Goal: Task Accomplishment & Management: Use online tool/utility

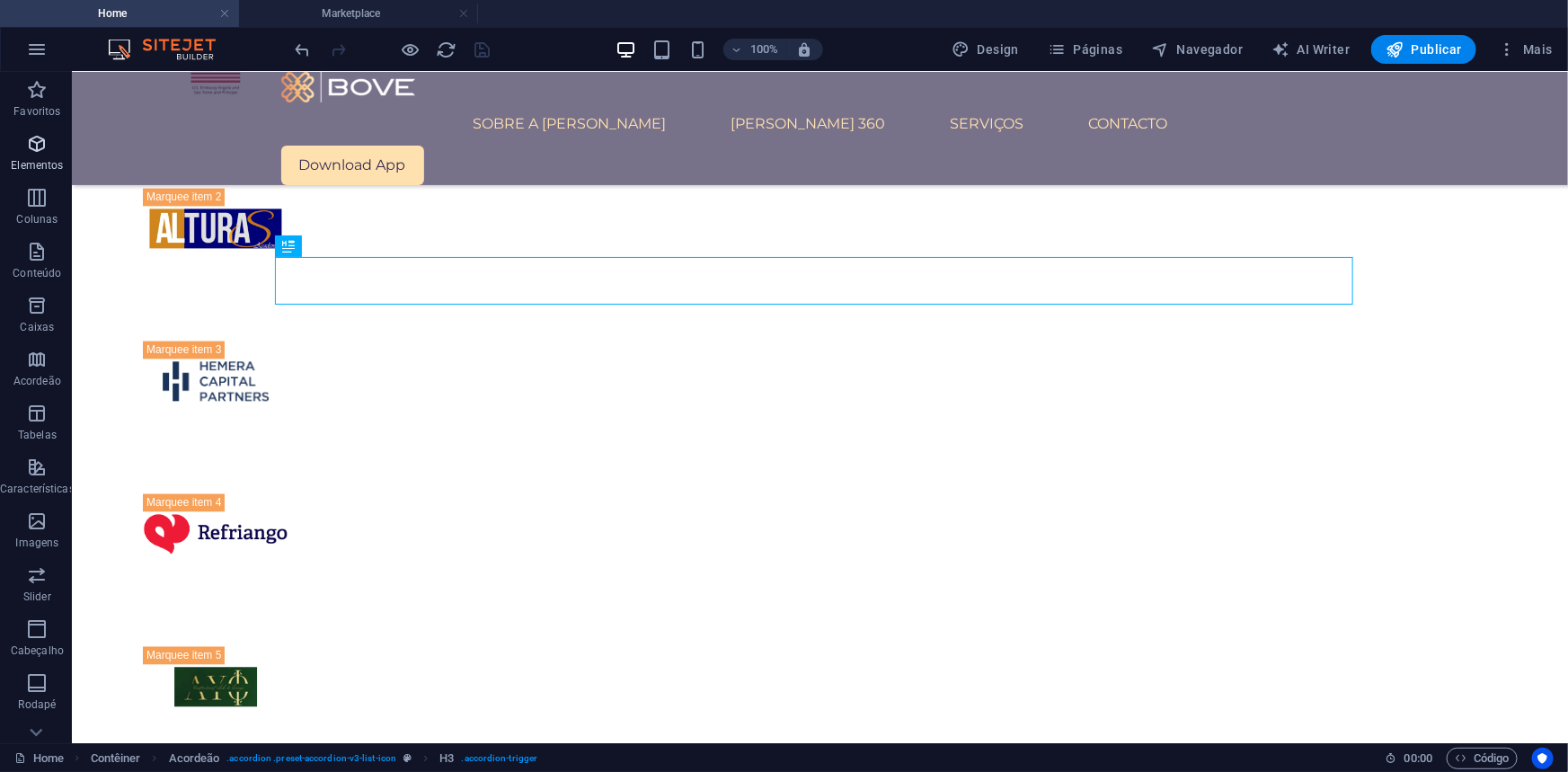
click at [20, 143] on span "Elementos" at bounding box center [37, 154] width 75 height 43
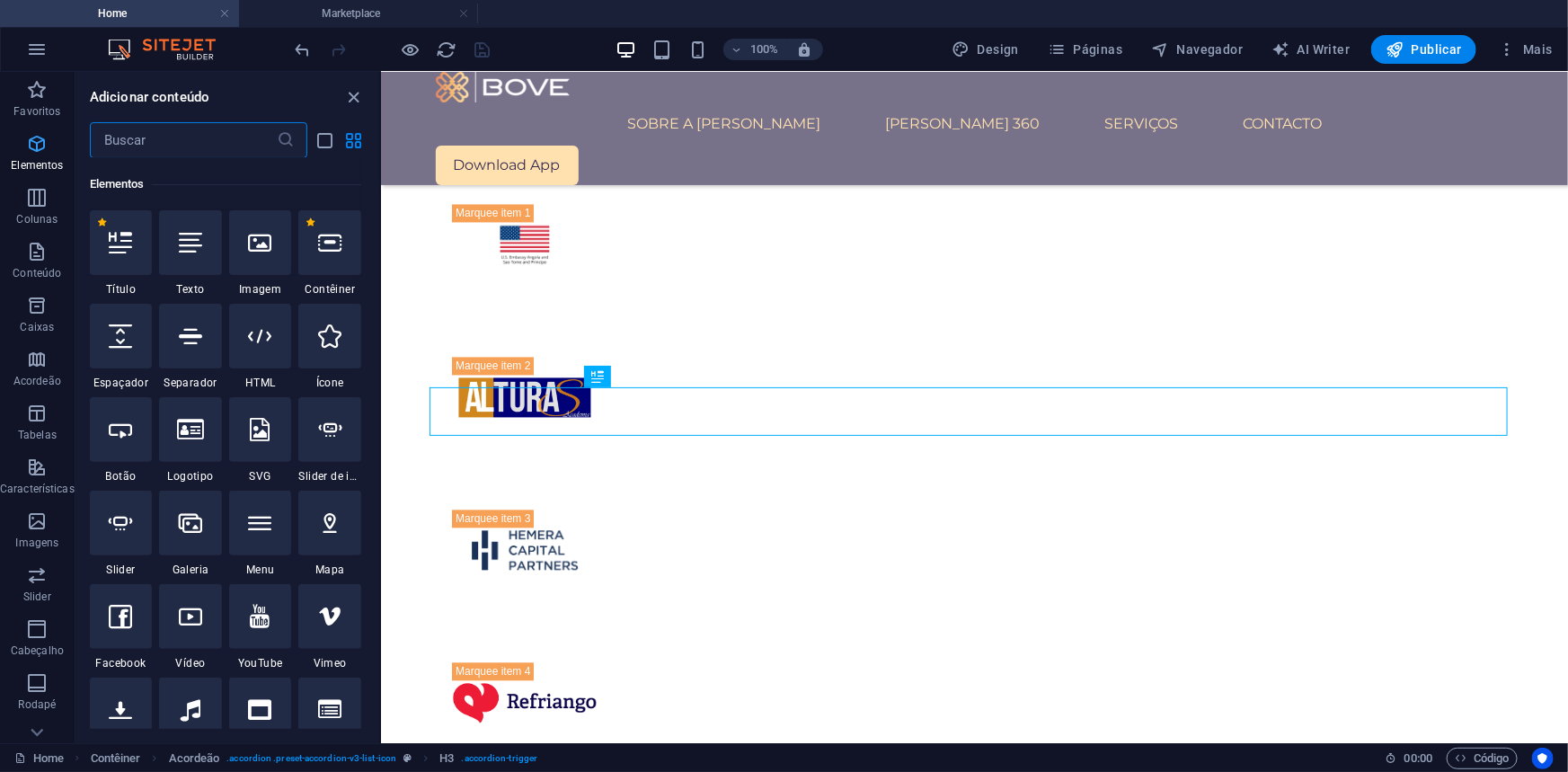
scroll to position [1776, 0]
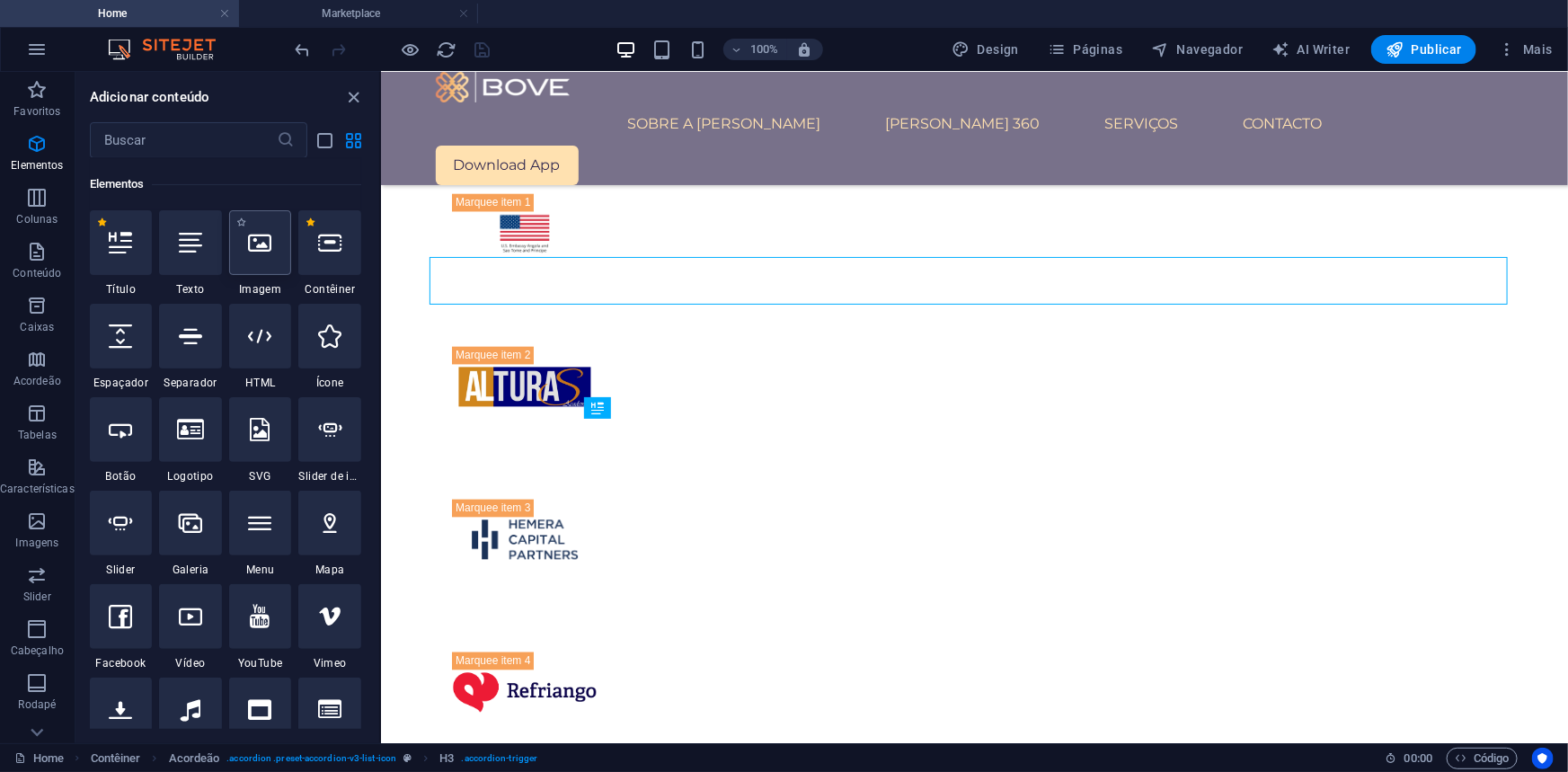
click at [249, 252] on icon at bounding box center [261, 243] width 24 height 24
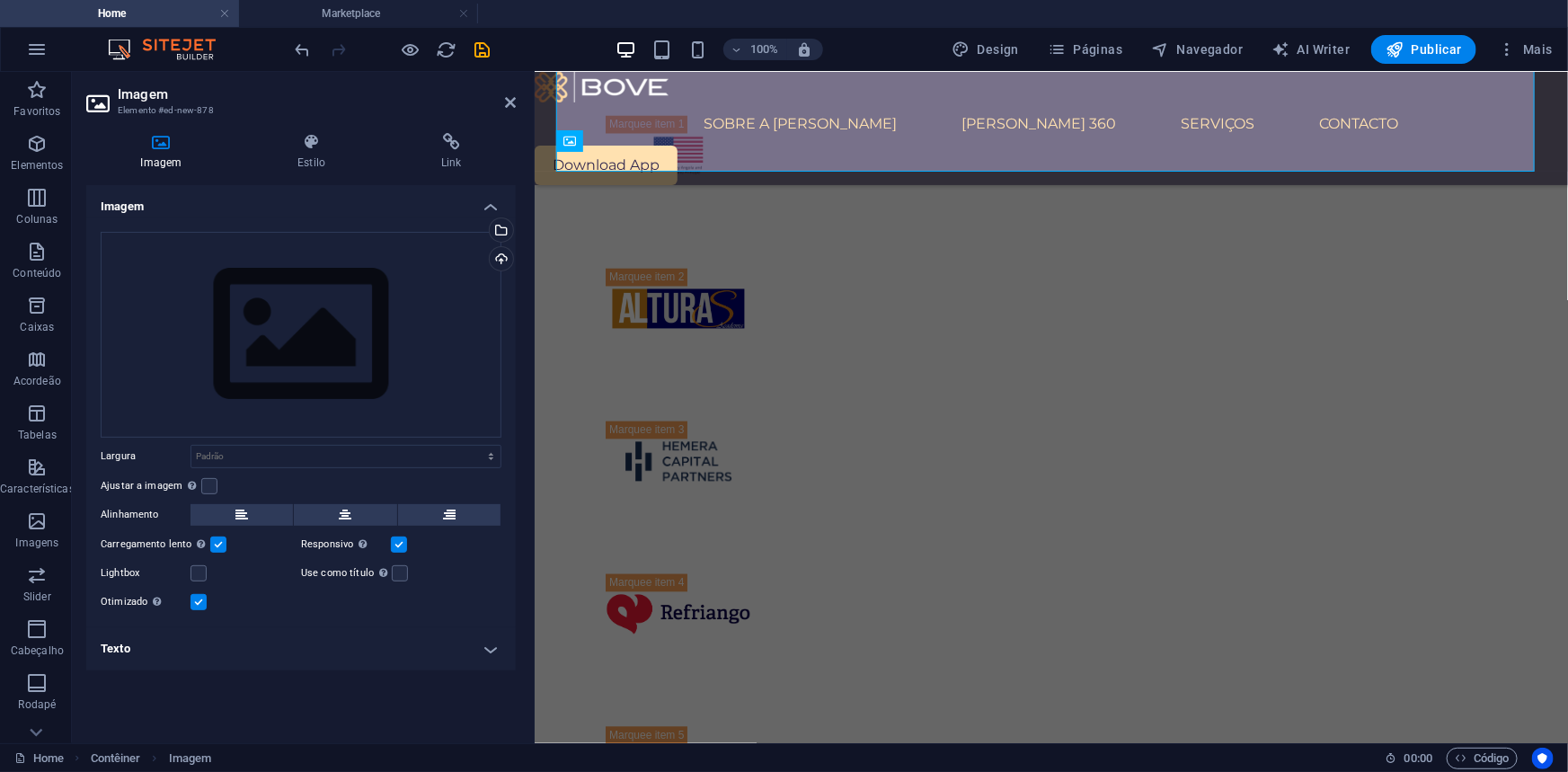
scroll to position [1857, 0]
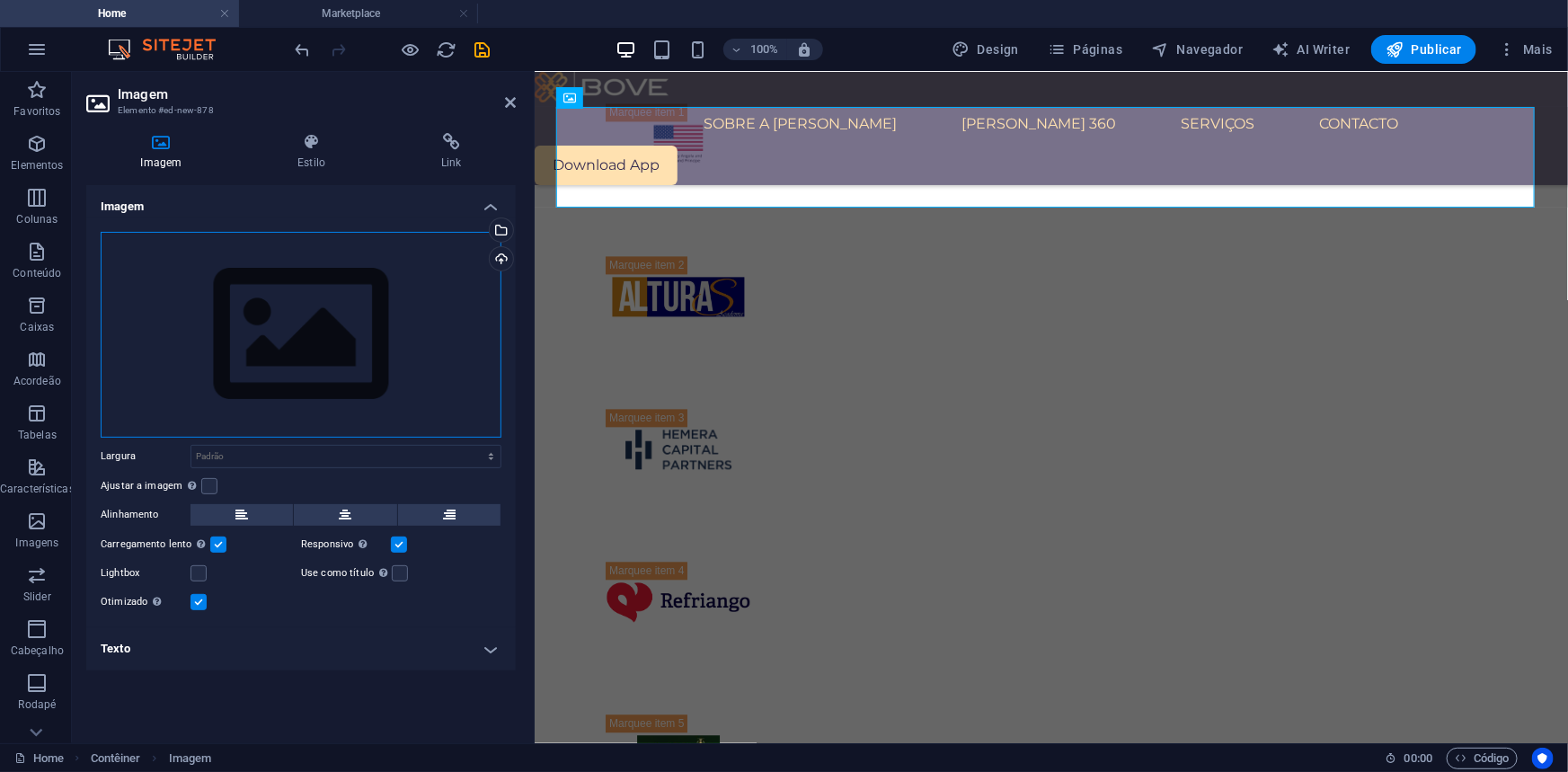
click at [320, 312] on div "Arraste os arquivos aqui, clique para escolher os arquivos ou selecione os arqu…" at bounding box center [300, 334] width 401 height 206
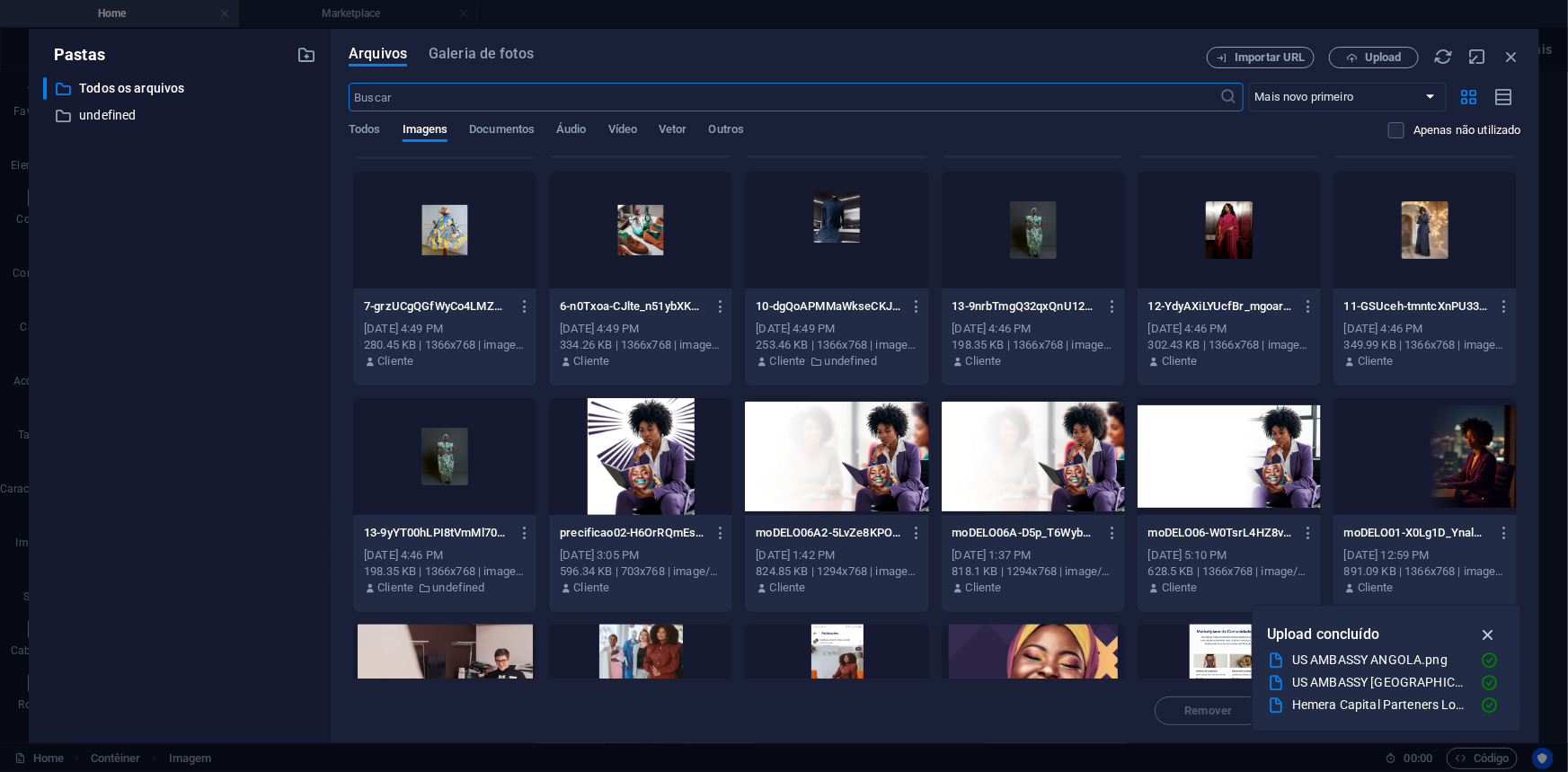
scroll to position [1856, 0]
click at [1487, 627] on icon "button" at bounding box center [1488, 635] width 21 height 20
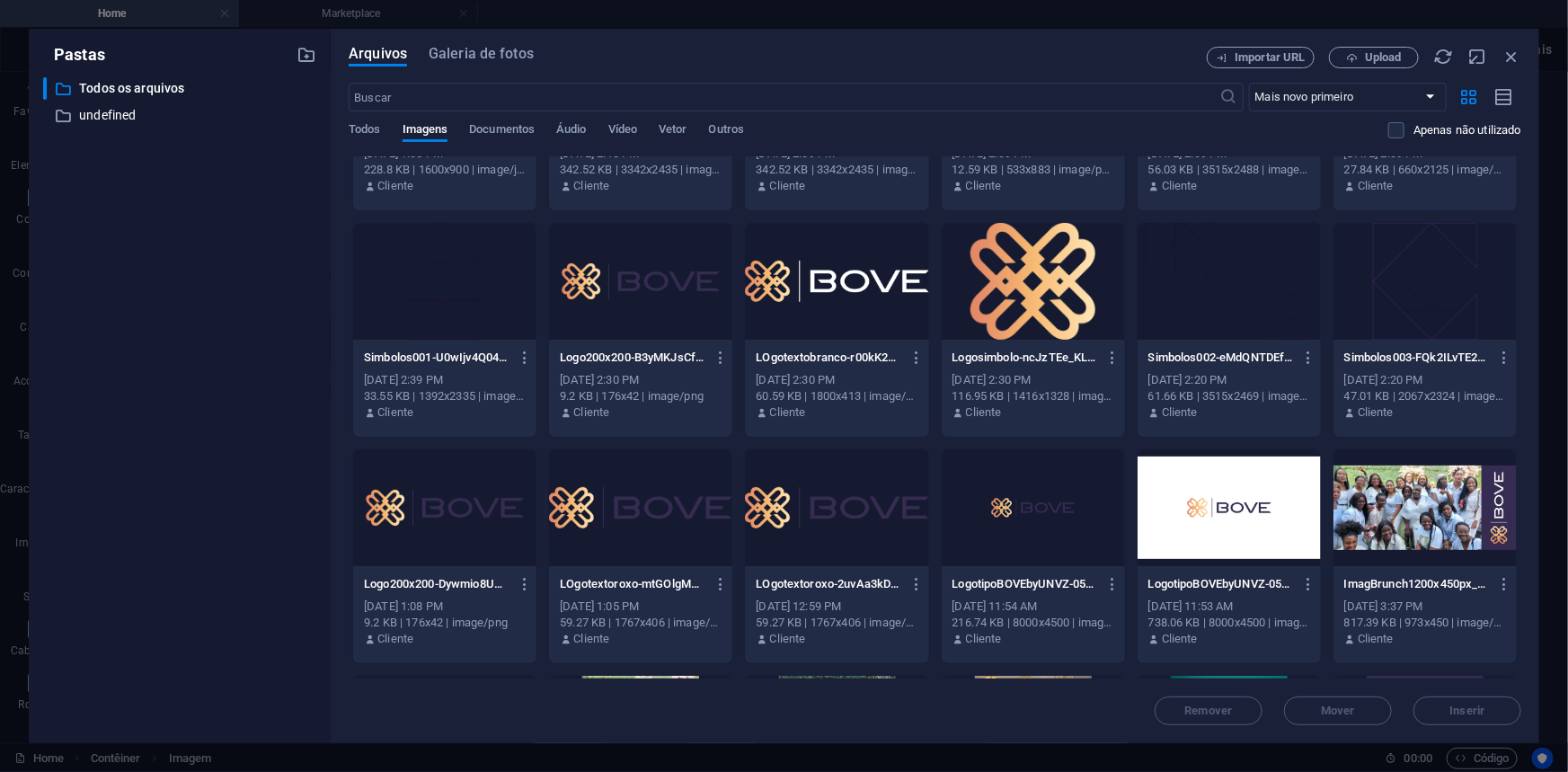
scroll to position [2615, 0]
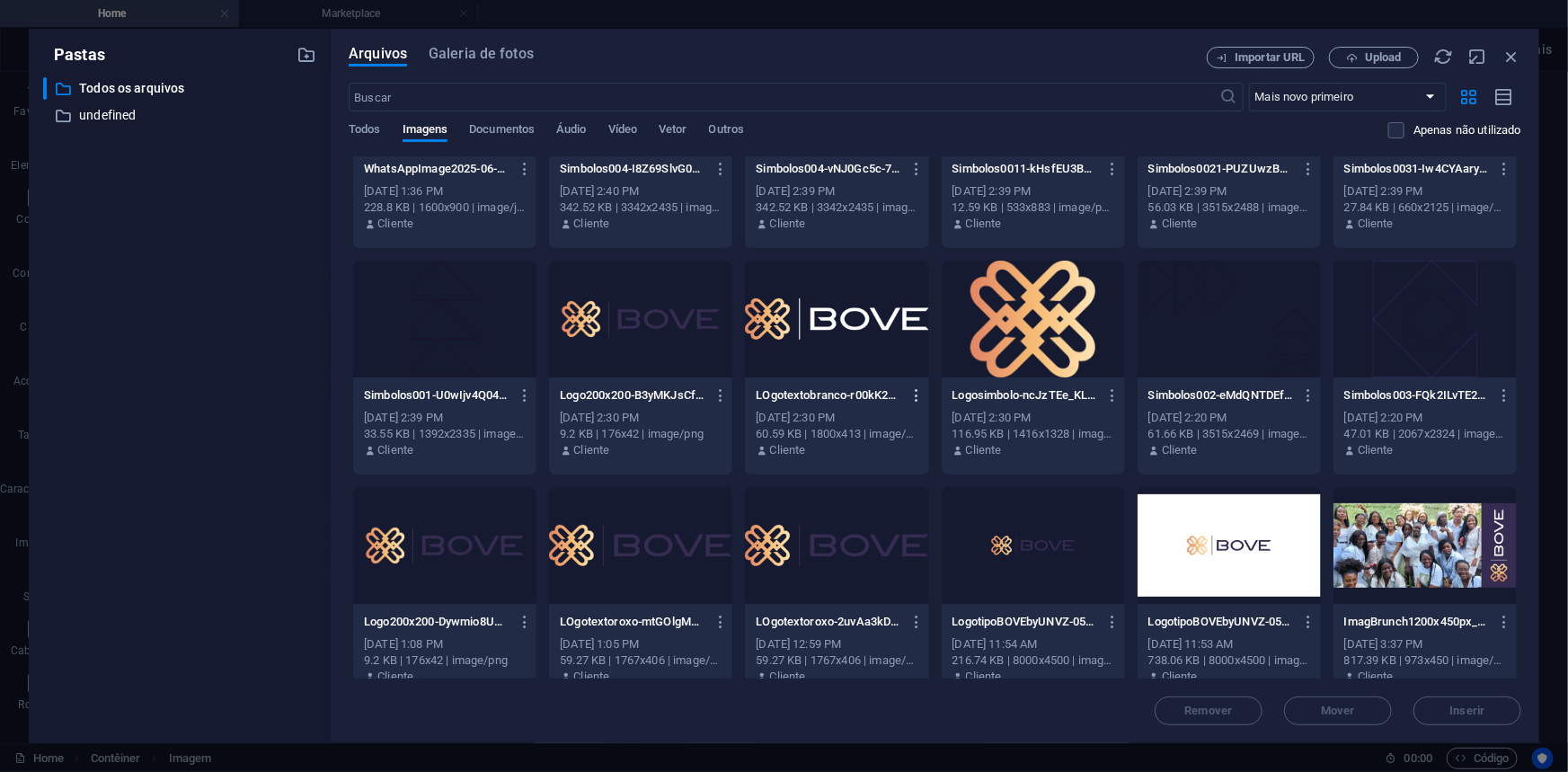
click at [916, 392] on icon "button" at bounding box center [917, 396] width 17 height 16
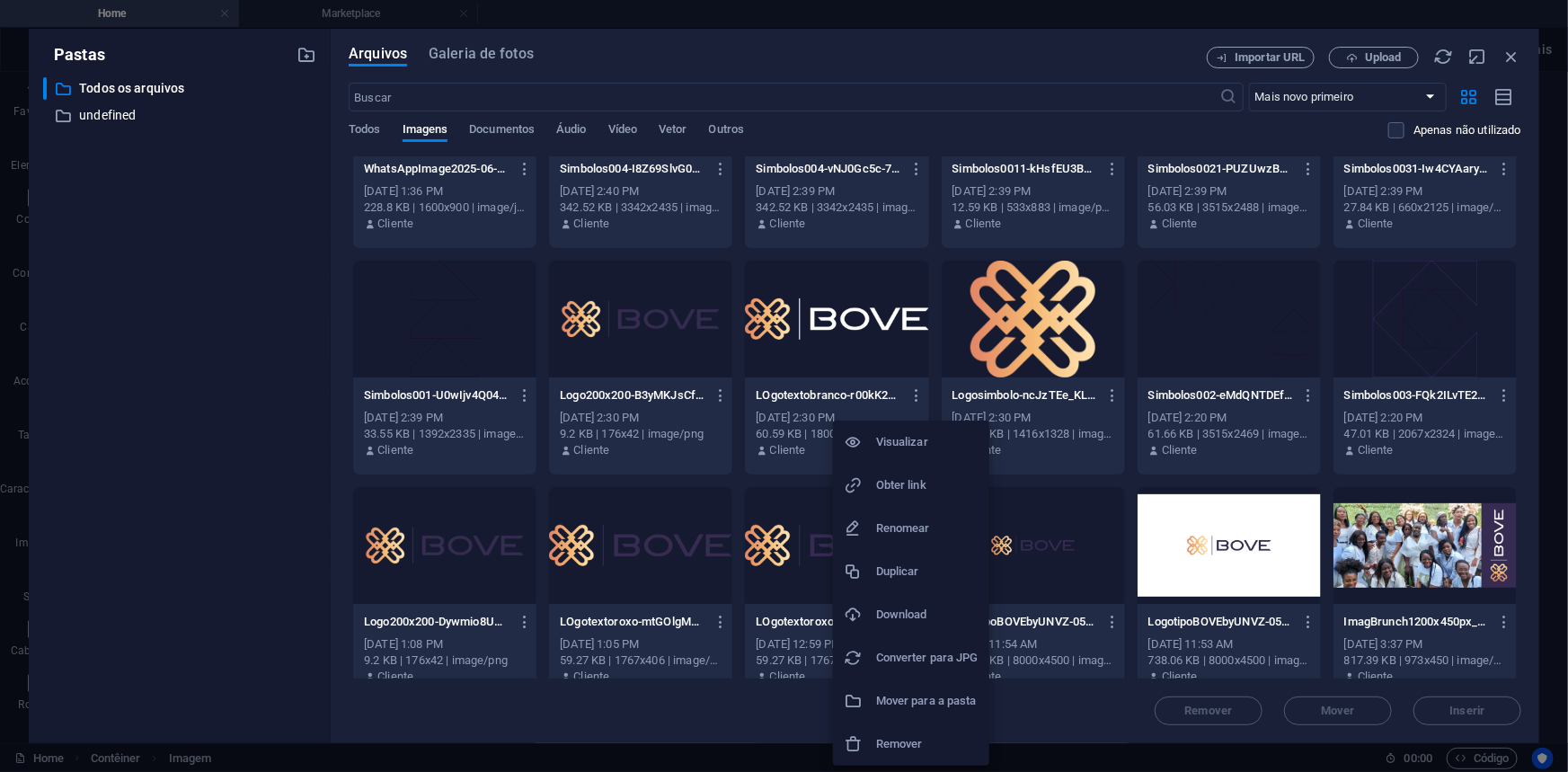
scroll to position [1802, 0]
click at [912, 615] on h6 "Download" at bounding box center [927, 615] width 102 height 22
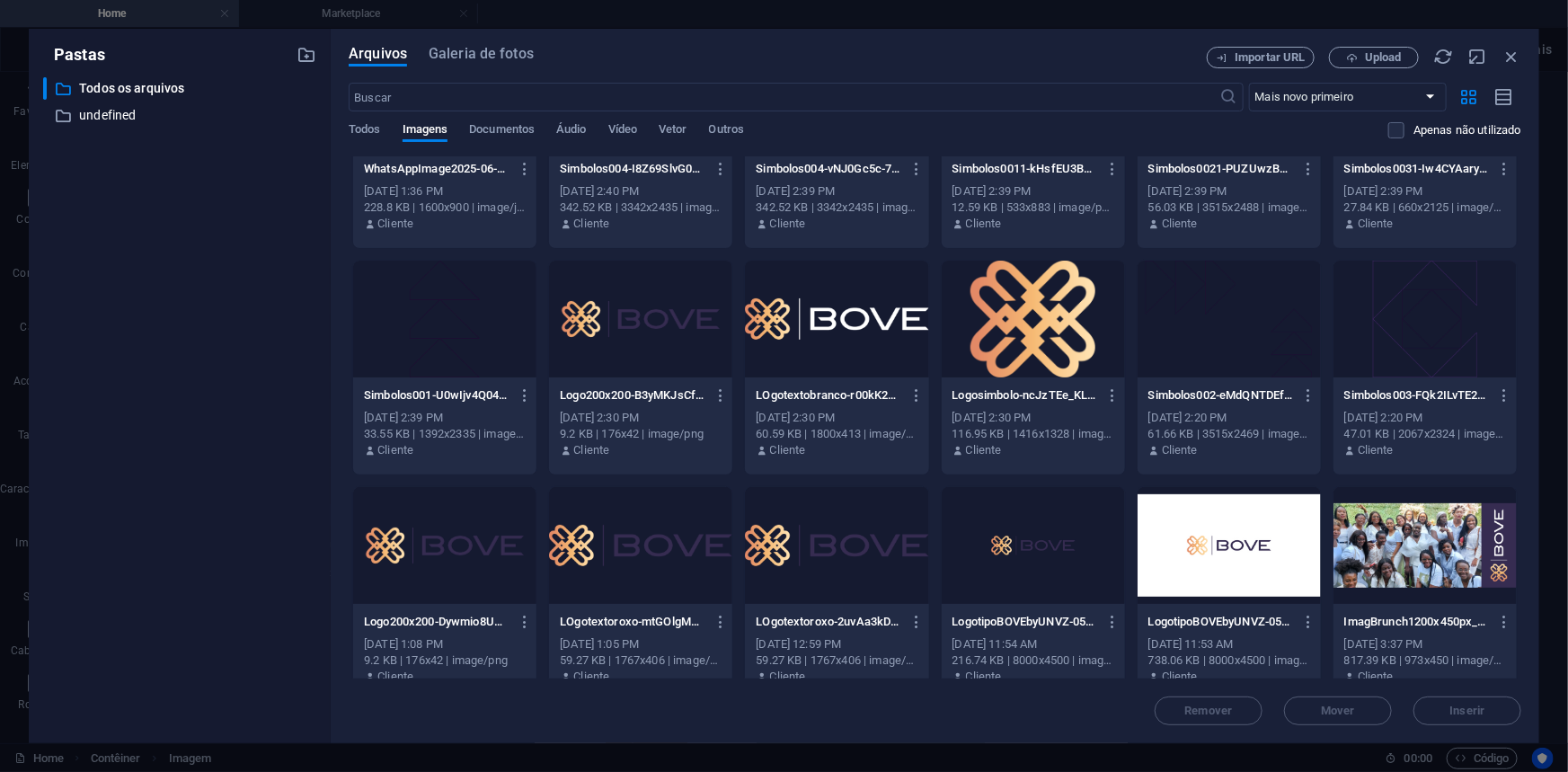
scroll to position [1856, 0]
click at [1518, 53] on icon "button" at bounding box center [1511, 57] width 20 height 20
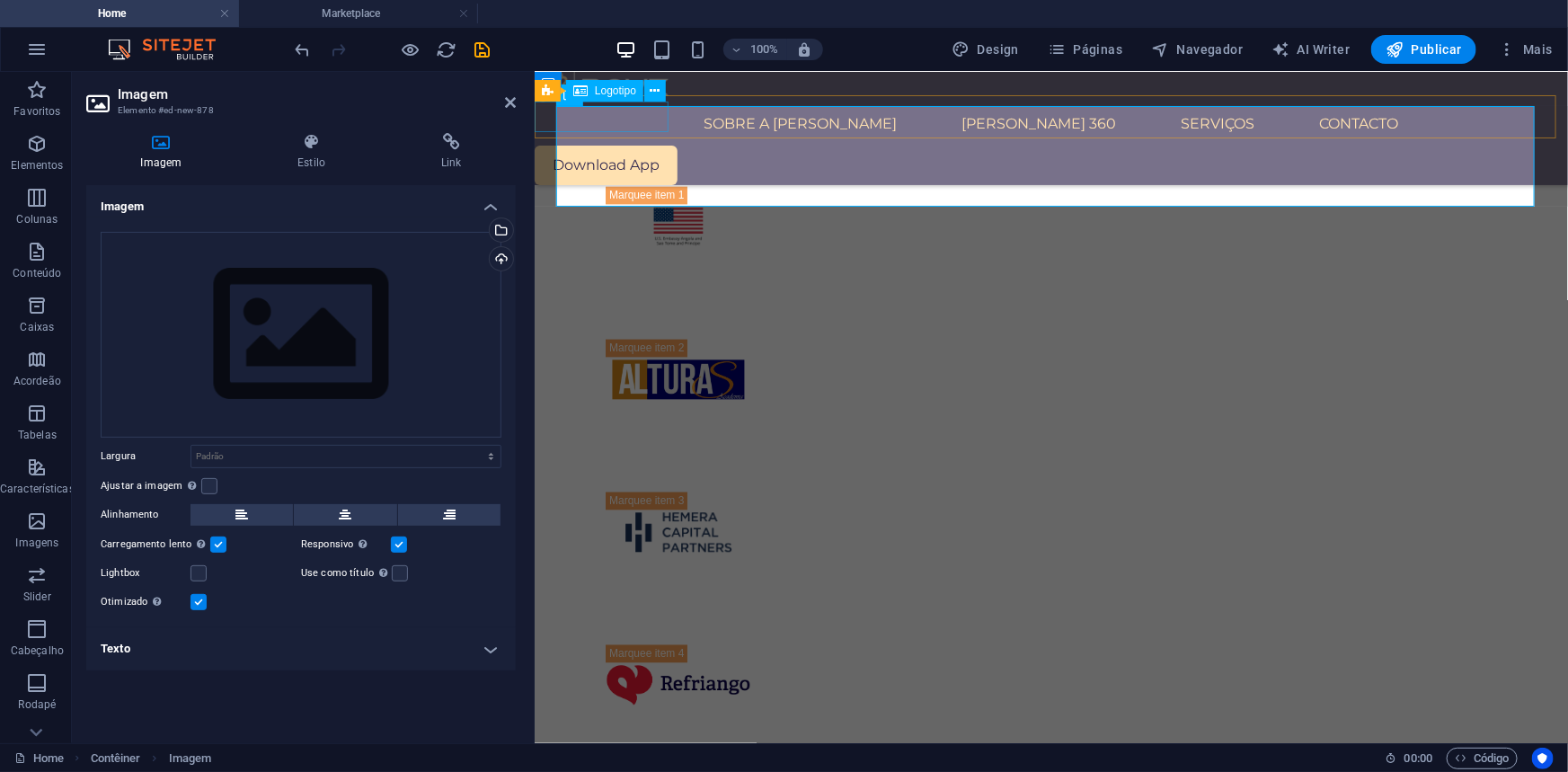
scroll to position [1925, 0]
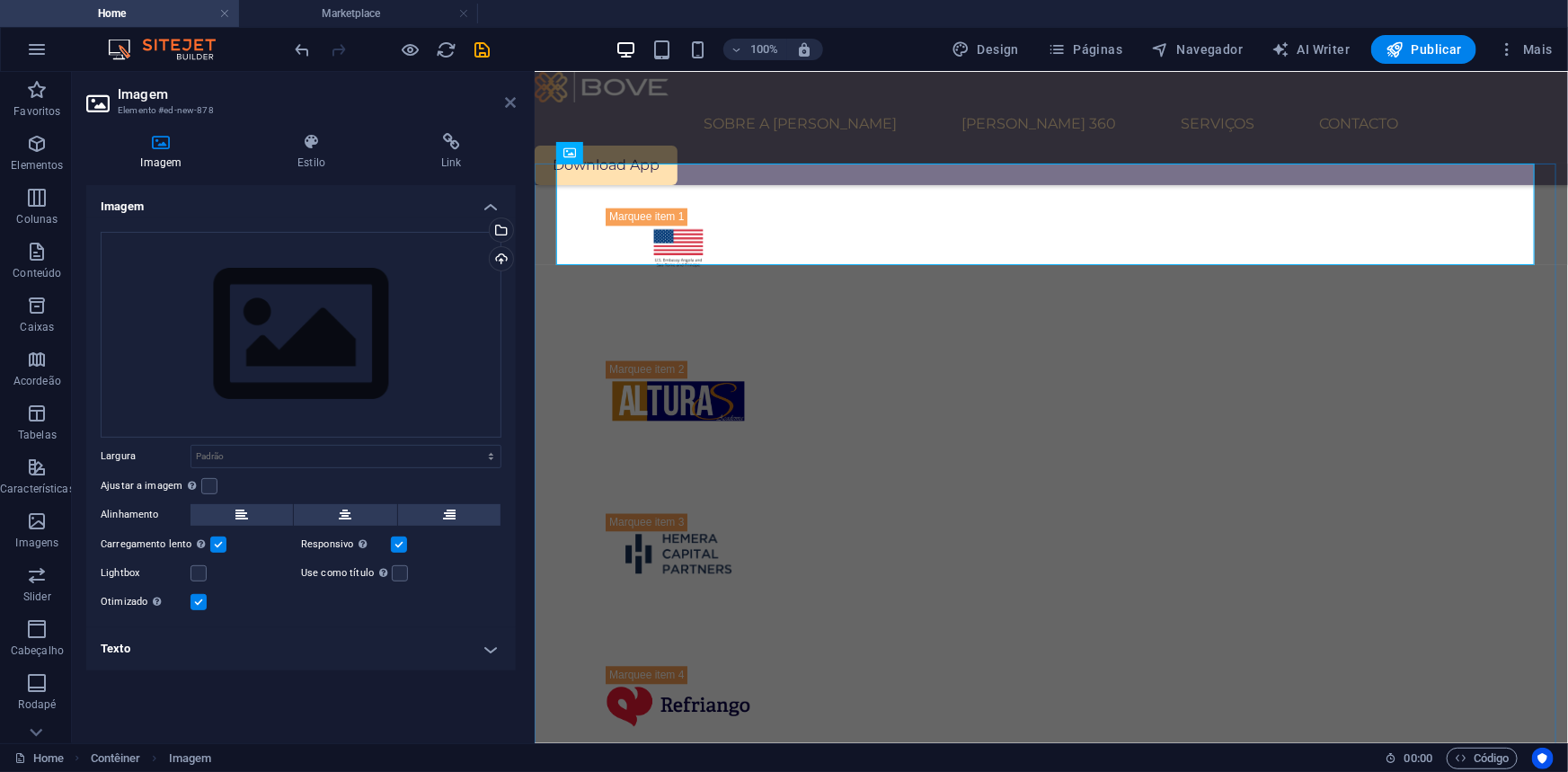
click at [509, 96] on icon at bounding box center [510, 102] width 11 height 15
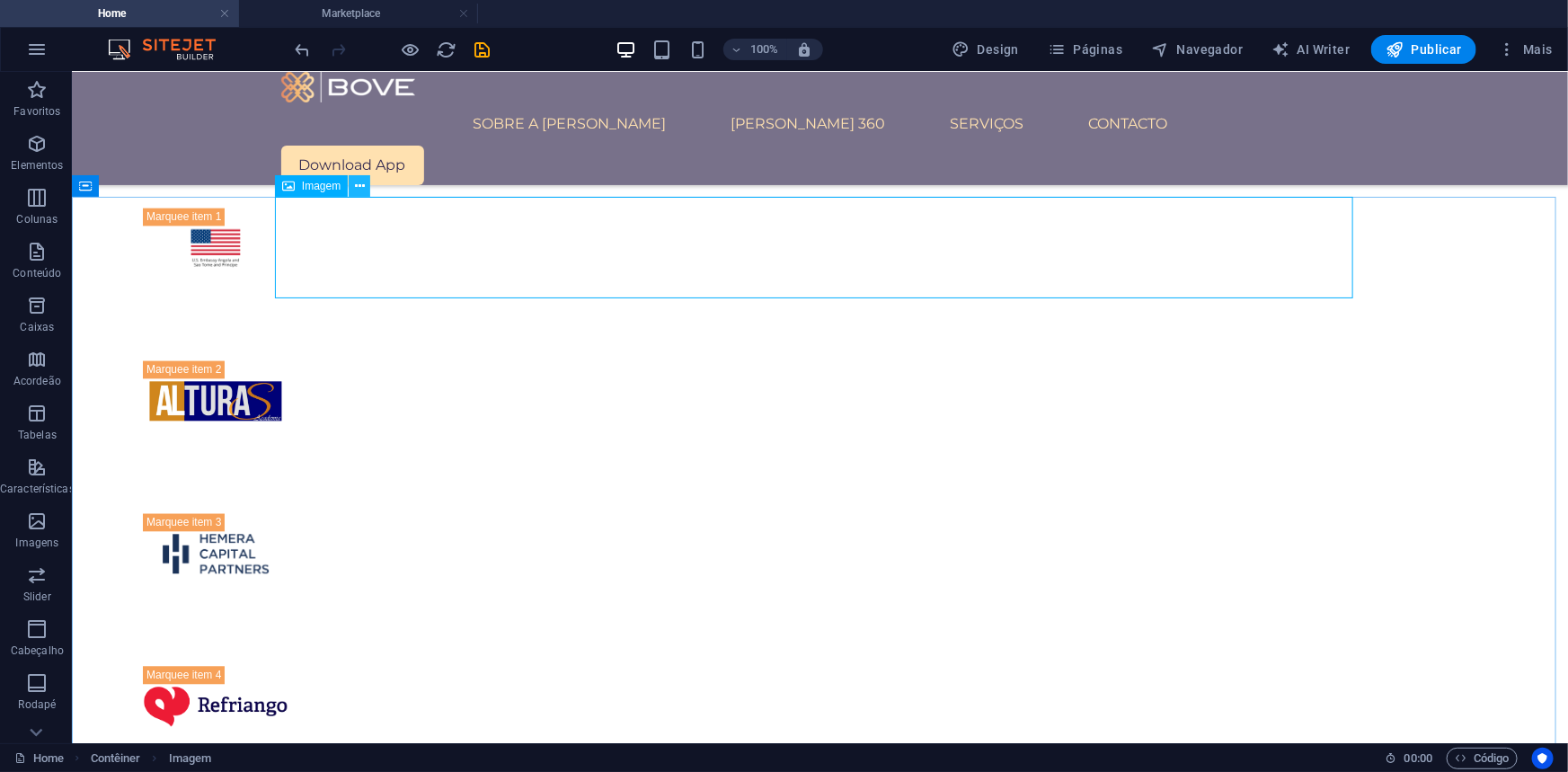
click at [353, 185] on button at bounding box center [360, 186] width 22 height 22
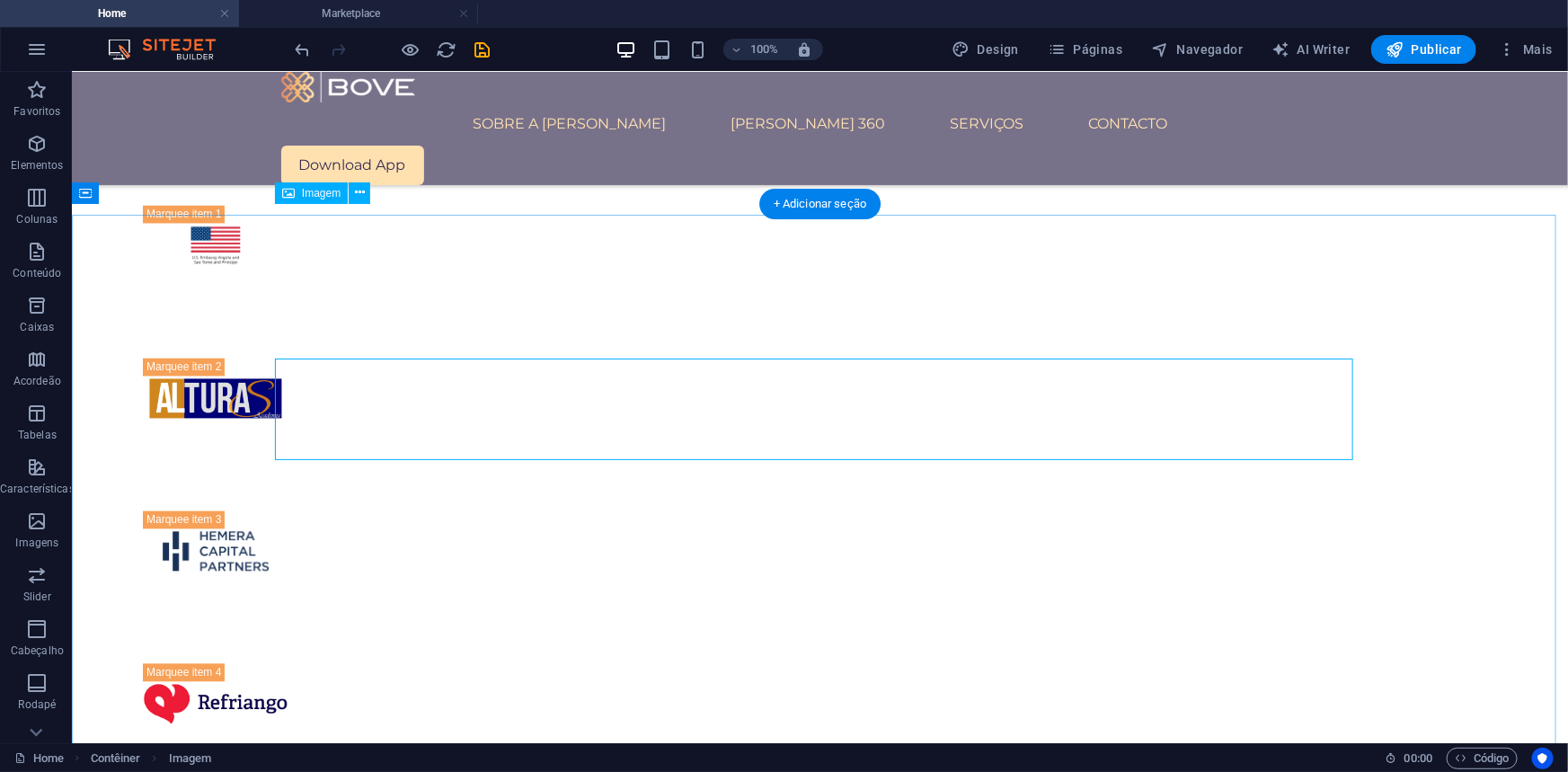
scroll to position [1763, 0]
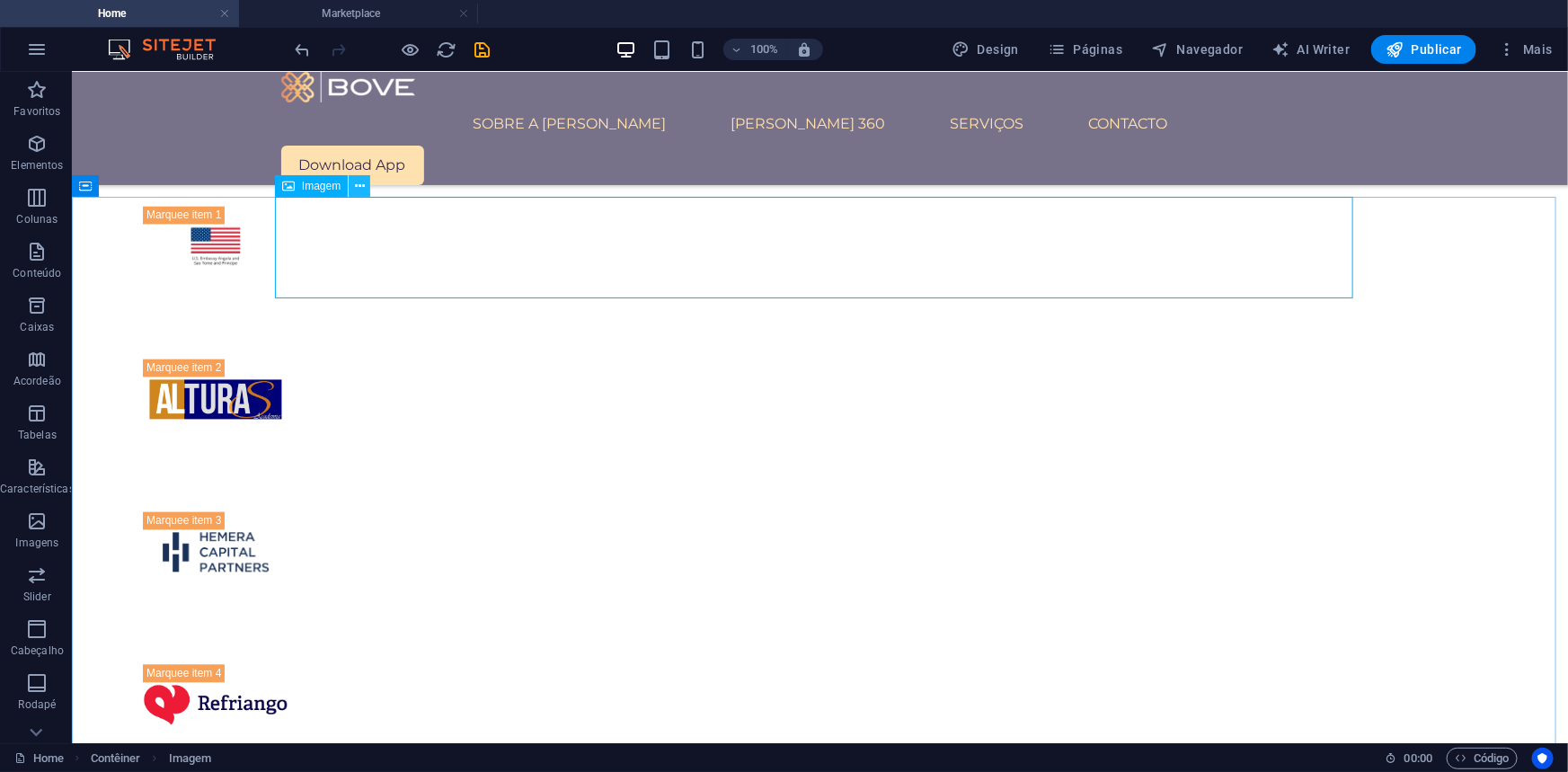
click at [362, 183] on icon at bounding box center [360, 186] width 10 height 19
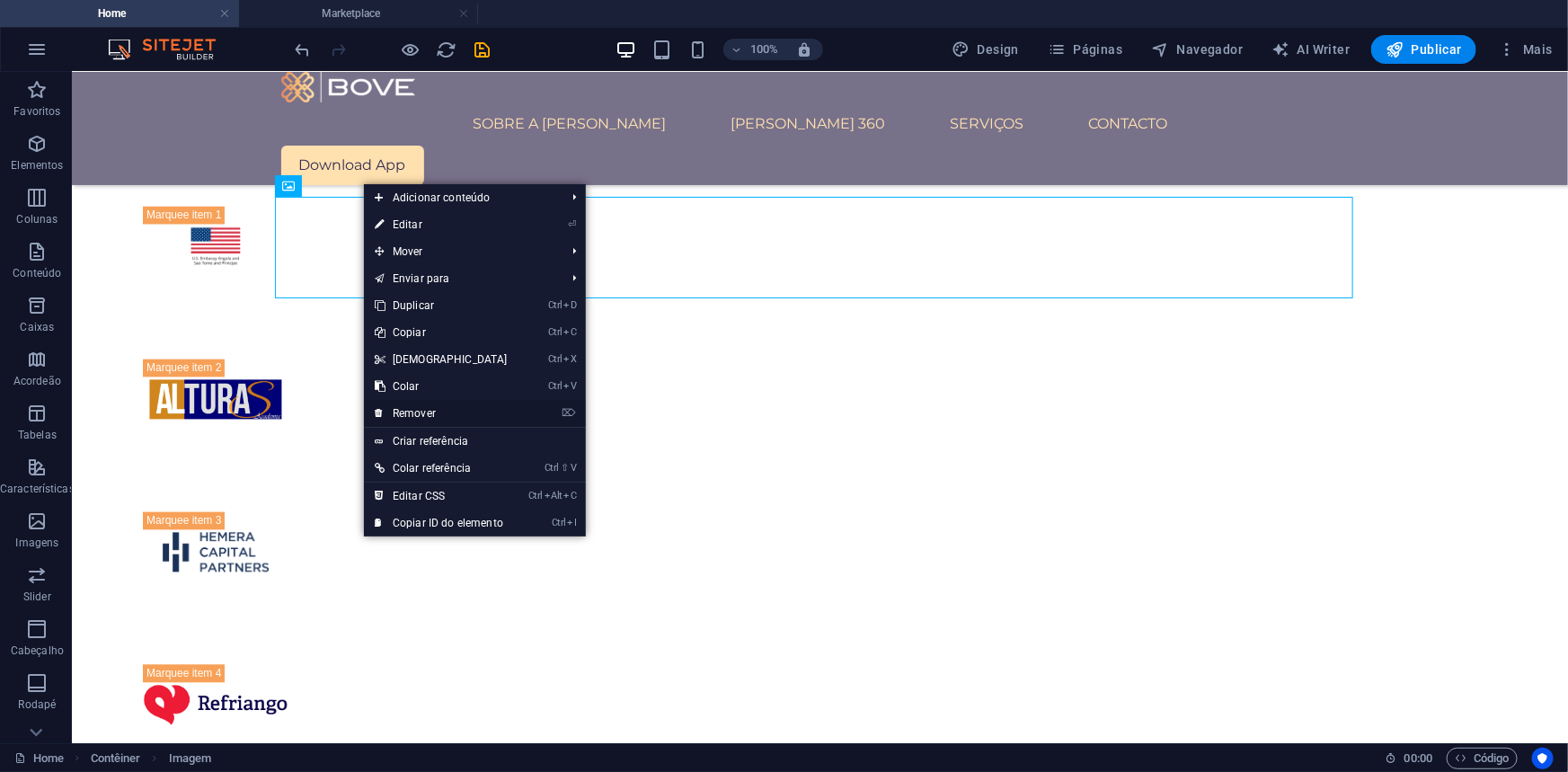
click at [424, 409] on link "⌦ Remover" at bounding box center [440, 414] width 154 height 27
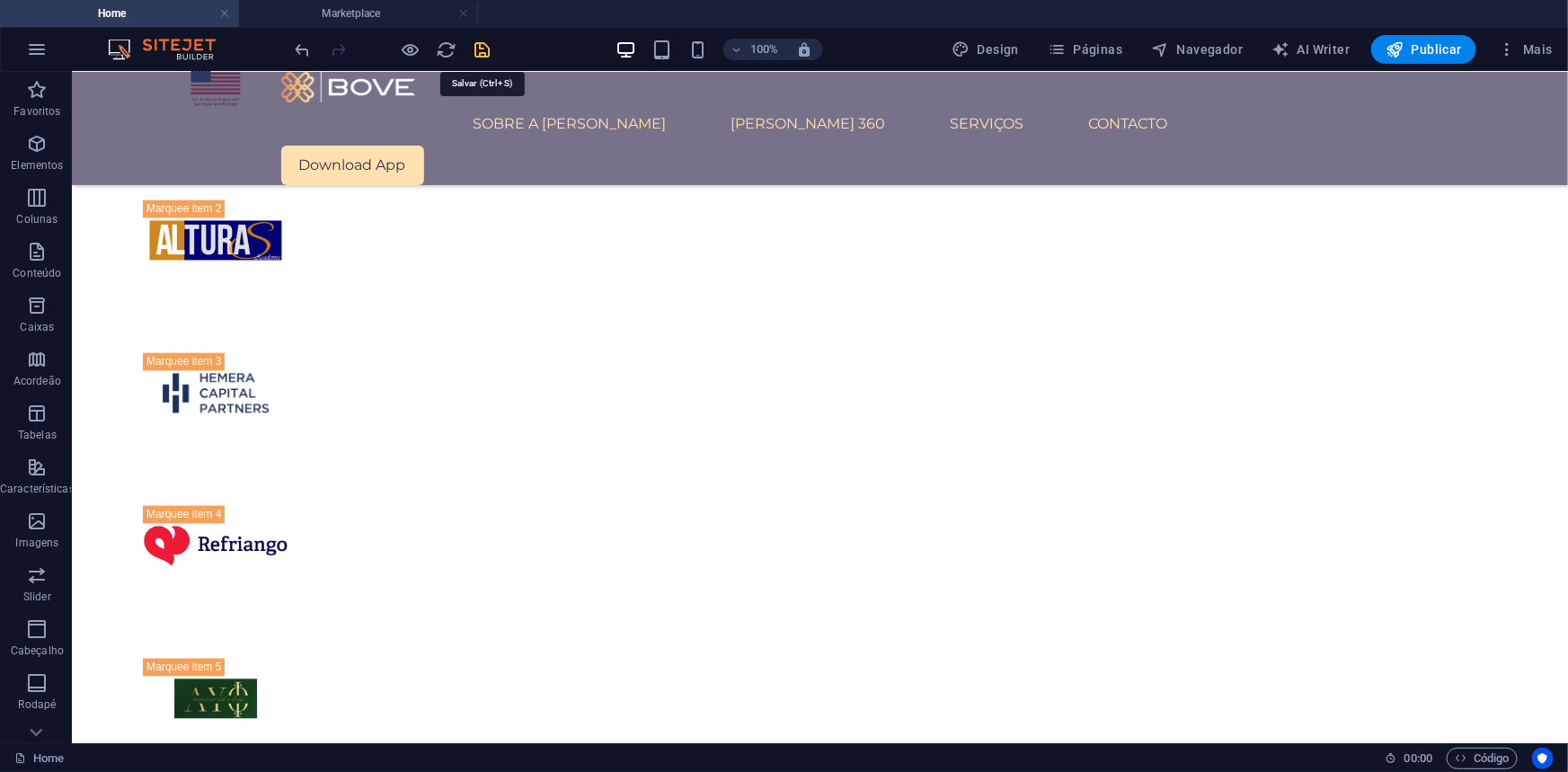
click at [479, 50] on icon "save" at bounding box center [482, 49] width 21 height 21
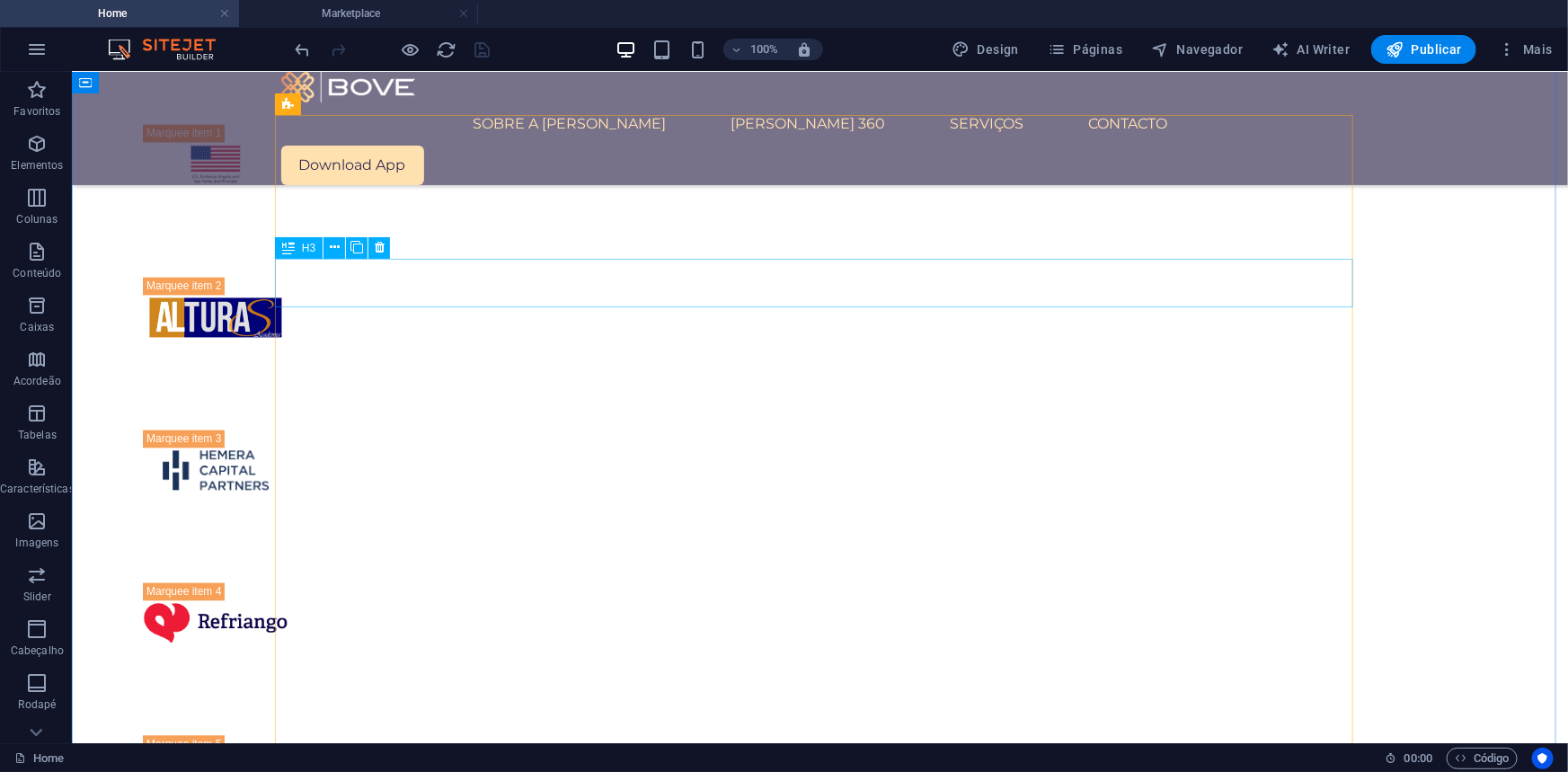
scroll to position [1837, 0]
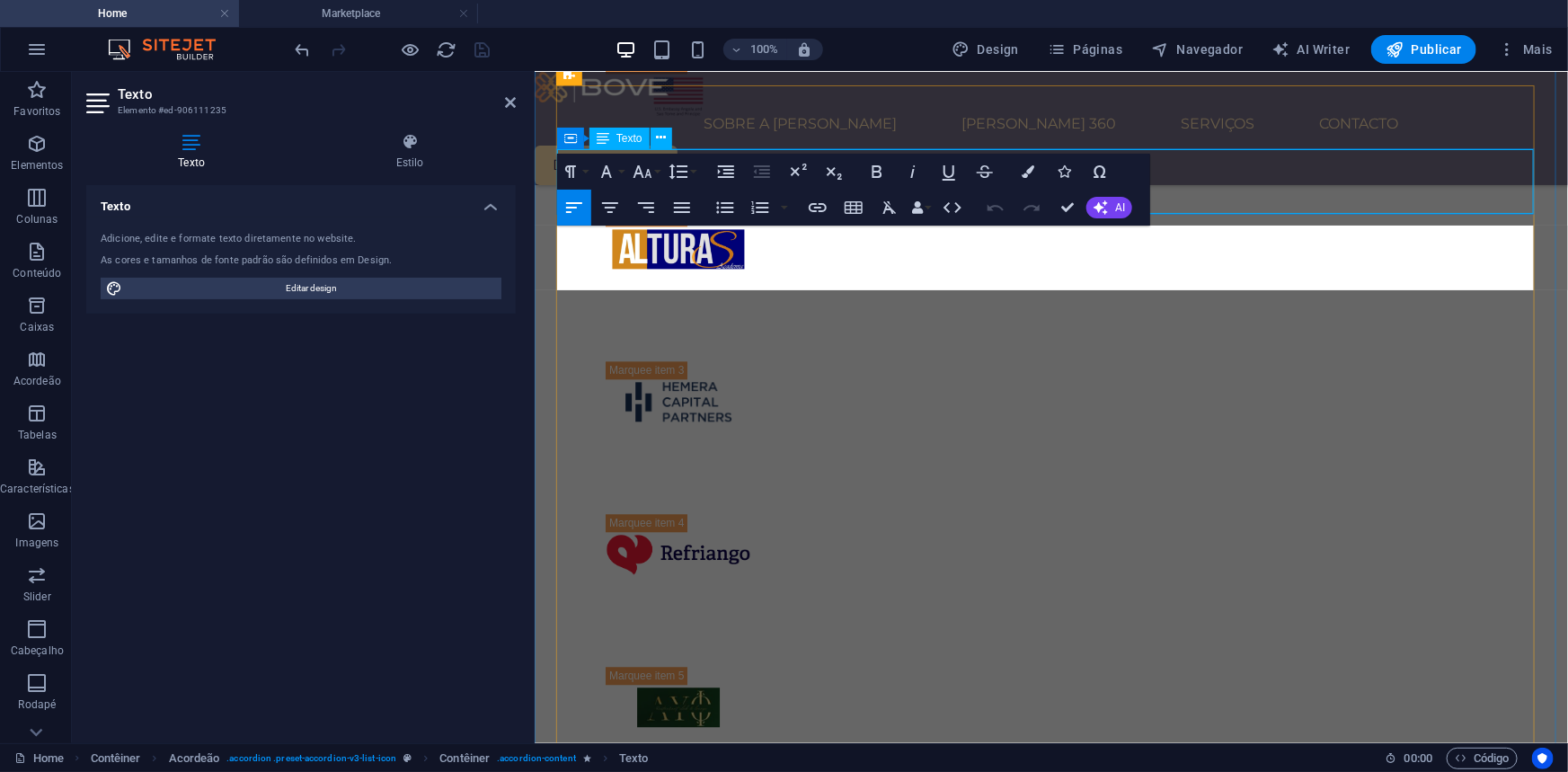
scroll to position [1999, 0]
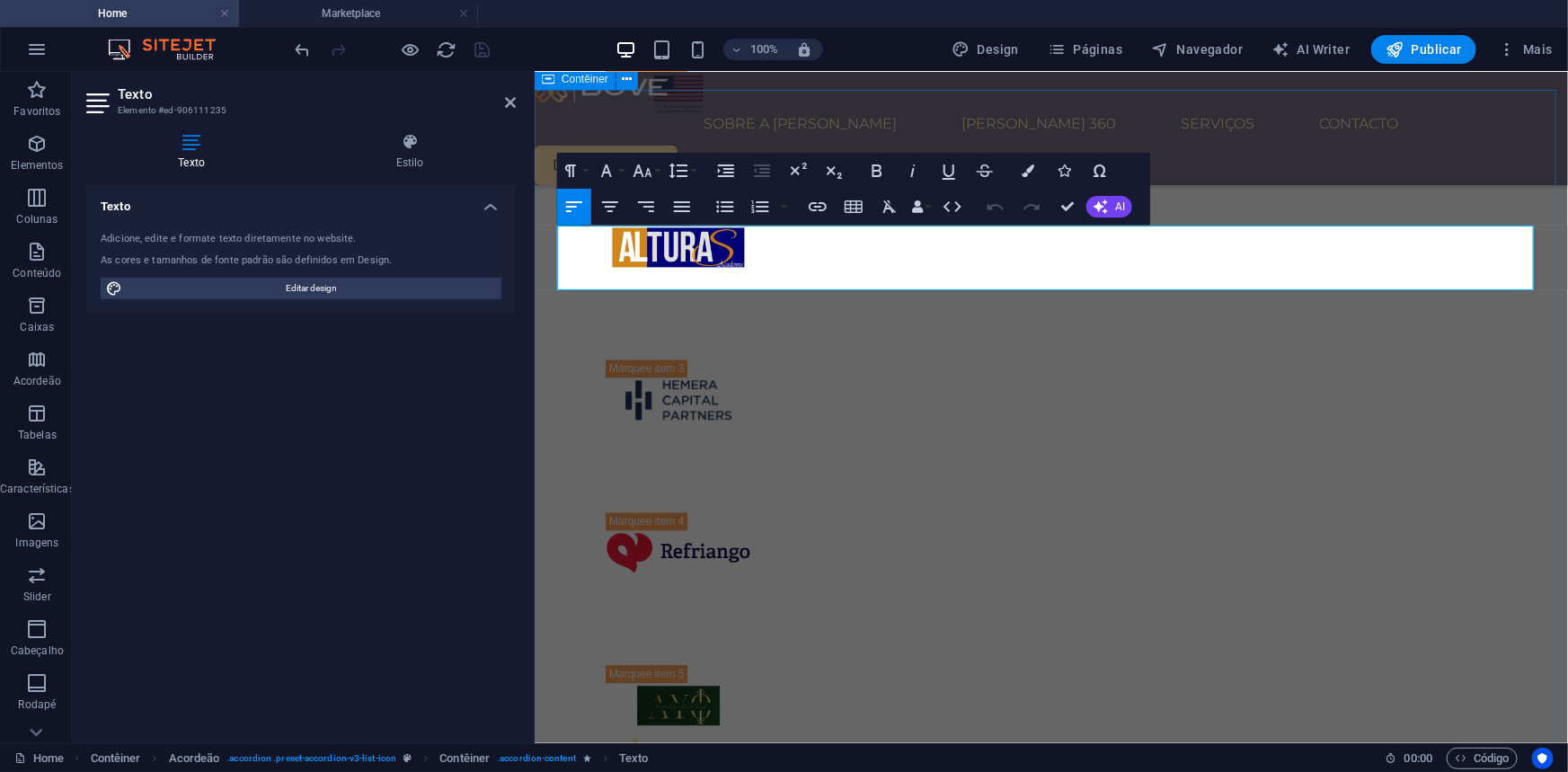
drag, startPoint x: 1444, startPoint y: 275, endPoint x: 550, endPoint y: 242, distance: 894.6
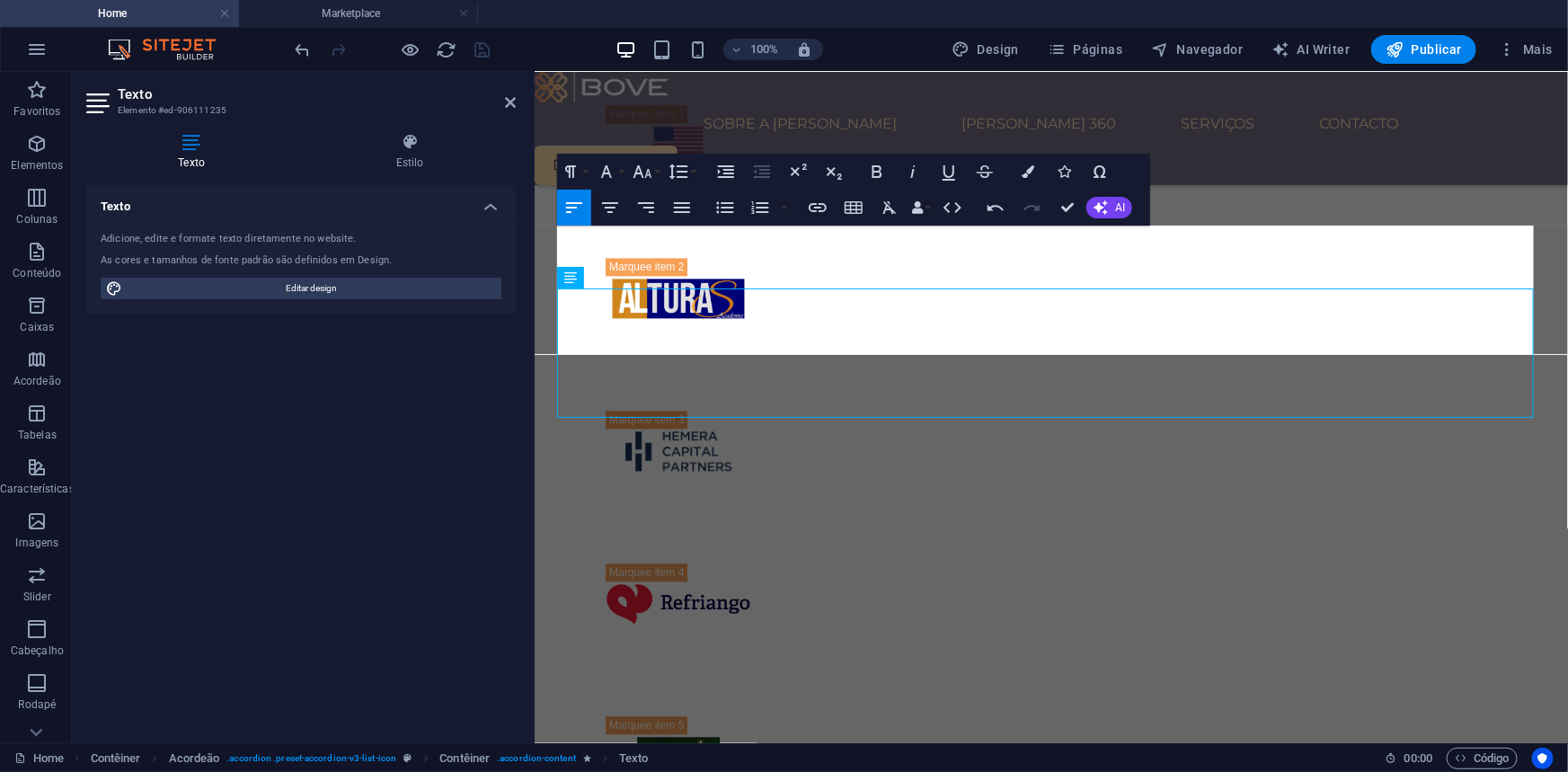
scroll to position [1918, 0]
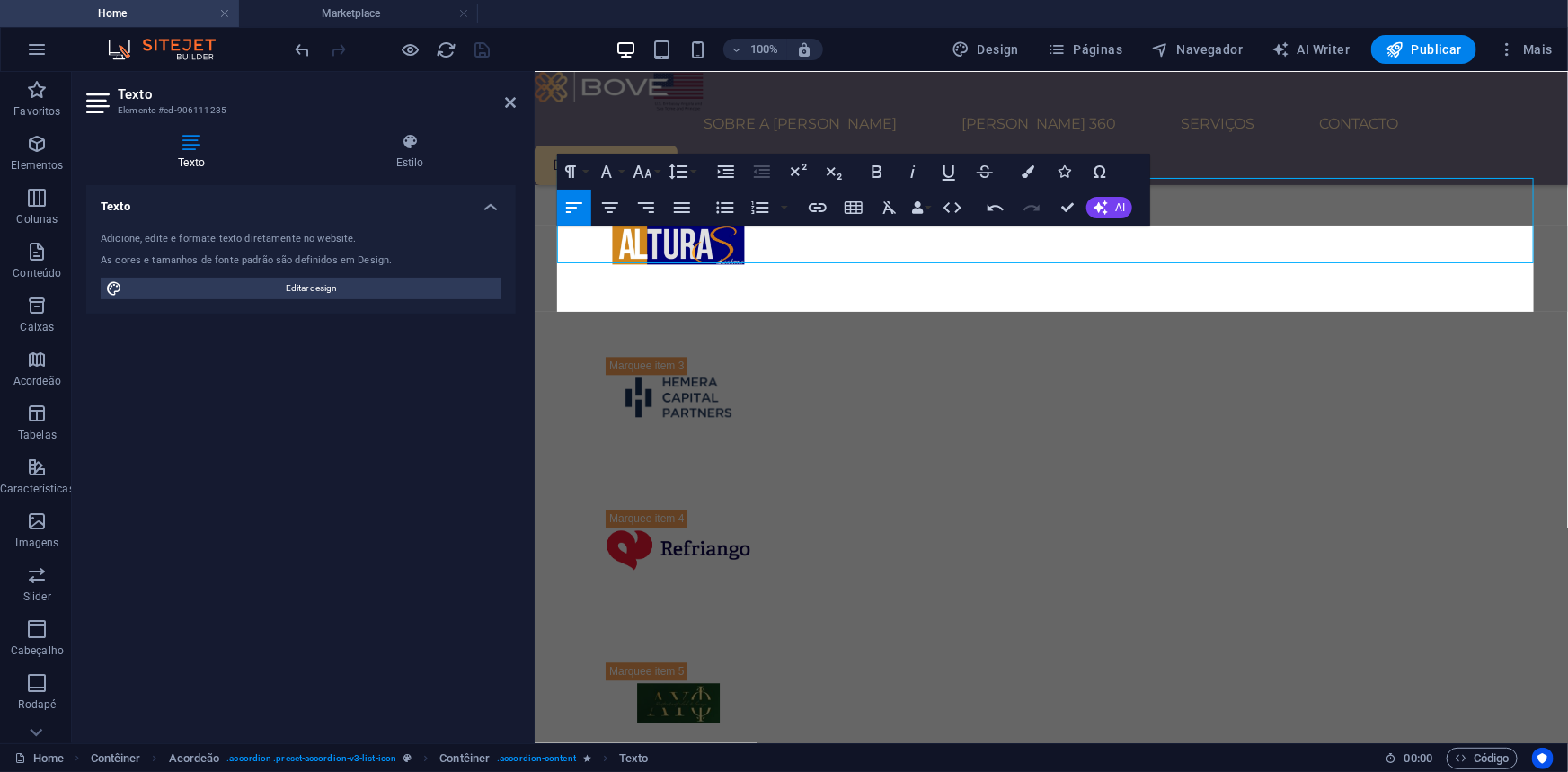
scroll to position [1996, 0]
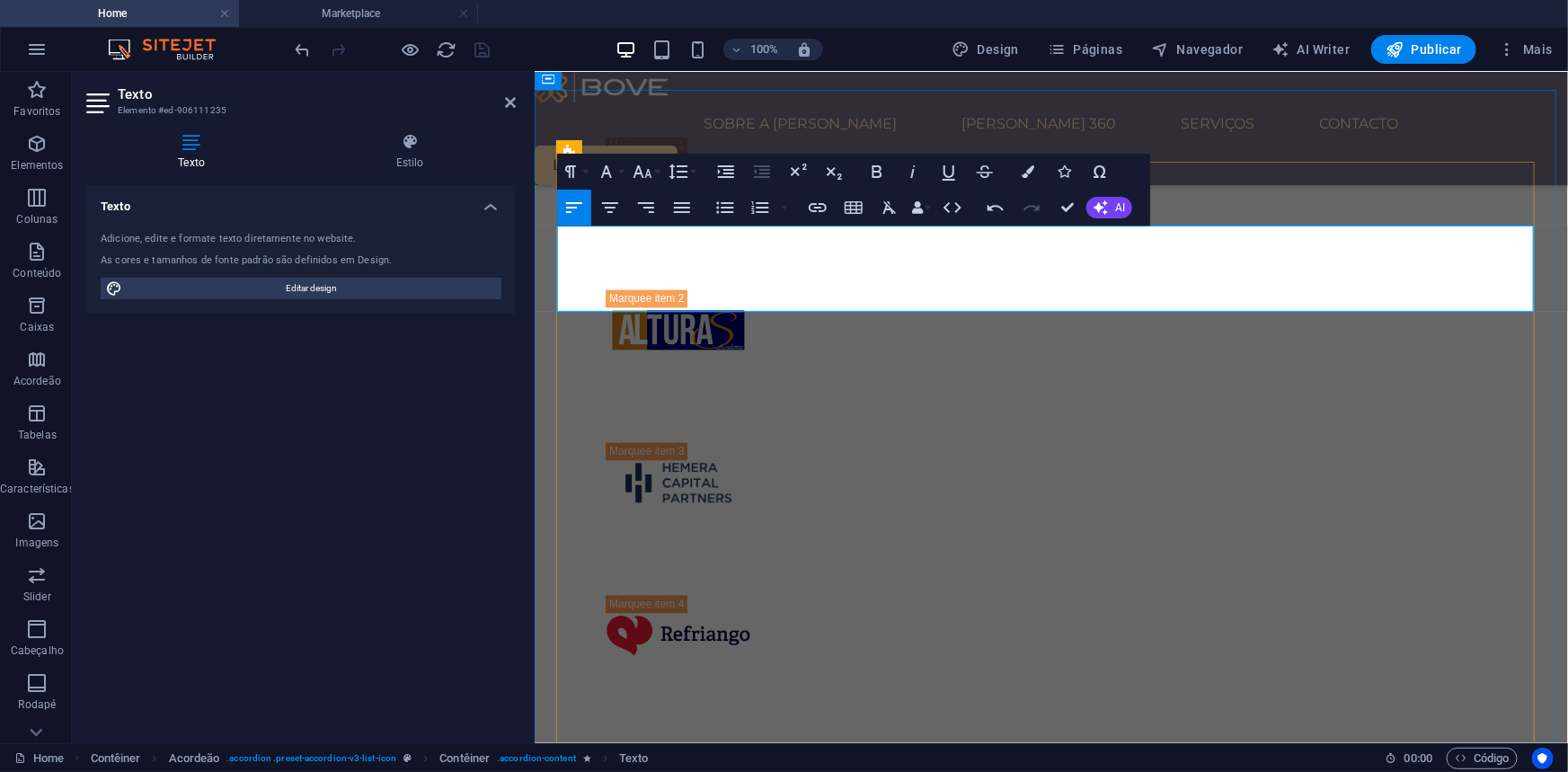
drag, startPoint x: 615, startPoint y: 257, endPoint x: 568, endPoint y: 254, distance: 47.1
drag, startPoint x: 616, startPoint y: 258, endPoint x: 573, endPoint y: 261, distance: 43.1
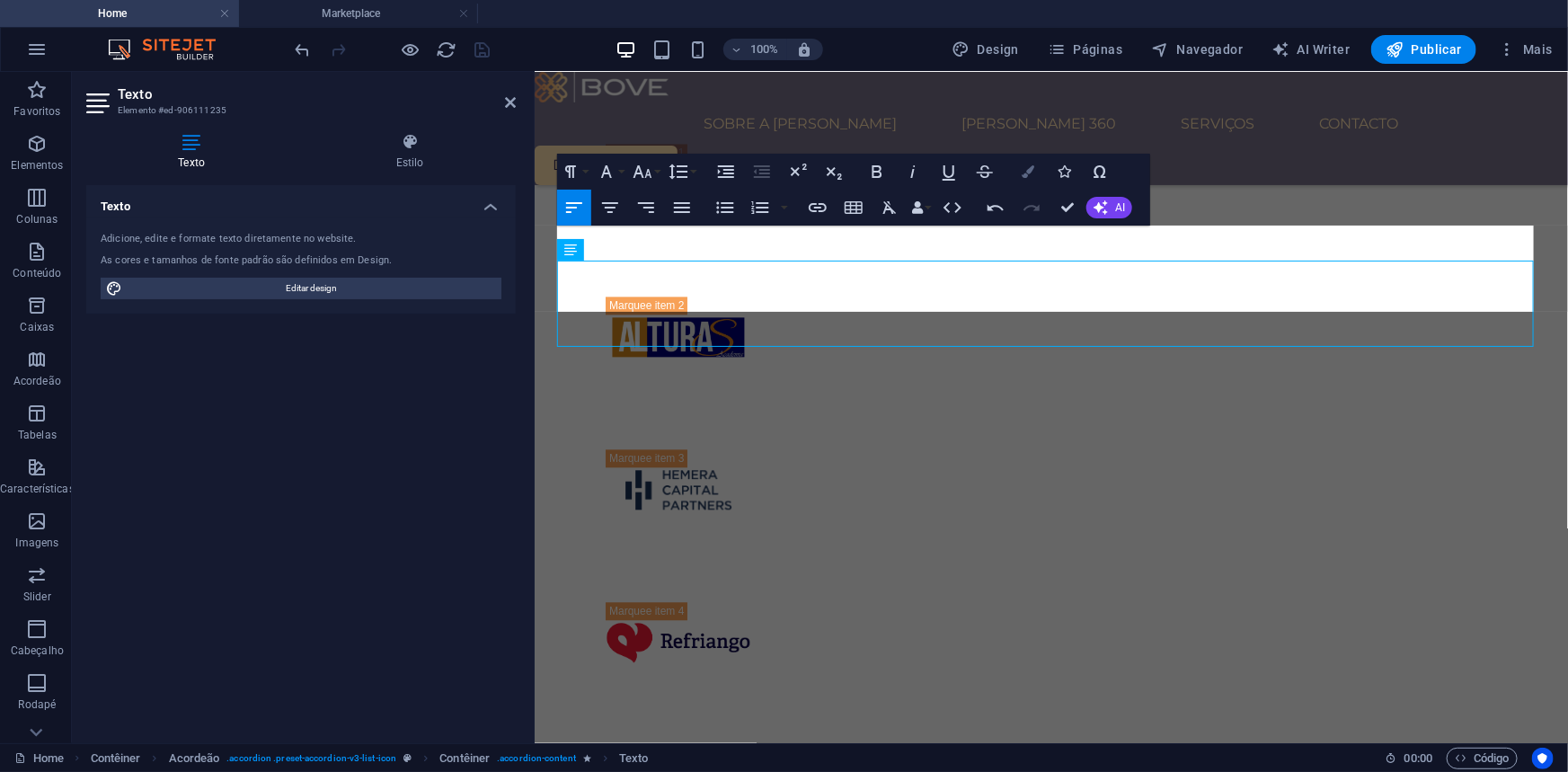
click at [1026, 171] on icon "button" at bounding box center [1028, 172] width 13 height 13
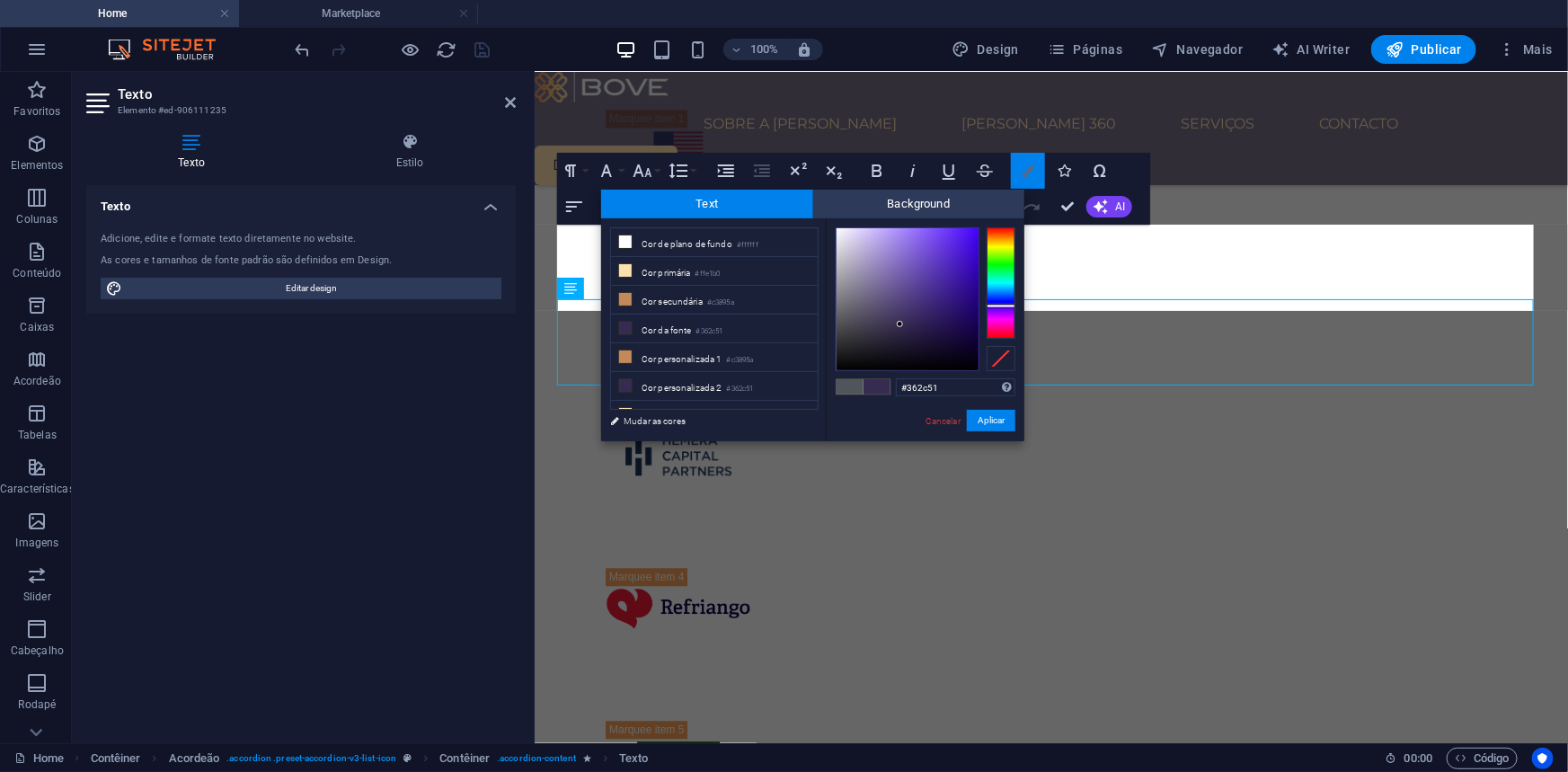
scroll to position [1918, 0]
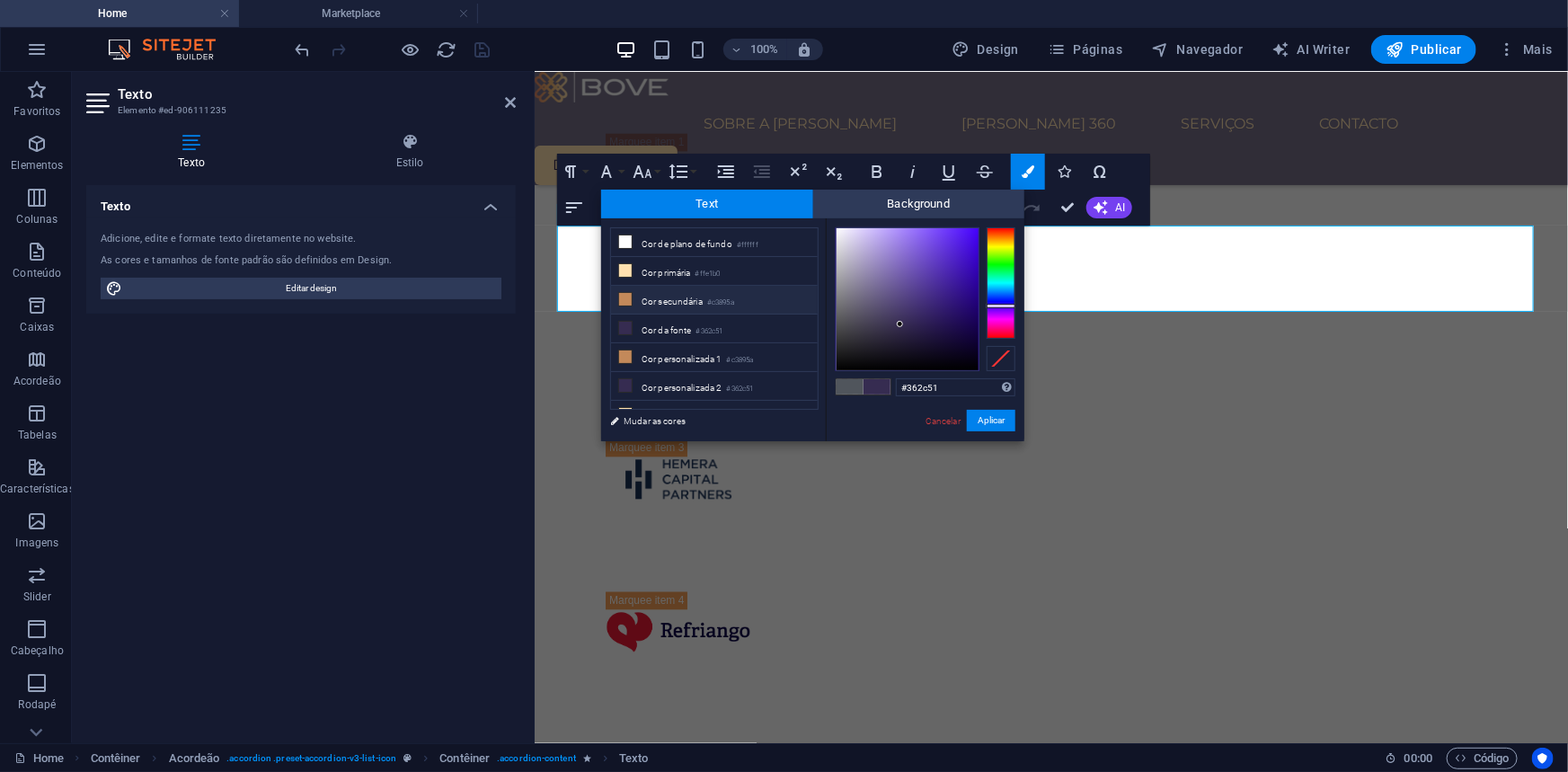
click at [654, 302] on li "Cor secundária #c3895a" at bounding box center [714, 300] width 206 height 28
type input "#c3895a"
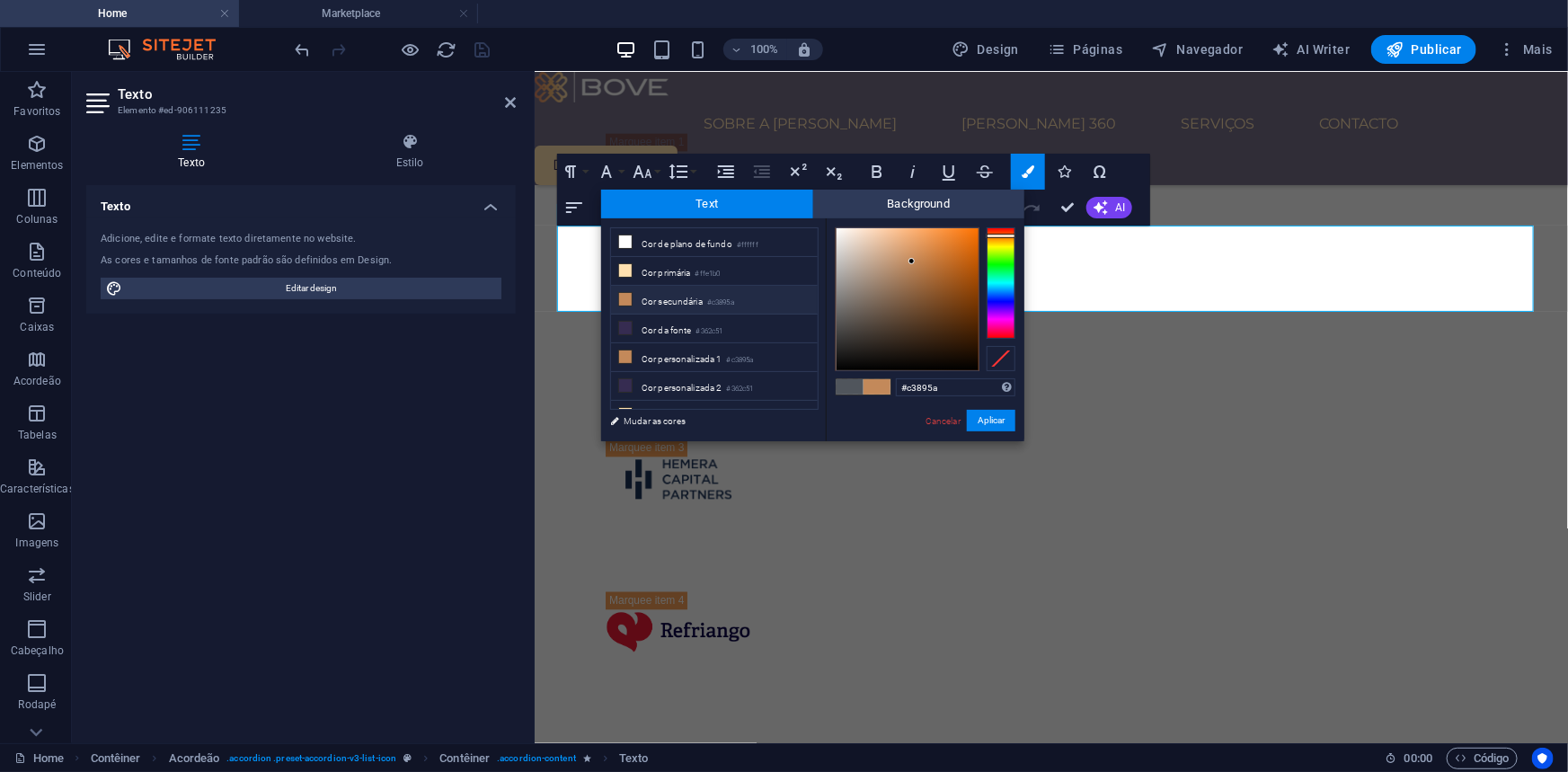
click at [654, 302] on li "Cor secundária #c3895a" at bounding box center [714, 300] width 206 height 28
click at [985, 417] on button "Aplicar" at bounding box center [991, 421] width 48 height 22
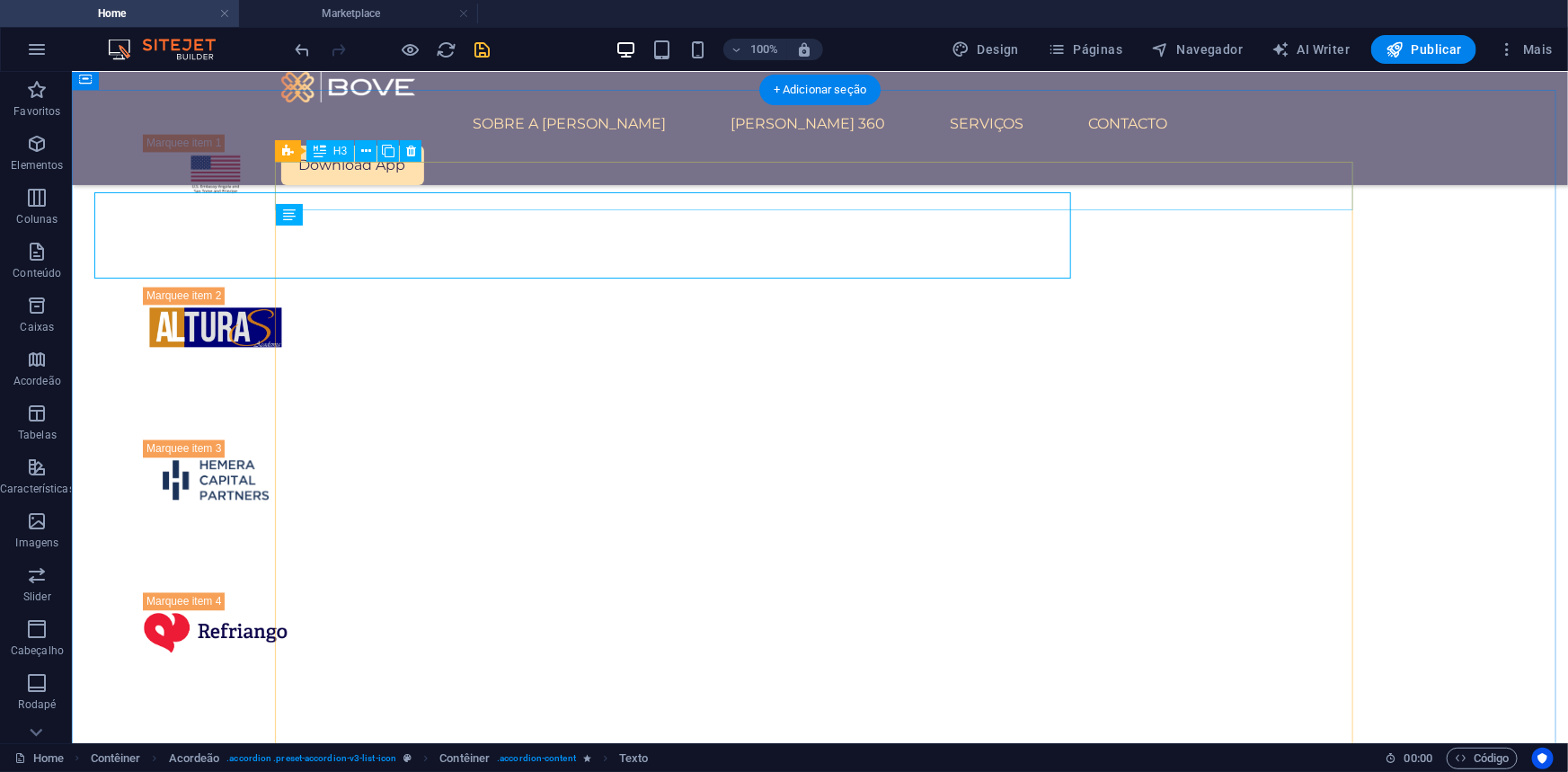
scroll to position [2032, 0]
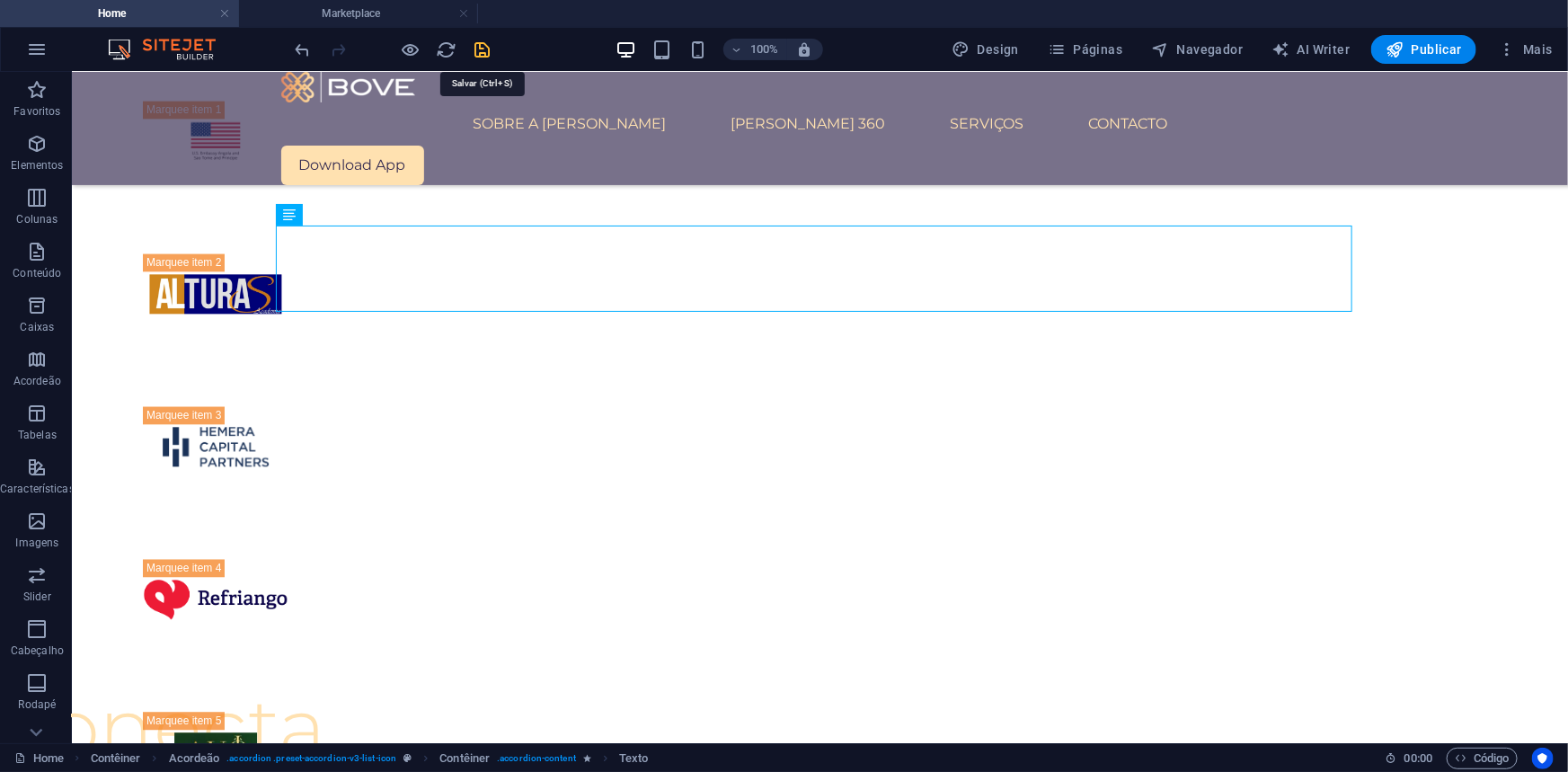
click at [488, 53] on icon "save" at bounding box center [482, 49] width 21 height 21
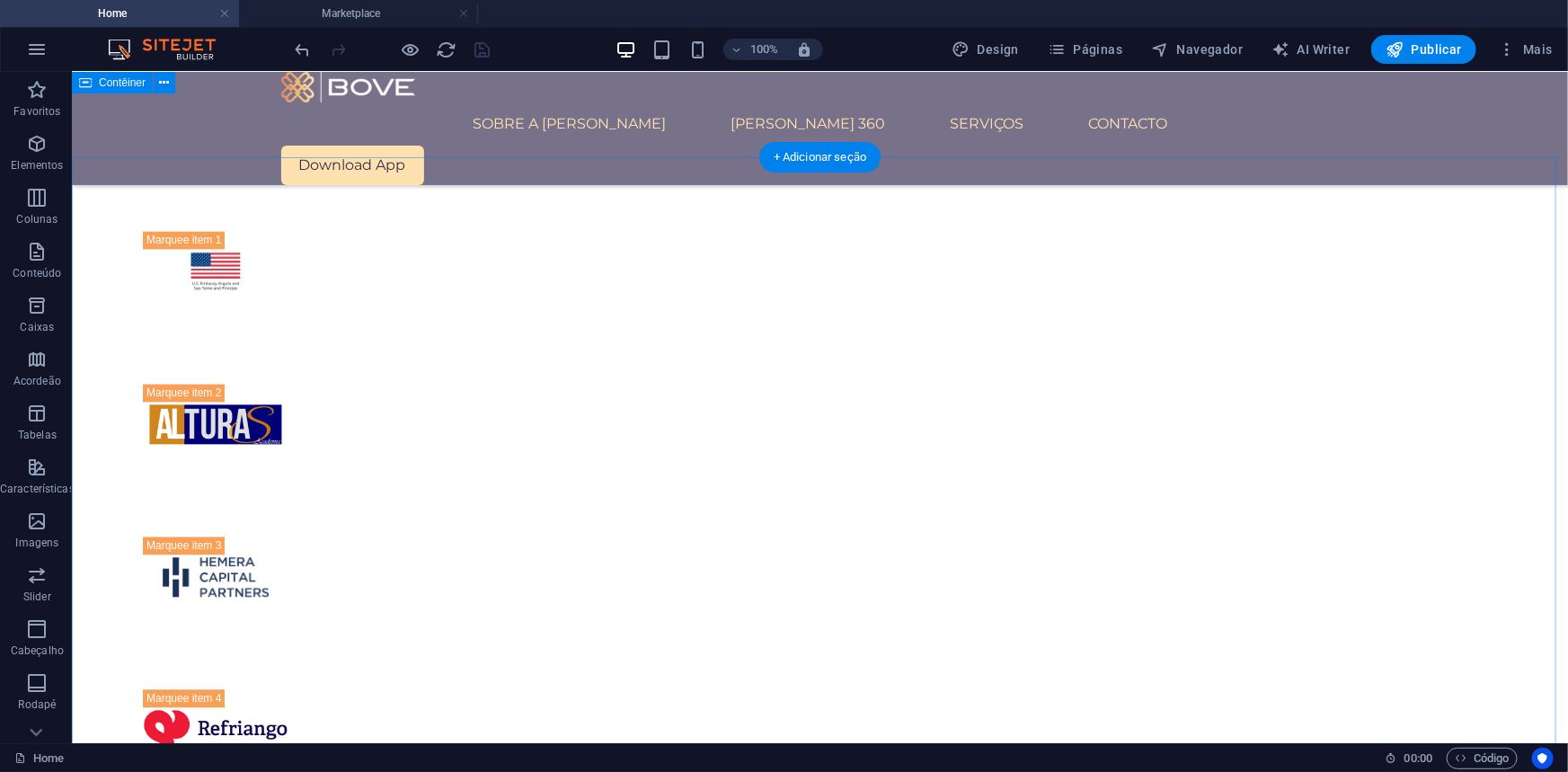
scroll to position [1869, 0]
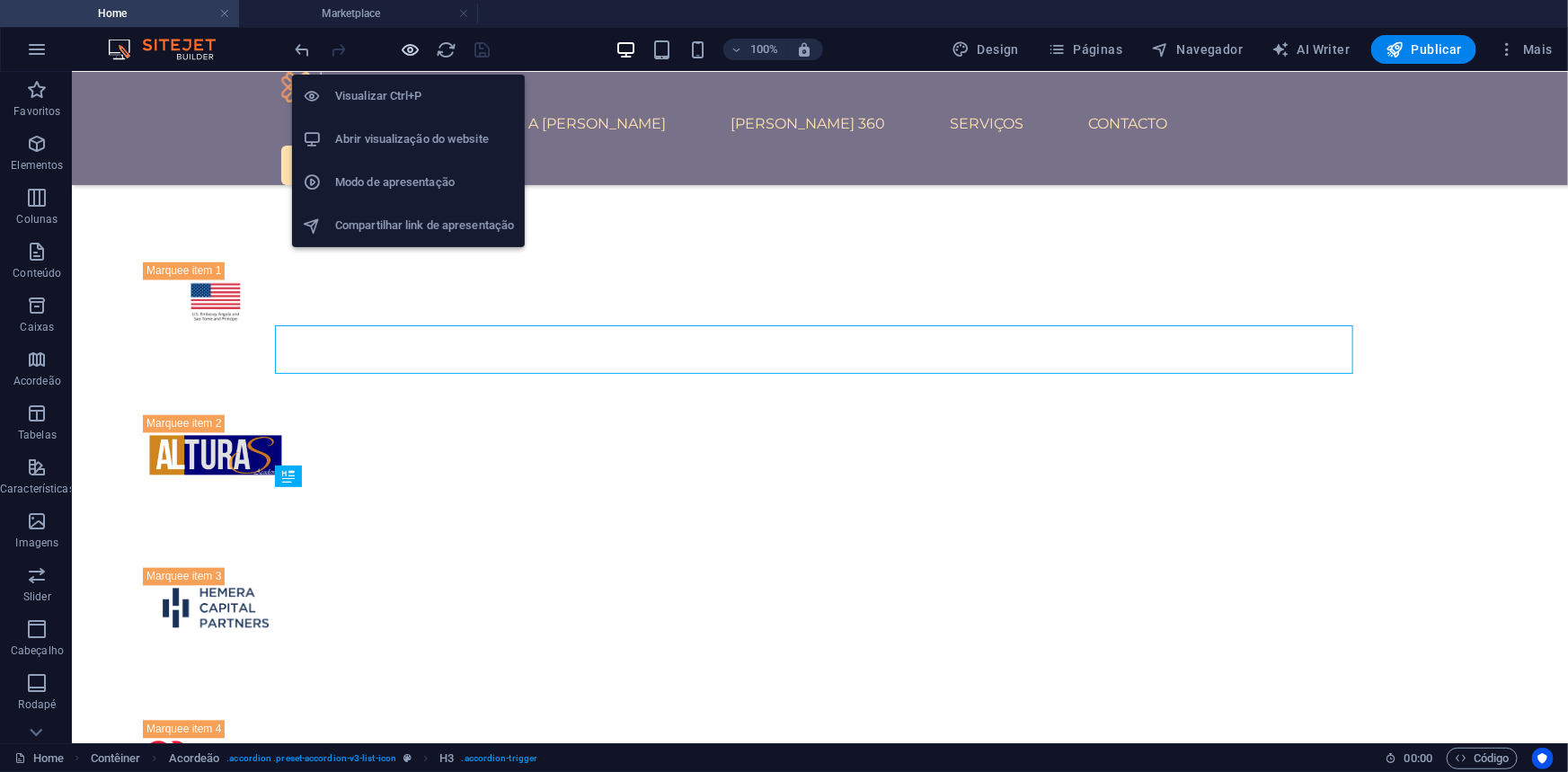
click at [415, 50] on icon "button" at bounding box center [411, 49] width 21 height 21
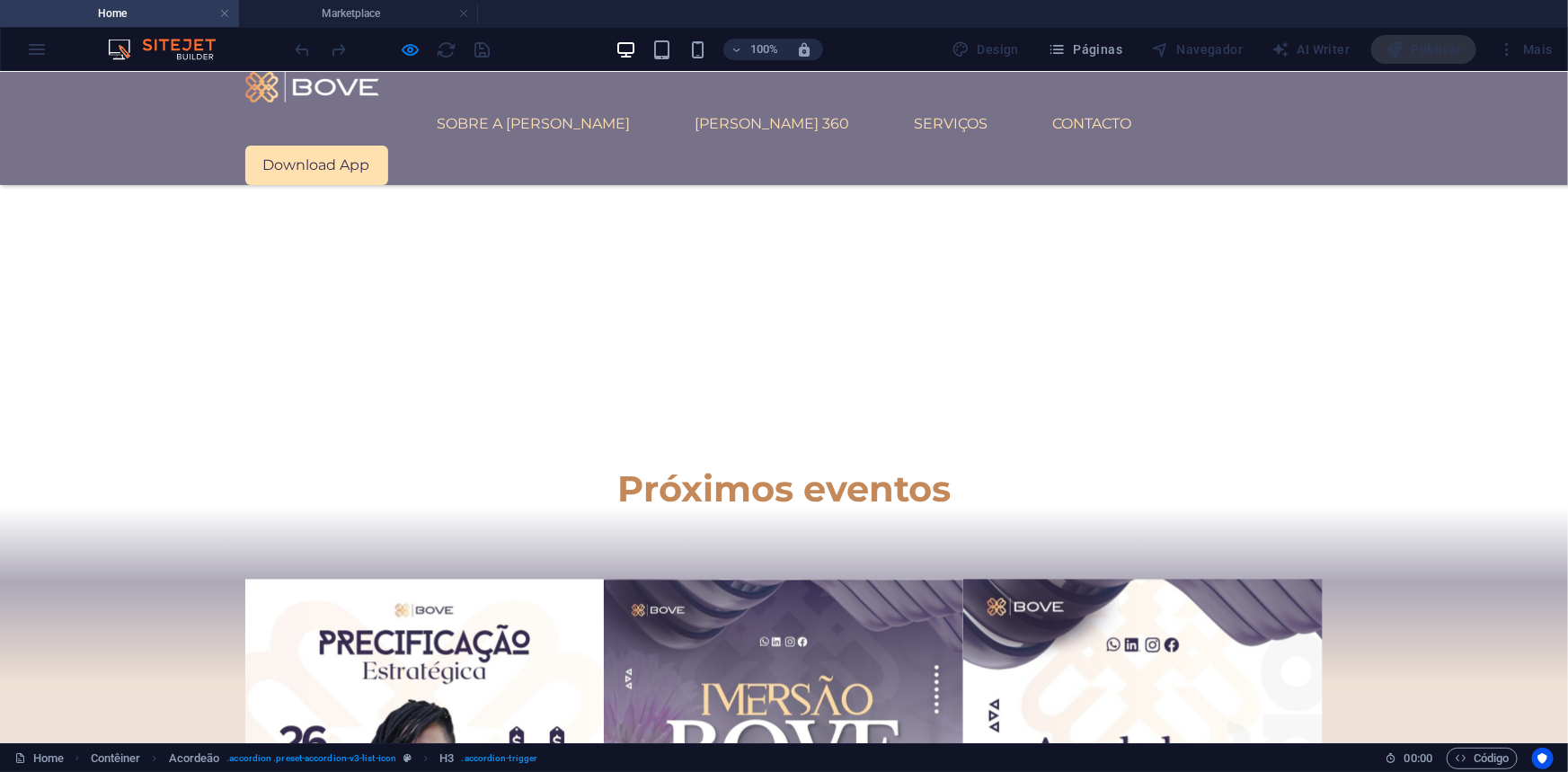
scroll to position [1483, 0]
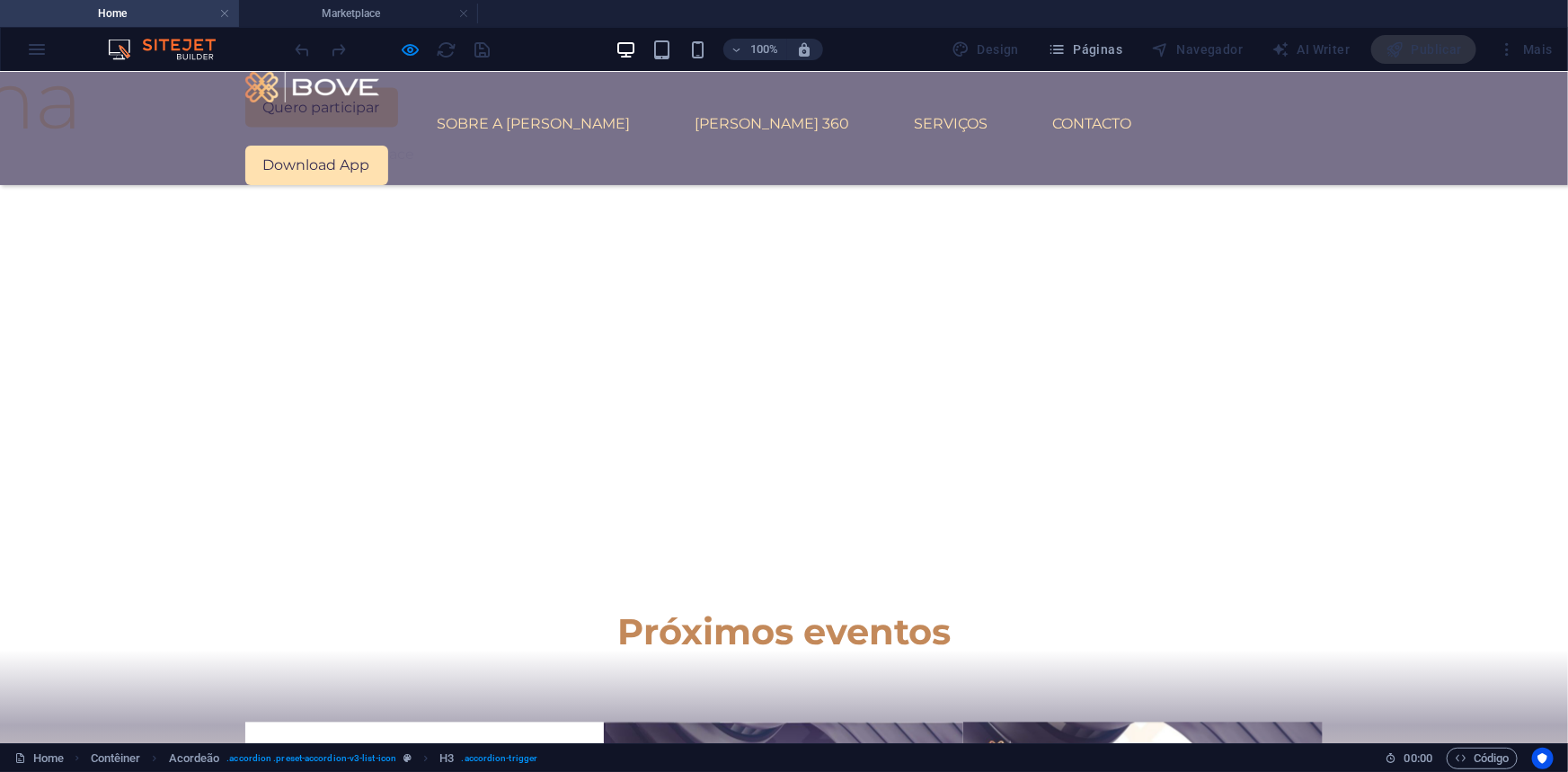
scroll to position [1644, 0]
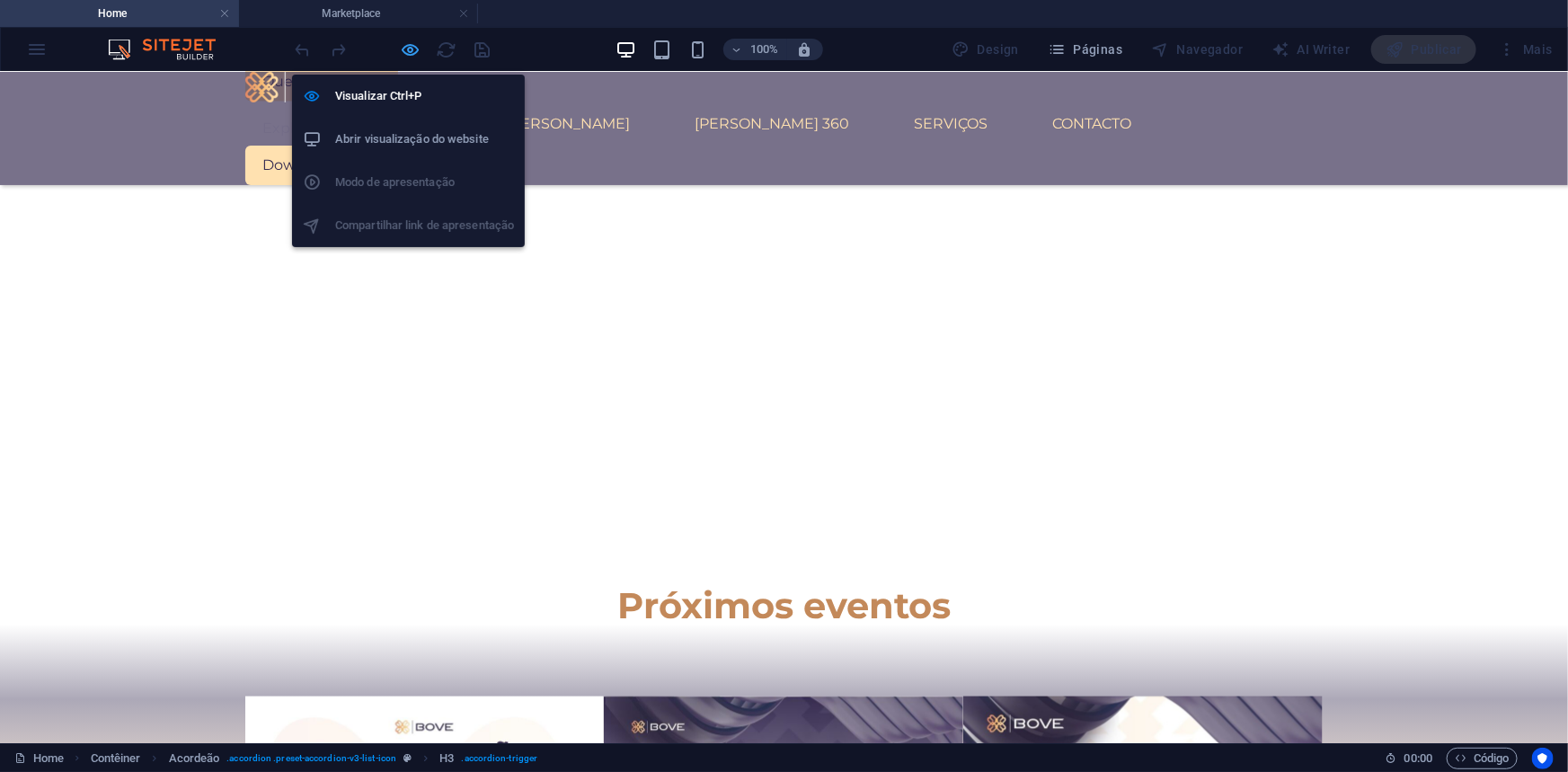
click at [402, 46] on icon "button" at bounding box center [411, 49] width 21 height 21
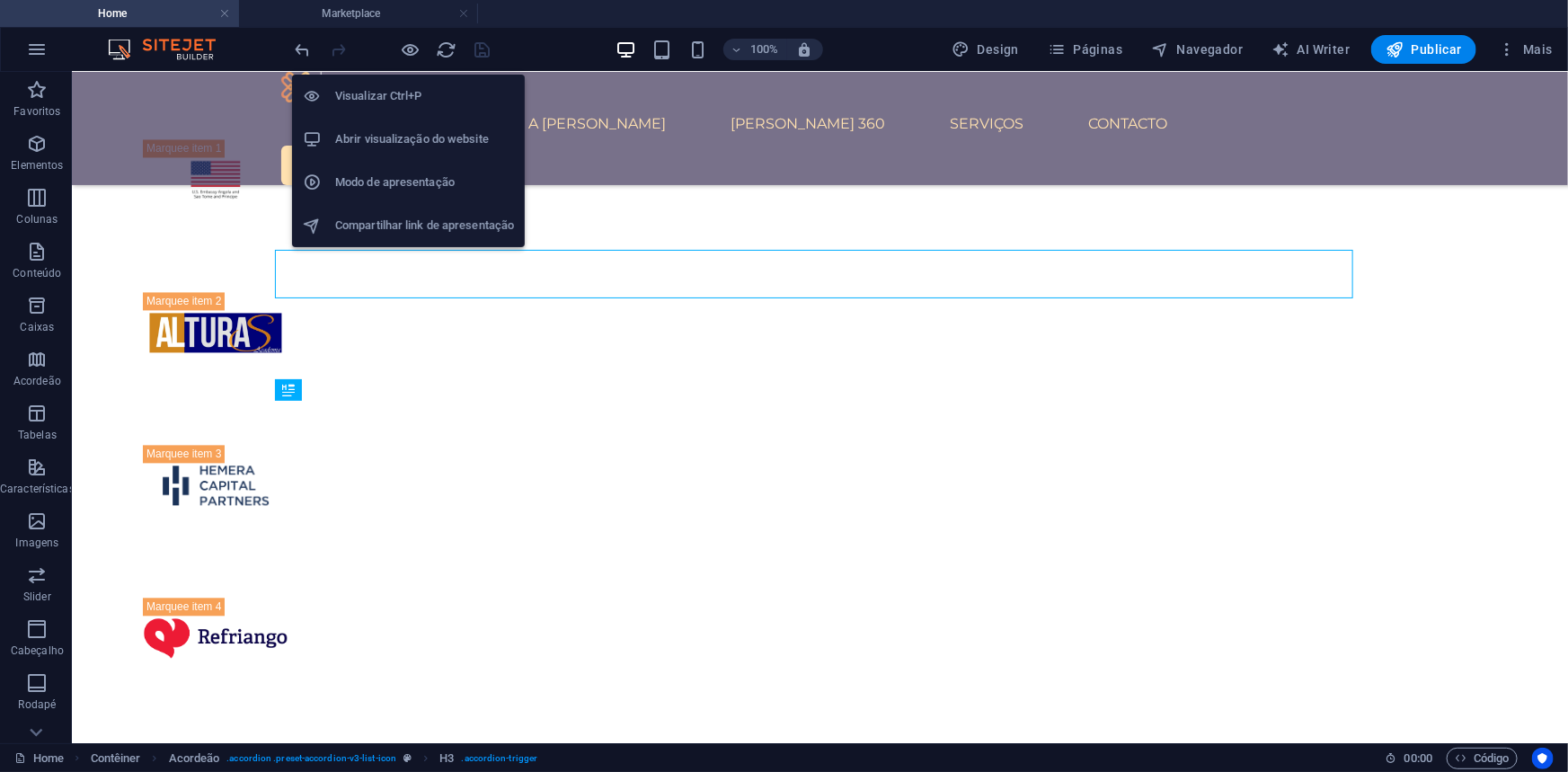
scroll to position [1789, 0]
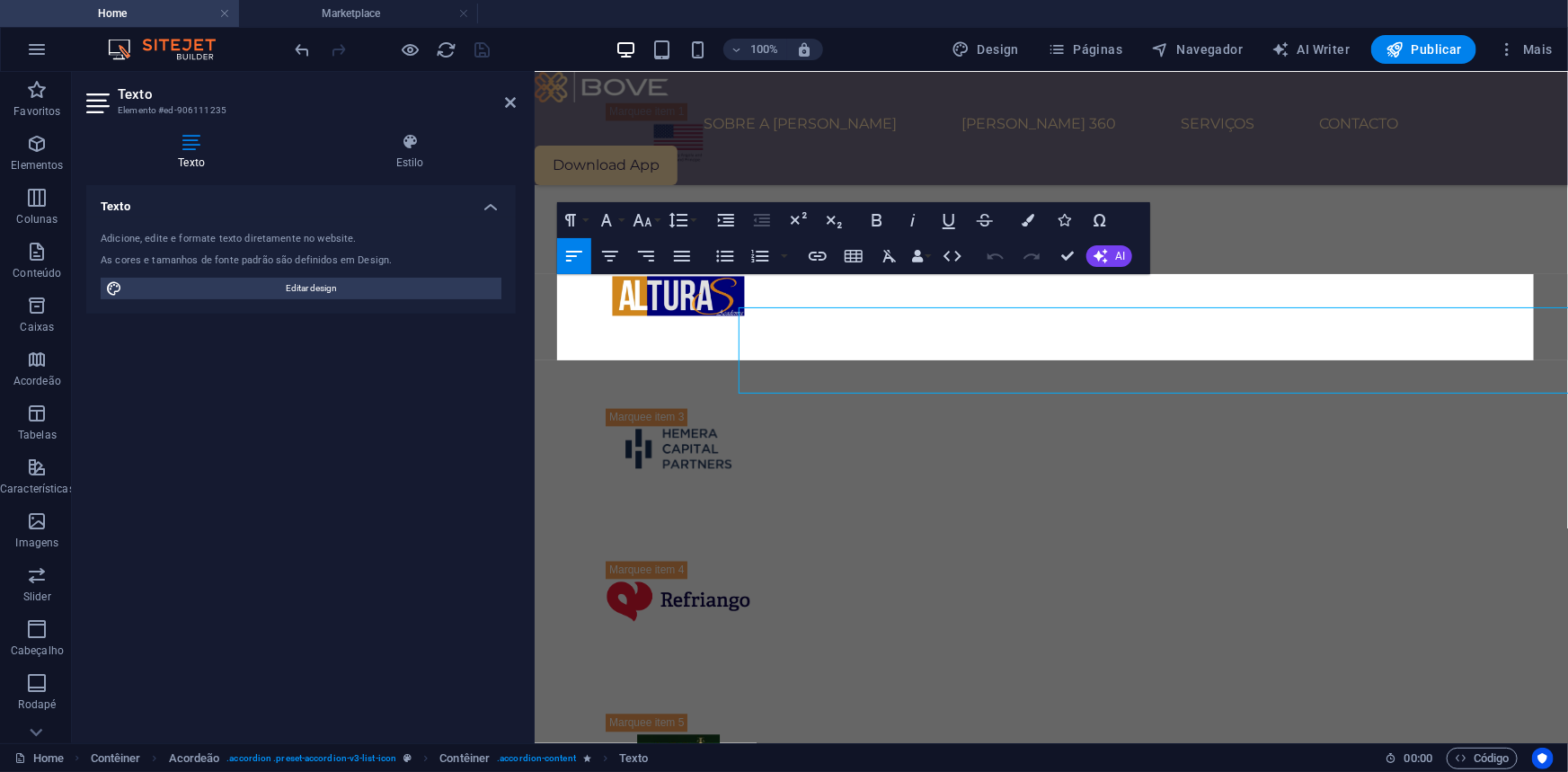
scroll to position [1869, 0]
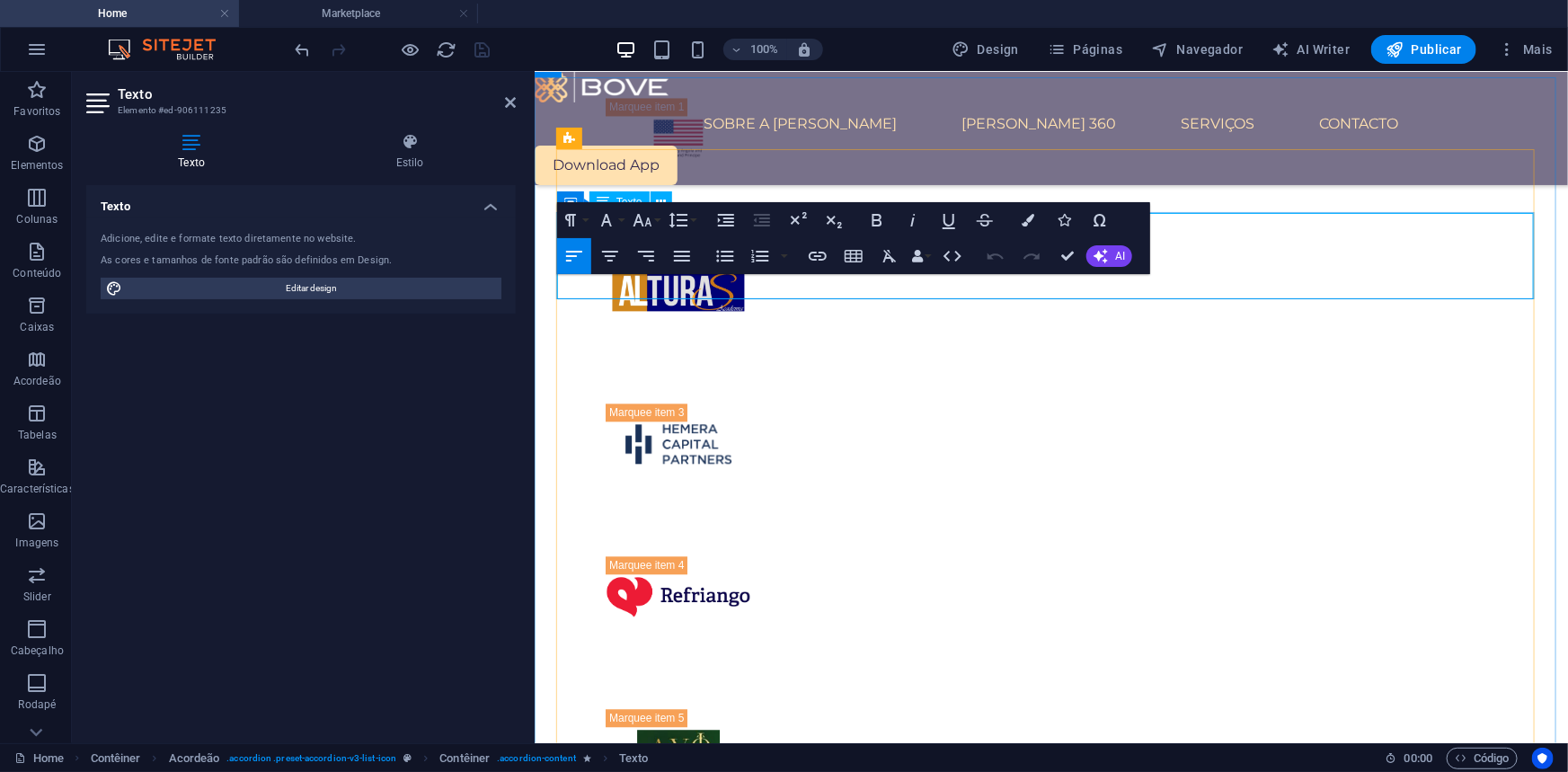
scroll to position [1951, 0]
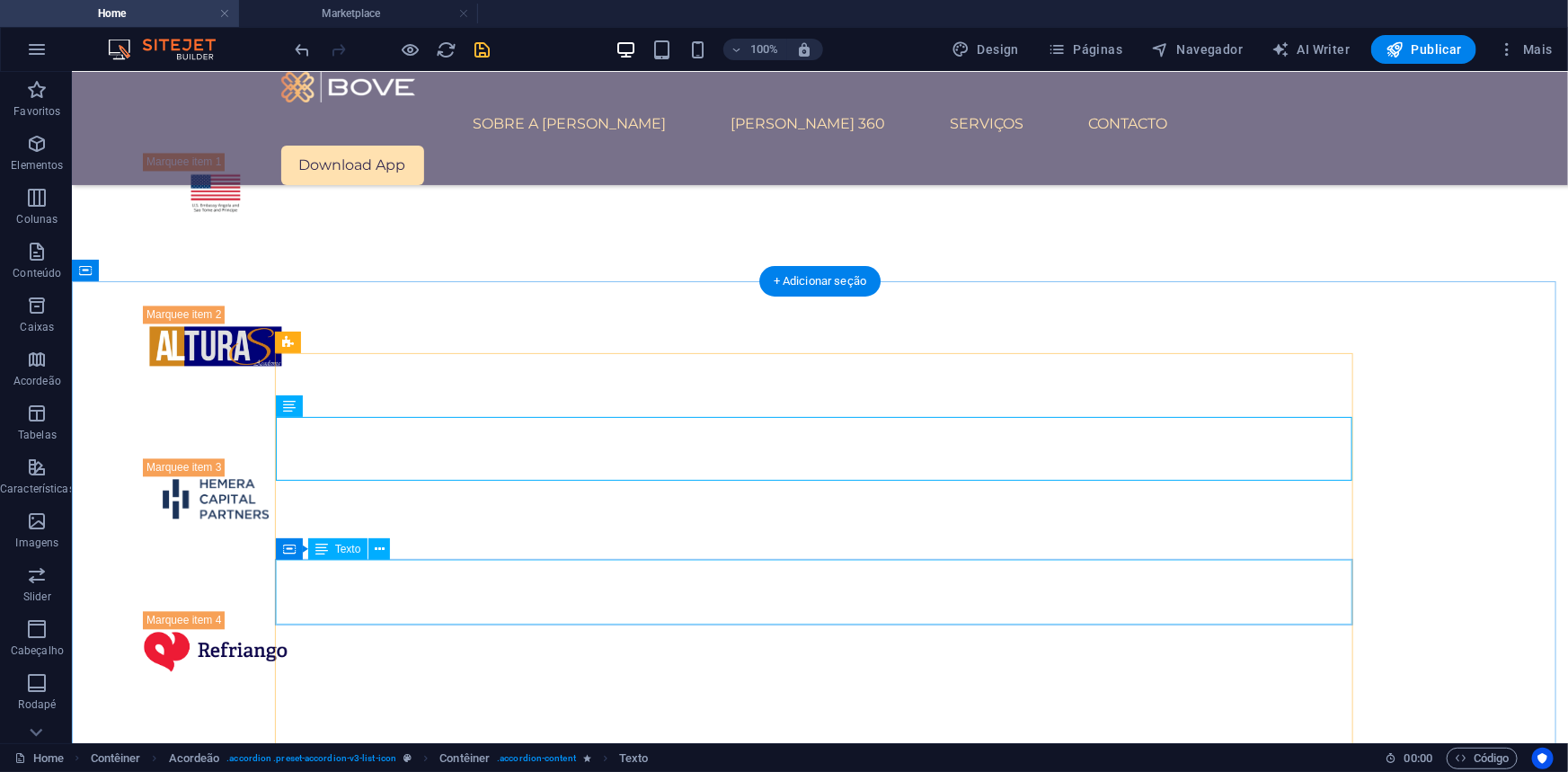
scroll to position [1823, 0]
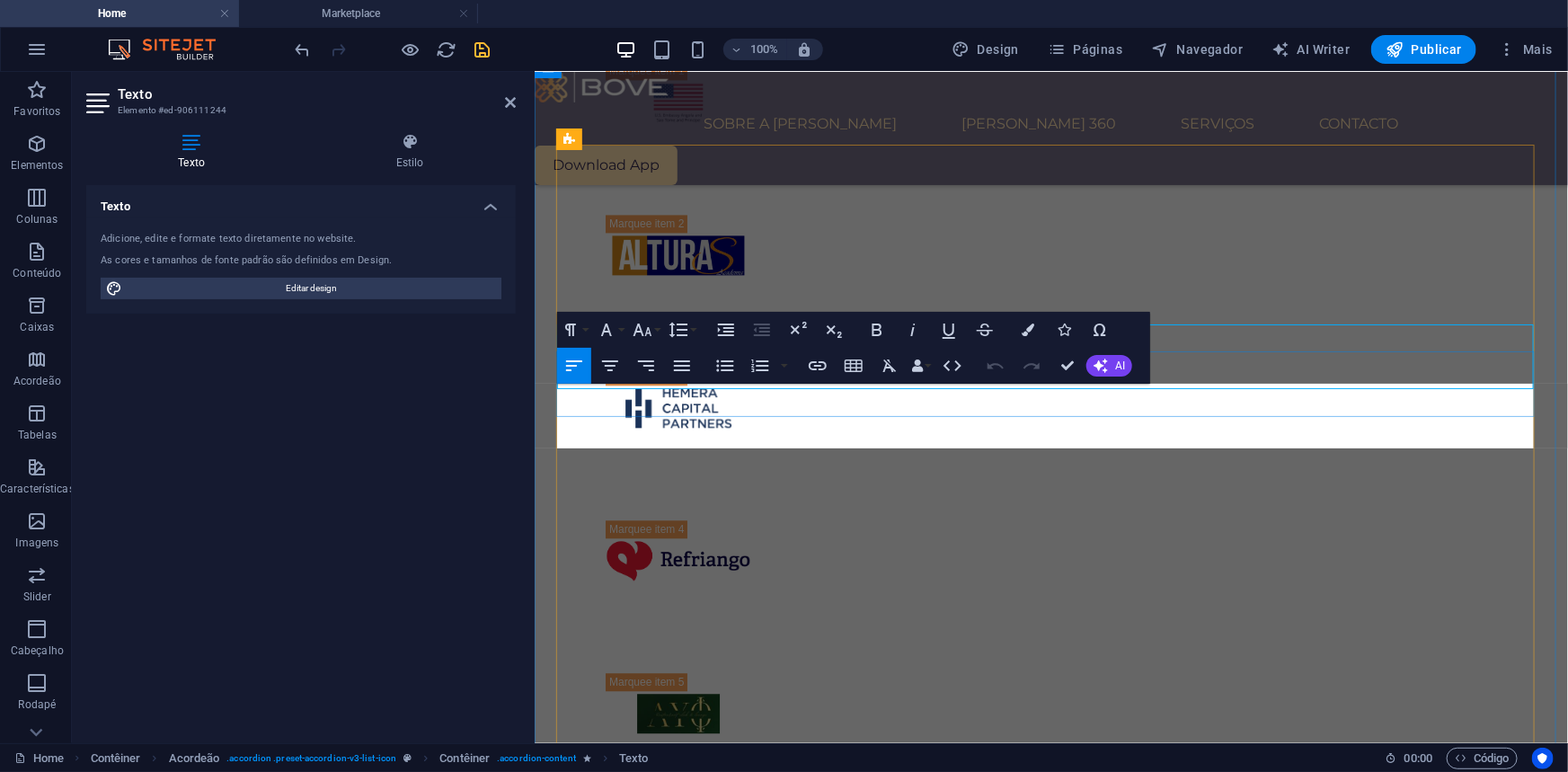
scroll to position [1984, 0]
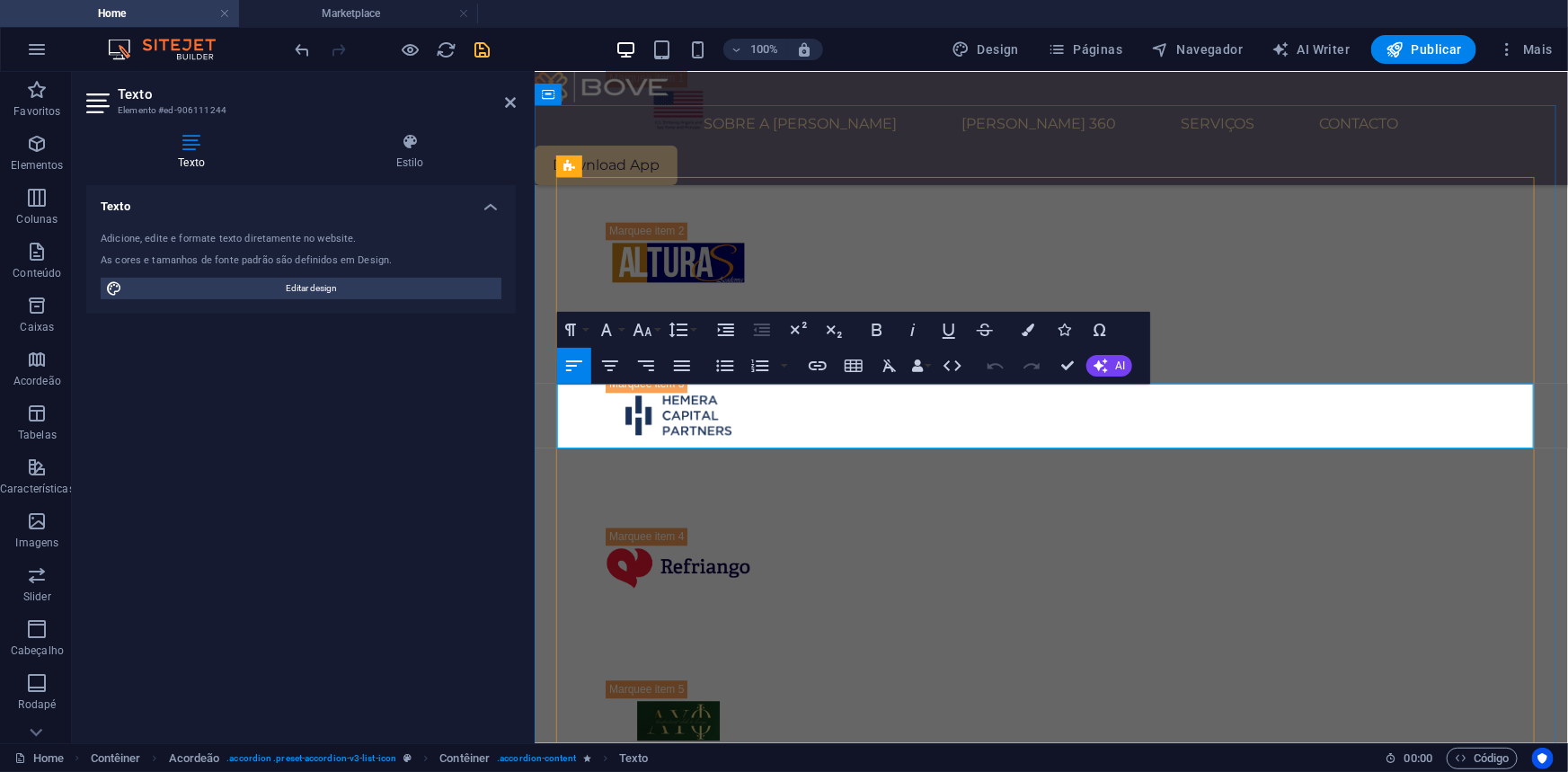
drag, startPoint x: 1447, startPoint y: 439, endPoint x: 557, endPoint y: 393, distance: 891.2
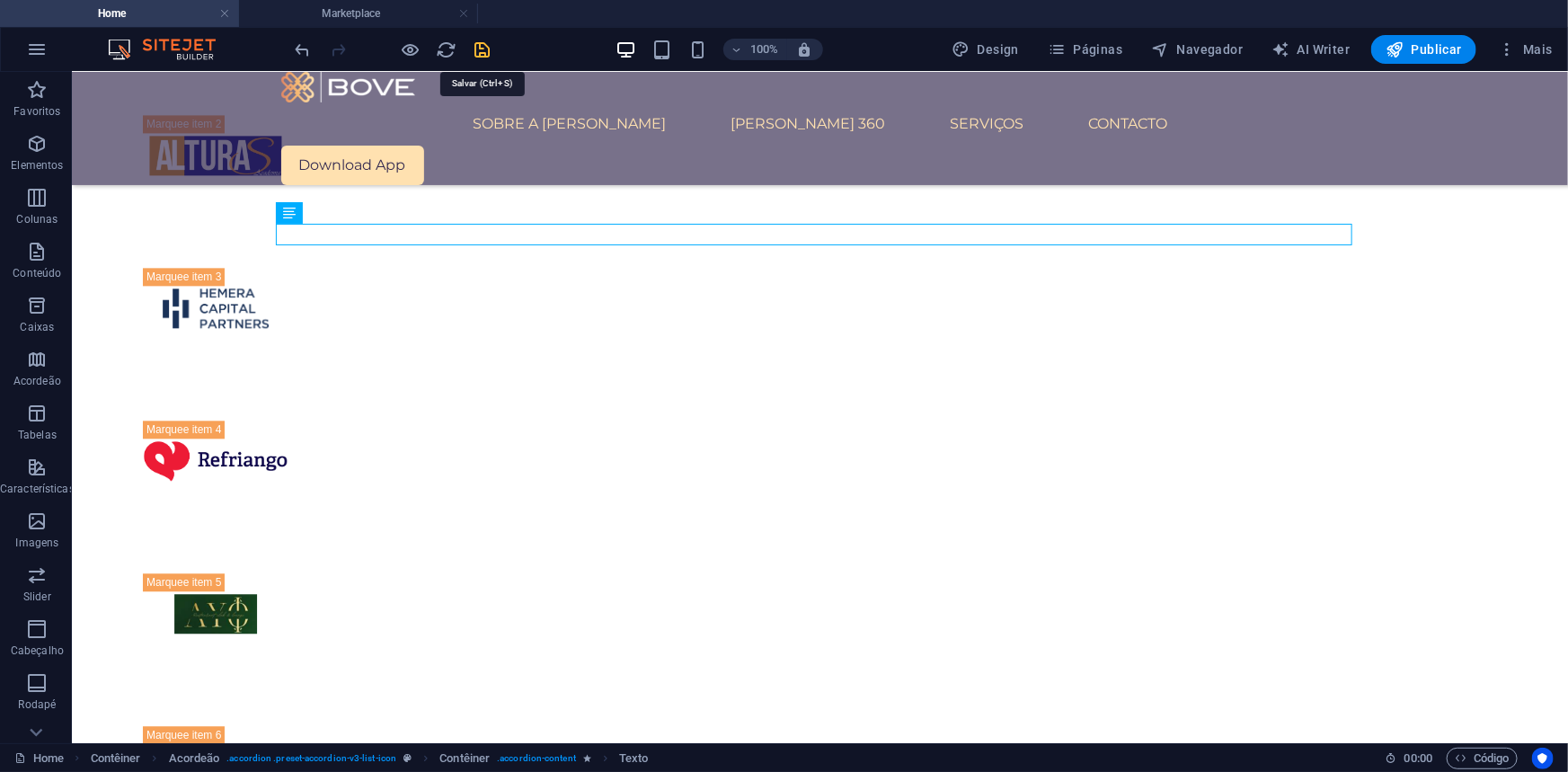
scroll to position [2017, 0]
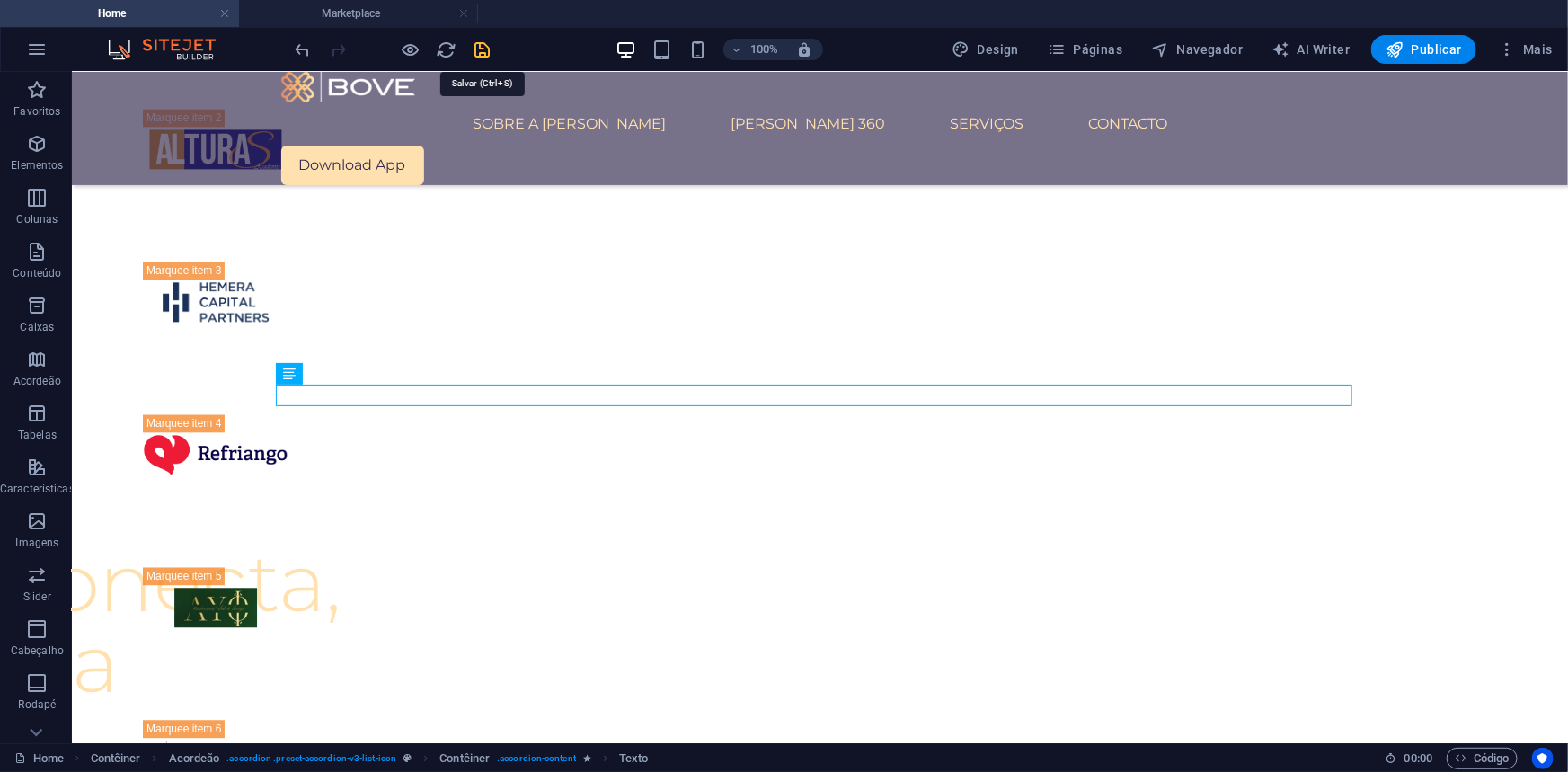
click at [479, 46] on icon "save" at bounding box center [482, 49] width 21 height 21
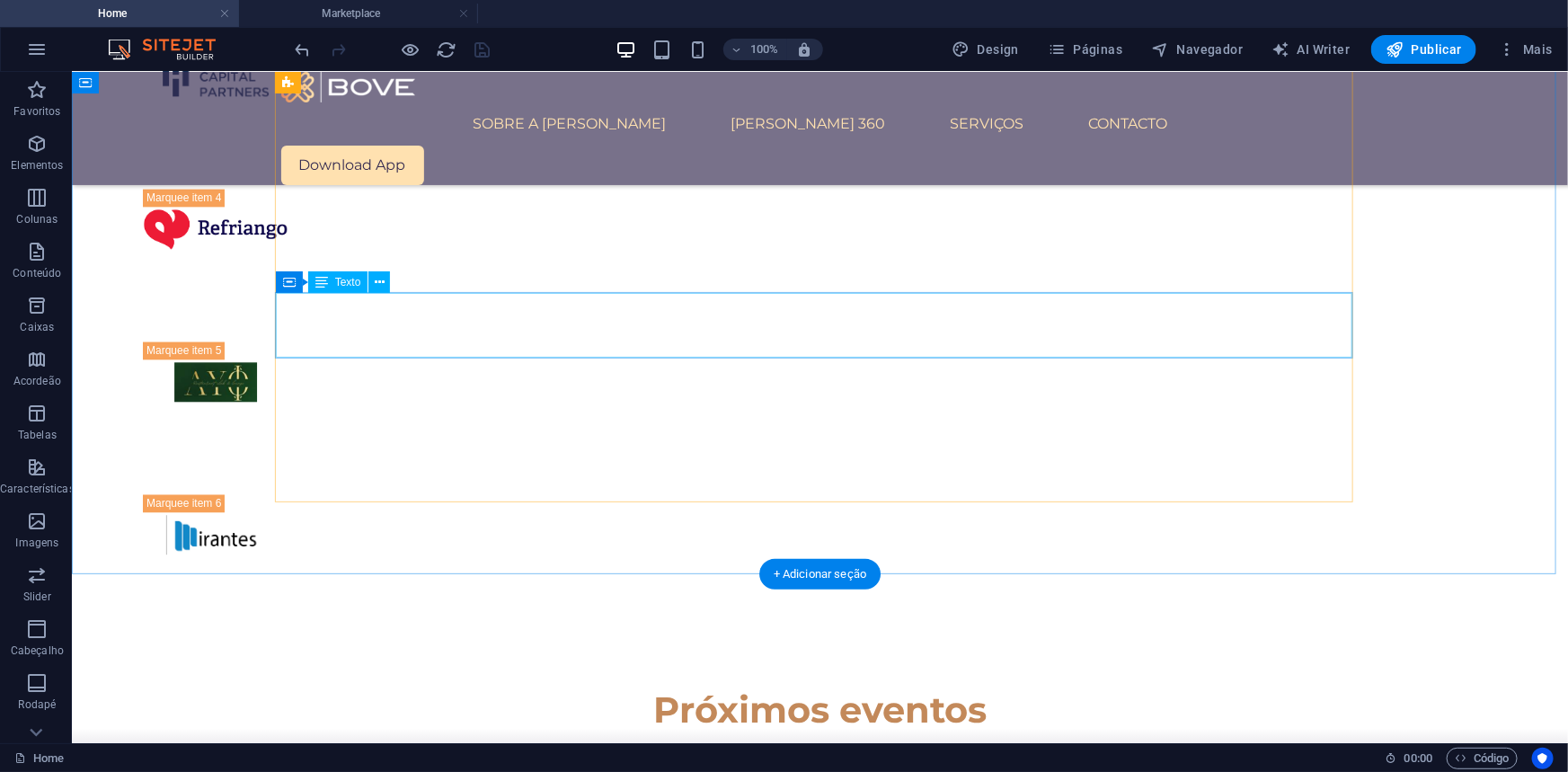
scroll to position [2047, 0]
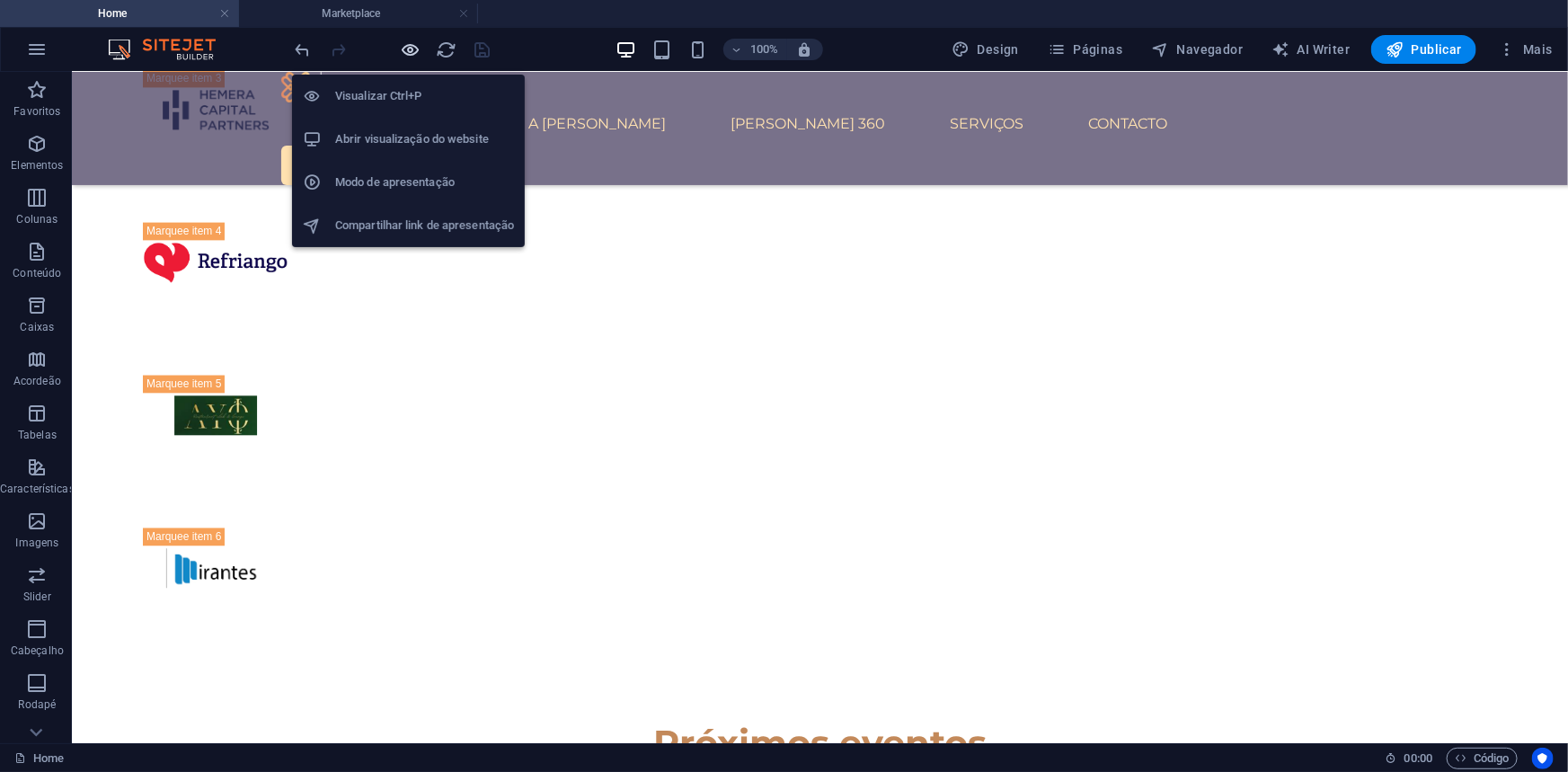
click at [412, 50] on icon "button" at bounding box center [411, 49] width 21 height 21
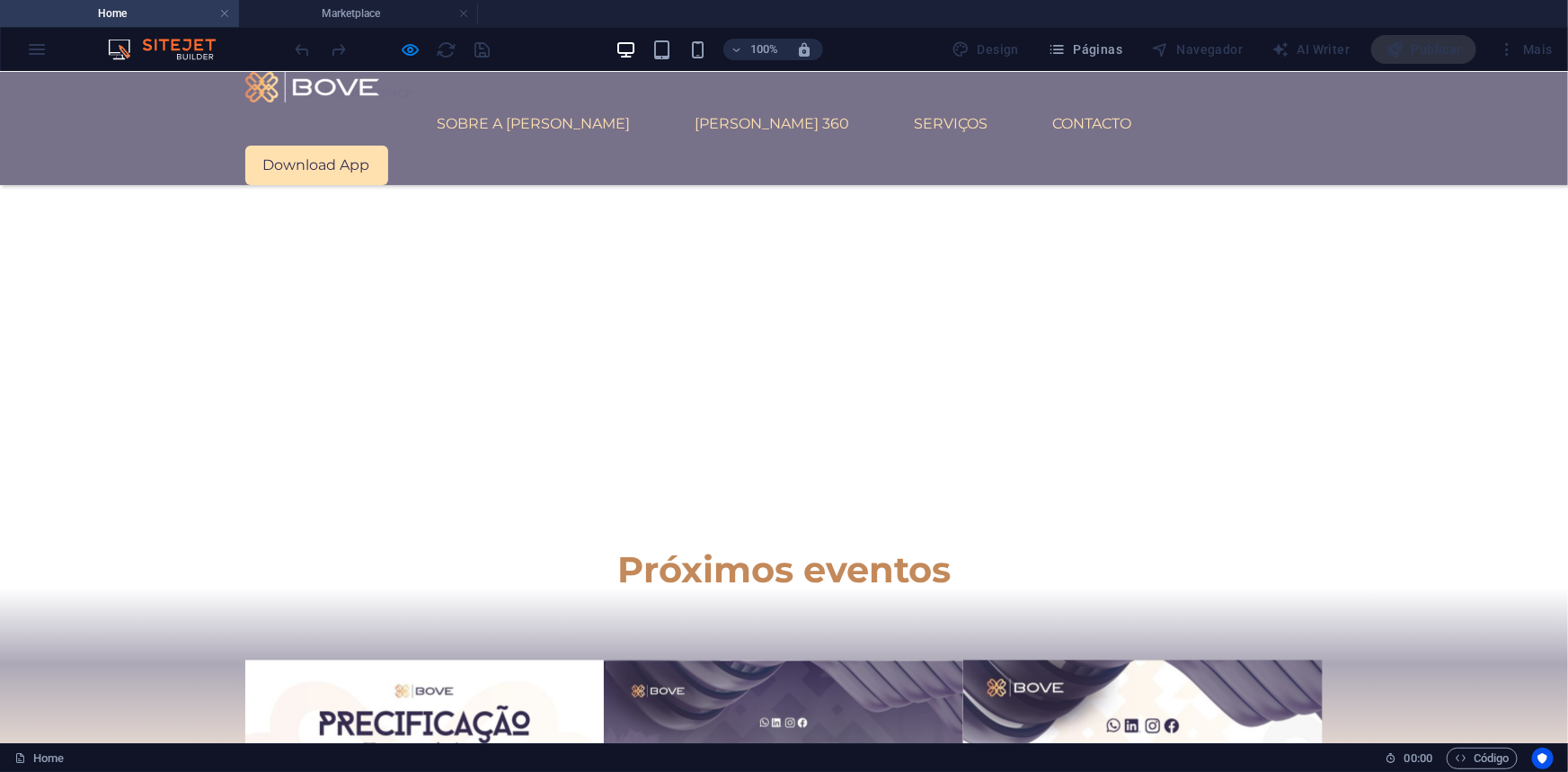
scroll to position [1330, 0]
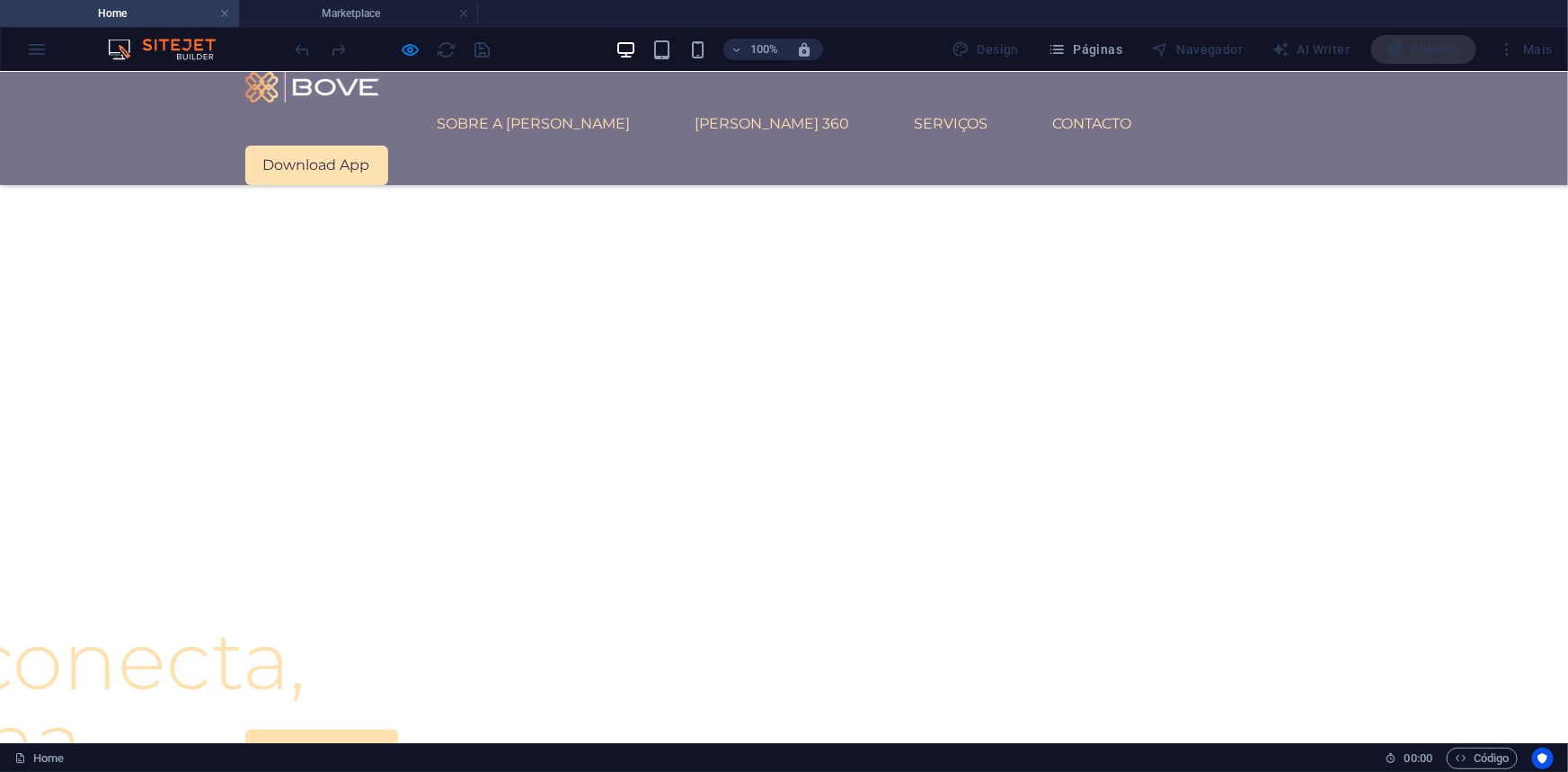
scroll to position [1002, 0]
drag, startPoint x: 949, startPoint y: 249, endPoint x: 570, endPoint y: 195, distance: 382.8
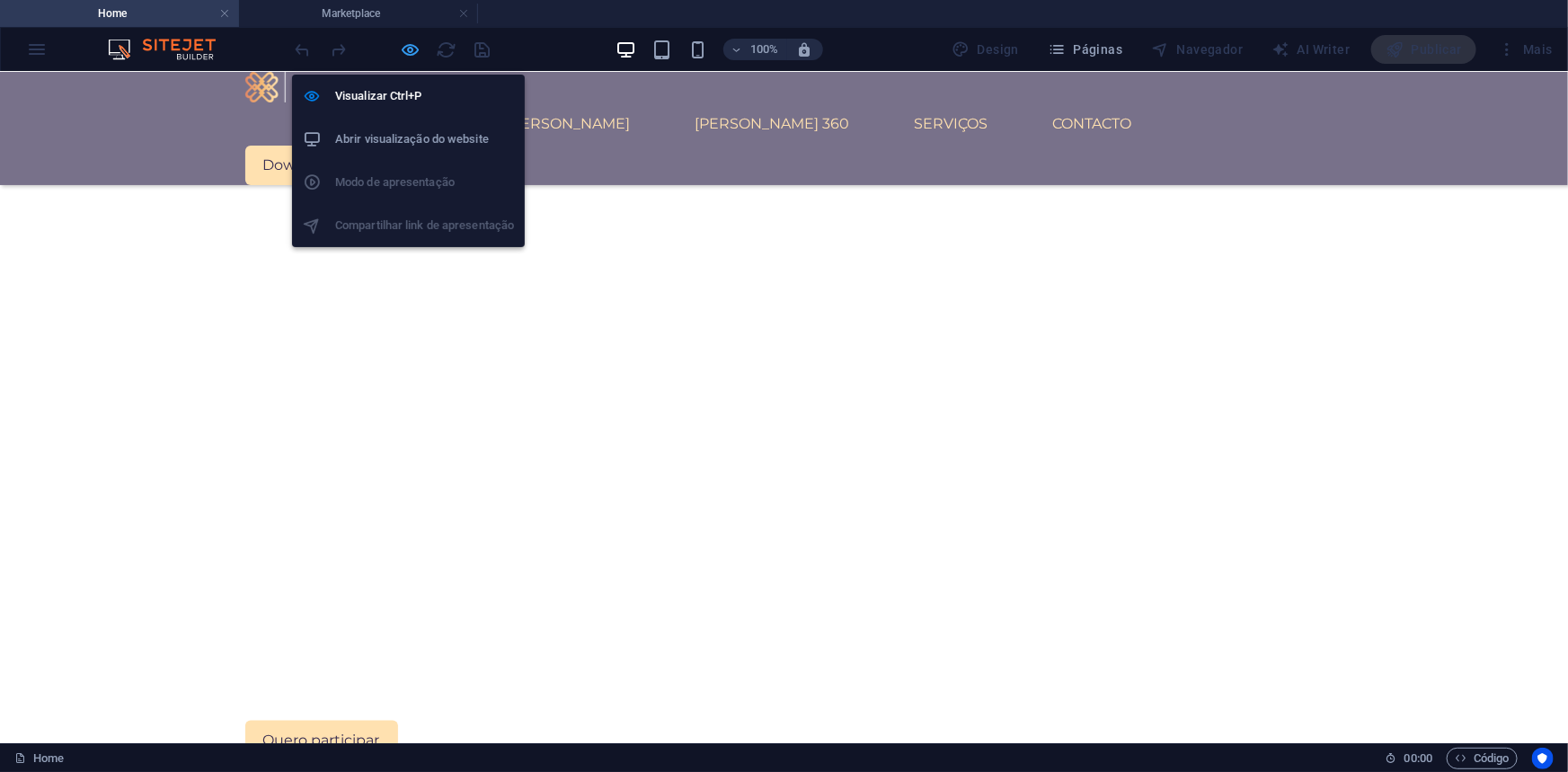
click at [405, 45] on icon "button" at bounding box center [411, 49] width 21 height 21
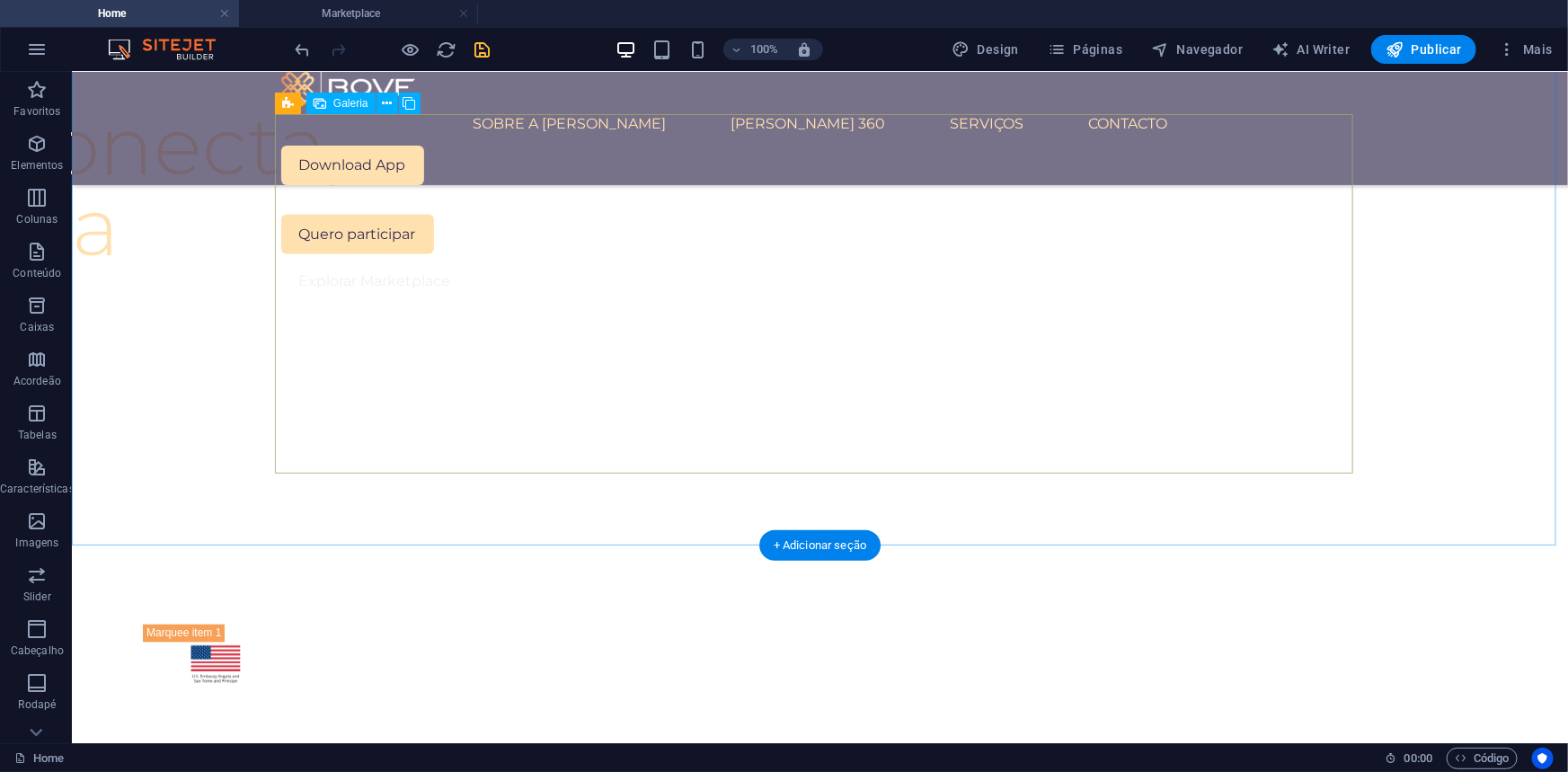
scroll to position [1552, 0]
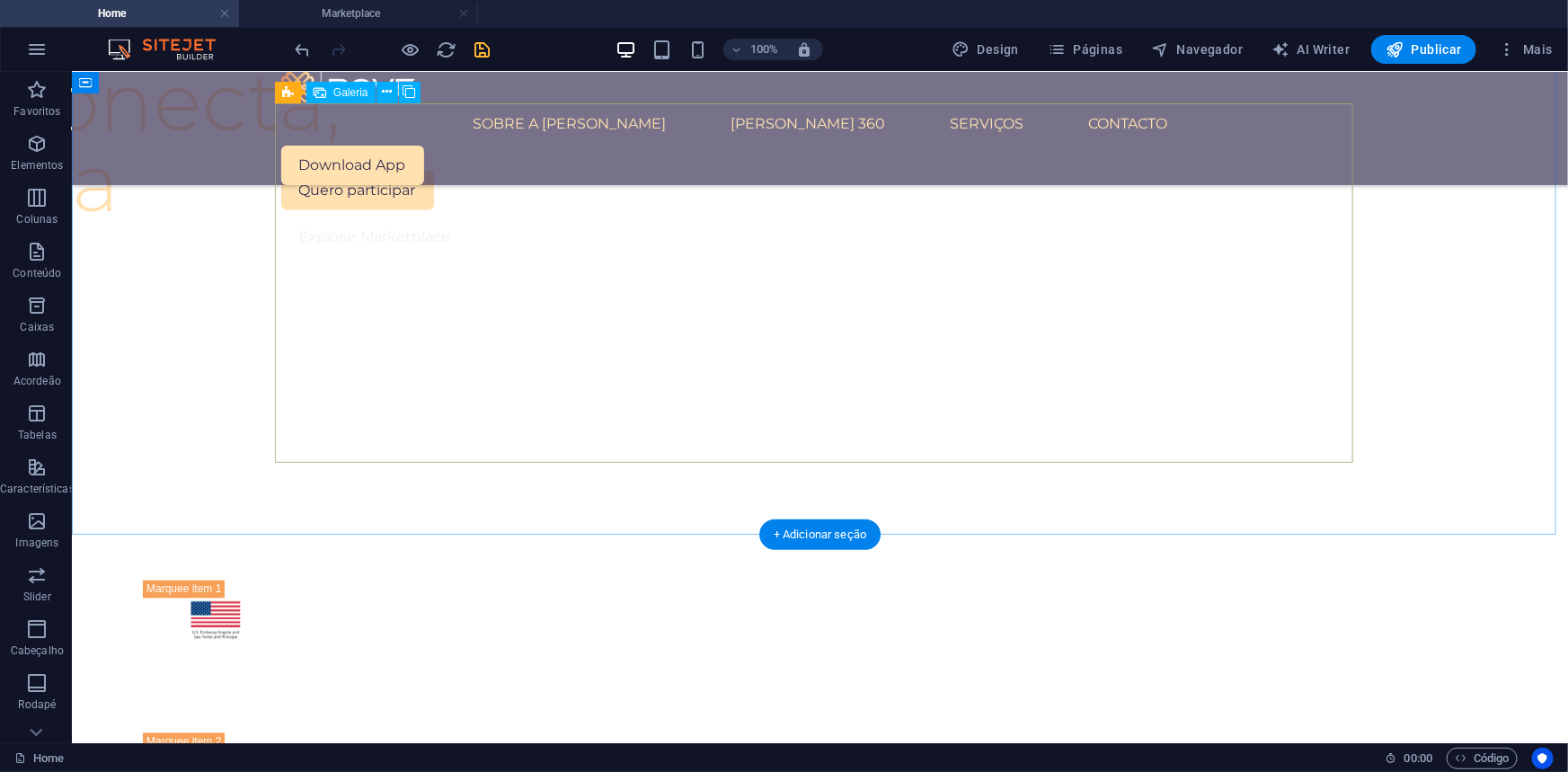
select select "4"
select select "px"
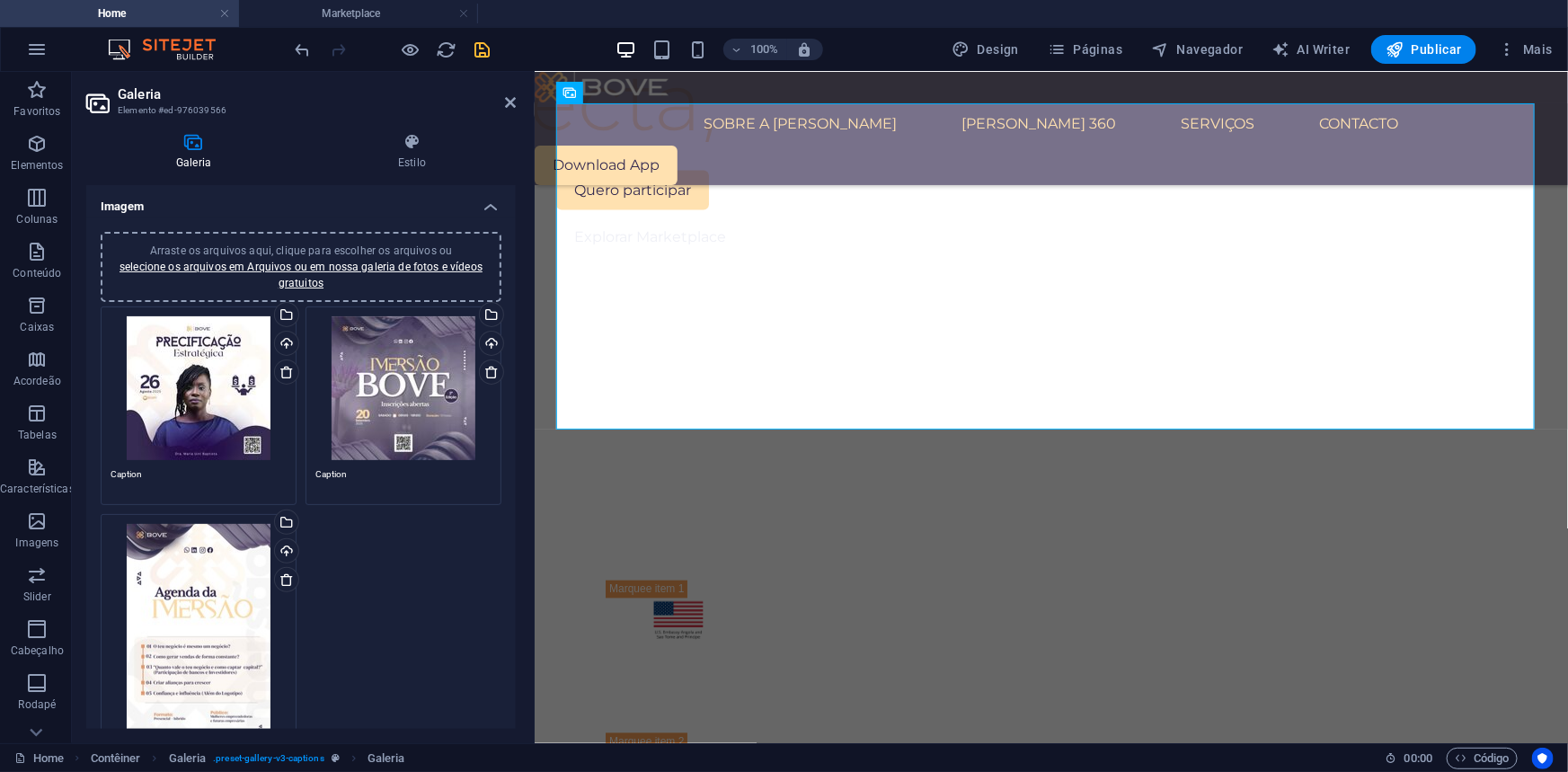
click at [179, 374] on div "Arraste os arquivos aqui, clique para escolher os arquivos ou selecione os arqu…" at bounding box center [198, 387] width 176 height 143
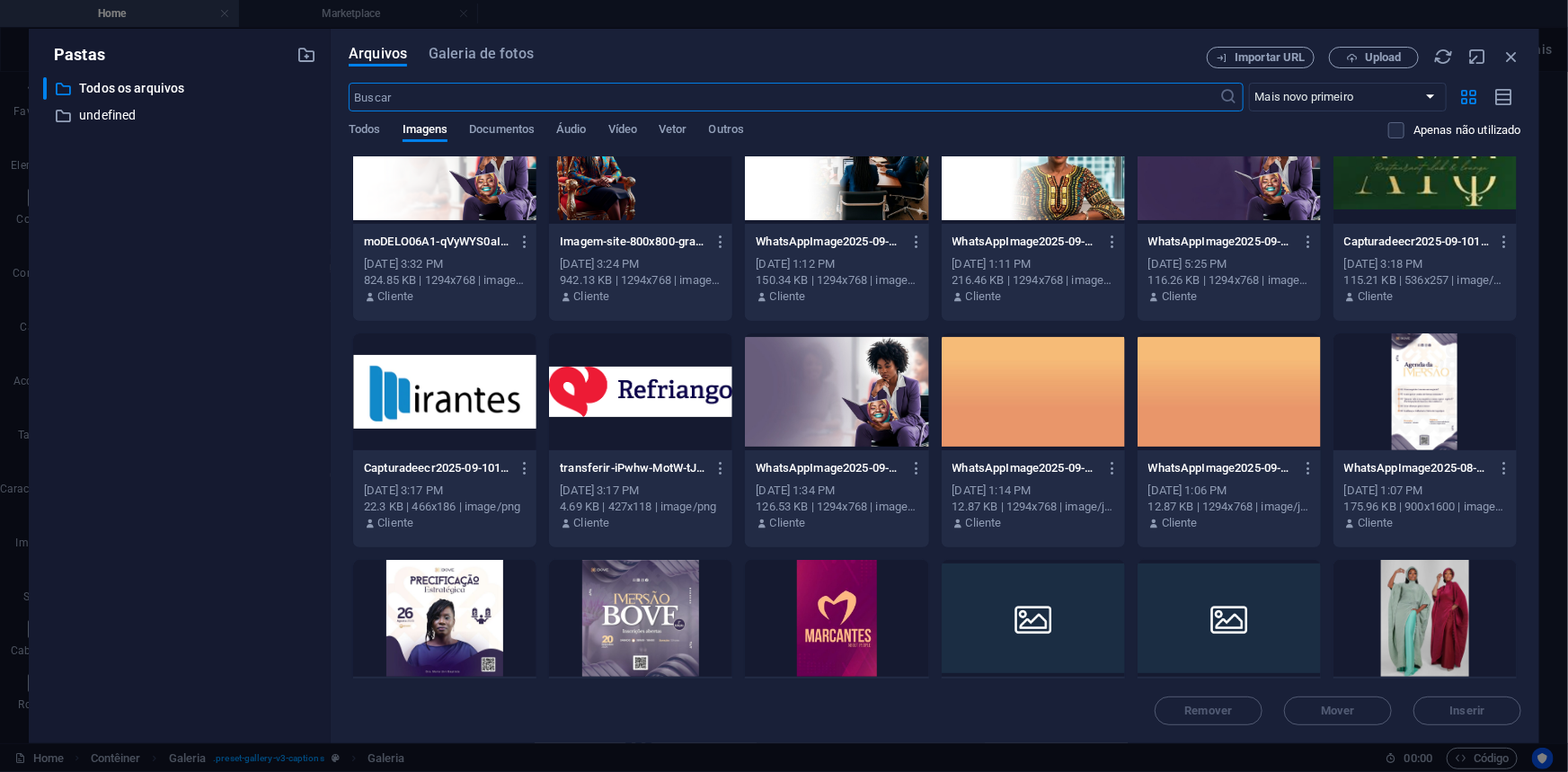
scroll to position [572, 0]
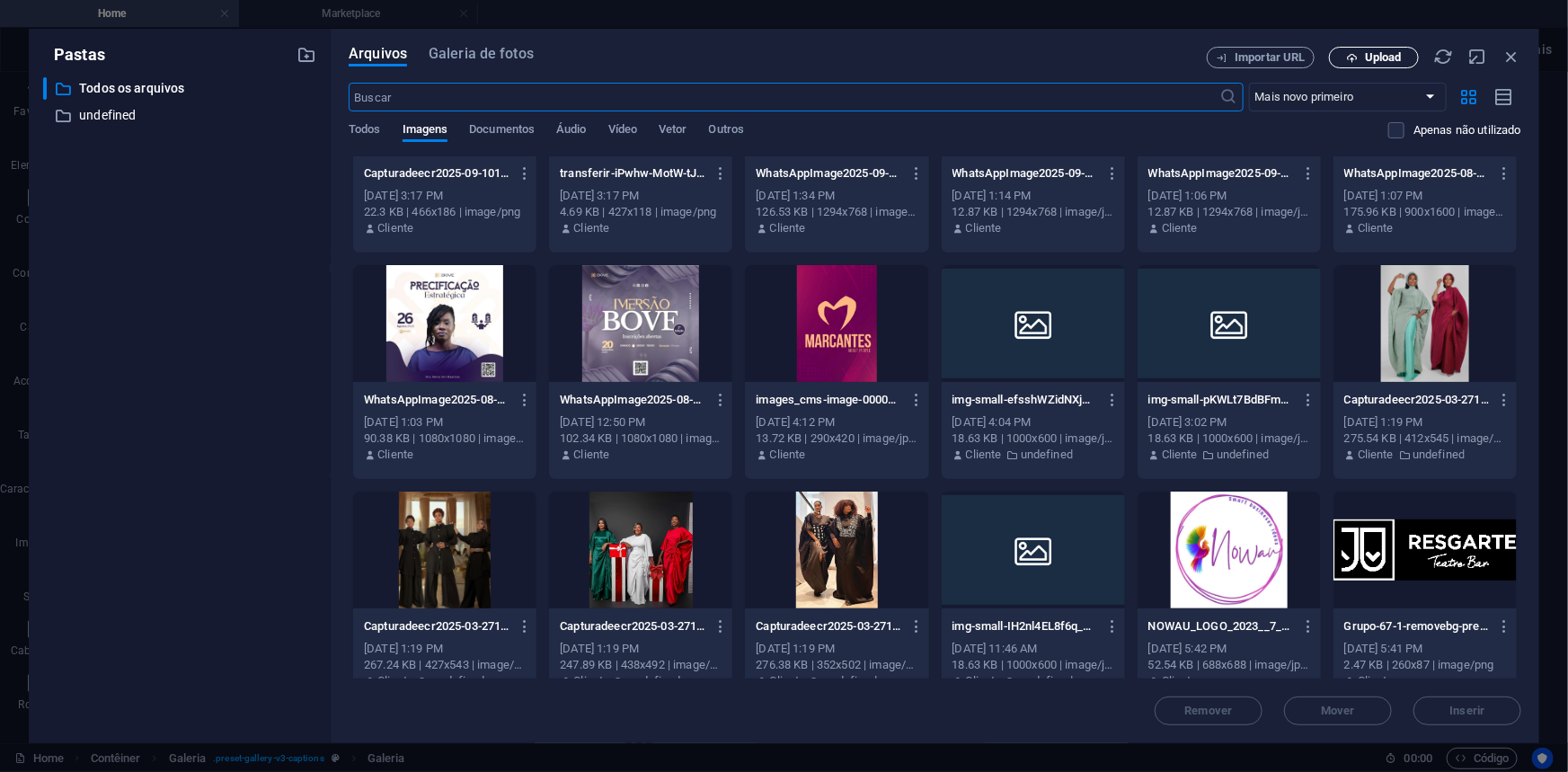
click at [1359, 56] on span "Upload" at bounding box center [1373, 58] width 74 height 12
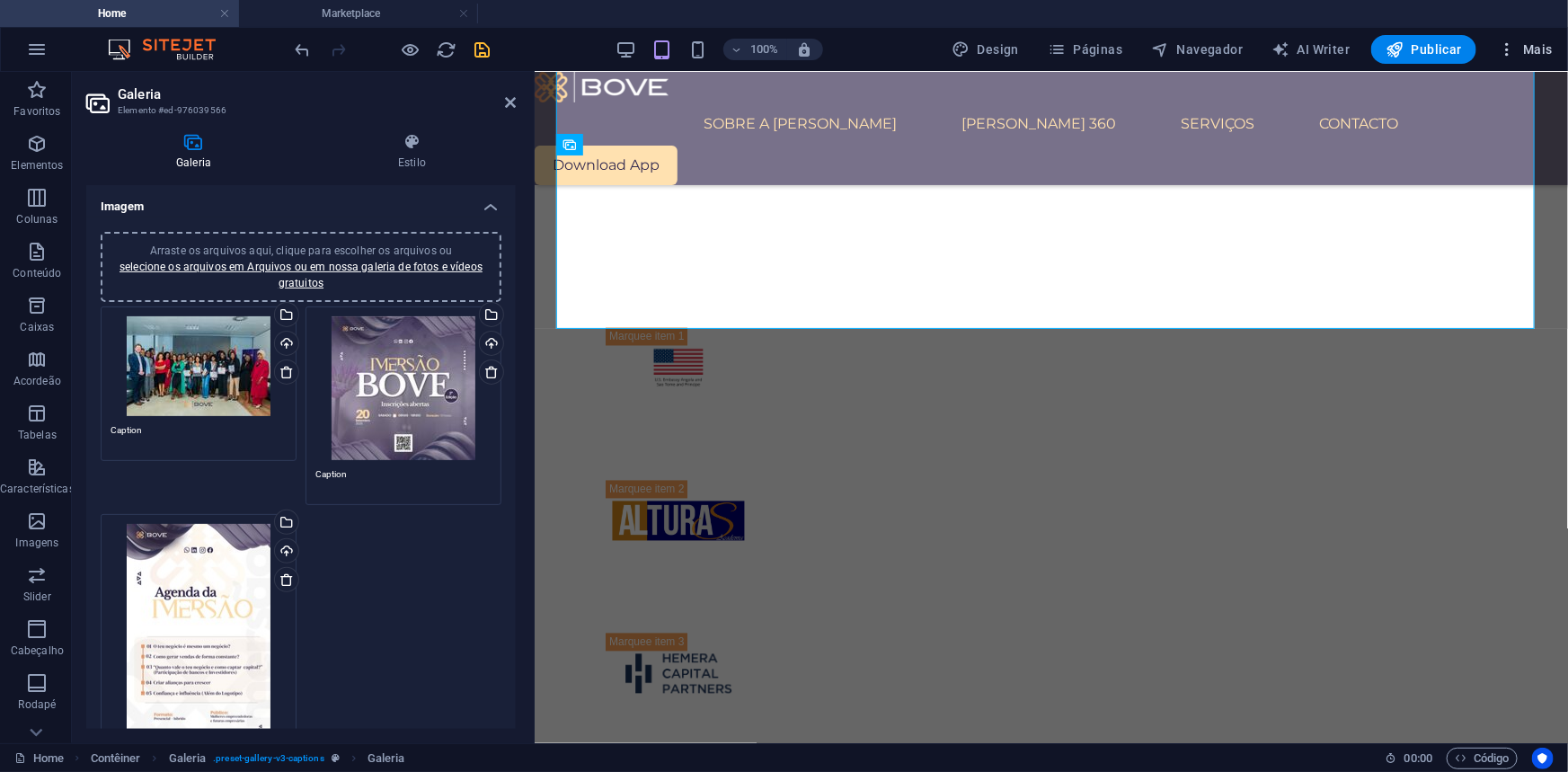
scroll to position [1572, 0]
click at [385, 389] on div "Arraste os arquivos aqui, clique para escolher os arquivos ou selecione os arqu…" at bounding box center [403, 387] width 176 height 143
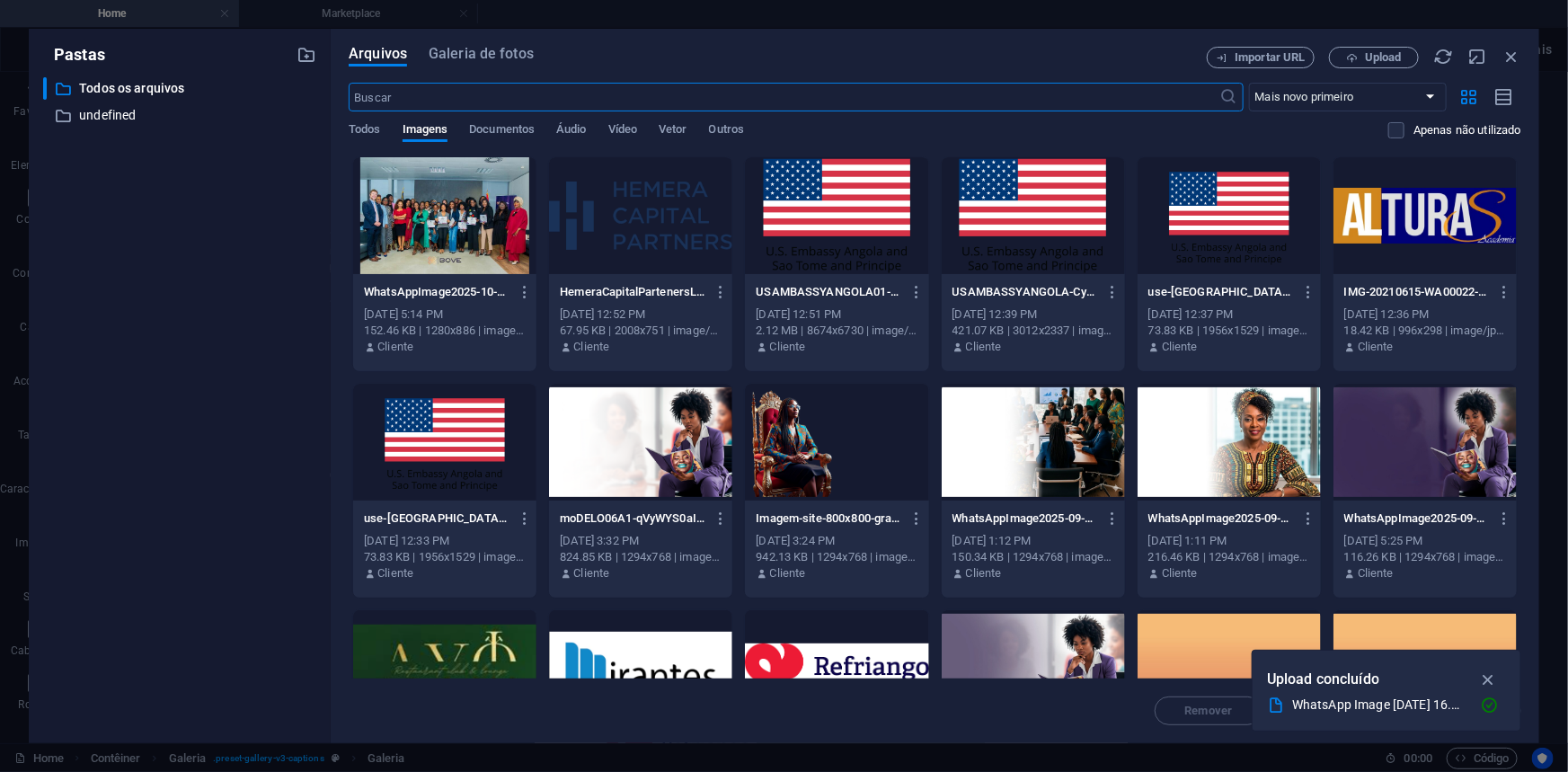
scroll to position [1415, 0]
click at [1364, 53] on span "Upload" at bounding box center [1383, 58] width 37 height 11
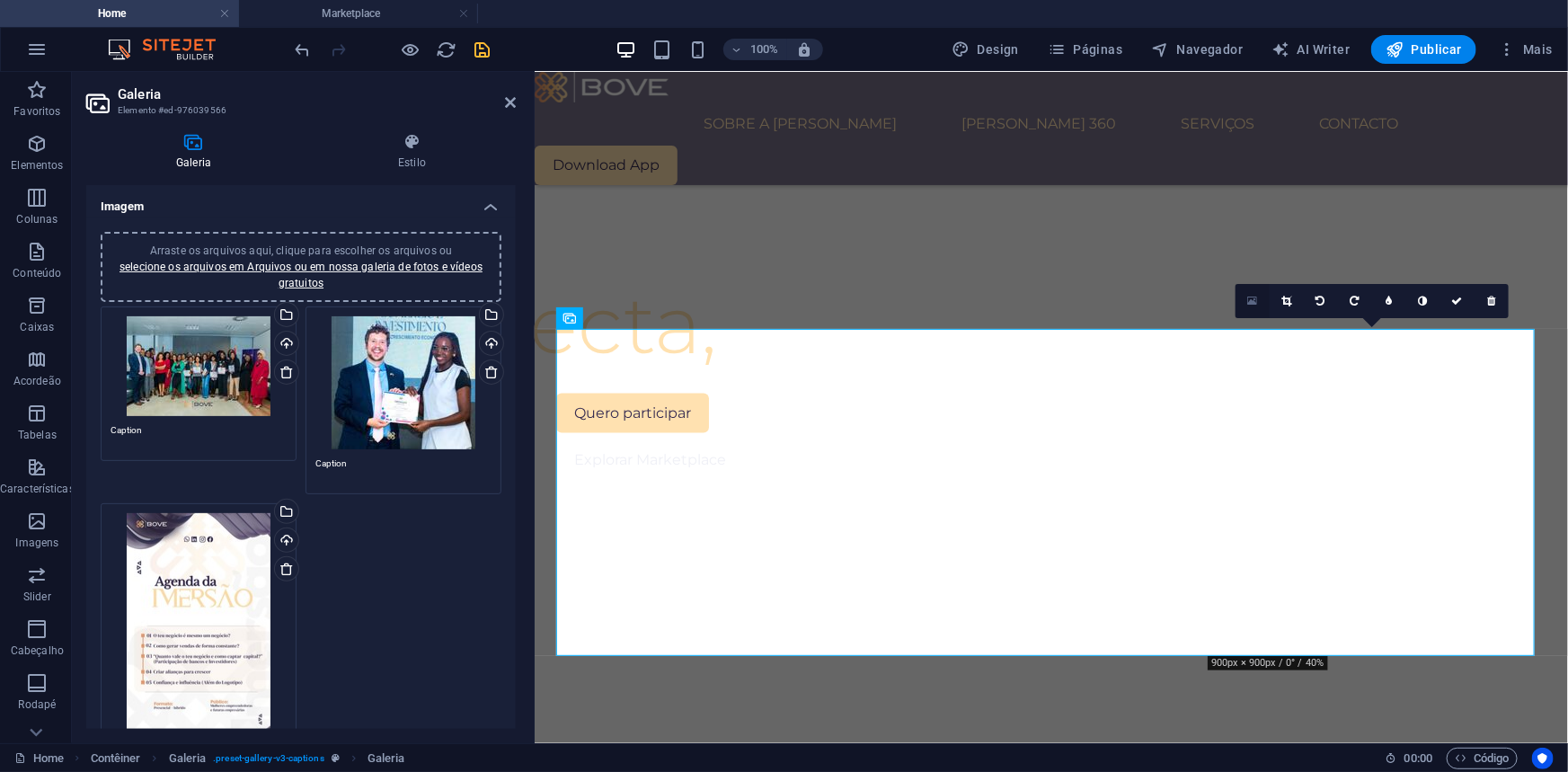
scroll to position [1326, 0]
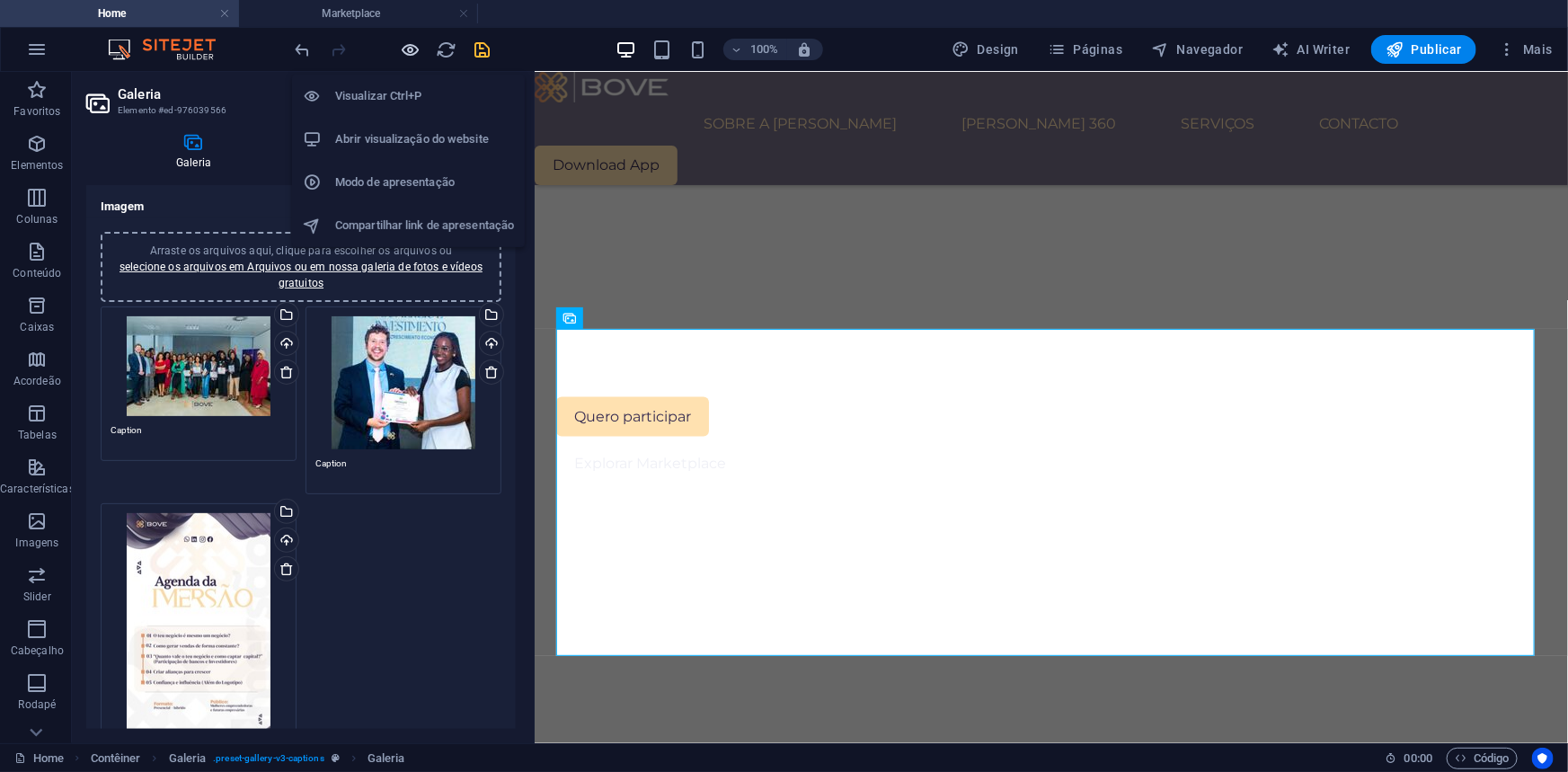
click at [415, 46] on icon "button" at bounding box center [411, 49] width 21 height 21
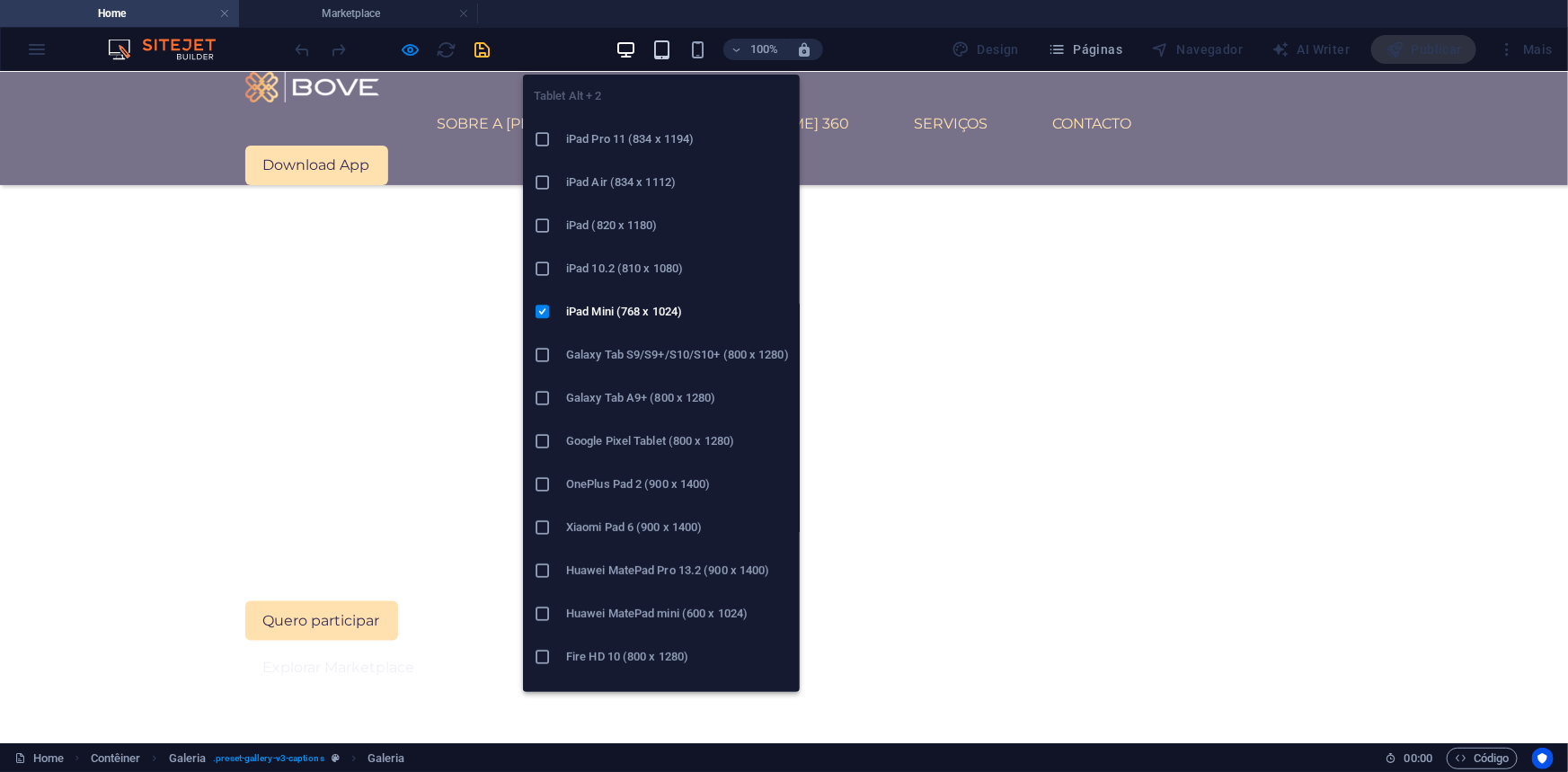
click at [670, 43] on icon "button" at bounding box center [661, 49] width 21 height 21
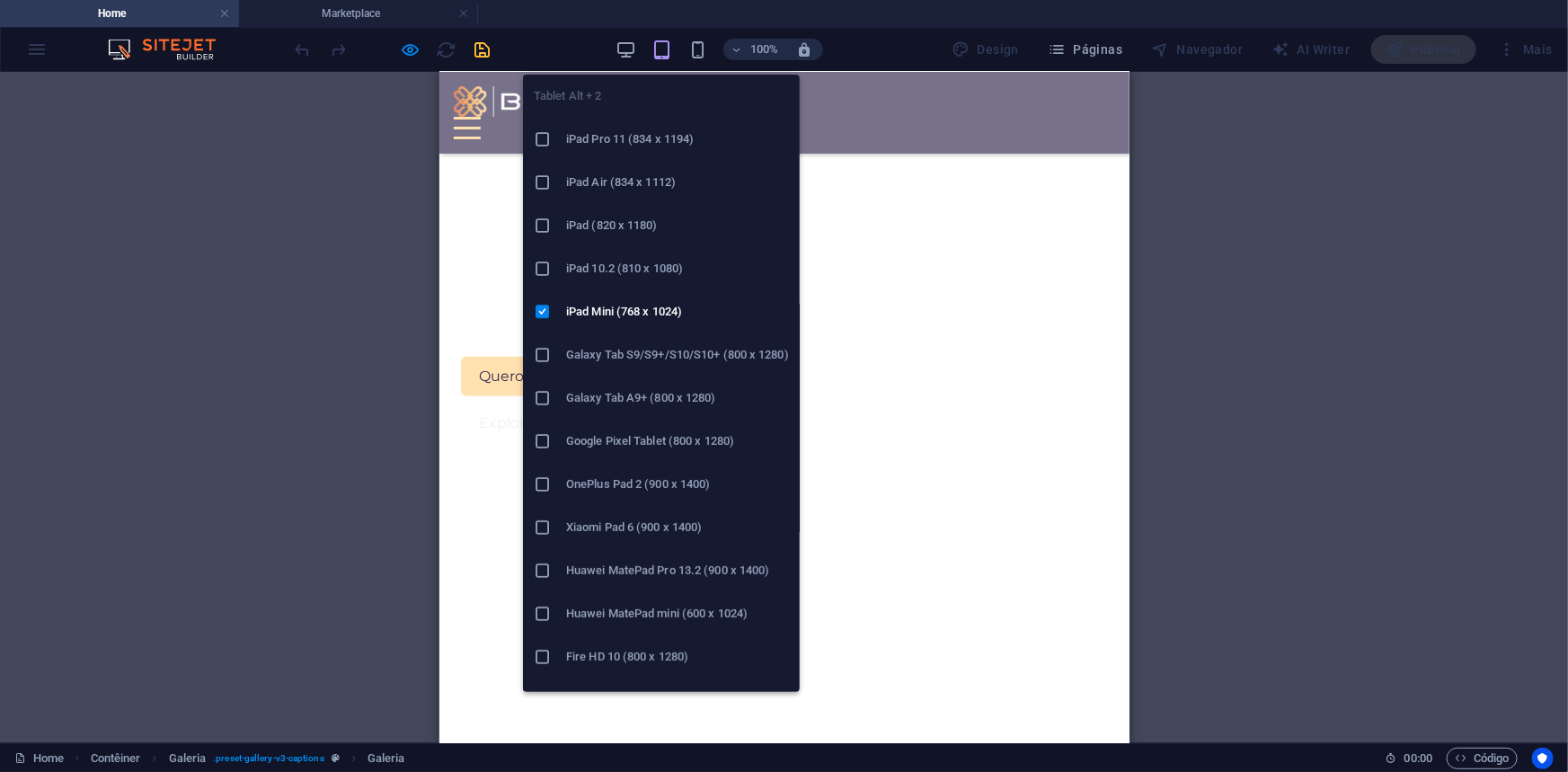
scroll to position [845, 0]
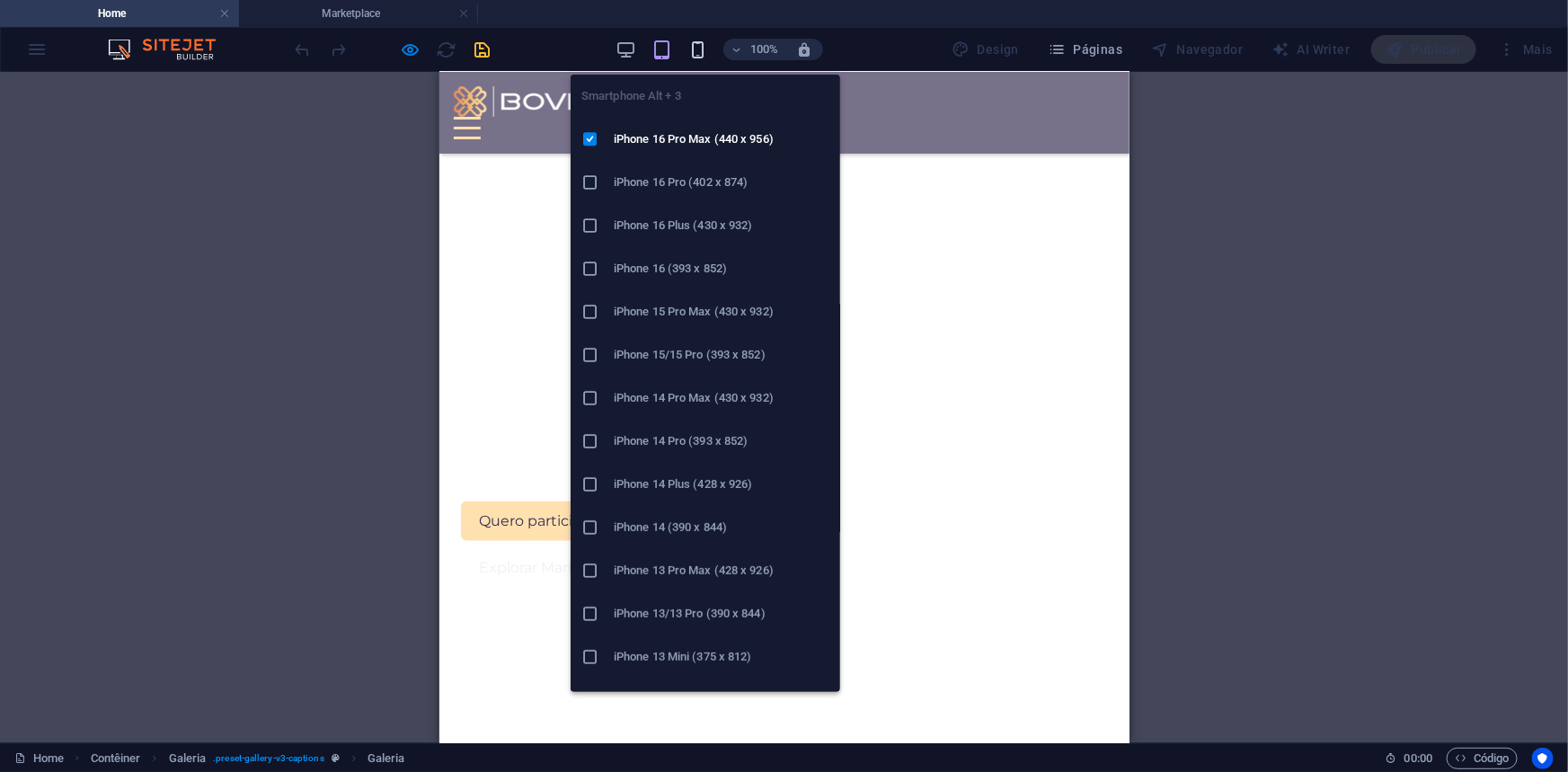
click at [705, 45] on icon "button" at bounding box center [698, 49] width 21 height 21
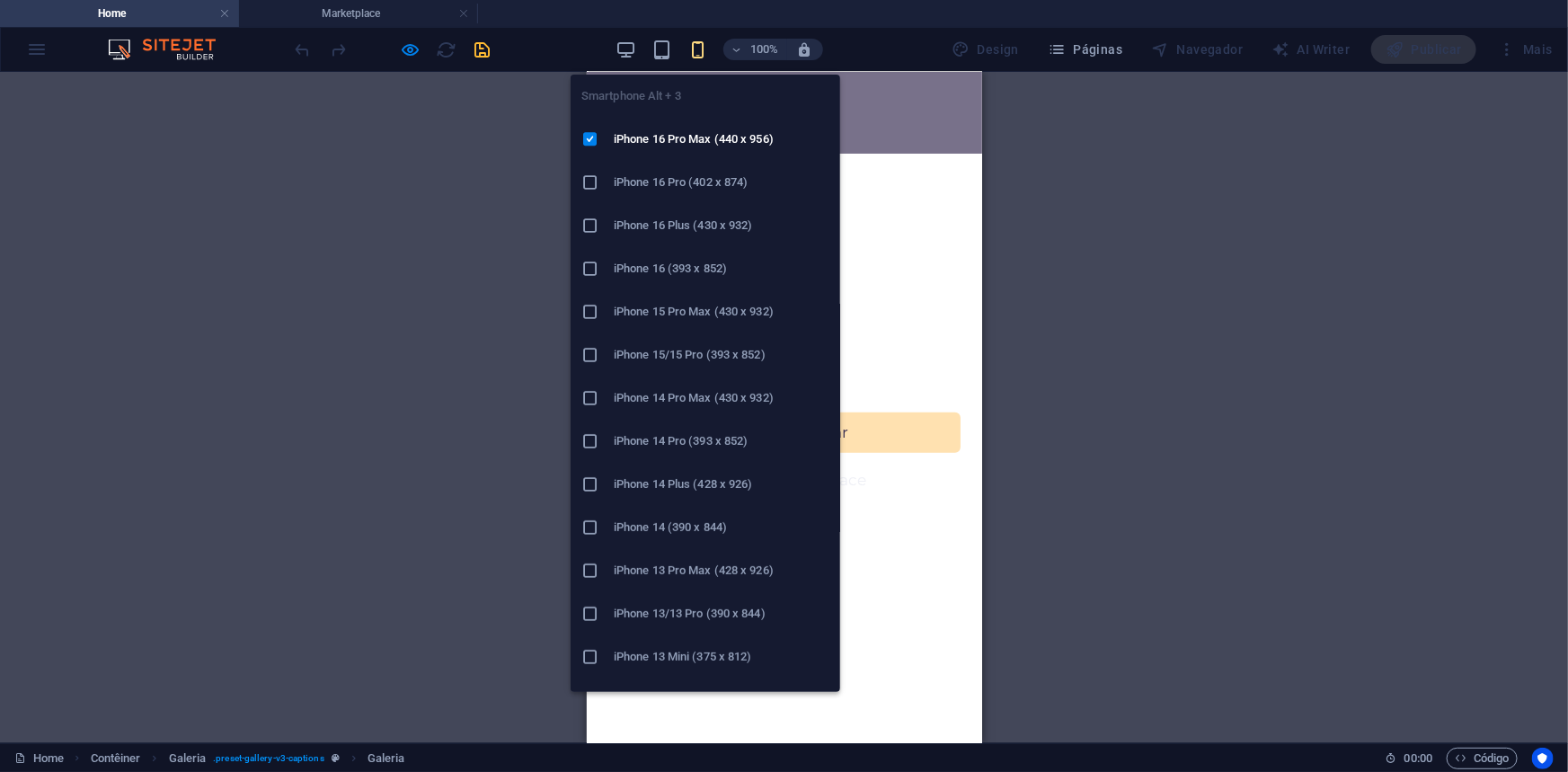
scroll to position [769, 0]
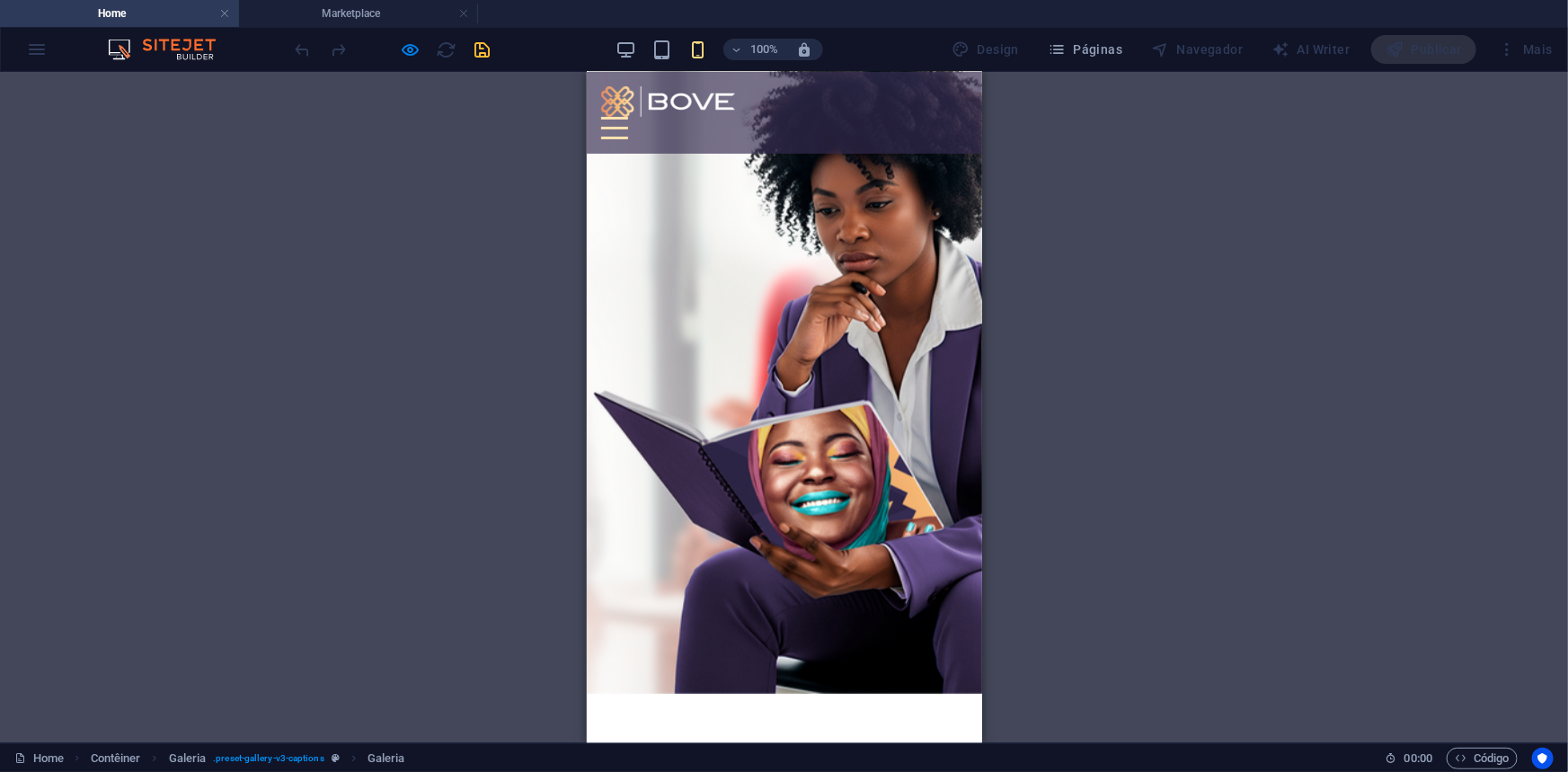
scroll to position [838, 0]
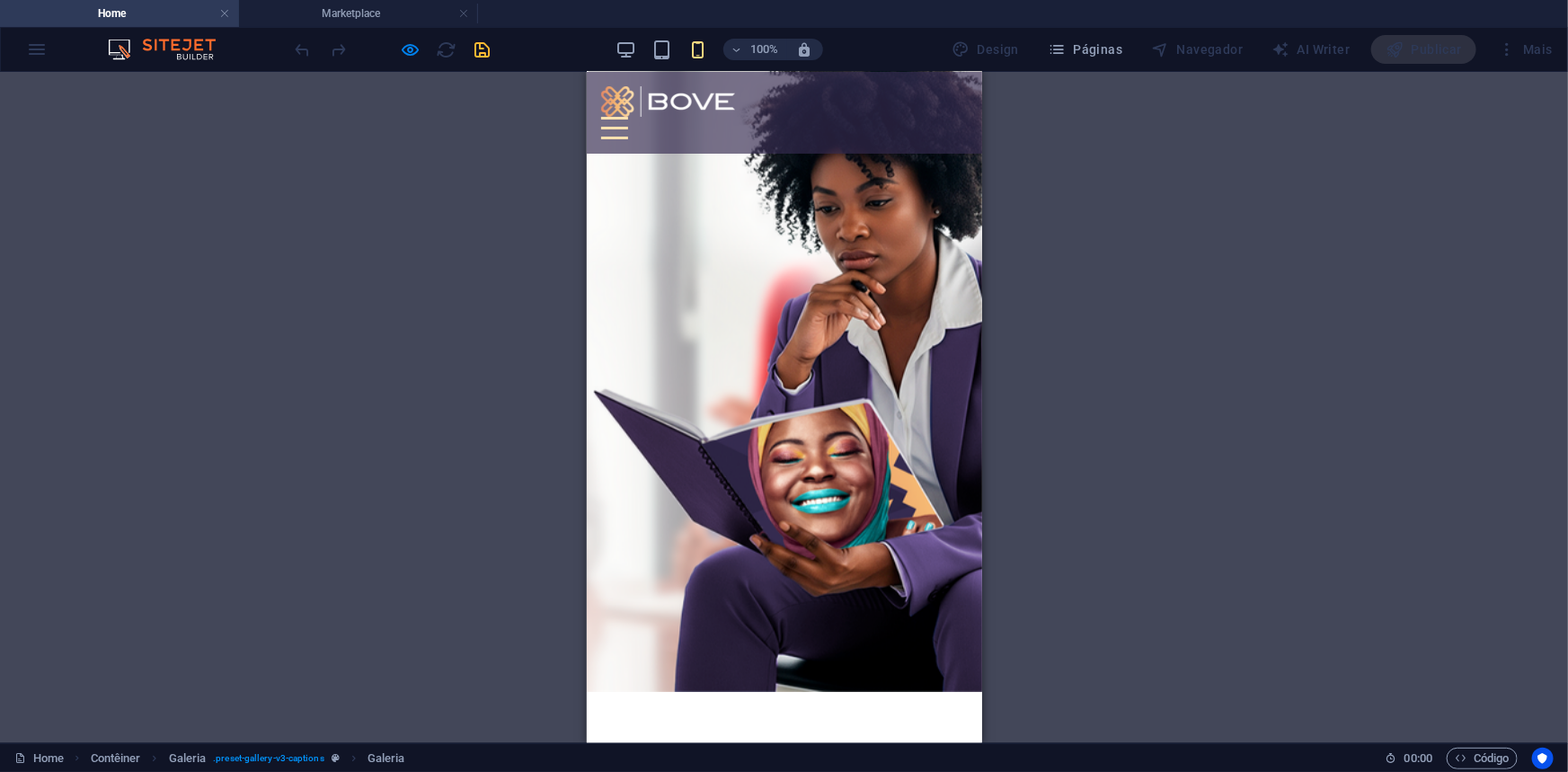
click at [585, 13] on button "button" at bounding box center [585, 13] width 0 height 0
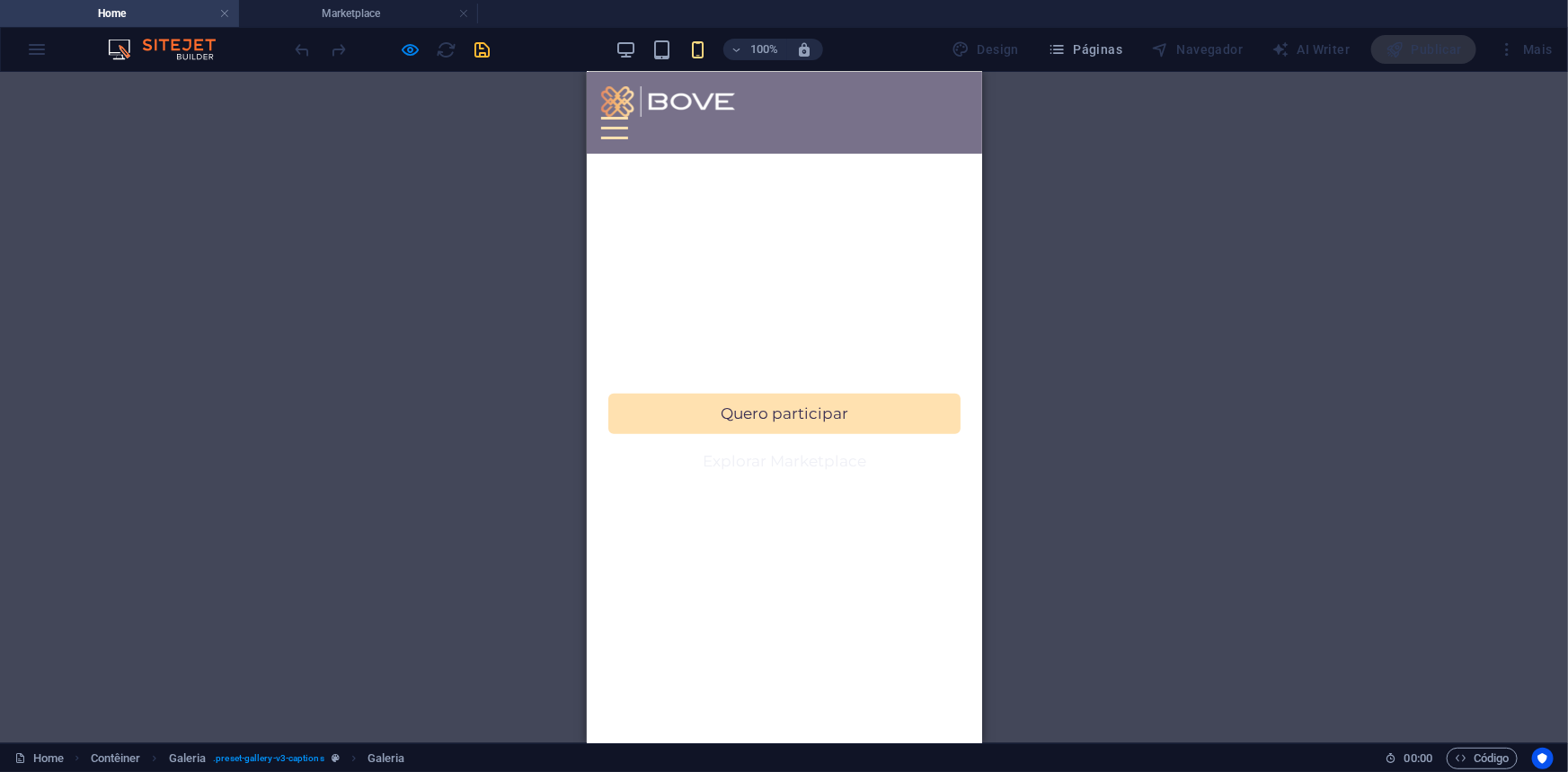
scroll to position [804, 0]
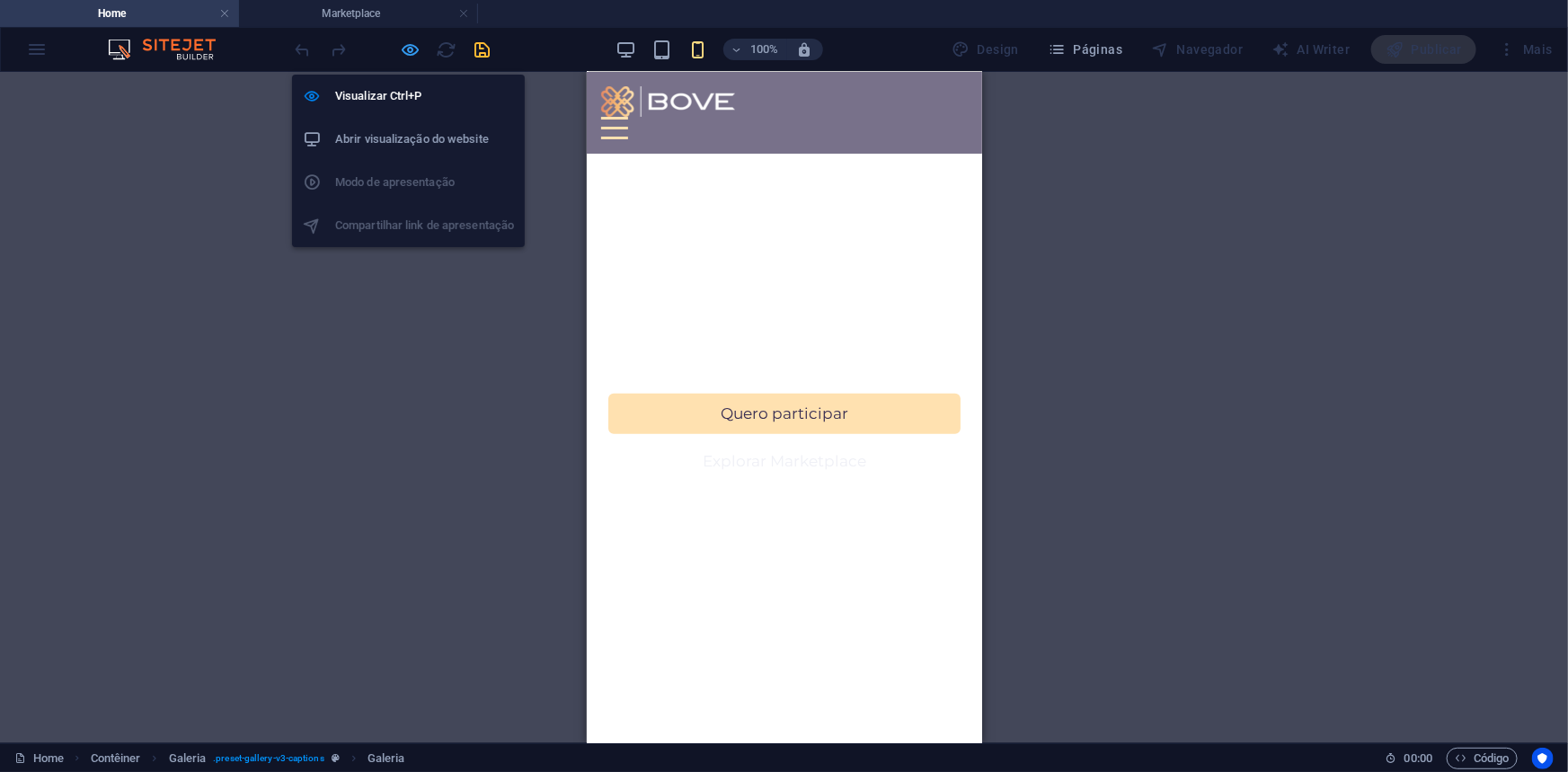
click at [411, 49] on icon "button" at bounding box center [411, 49] width 21 height 21
select select "4"
select select "px"
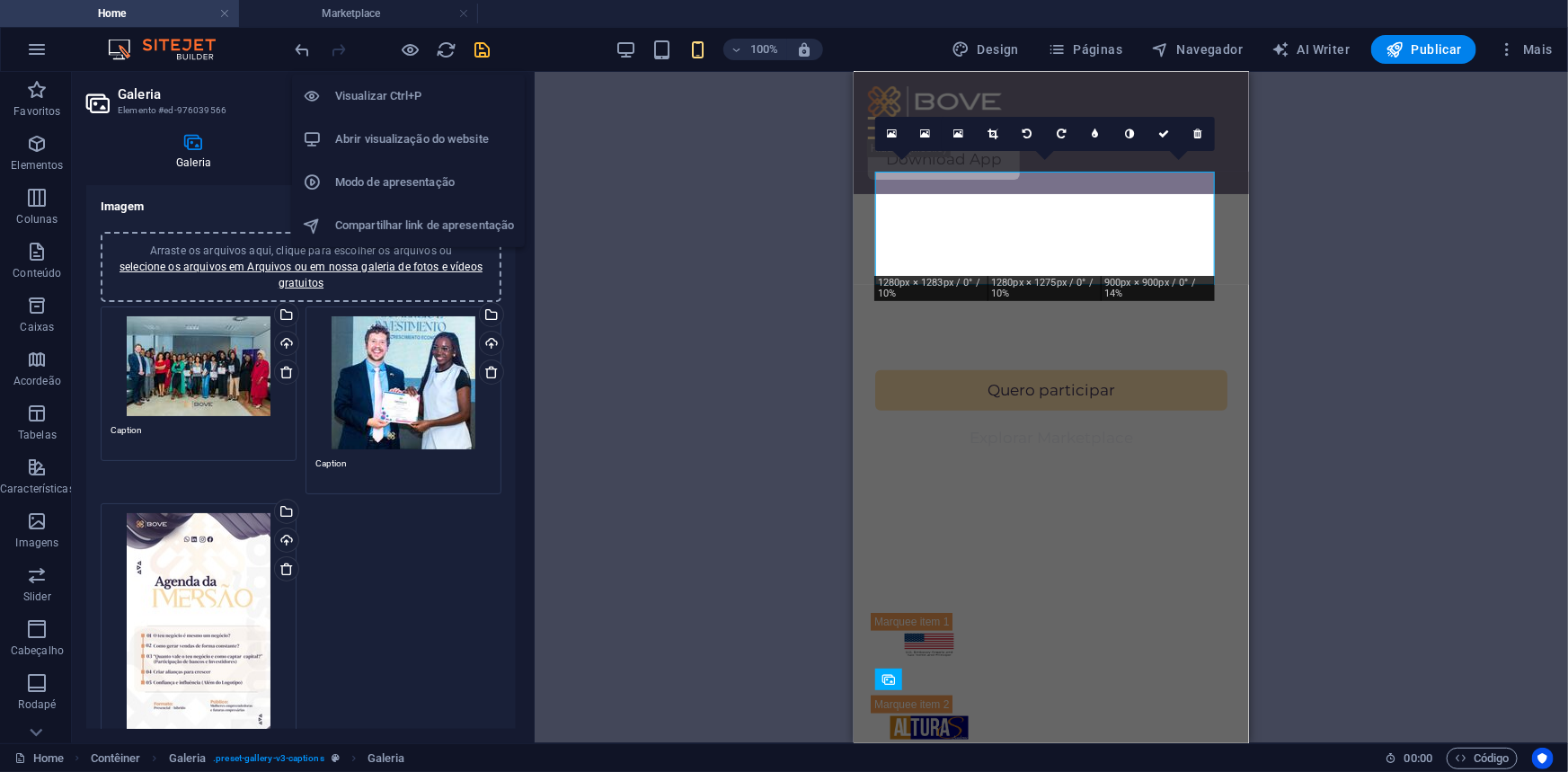
scroll to position [965, 0]
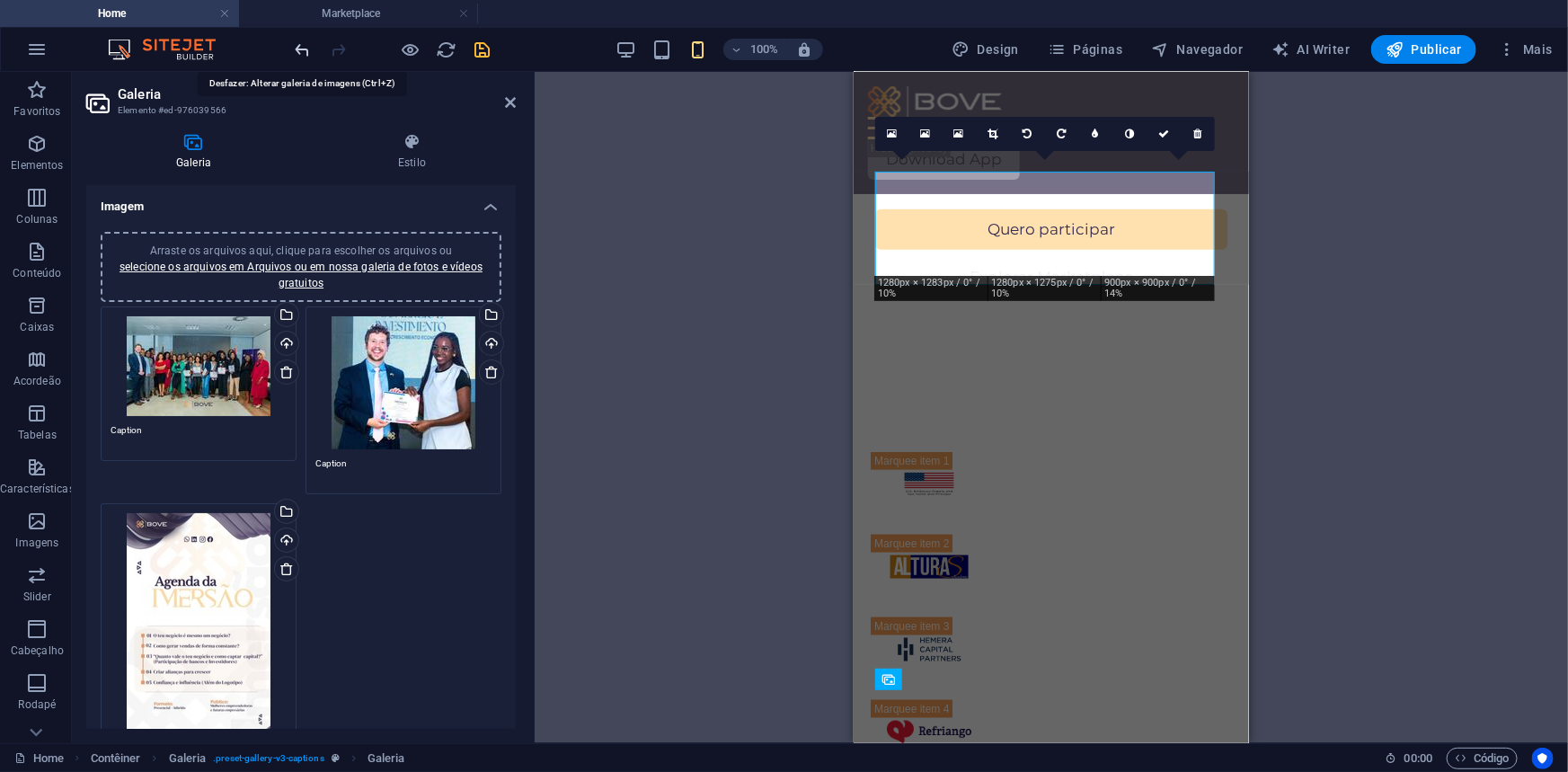
click at [304, 47] on icon "undo" at bounding box center [303, 49] width 21 height 21
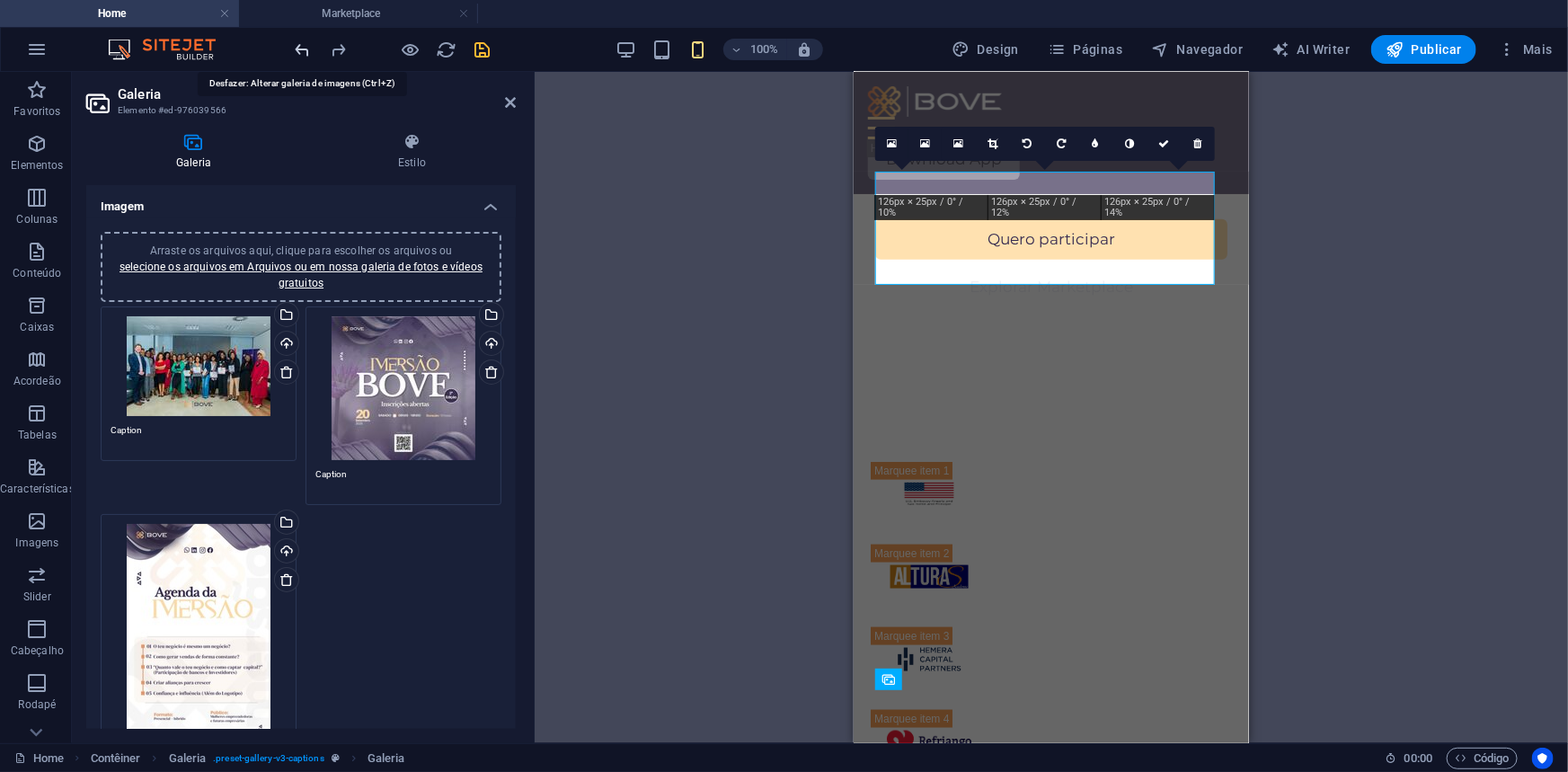
click at [304, 47] on icon "undo" at bounding box center [303, 49] width 21 height 21
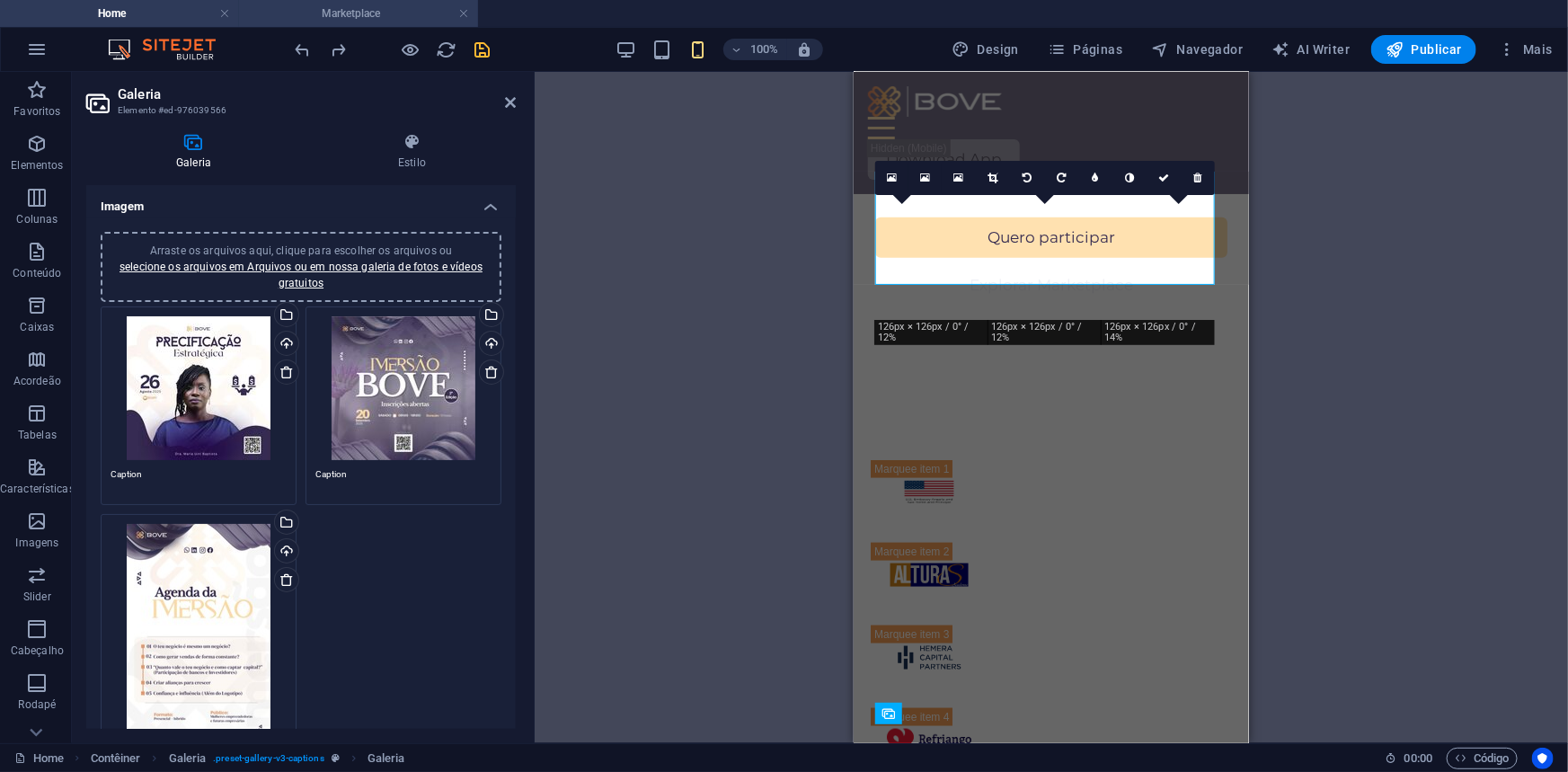
scroll to position [930, 0]
click at [479, 45] on icon "save" at bounding box center [482, 49] width 21 height 21
select select "4"
select select "px"
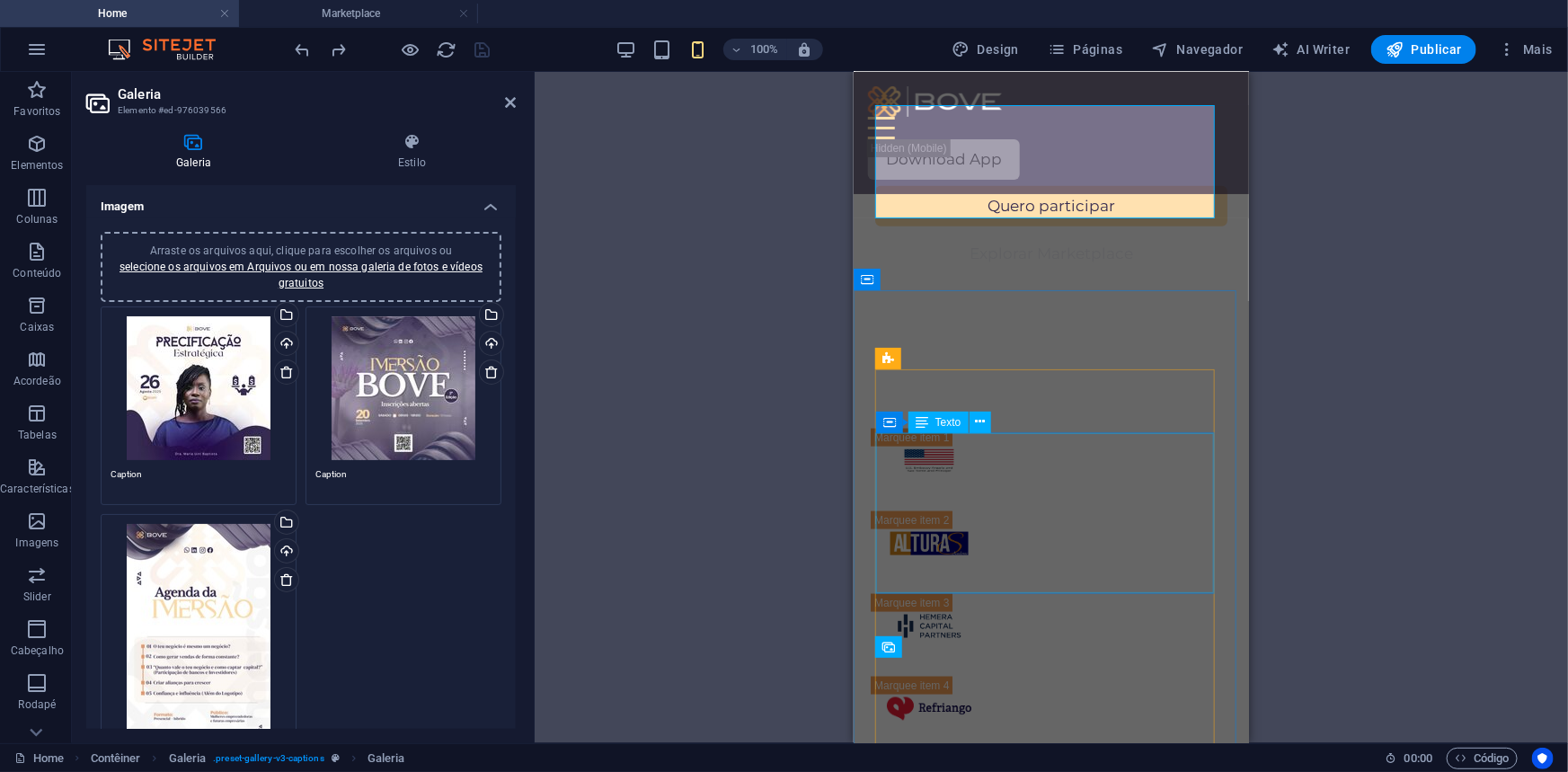
scroll to position [999, 0]
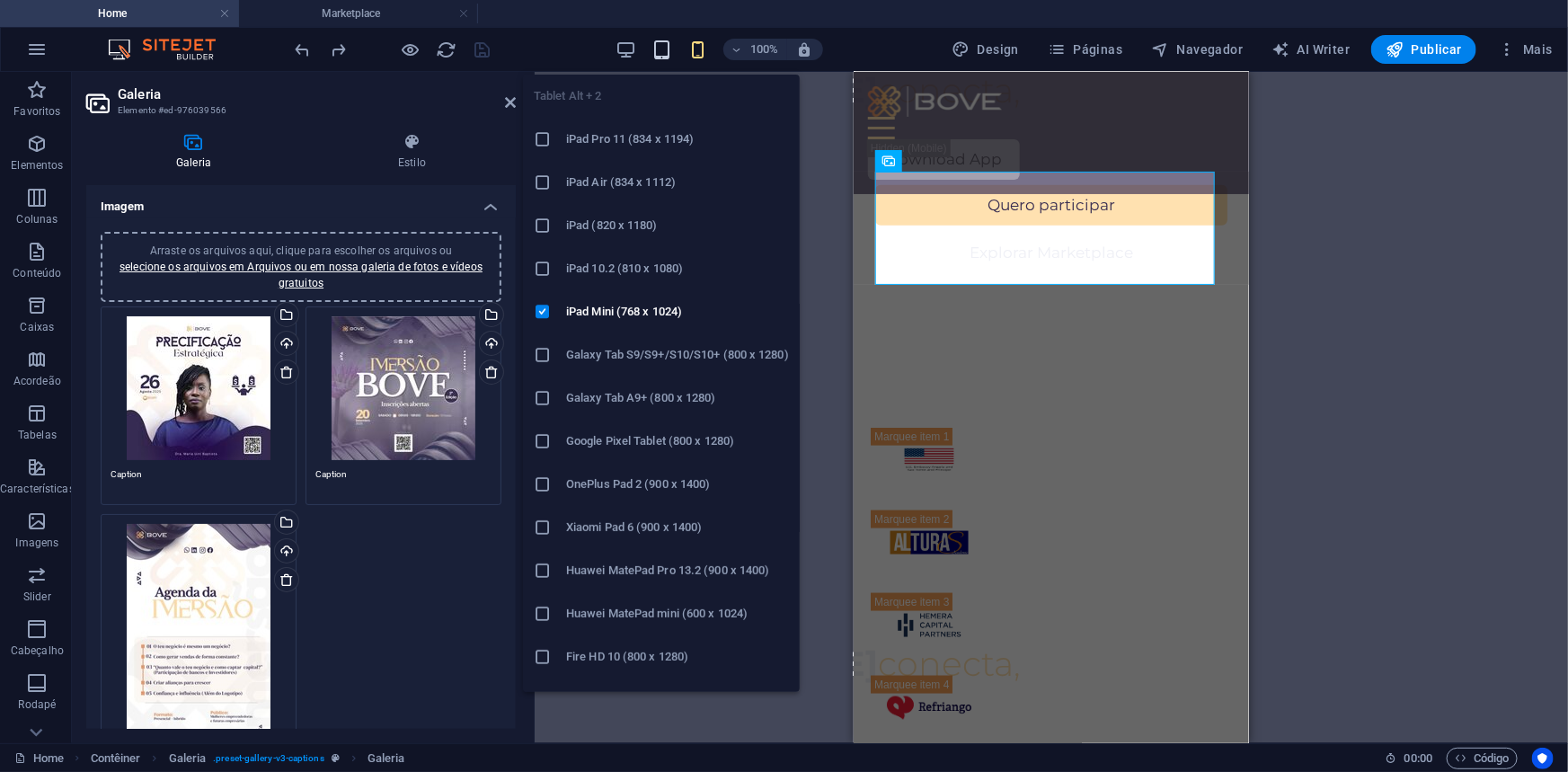
click at [658, 51] on icon "button" at bounding box center [661, 49] width 21 height 21
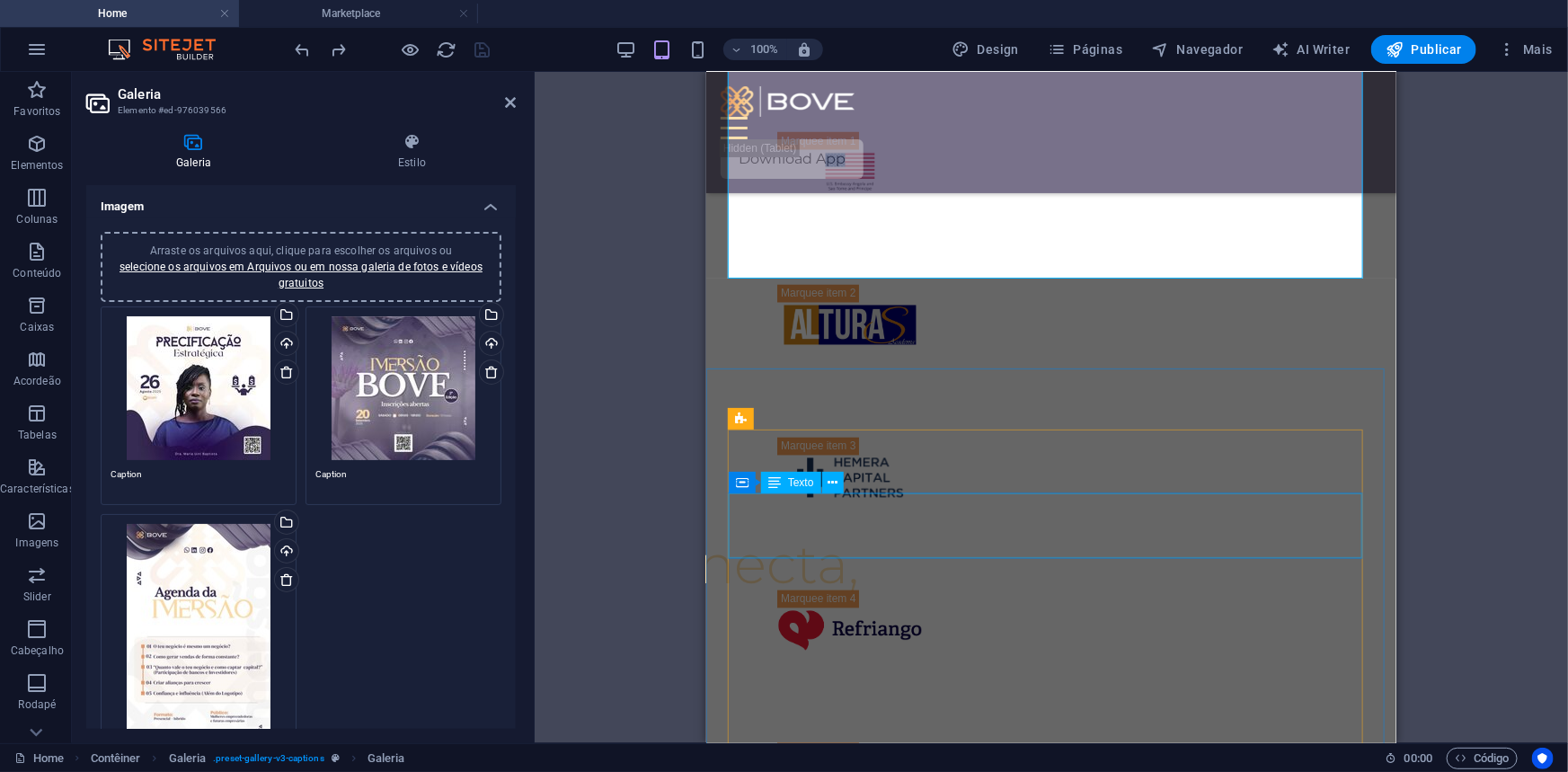
scroll to position [1691, 0]
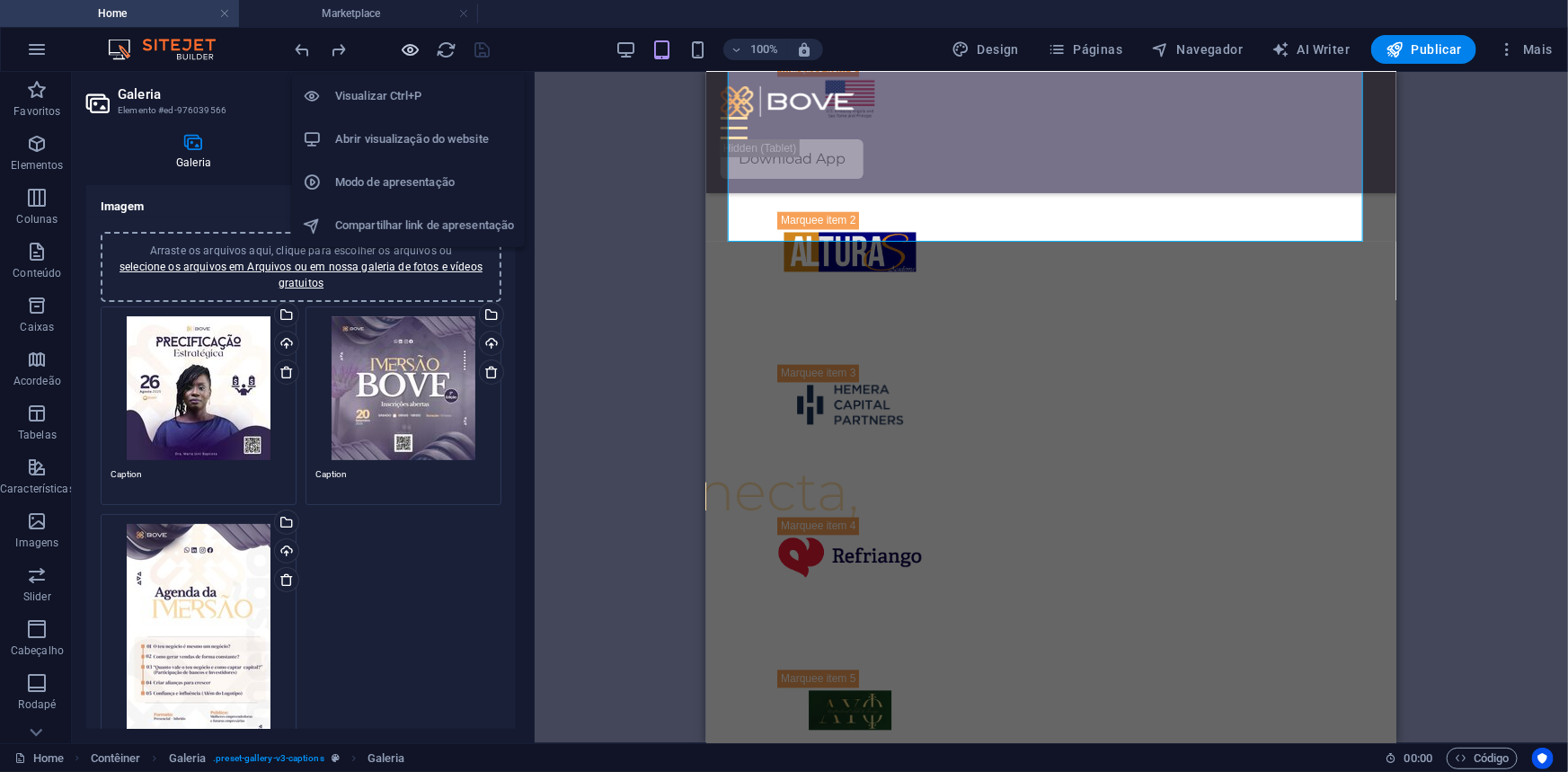
click at [413, 44] on icon "button" at bounding box center [411, 49] width 21 height 21
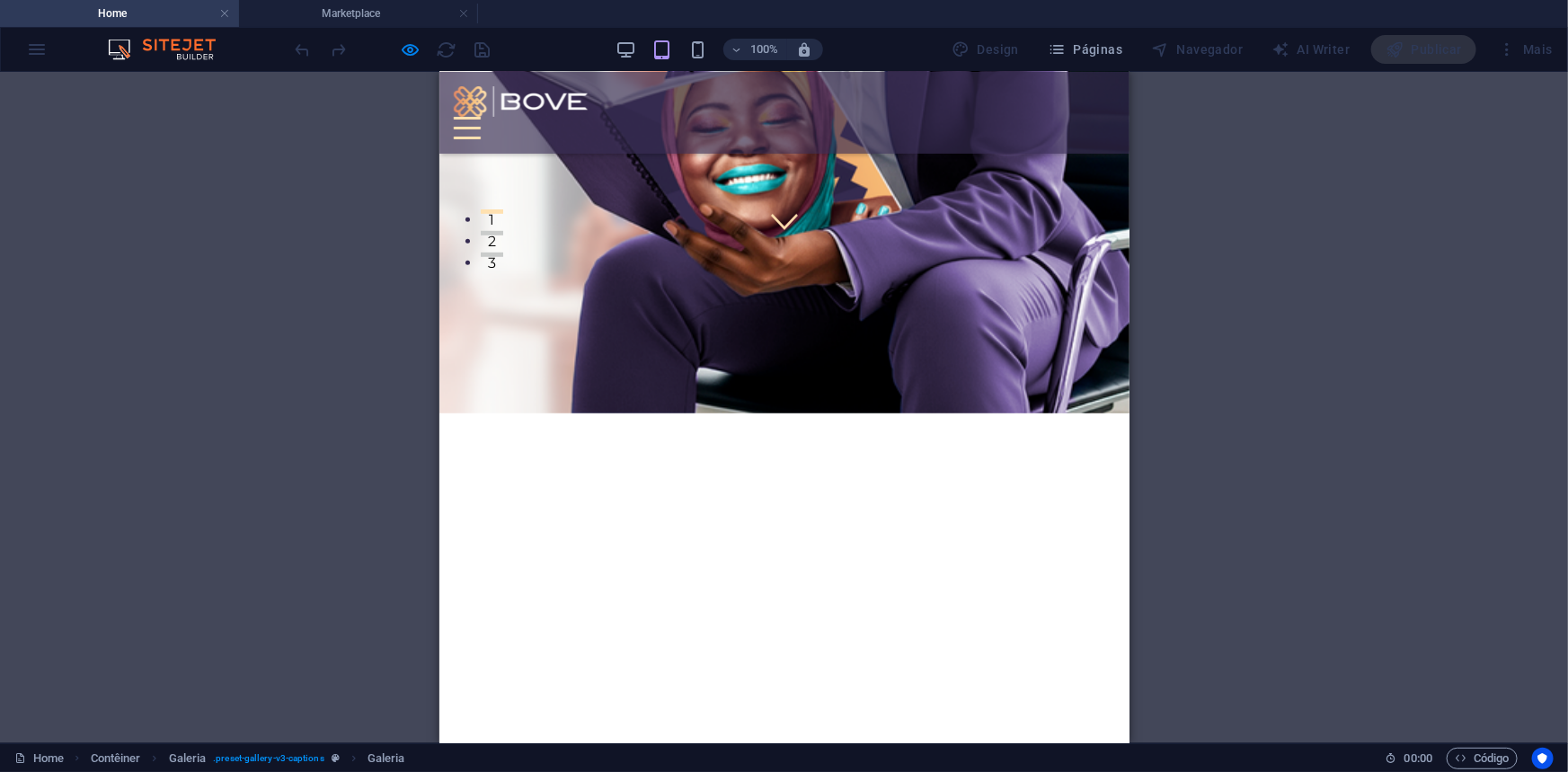
scroll to position [463, 0]
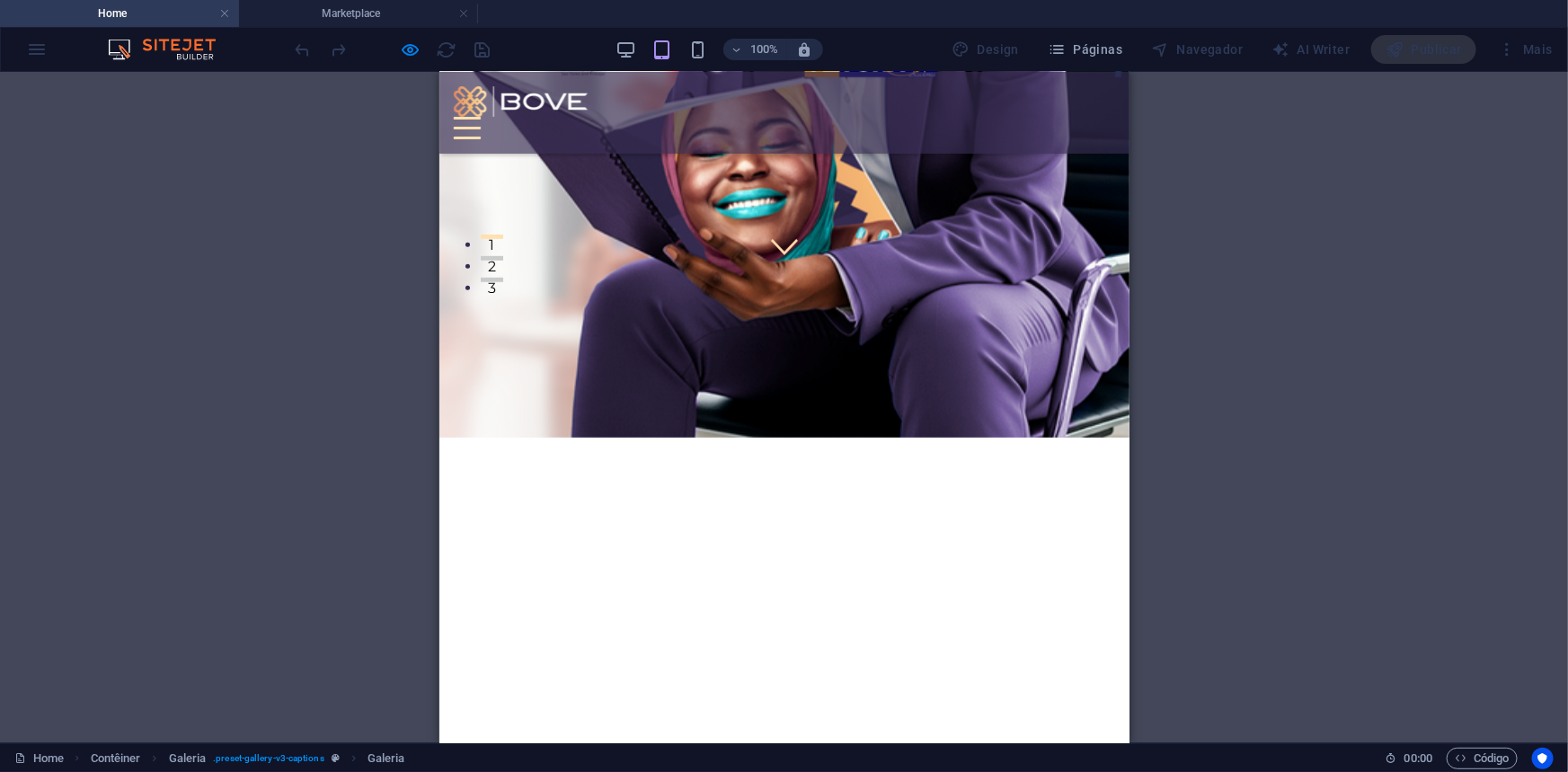
click at [479, 116] on div at bounding box center [467, 127] width 27 height 23
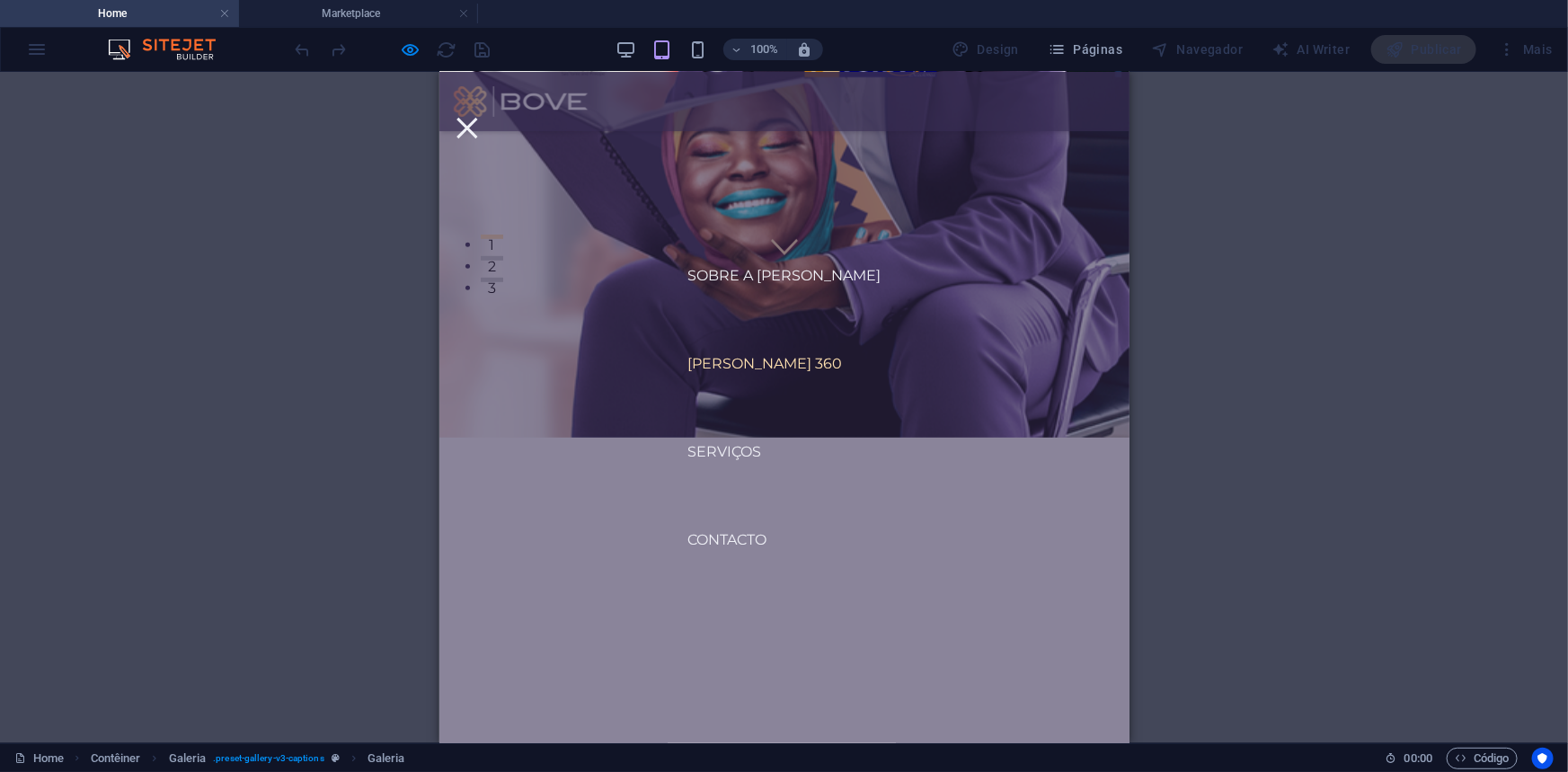
click at [752, 362] on link "[PERSON_NAME] 360" at bounding box center [764, 363] width 184 height 43
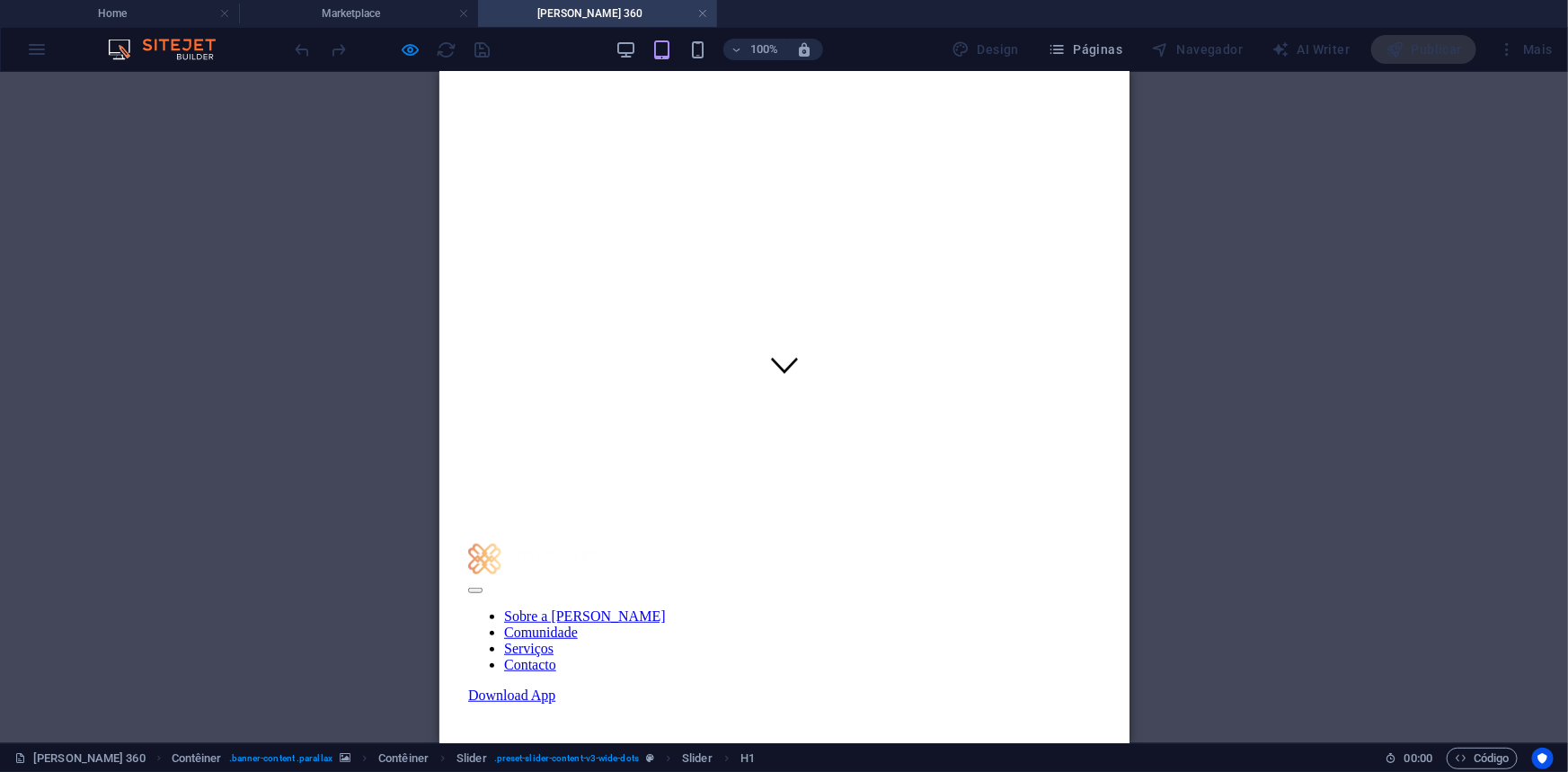
scroll to position [326, 0]
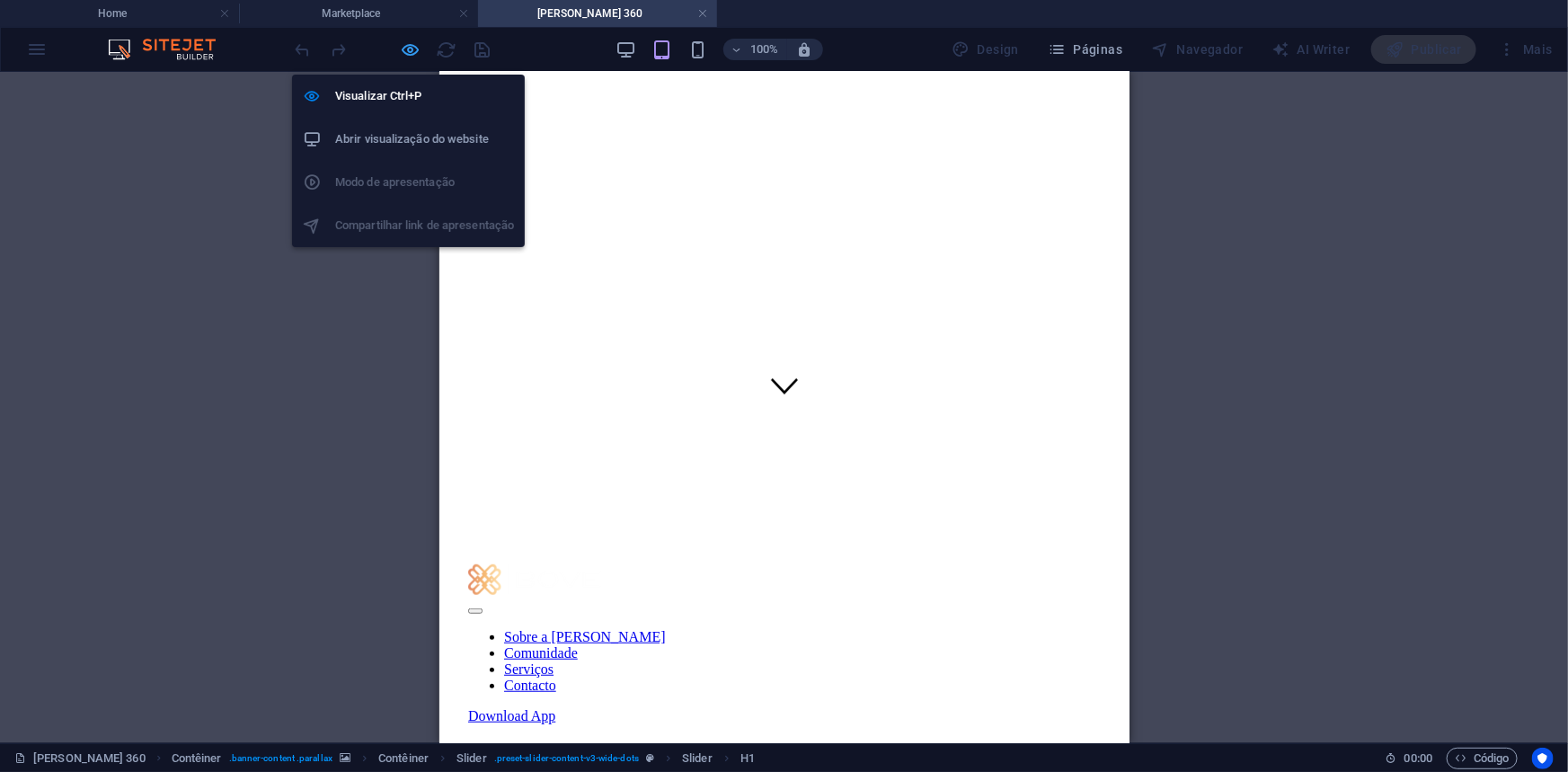
click at [408, 45] on icon "button" at bounding box center [411, 49] width 21 height 21
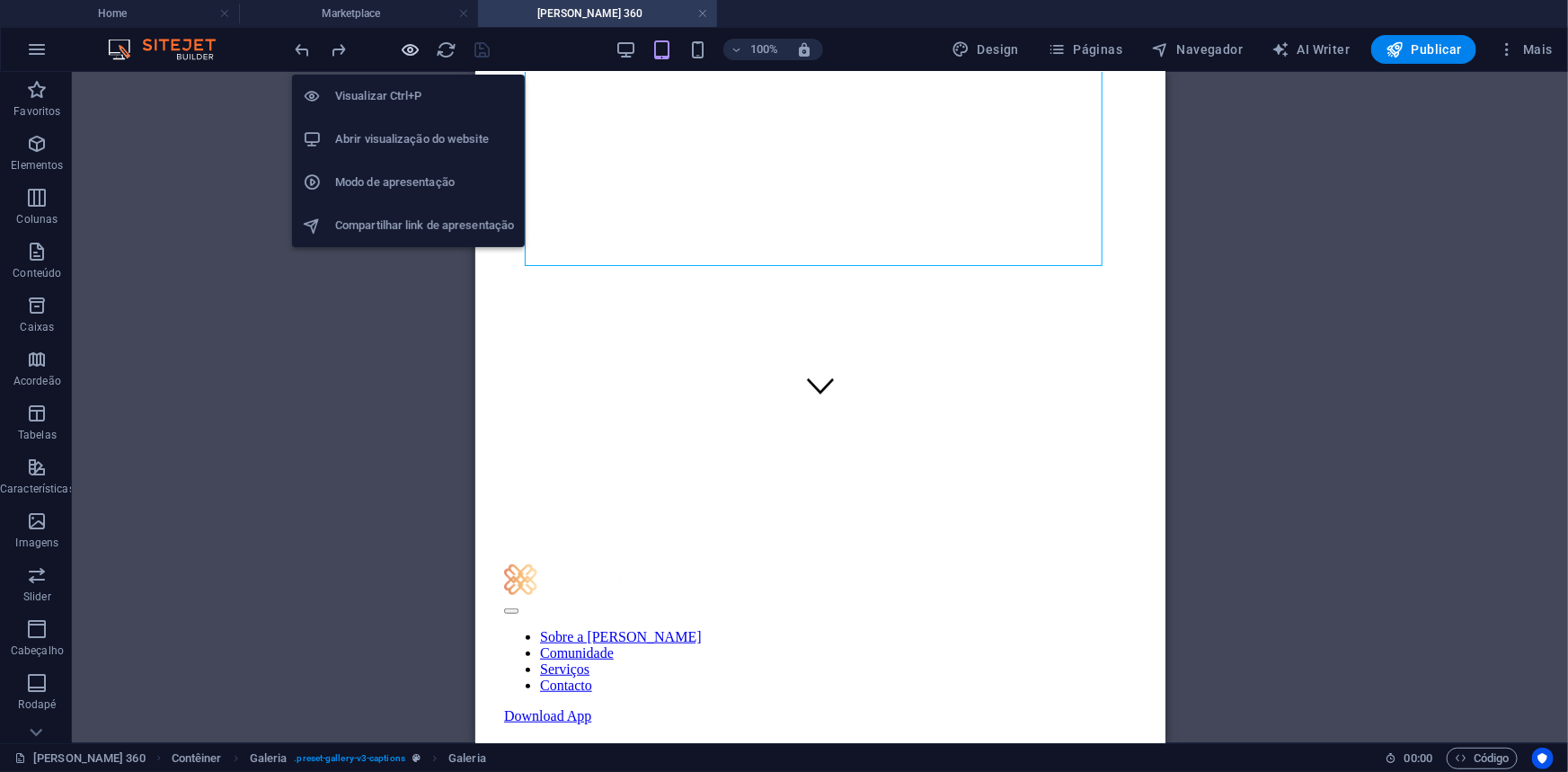
click at [408, 45] on icon "button" at bounding box center [411, 49] width 21 height 21
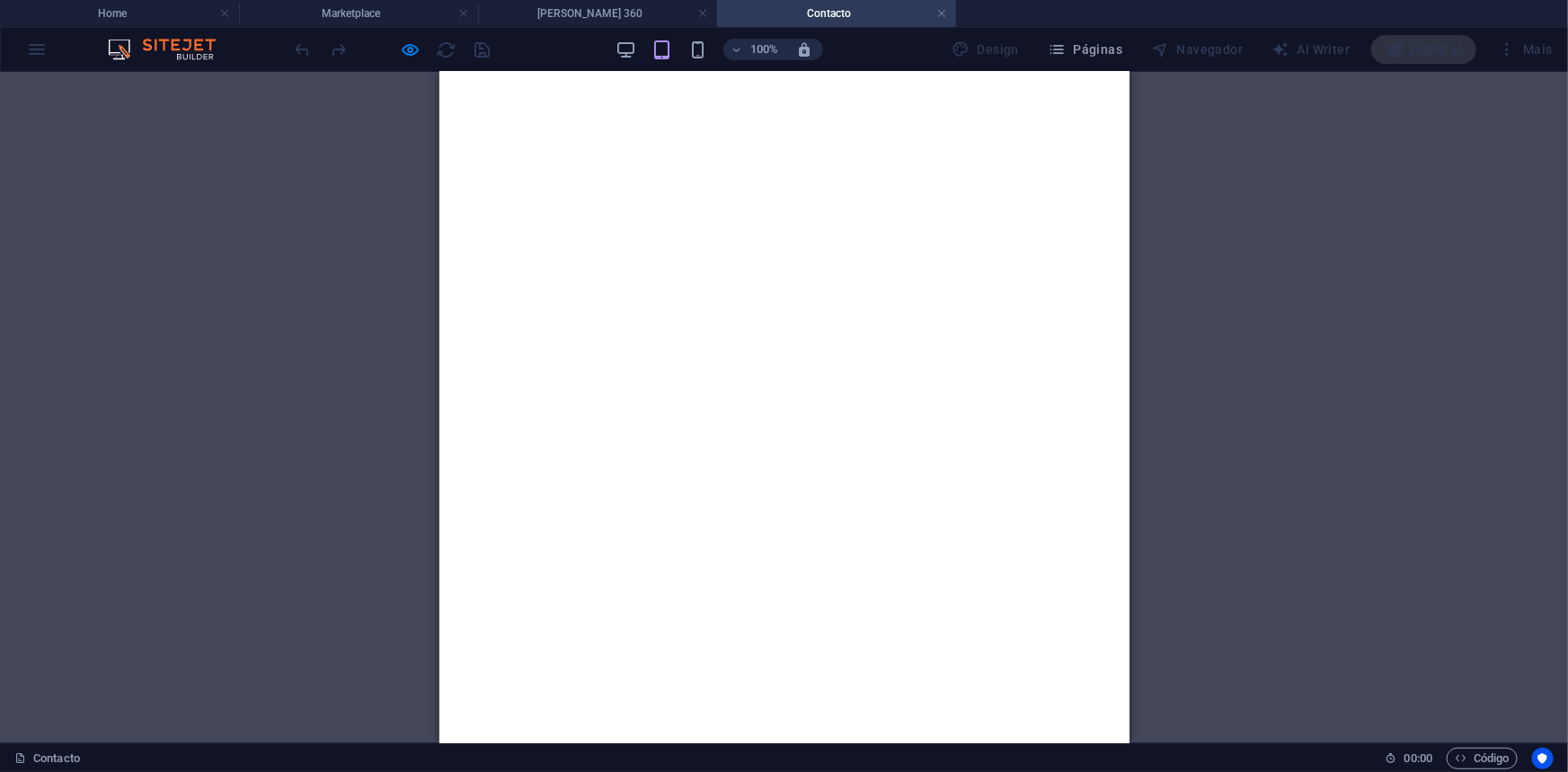
scroll to position [0, 0]
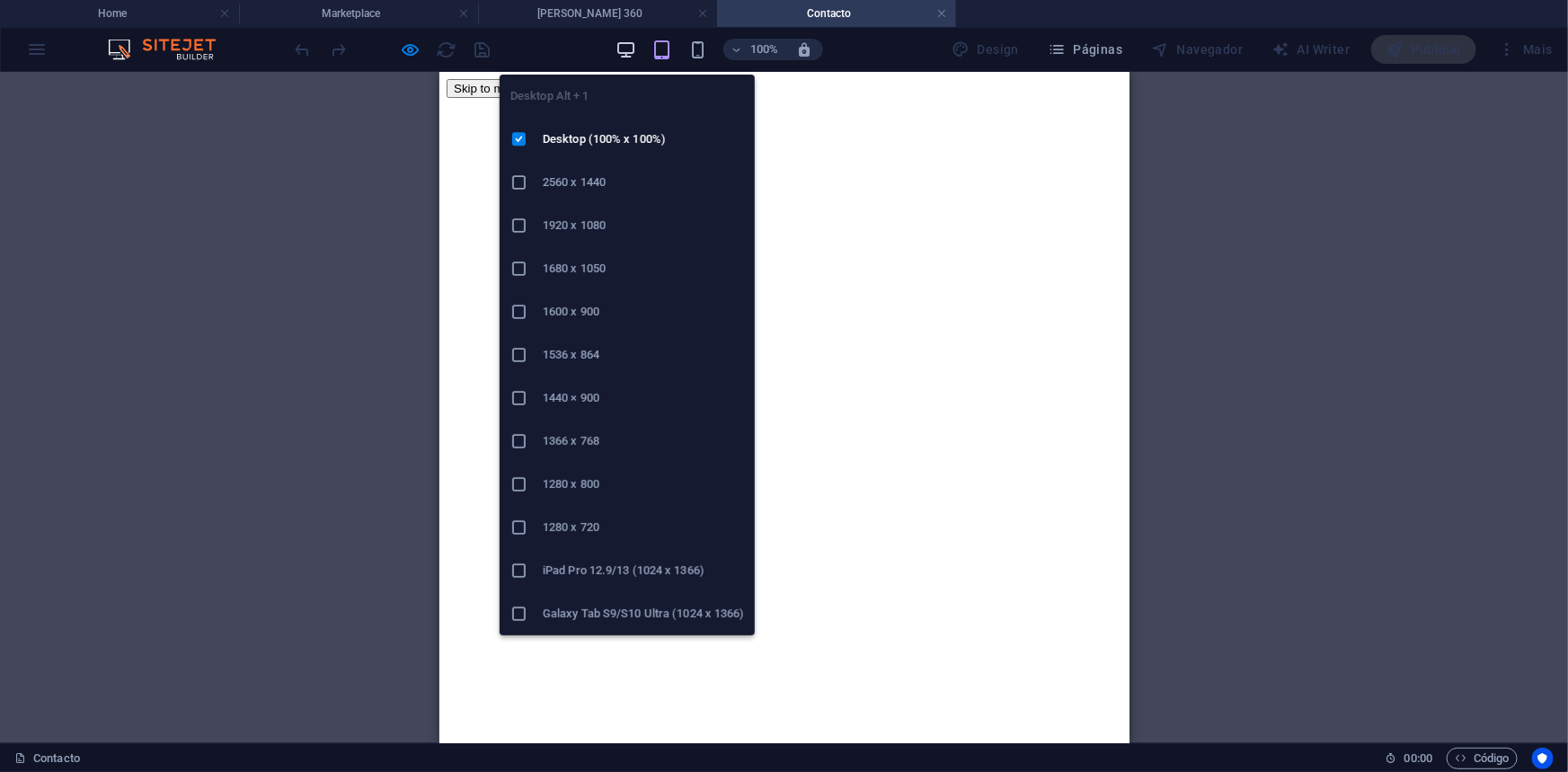
click at [626, 47] on icon "button" at bounding box center [626, 49] width 21 height 21
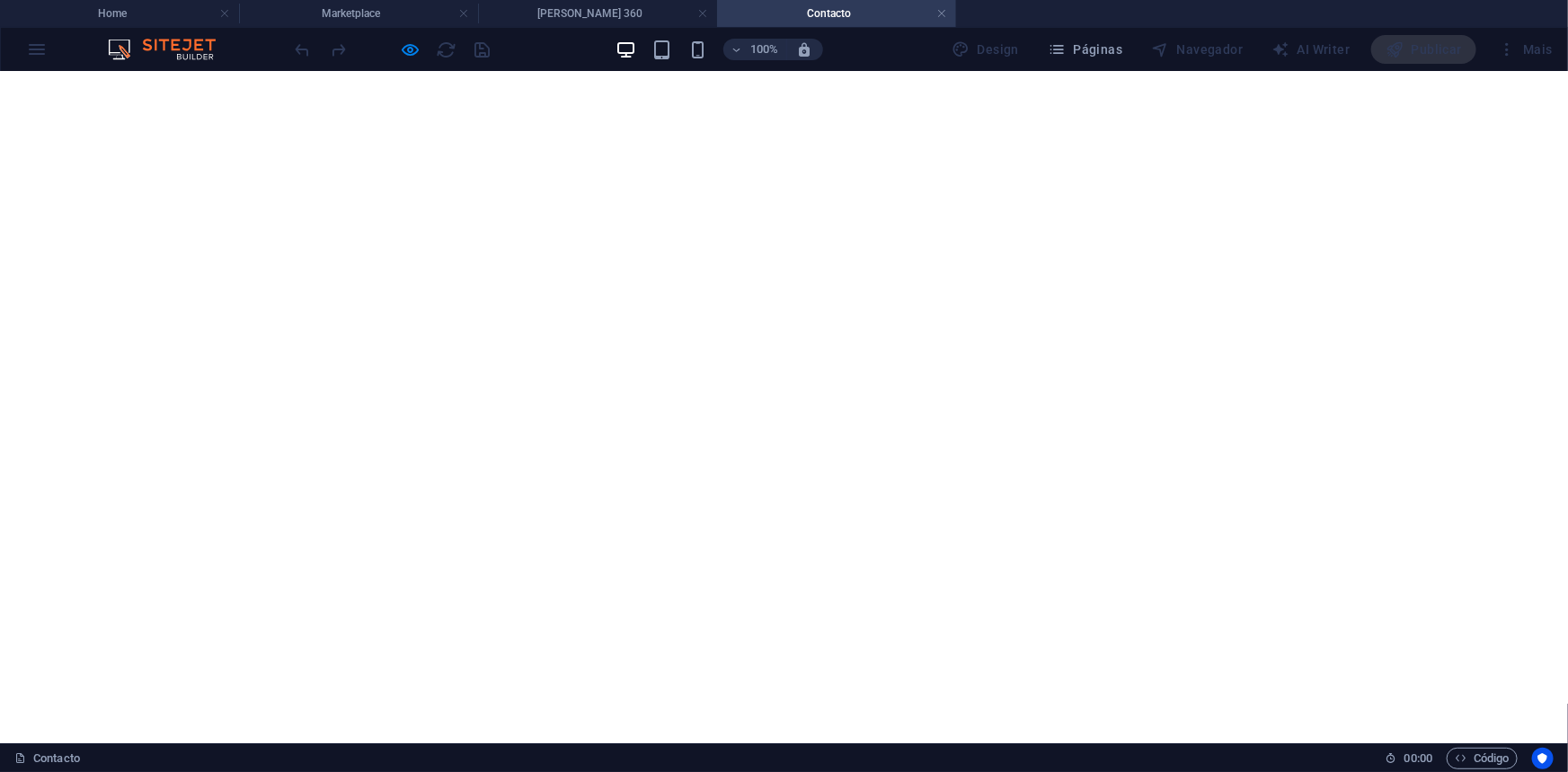
scroll to position [81, 0]
drag, startPoint x: 826, startPoint y: 270, endPoint x: 721, endPoint y: 277, distance: 105.2
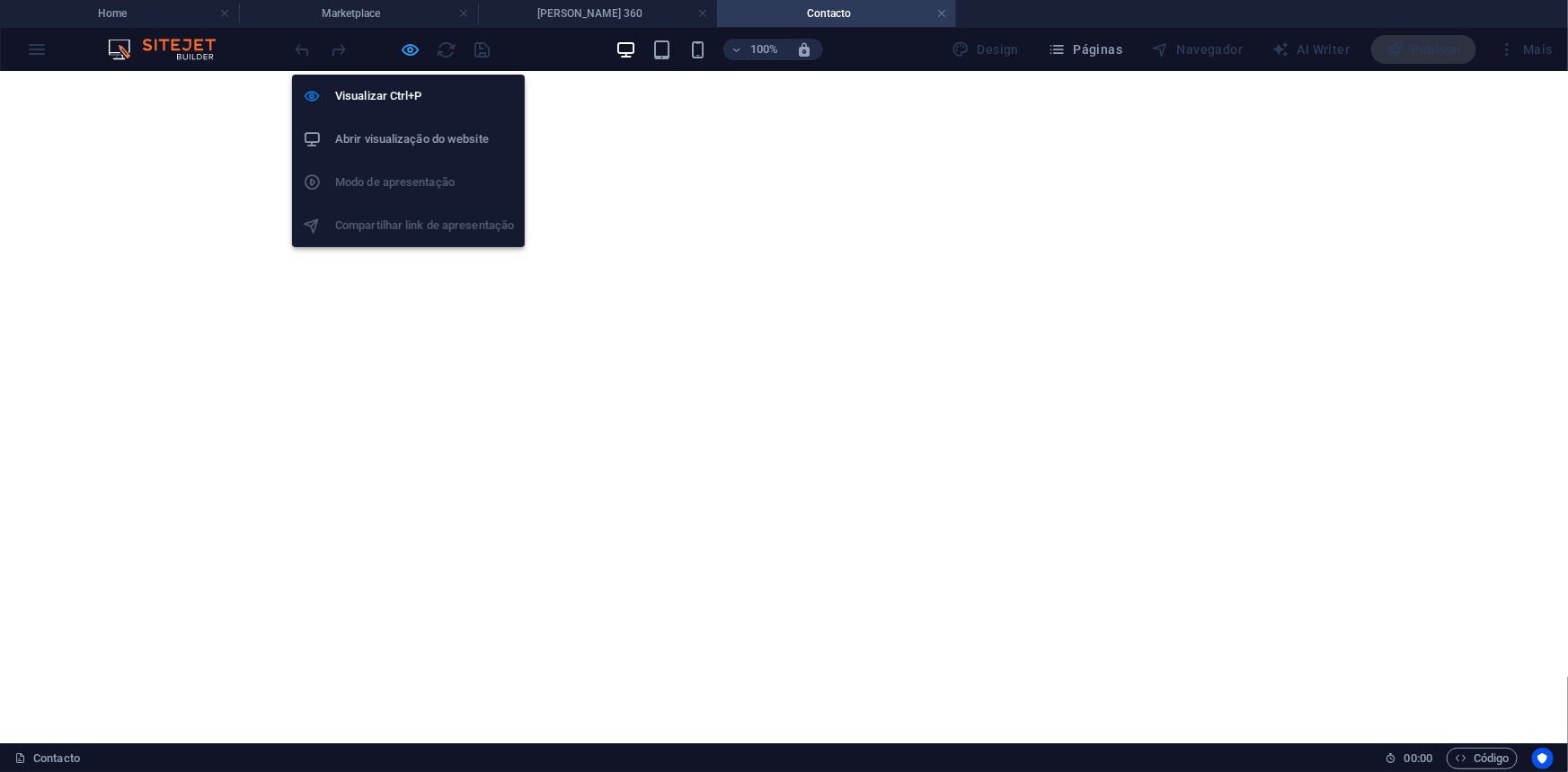
click at [409, 48] on icon "button" at bounding box center [411, 49] width 21 height 21
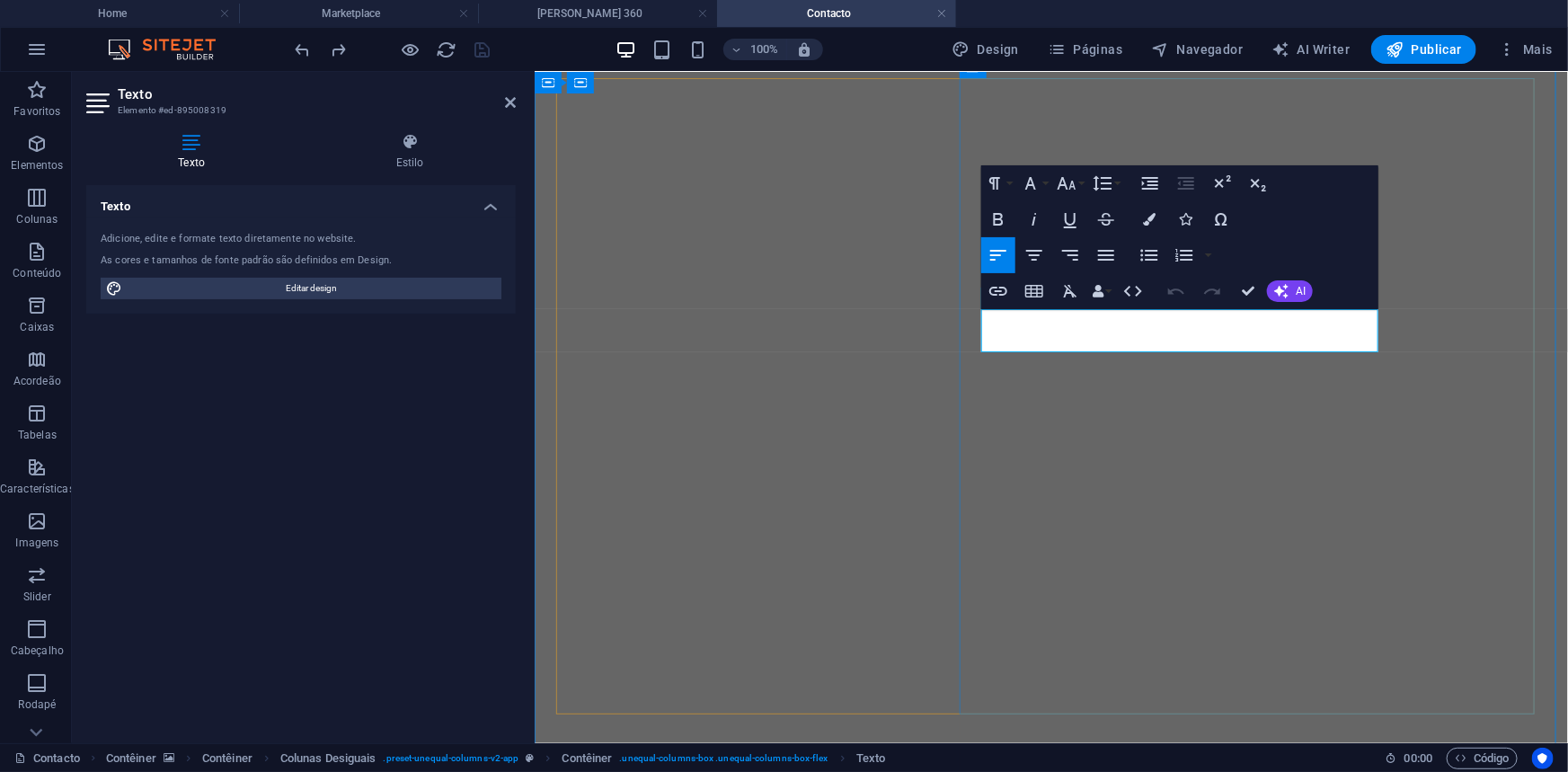
drag, startPoint x: 1279, startPoint y: 336, endPoint x: 987, endPoint y: 323, distance: 292.3
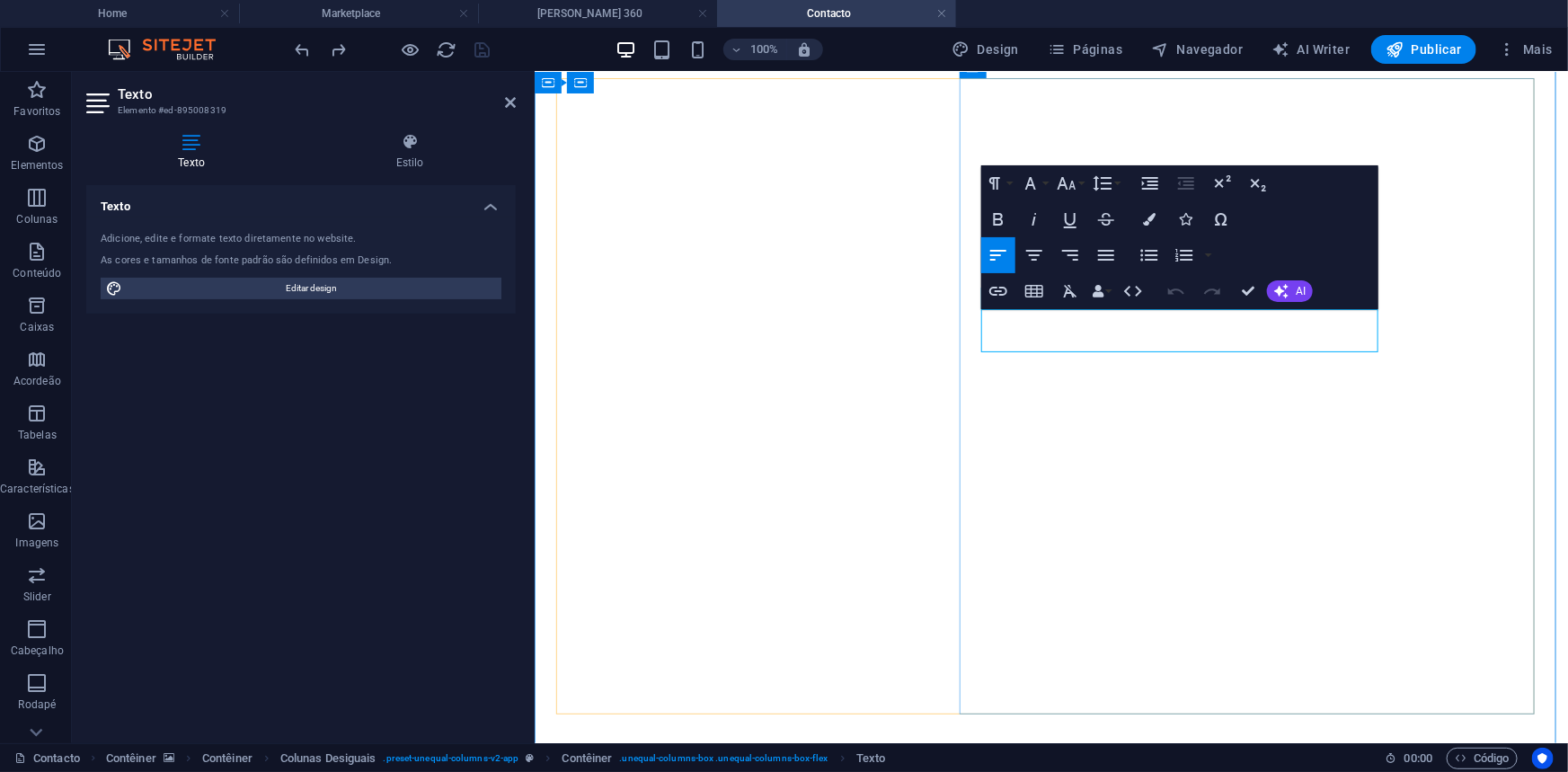
drag, startPoint x: 1284, startPoint y: 339, endPoint x: 1004, endPoint y: 323, distance: 280.5
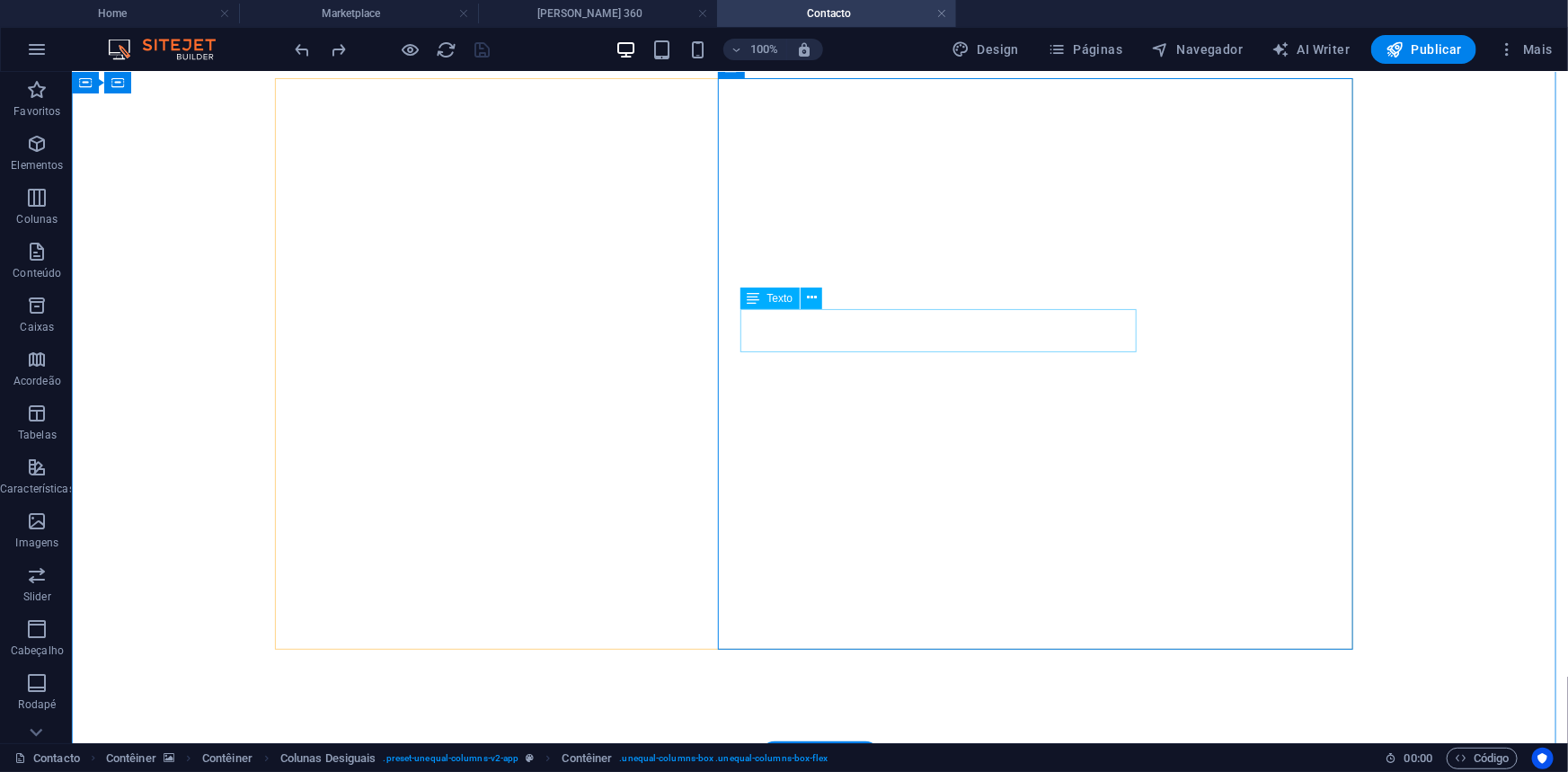
drag, startPoint x: 748, startPoint y: 315, endPoint x: 1041, endPoint y: 298, distance: 293.5
click at [813, 301] on icon at bounding box center [811, 298] width 10 height 19
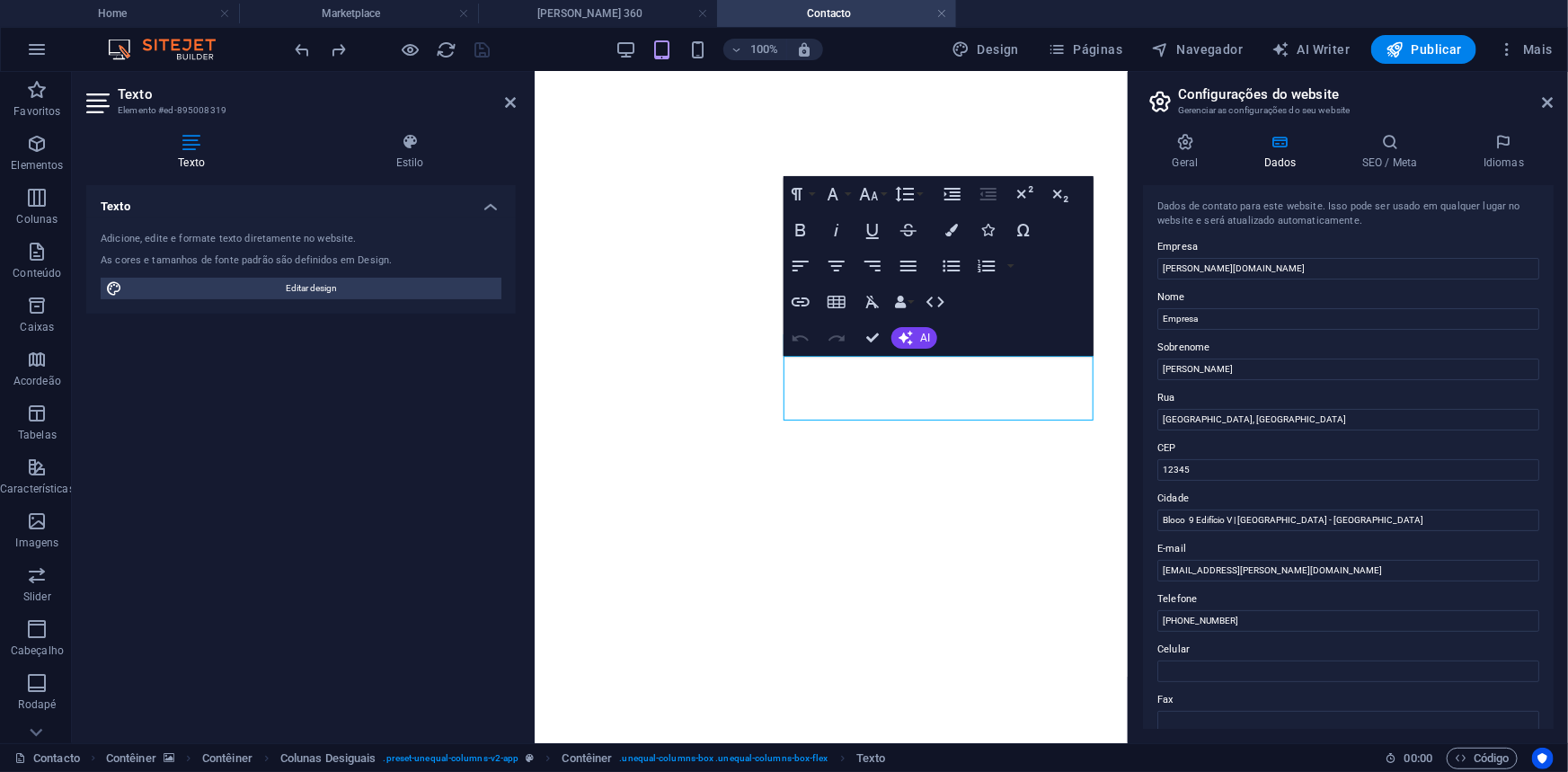
click at [1278, 342] on label "Sobrenome" at bounding box center [1348, 348] width 382 height 22
click at [1278, 359] on input "[PERSON_NAME]" at bounding box center [1348, 370] width 382 height 22
click at [1551, 99] on icon at bounding box center [1548, 102] width 11 height 15
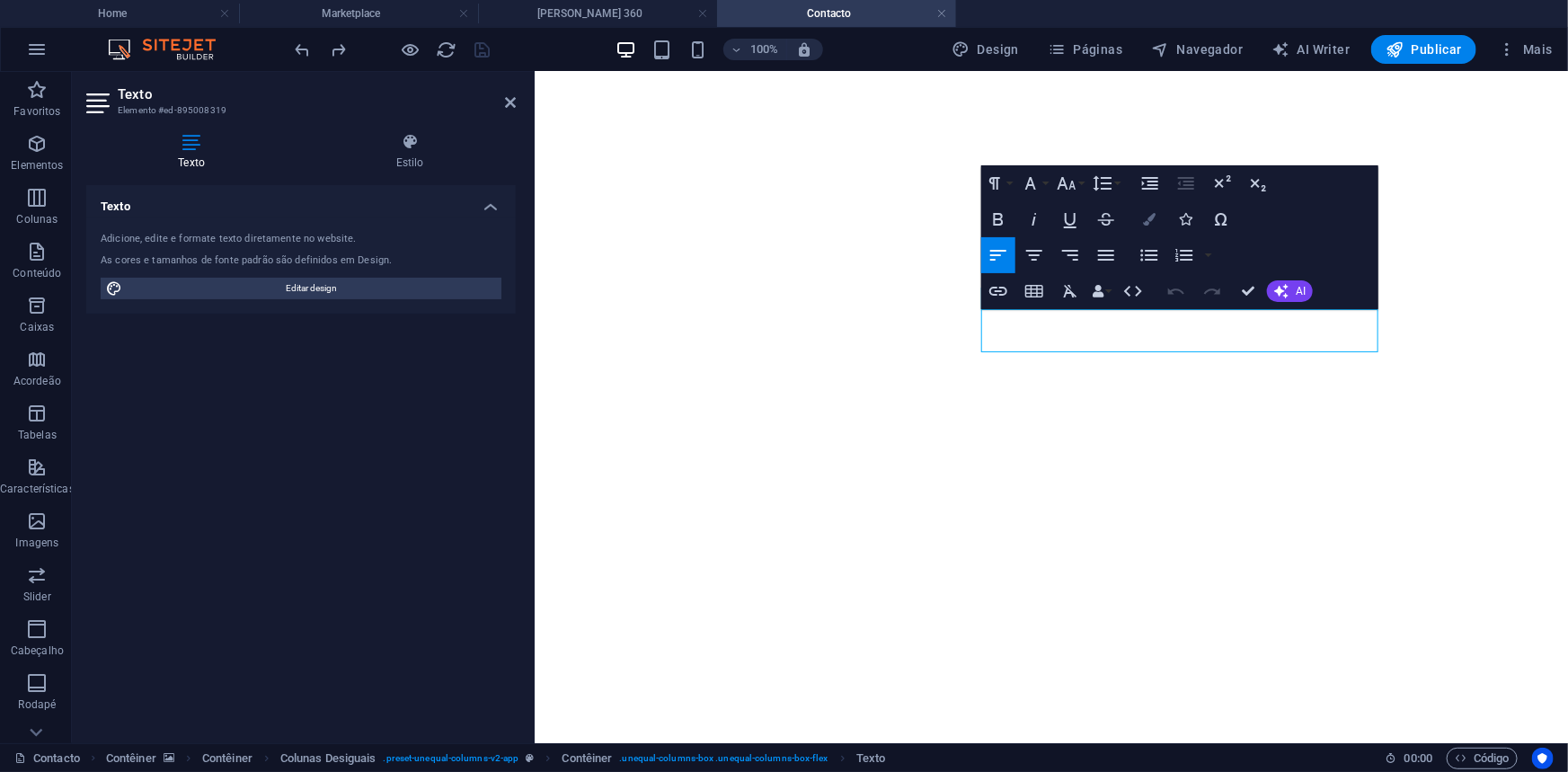
click at [1154, 215] on icon "button" at bounding box center [1149, 219] width 13 height 13
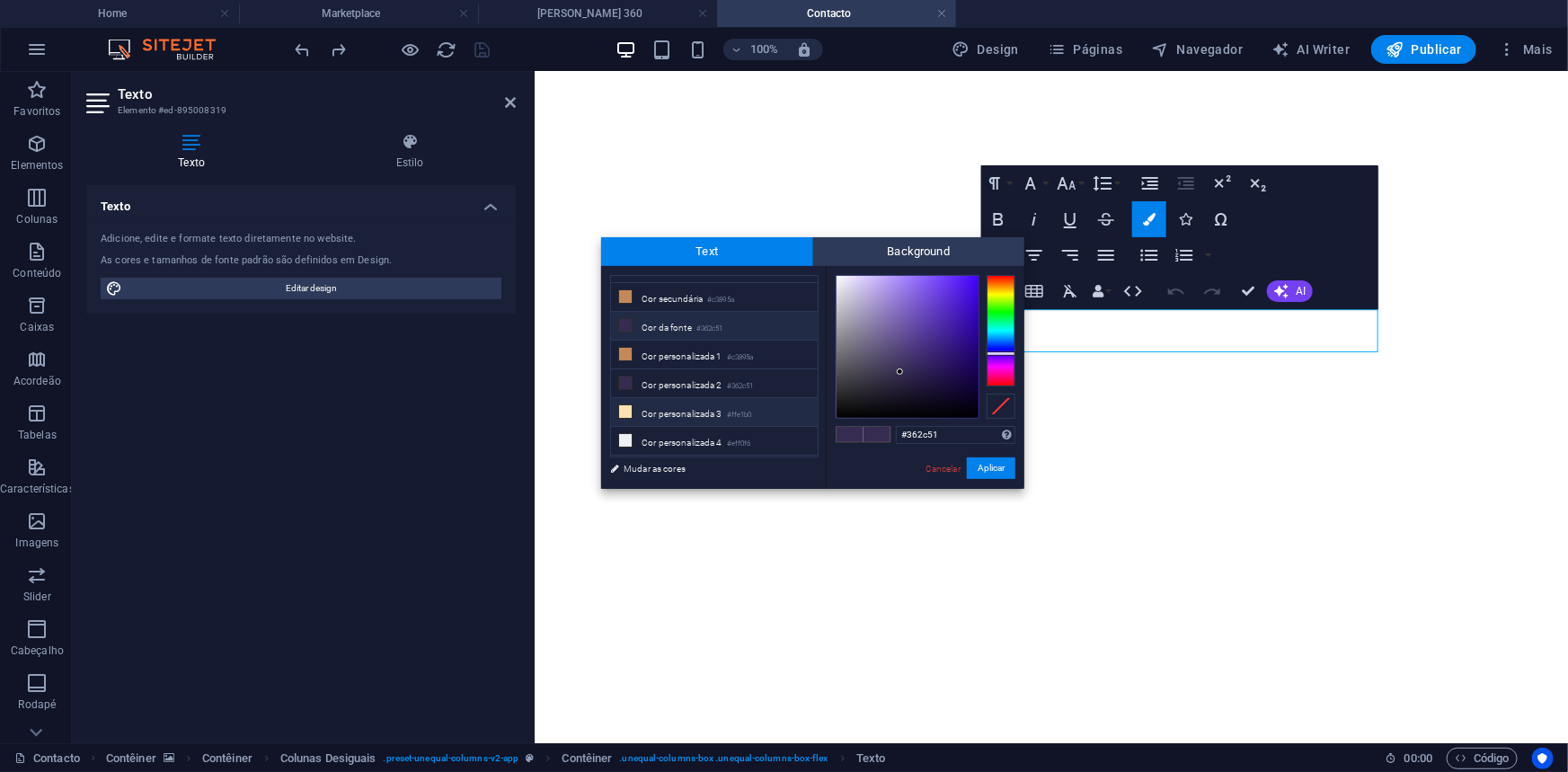
scroll to position [74, 0]
click at [685, 418] on li "Cor personalizada 4 #eff0f6" at bounding box center [714, 418] width 206 height 28
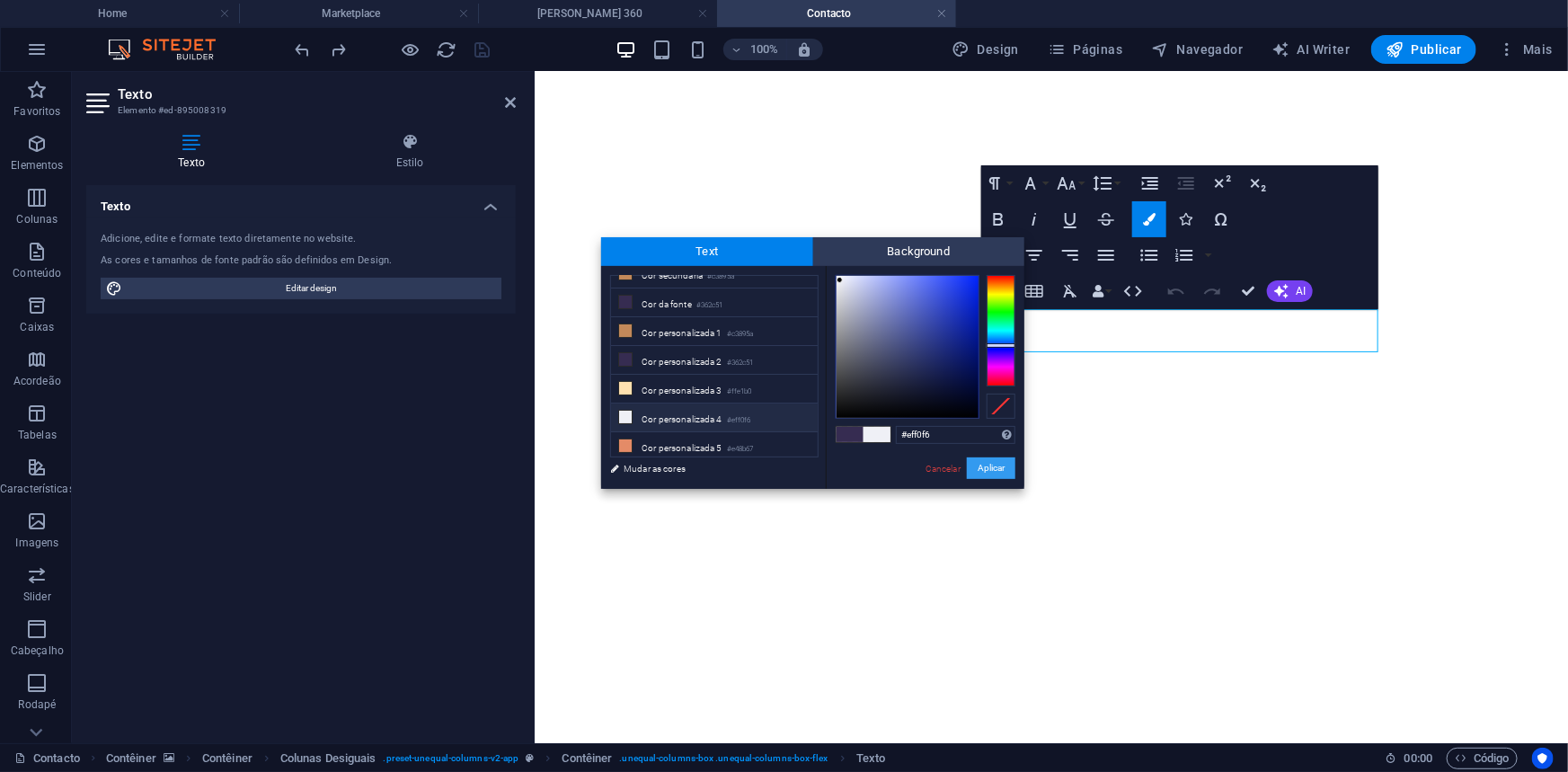
click at [976, 461] on button "Aplicar" at bounding box center [991, 469] width 48 height 22
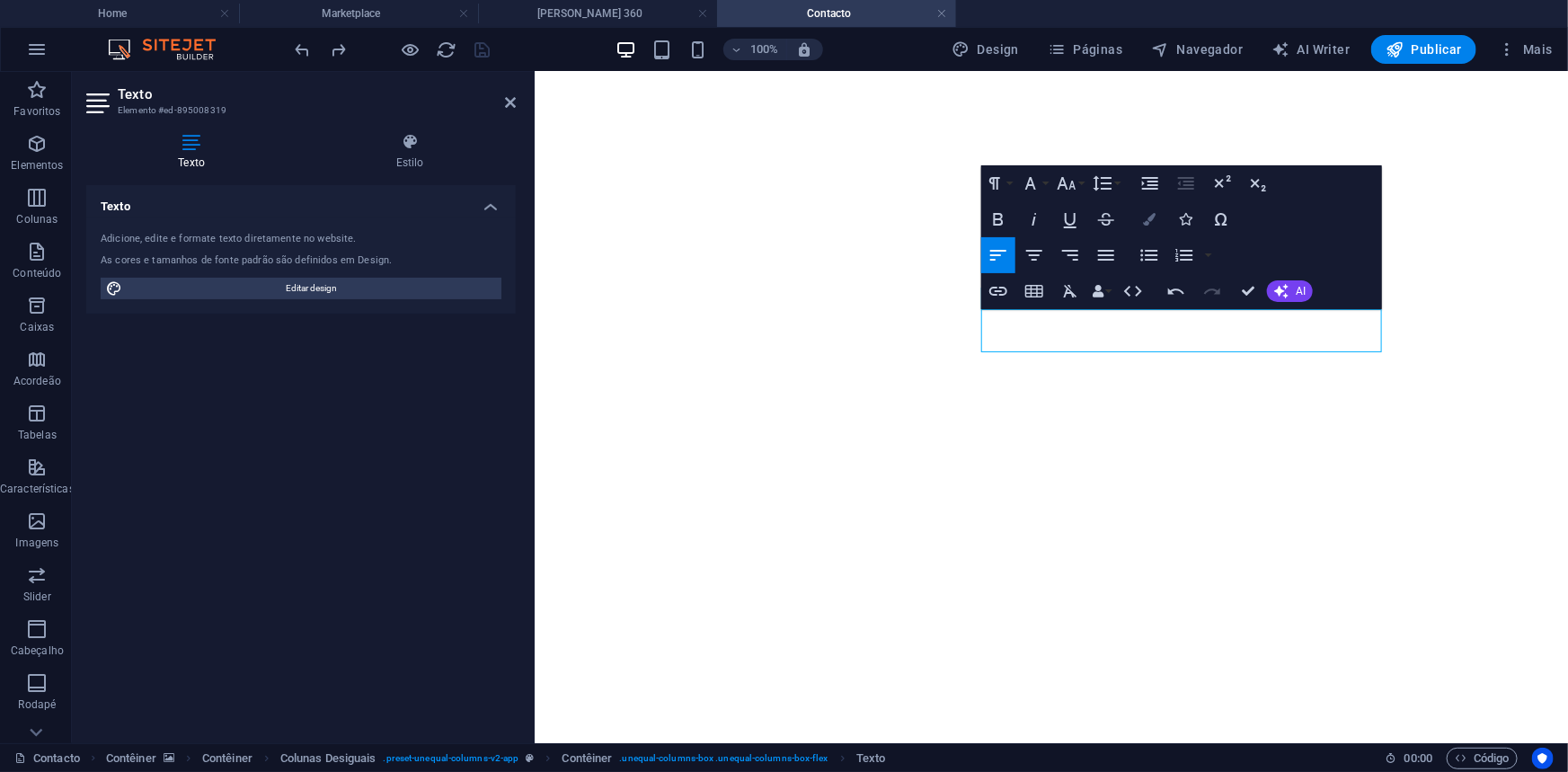
click at [1149, 211] on button "Colors" at bounding box center [1149, 218] width 34 height 36
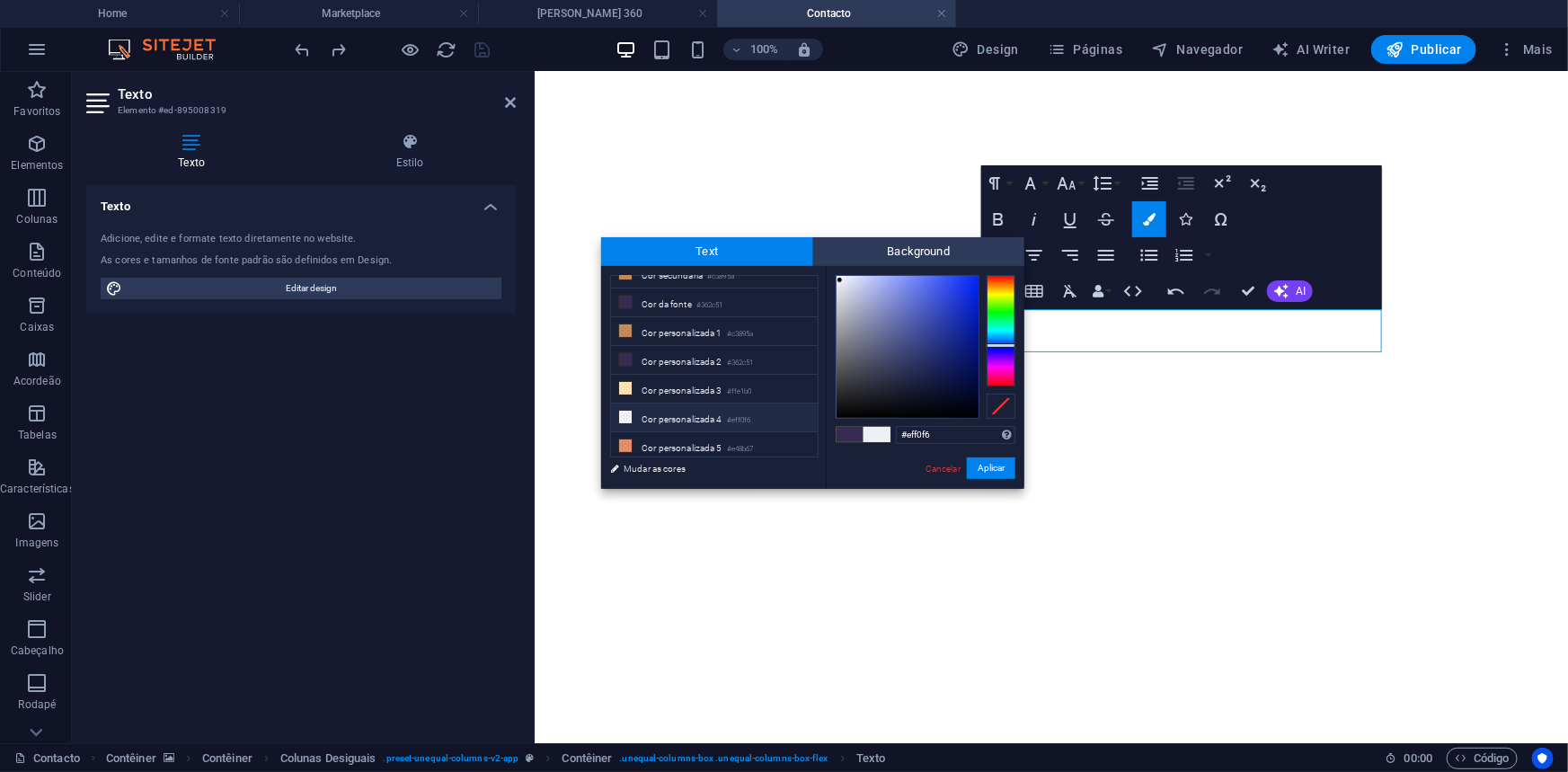
click at [687, 412] on li "Cor personalizada 4 #eff0f6" at bounding box center [714, 418] width 206 height 28
click at [983, 467] on button "Aplicar" at bounding box center [991, 469] width 48 height 22
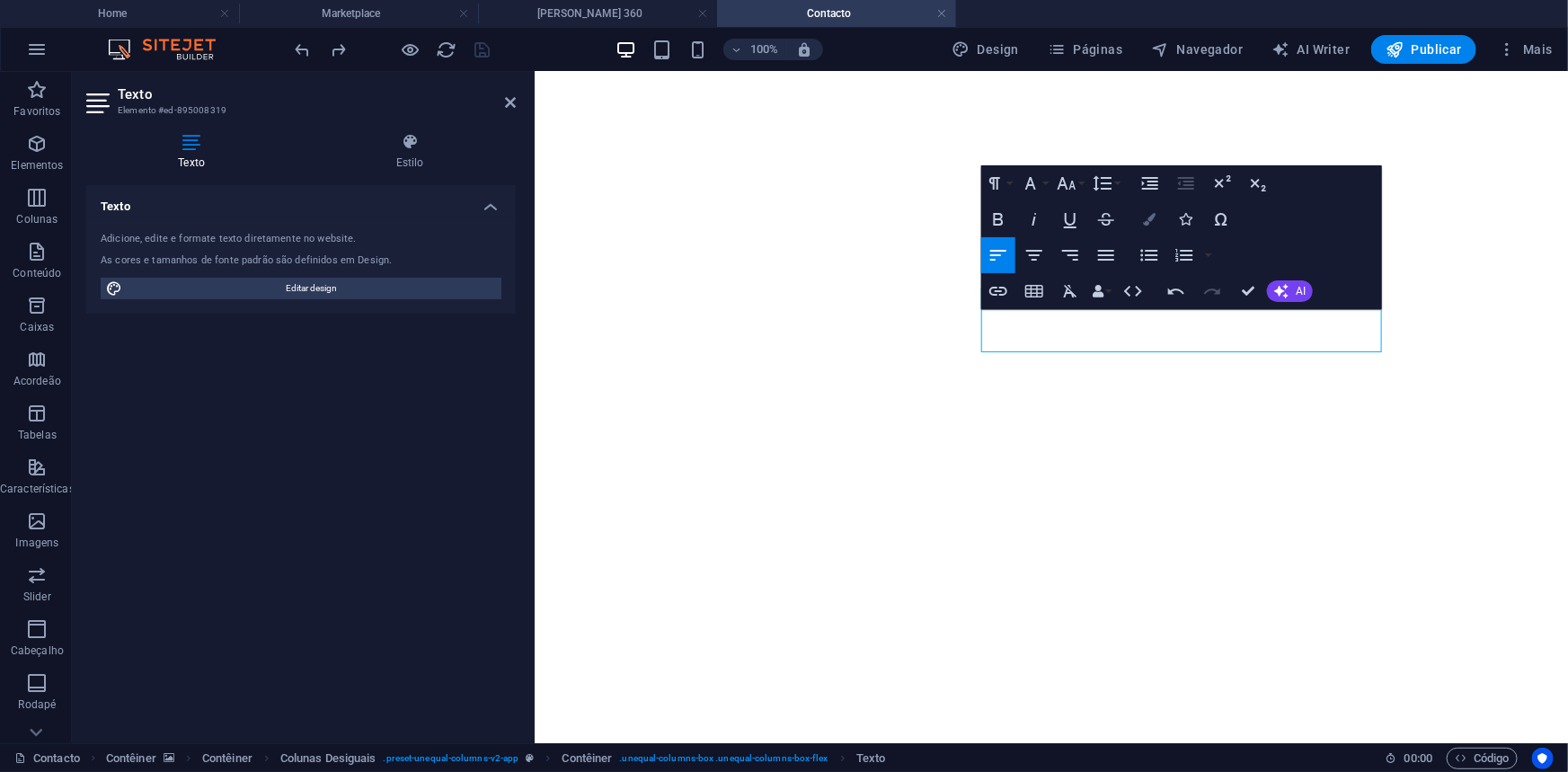
click at [1149, 217] on icon "button" at bounding box center [1149, 219] width 13 height 13
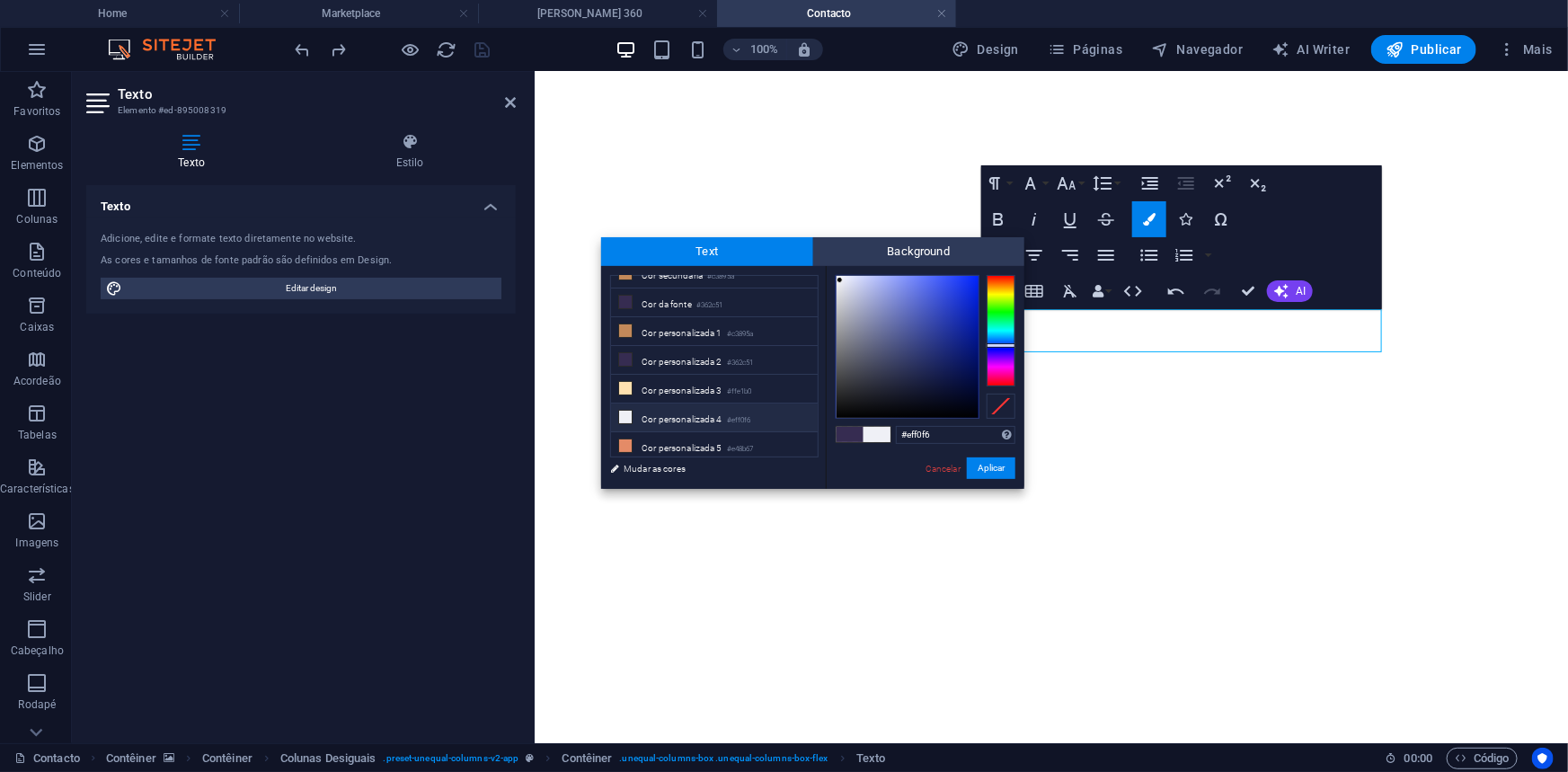
click at [697, 414] on li "Cor personalizada 4 #eff0f6" at bounding box center [714, 418] width 206 height 28
click at [996, 466] on button "Aplicar" at bounding box center [991, 469] width 48 height 22
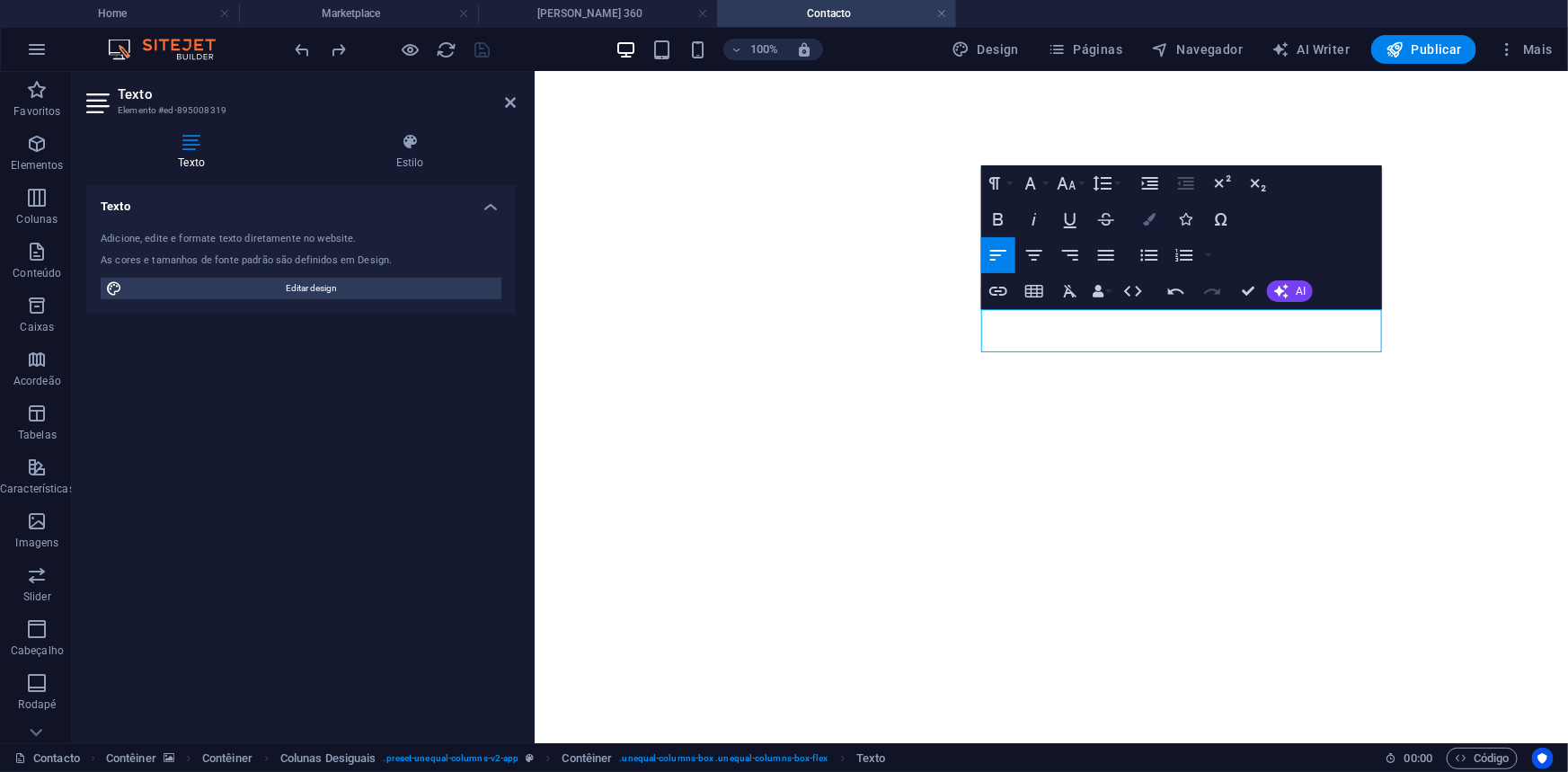
click at [1155, 206] on button "Colors" at bounding box center [1149, 218] width 34 height 36
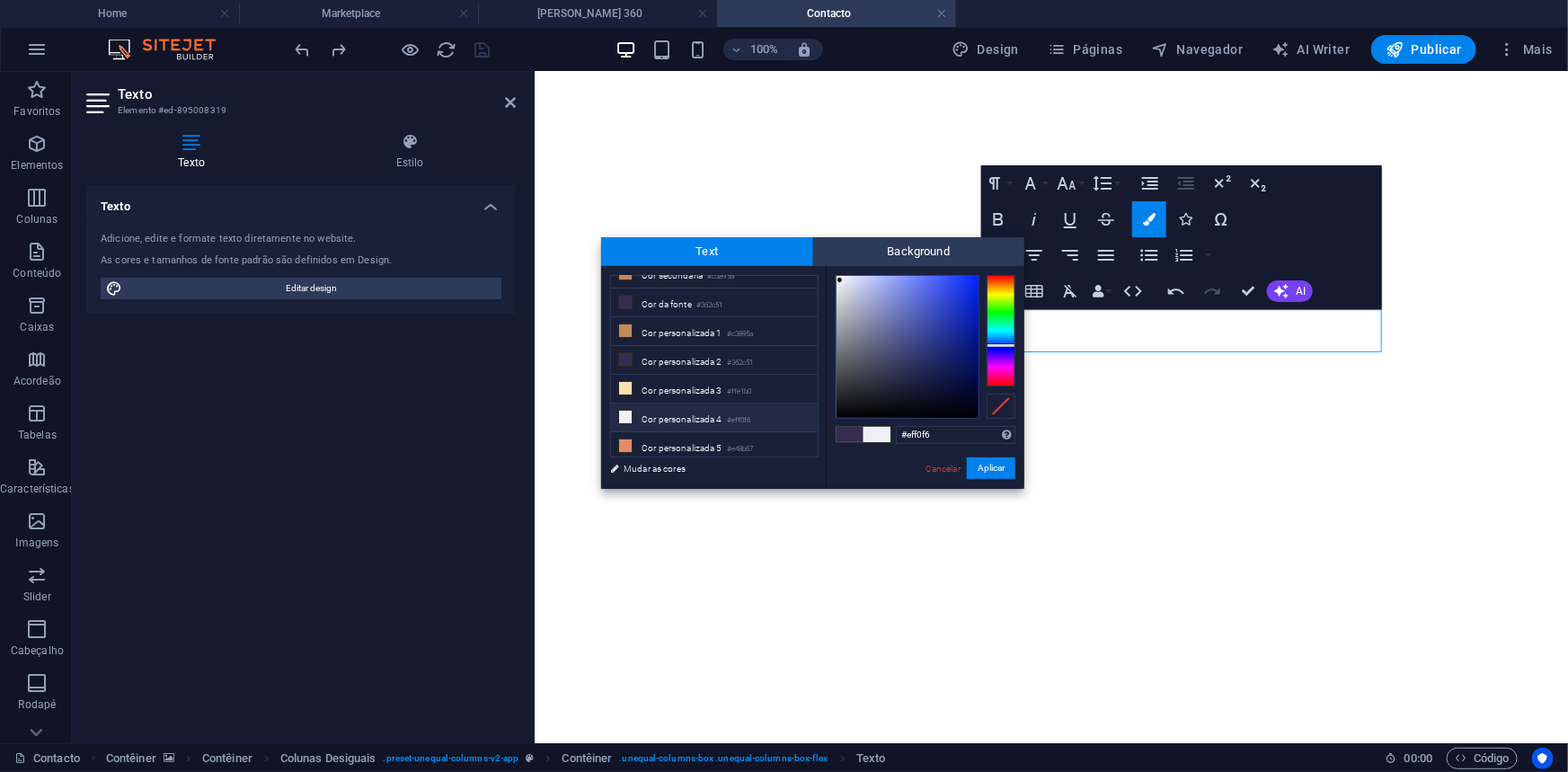
click at [677, 416] on li "Cor personalizada 4 #eff0f6" at bounding box center [714, 418] width 206 height 28
click at [979, 459] on button "Aplicar" at bounding box center [991, 469] width 48 height 22
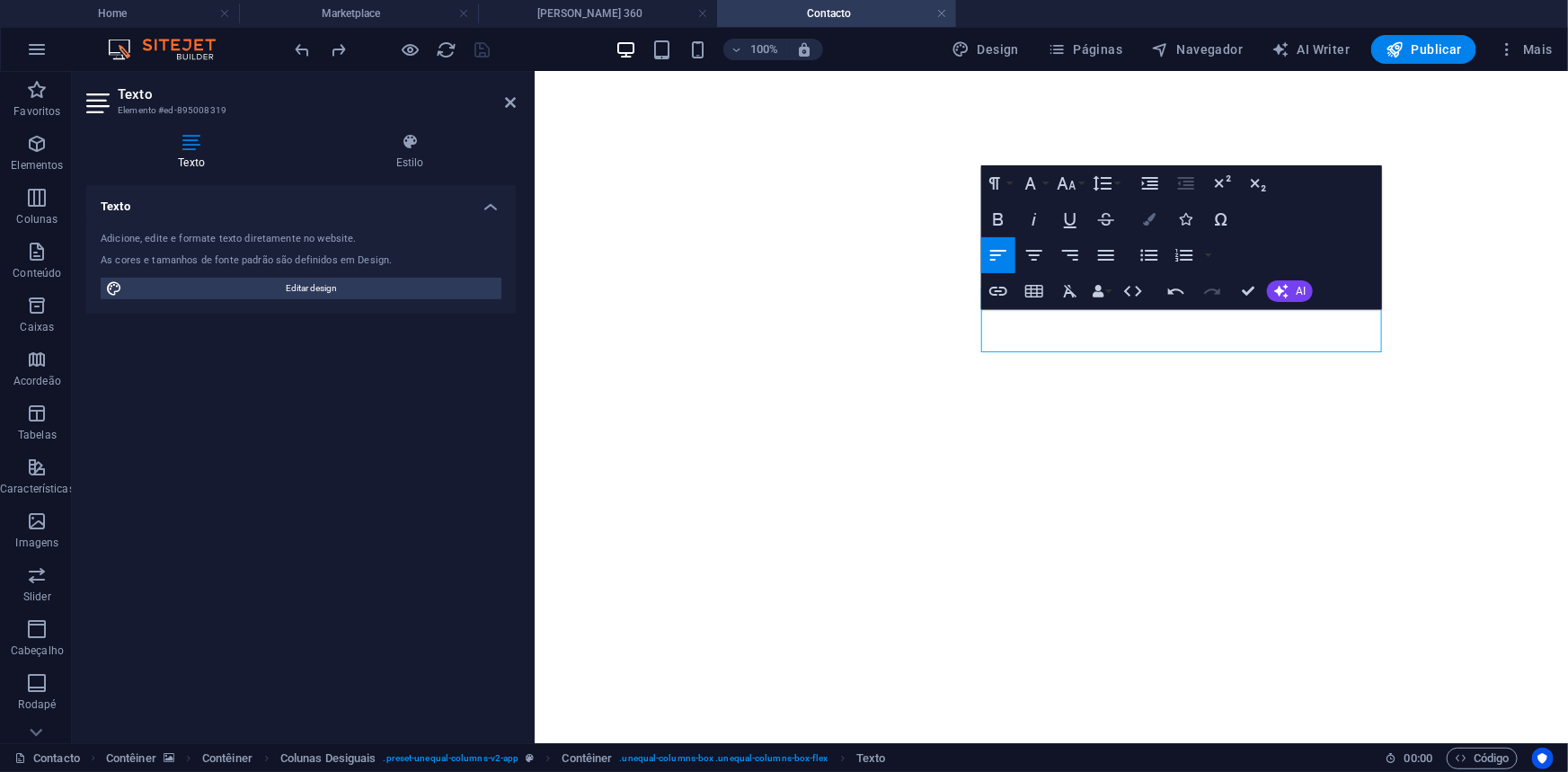
click at [1145, 215] on icon "button" at bounding box center [1149, 219] width 13 height 13
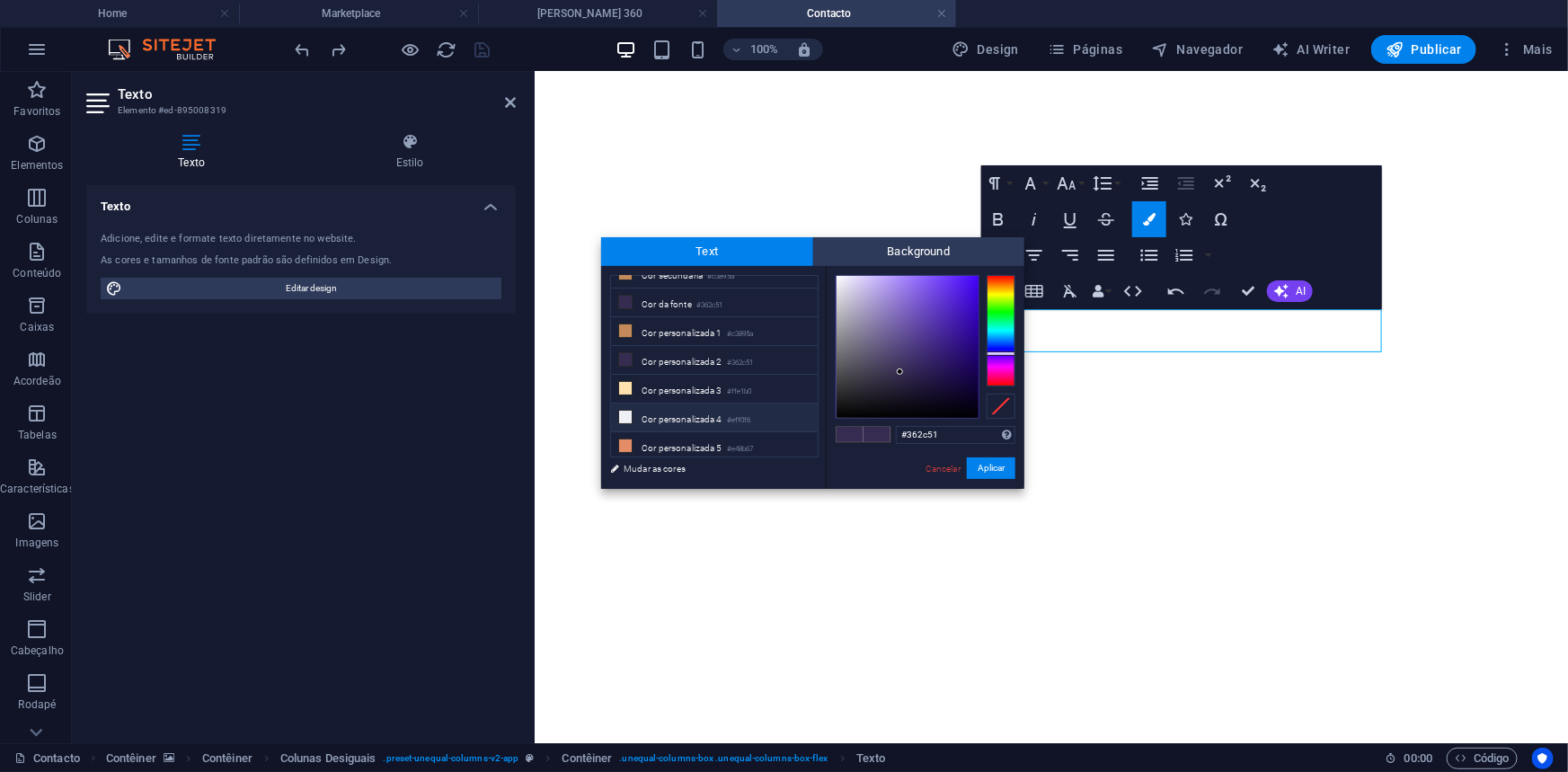
click at [703, 421] on li "Cor personalizada 4 #eff0f6" at bounding box center [714, 418] width 206 height 28
type input "#eff0f6"
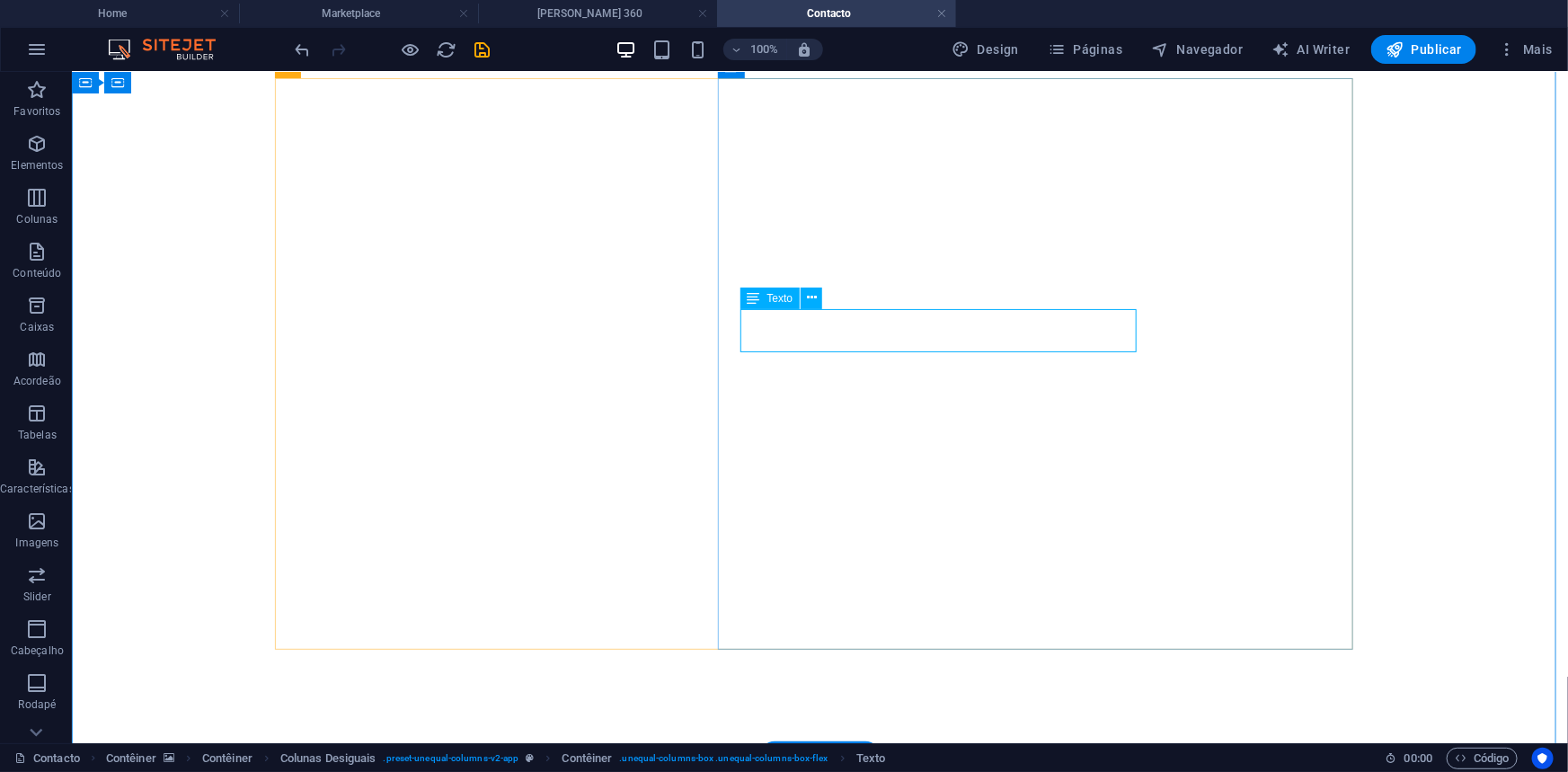
drag, startPoint x: 1131, startPoint y: 314, endPoint x: 731, endPoint y: 315, distance: 400.0
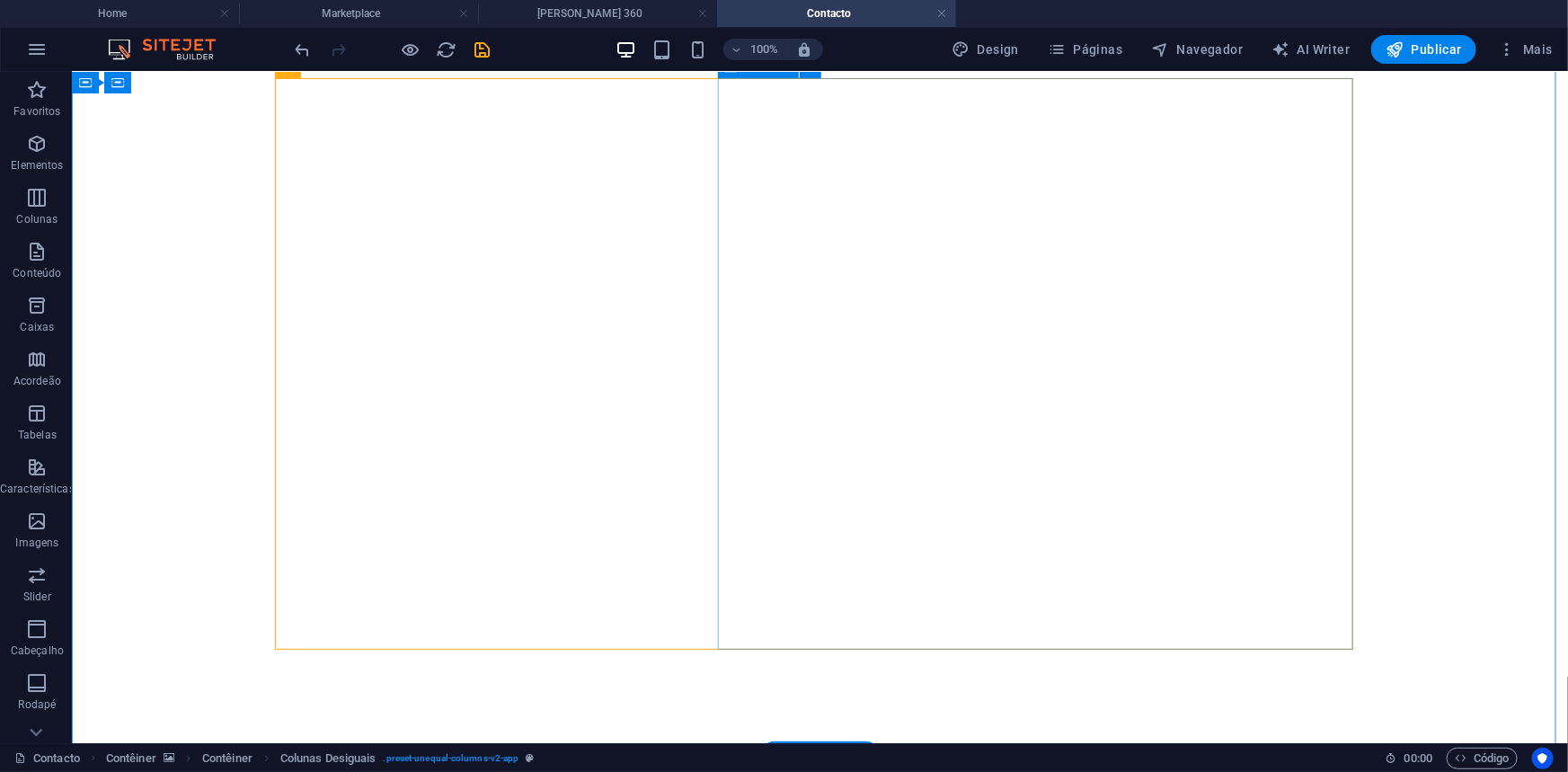
drag, startPoint x: 1071, startPoint y: 483, endPoint x: 1080, endPoint y: 484, distance: 9.1
drag, startPoint x: 743, startPoint y: 273, endPoint x: 906, endPoint y: 282, distance: 163.2
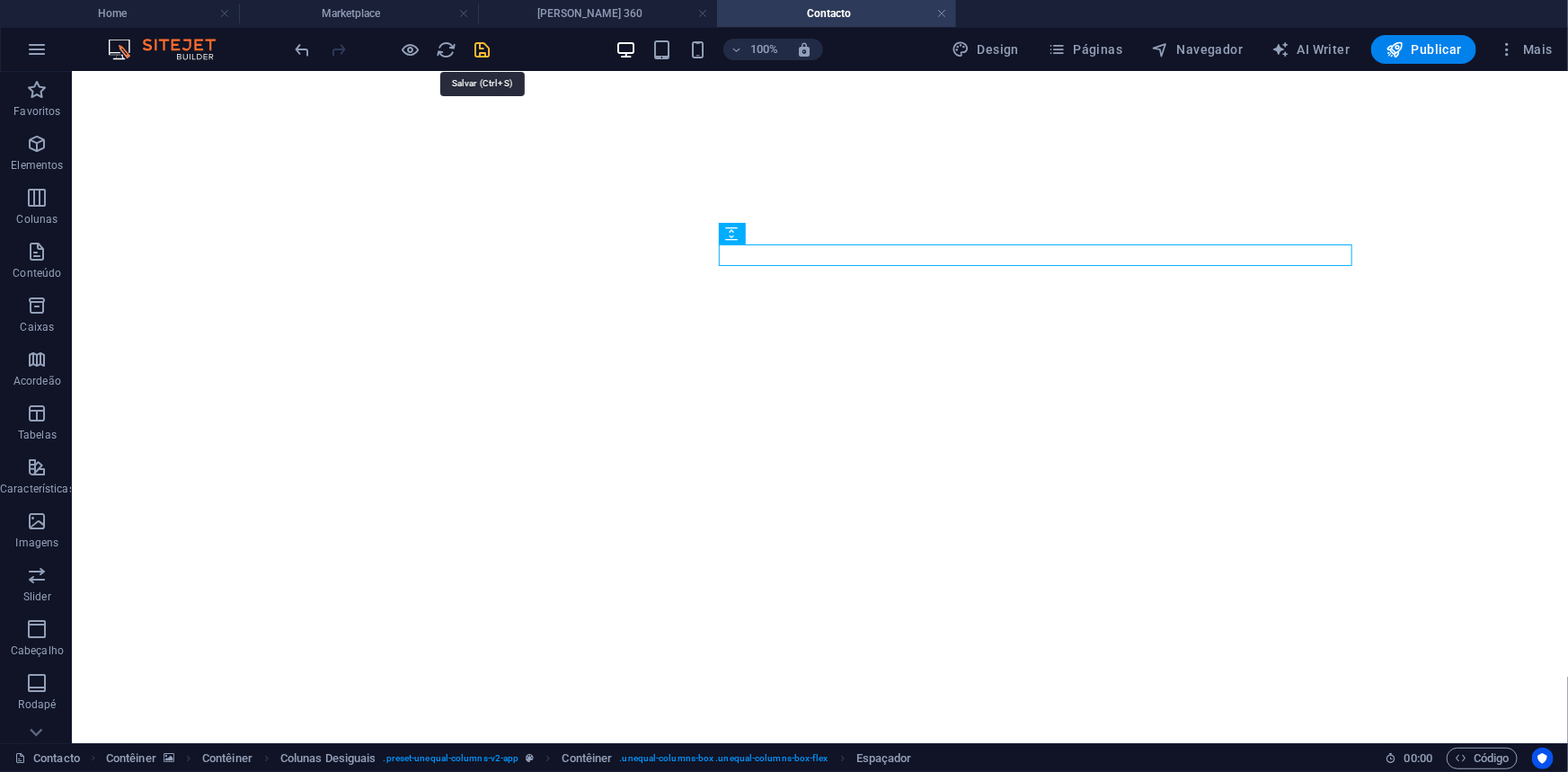
click at [488, 45] on icon "save" at bounding box center [482, 49] width 21 height 21
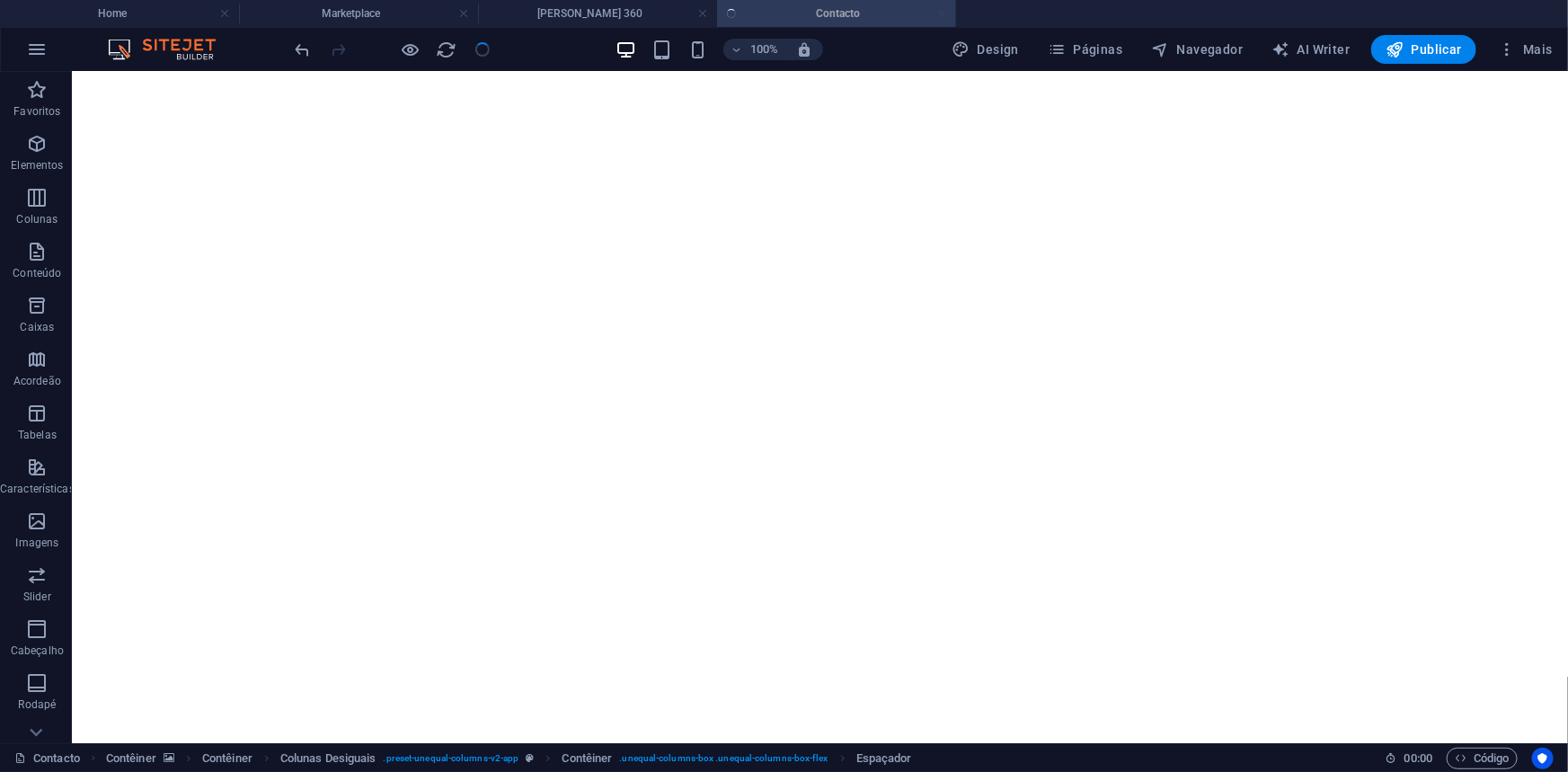
checkbox input "false"
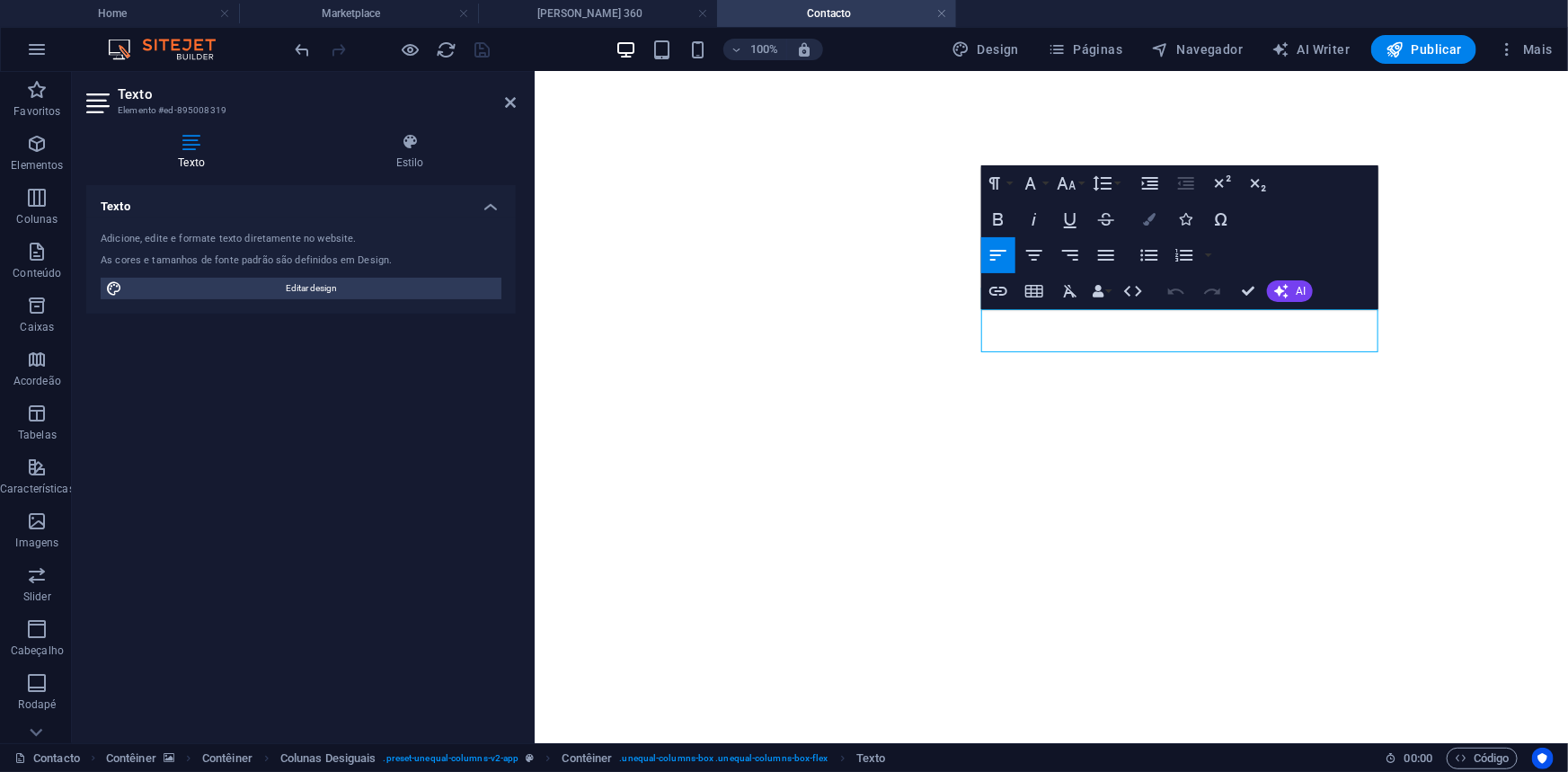
click at [1148, 213] on icon "button" at bounding box center [1149, 219] width 13 height 13
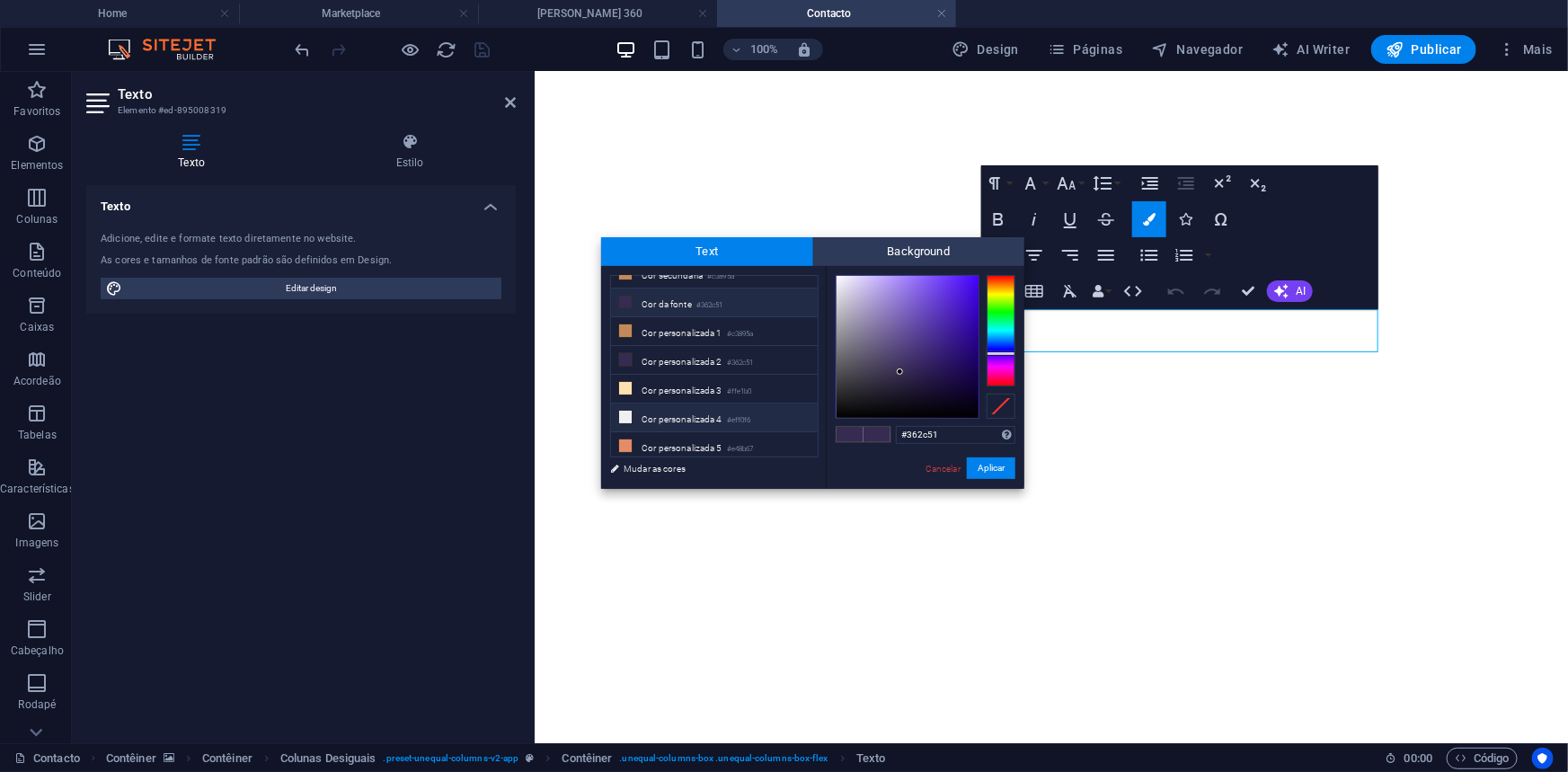
click at [700, 411] on li "Cor personalizada 4 #eff0f6" at bounding box center [714, 418] width 206 height 28
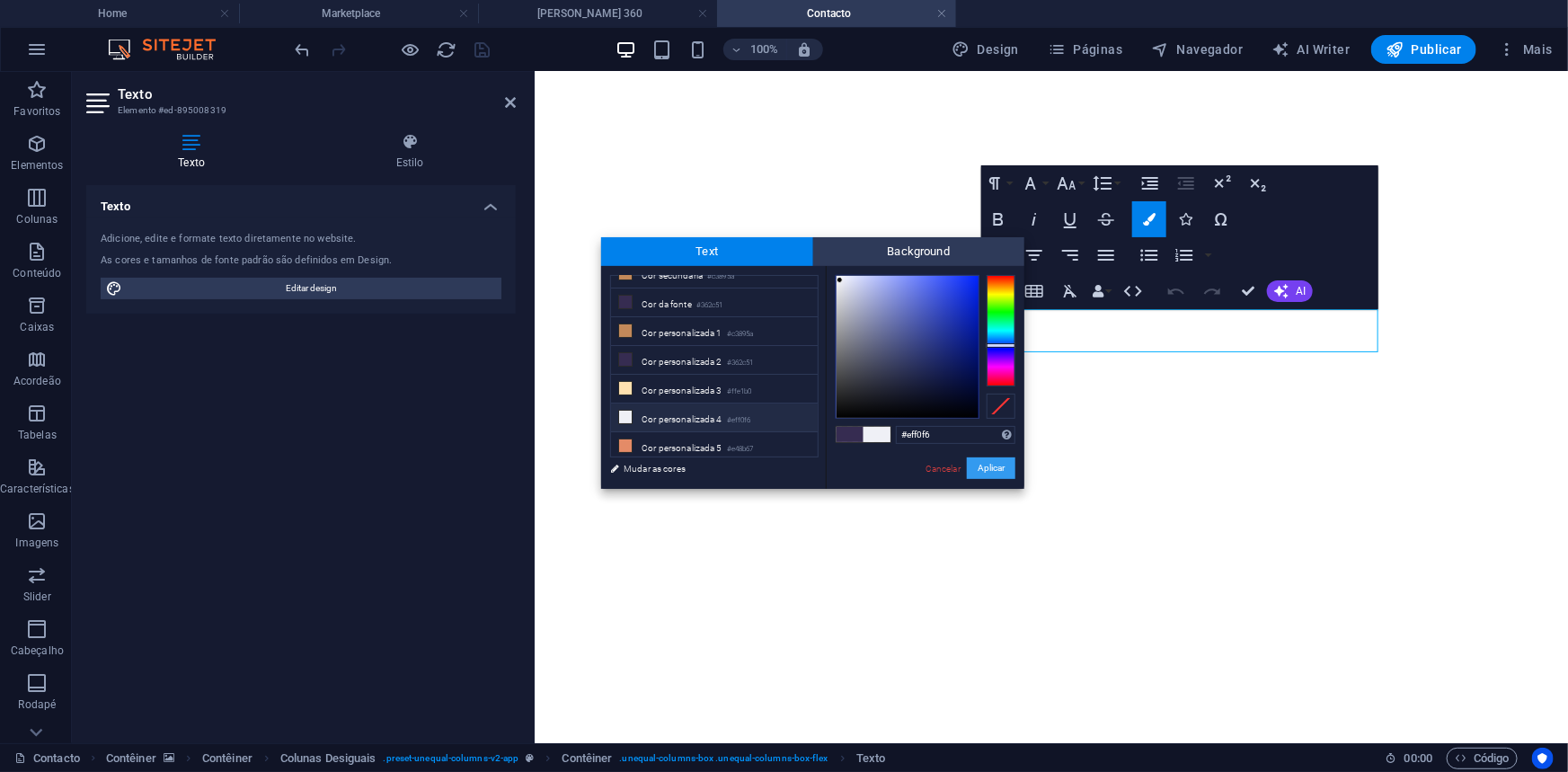
click at [1004, 463] on button "Aplicar" at bounding box center [991, 469] width 48 height 22
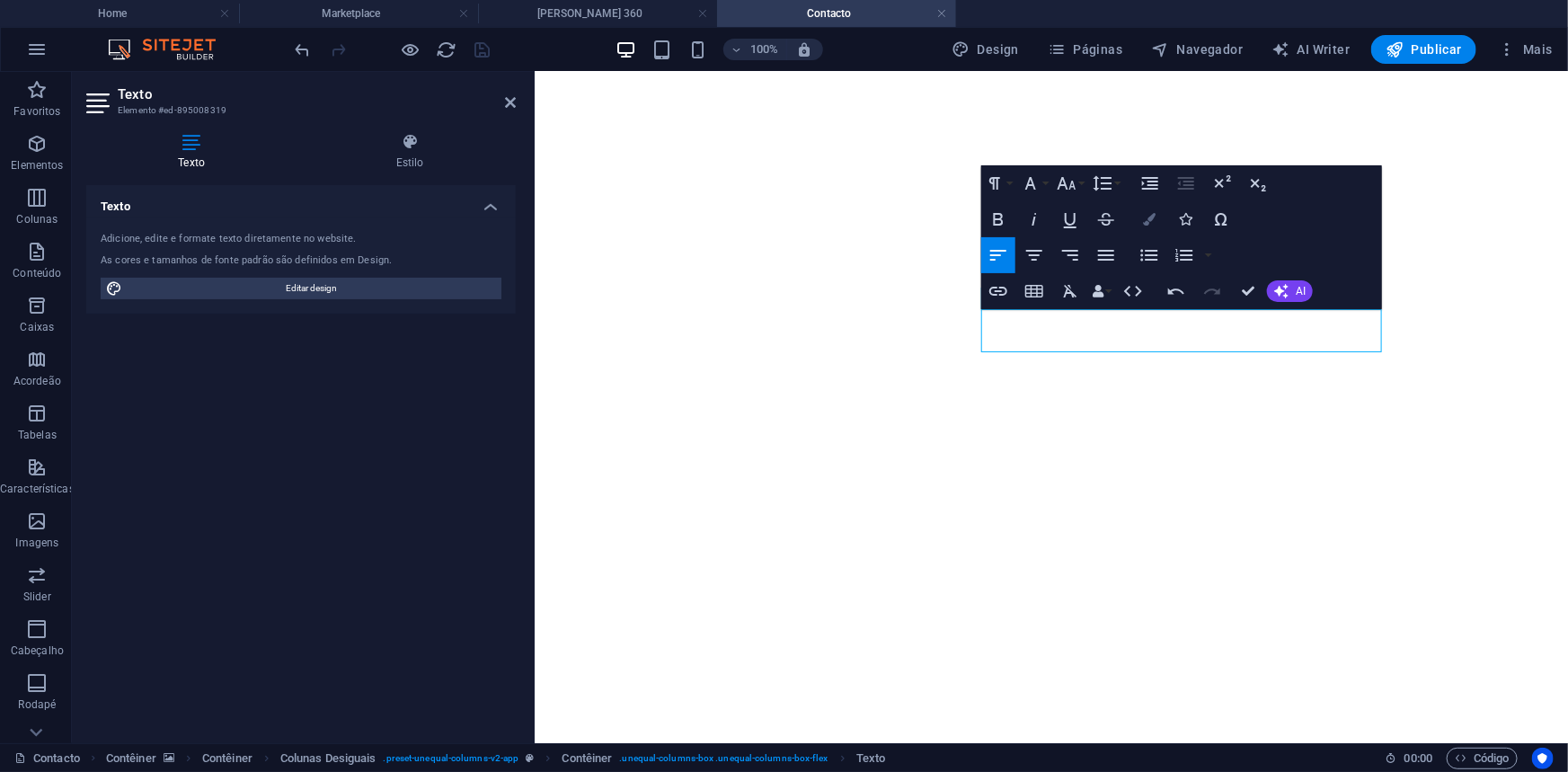
click at [1149, 224] on icon "button" at bounding box center [1149, 219] width 13 height 13
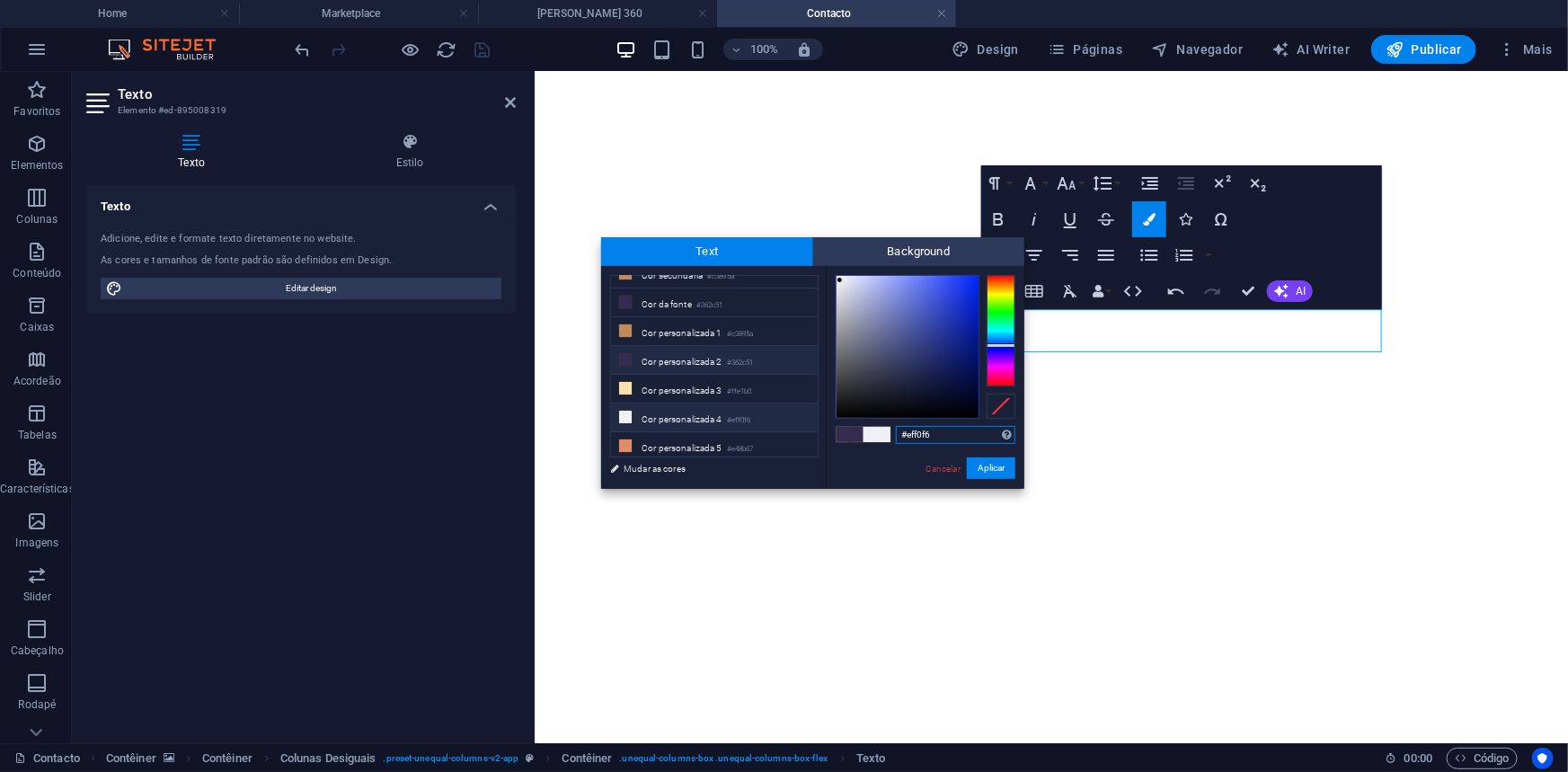
scroll to position [0, 0]
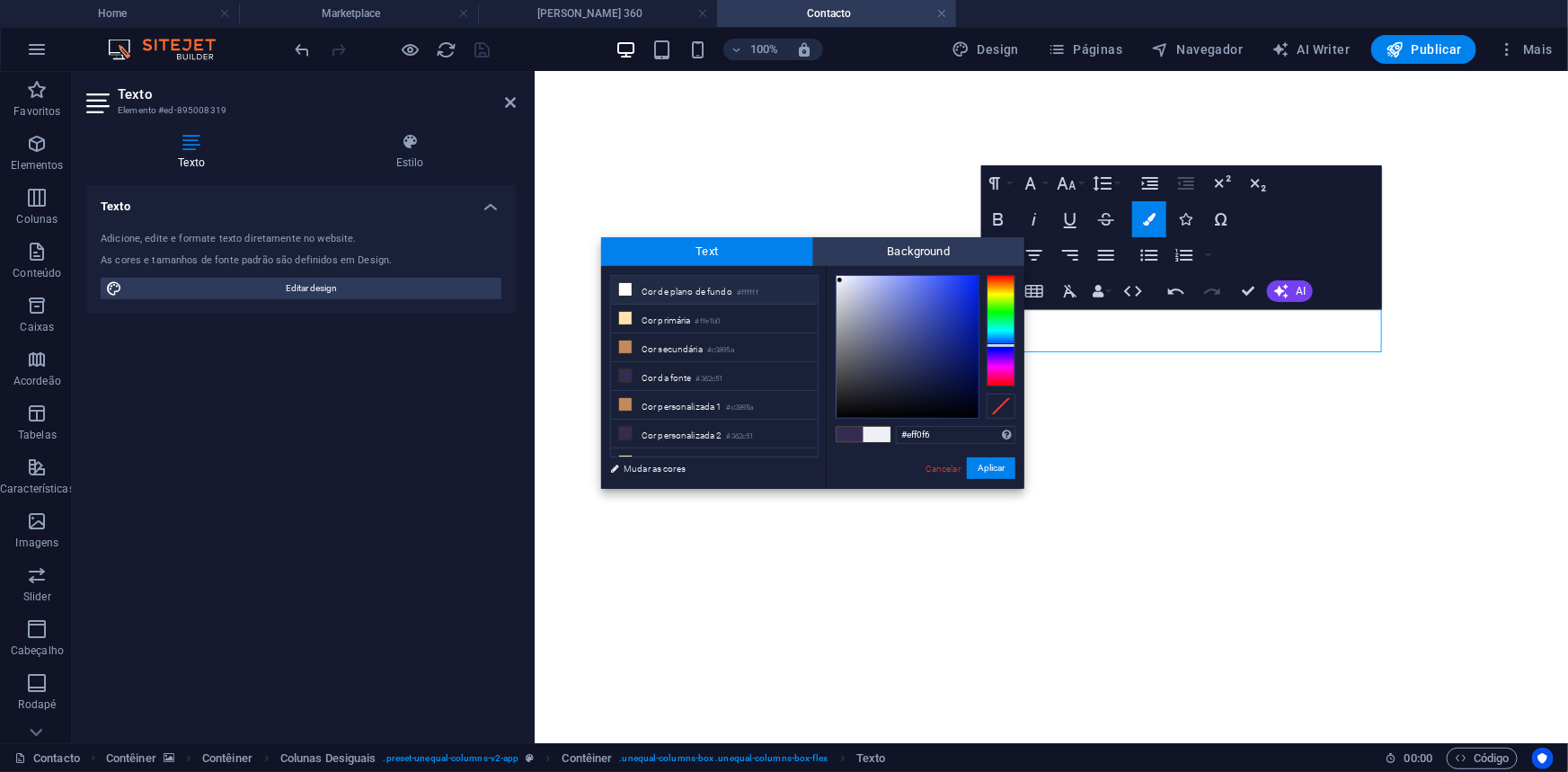
click at [736, 289] on li "Cor de plano de fundo #ffffff" at bounding box center [714, 290] width 206 height 28
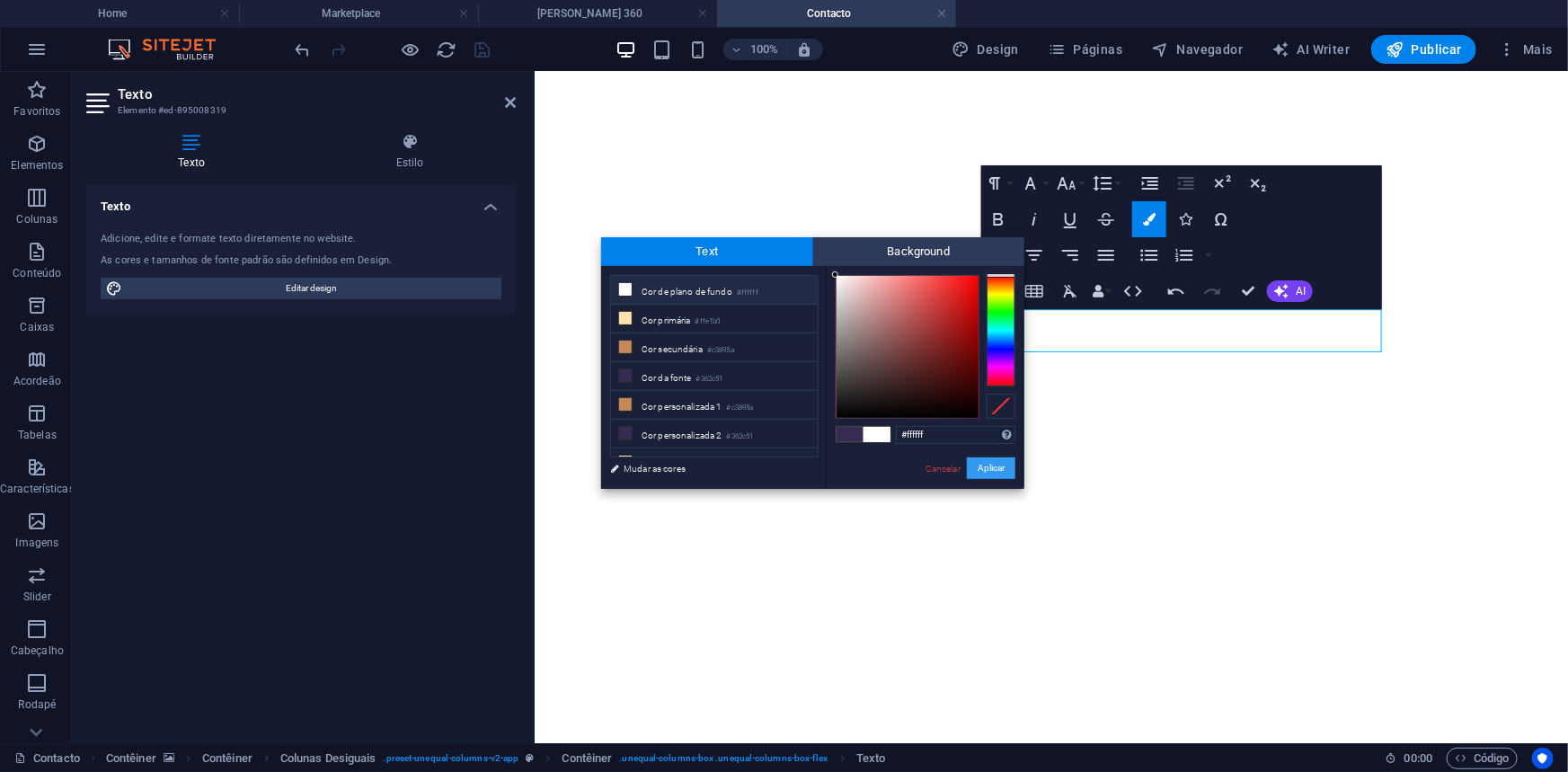
click at [991, 466] on button "Aplicar" at bounding box center [991, 469] width 48 height 22
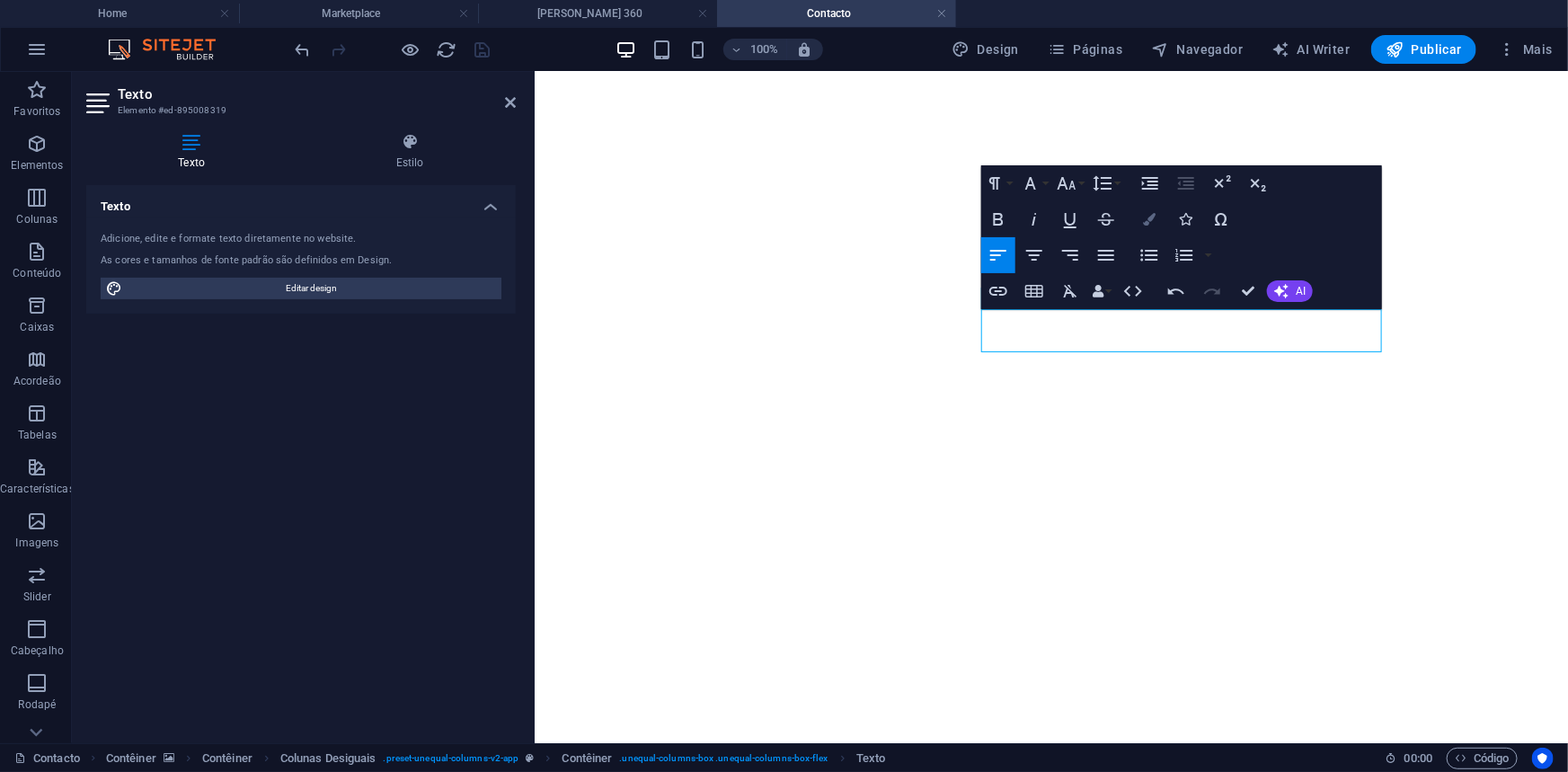
click at [1153, 225] on icon "button" at bounding box center [1149, 219] width 13 height 13
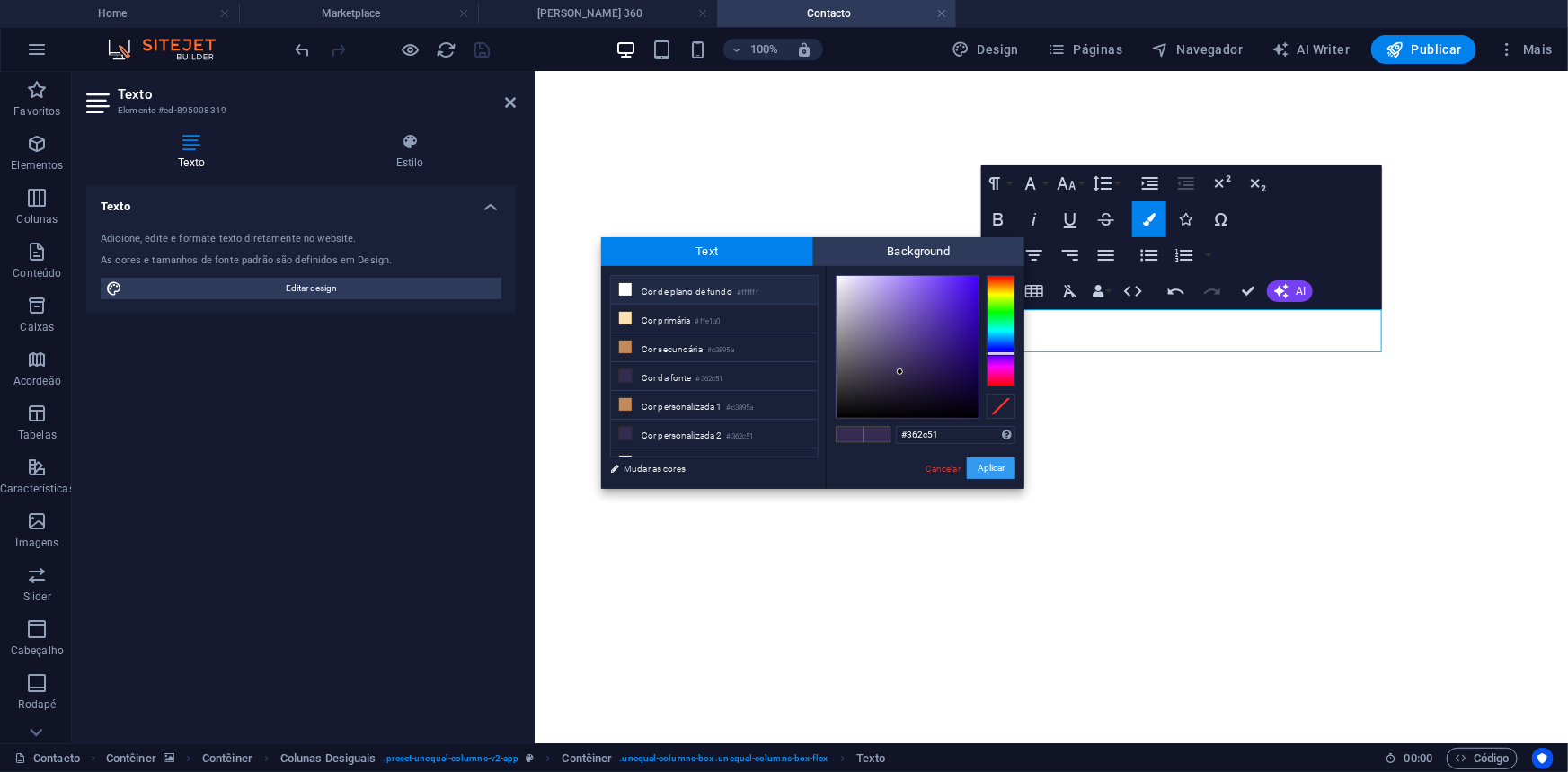
click at [973, 471] on button "Aplicar" at bounding box center [991, 469] width 48 height 22
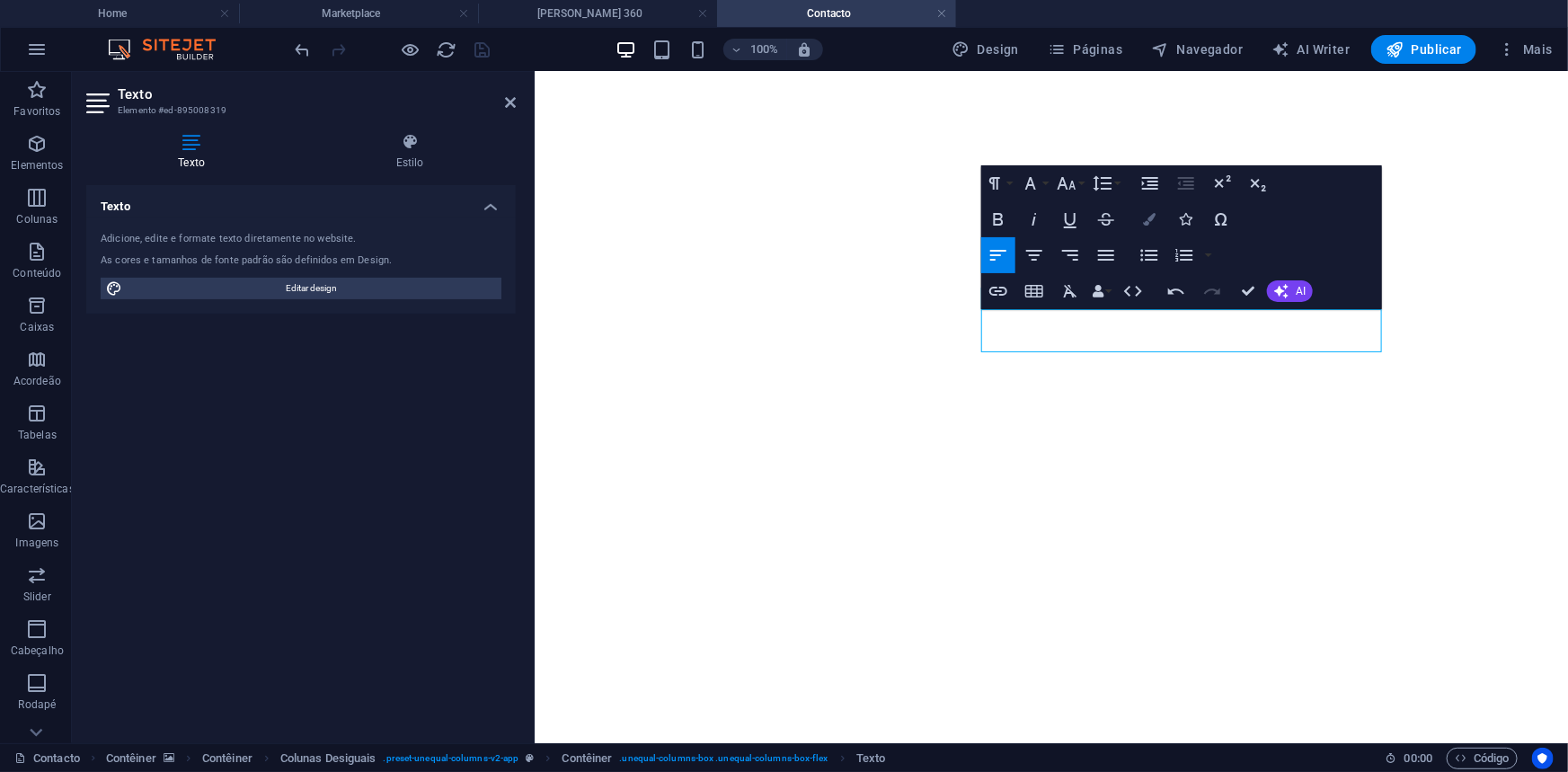
click at [1153, 219] on icon "button" at bounding box center [1149, 219] width 13 height 13
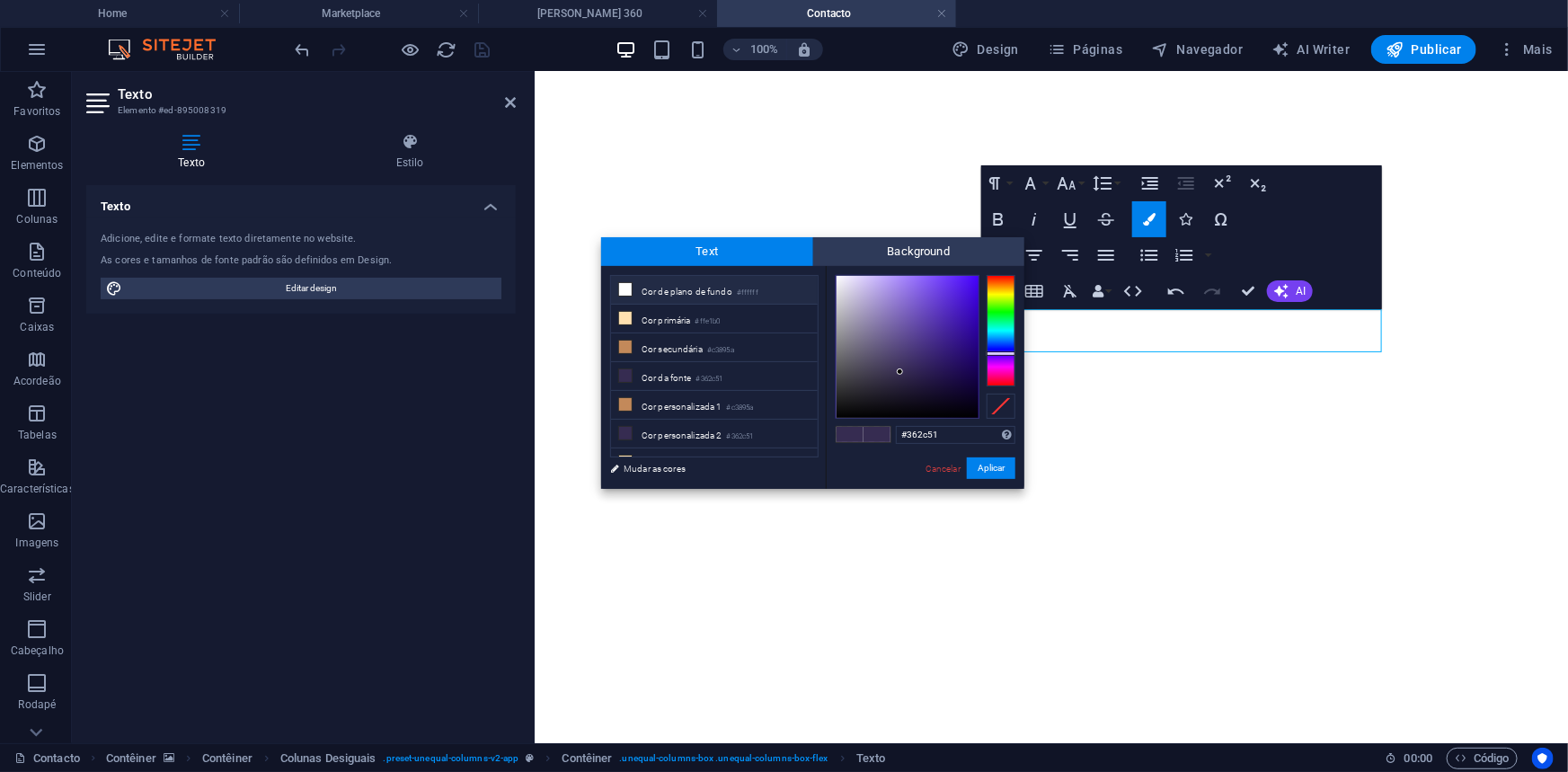
click at [724, 293] on li "Cor de plano de fundo #ffffff" at bounding box center [714, 290] width 206 height 28
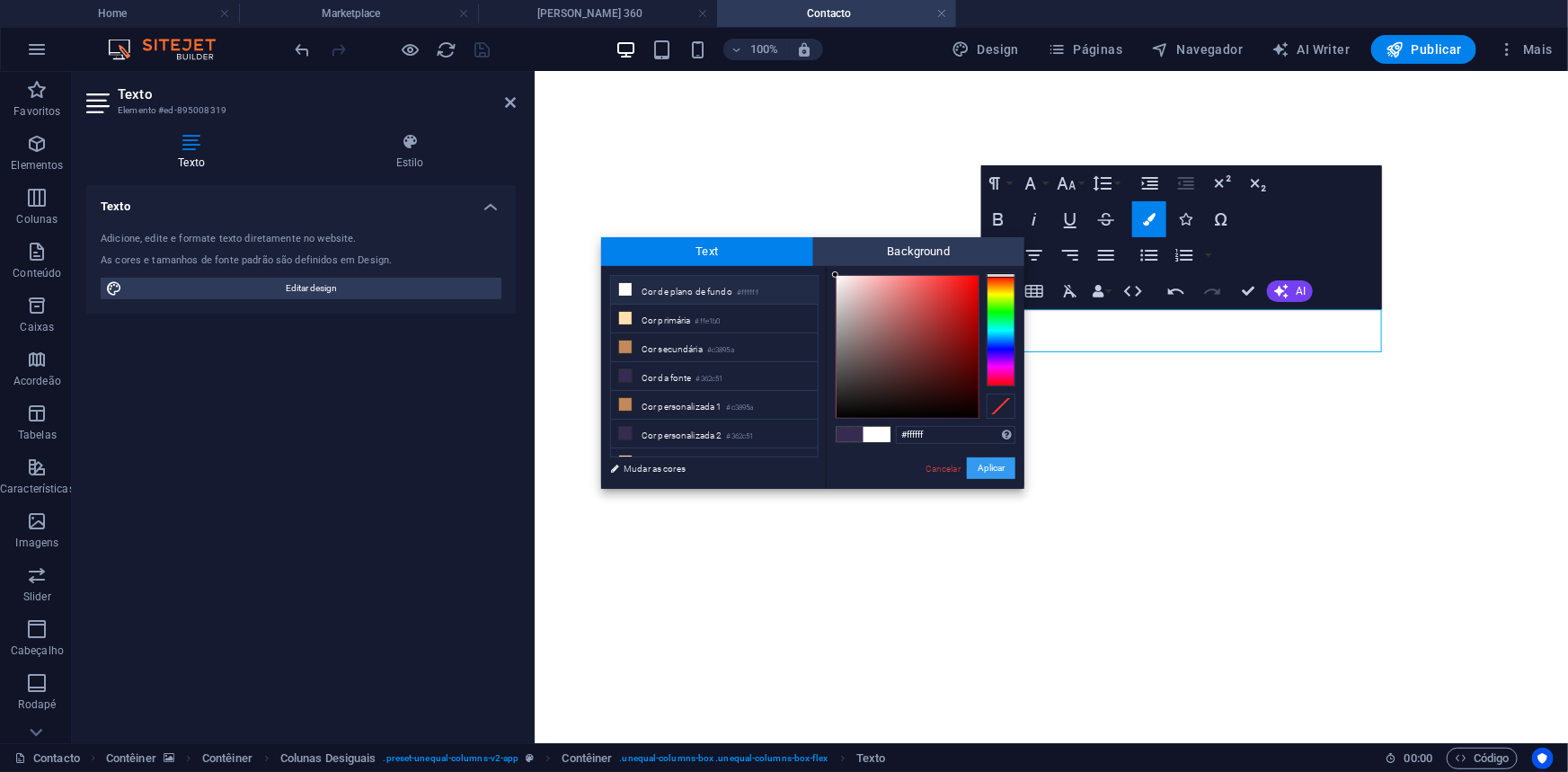
click at [970, 466] on button "Aplicar" at bounding box center [991, 469] width 48 height 22
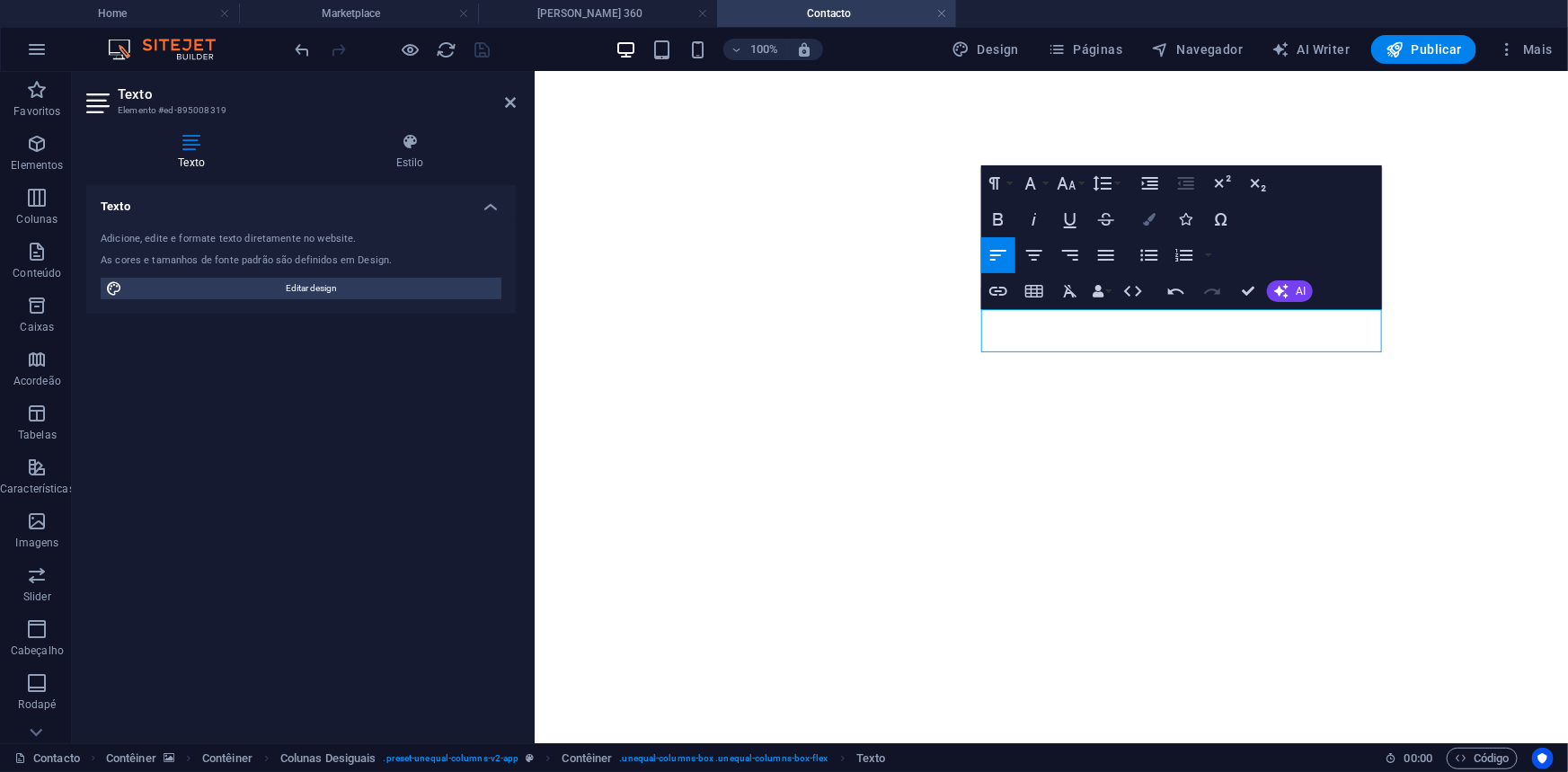
click at [1150, 223] on icon "button" at bounding box center [1149, 219] width 13 height 13
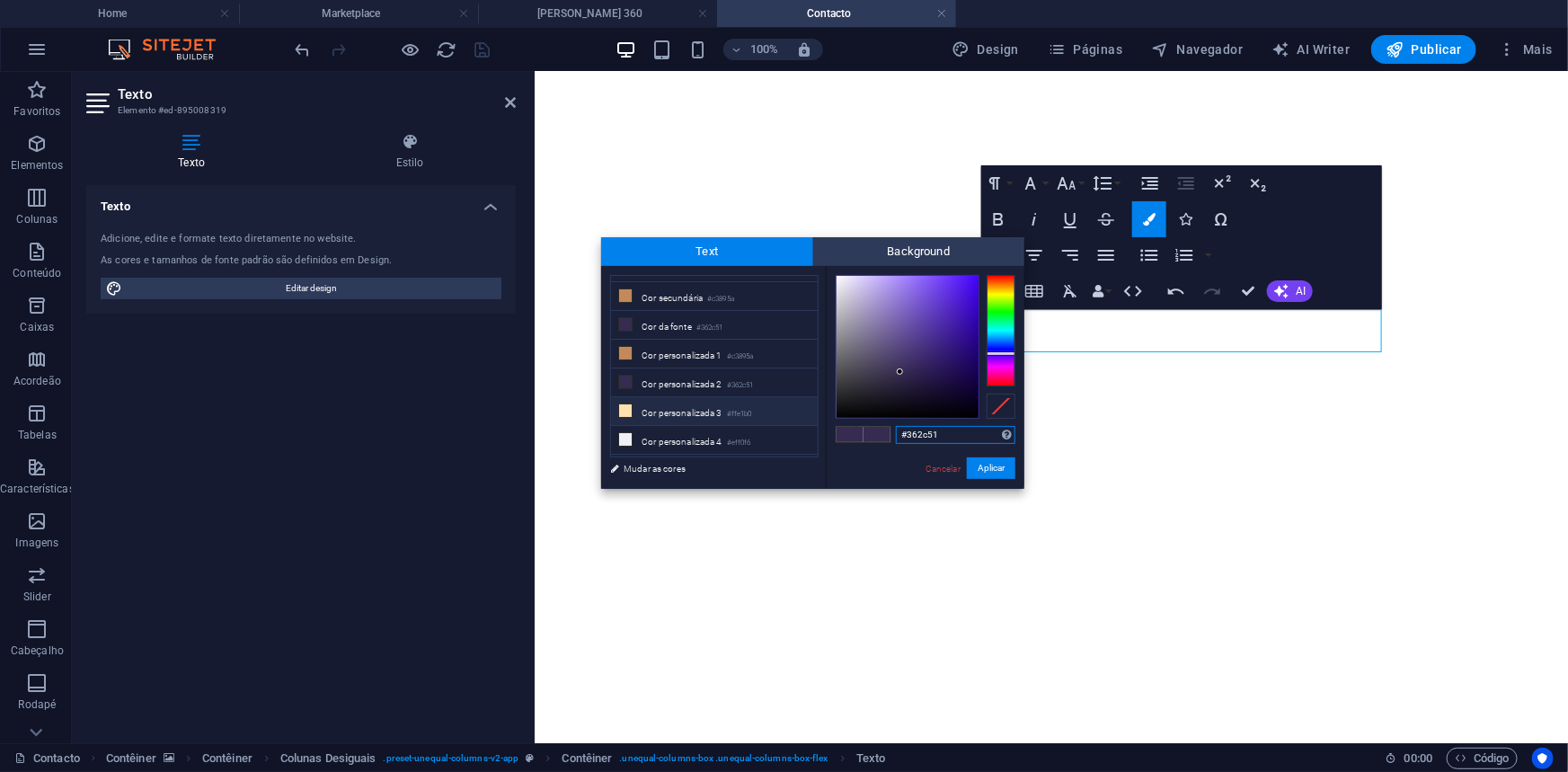
scroll to position [74, 0]
click at [725, 417] on li "Cor personalizada 4 #eff0f6" at bounding box center [714, 418] width 206 height 28
type input "#eff0f6"
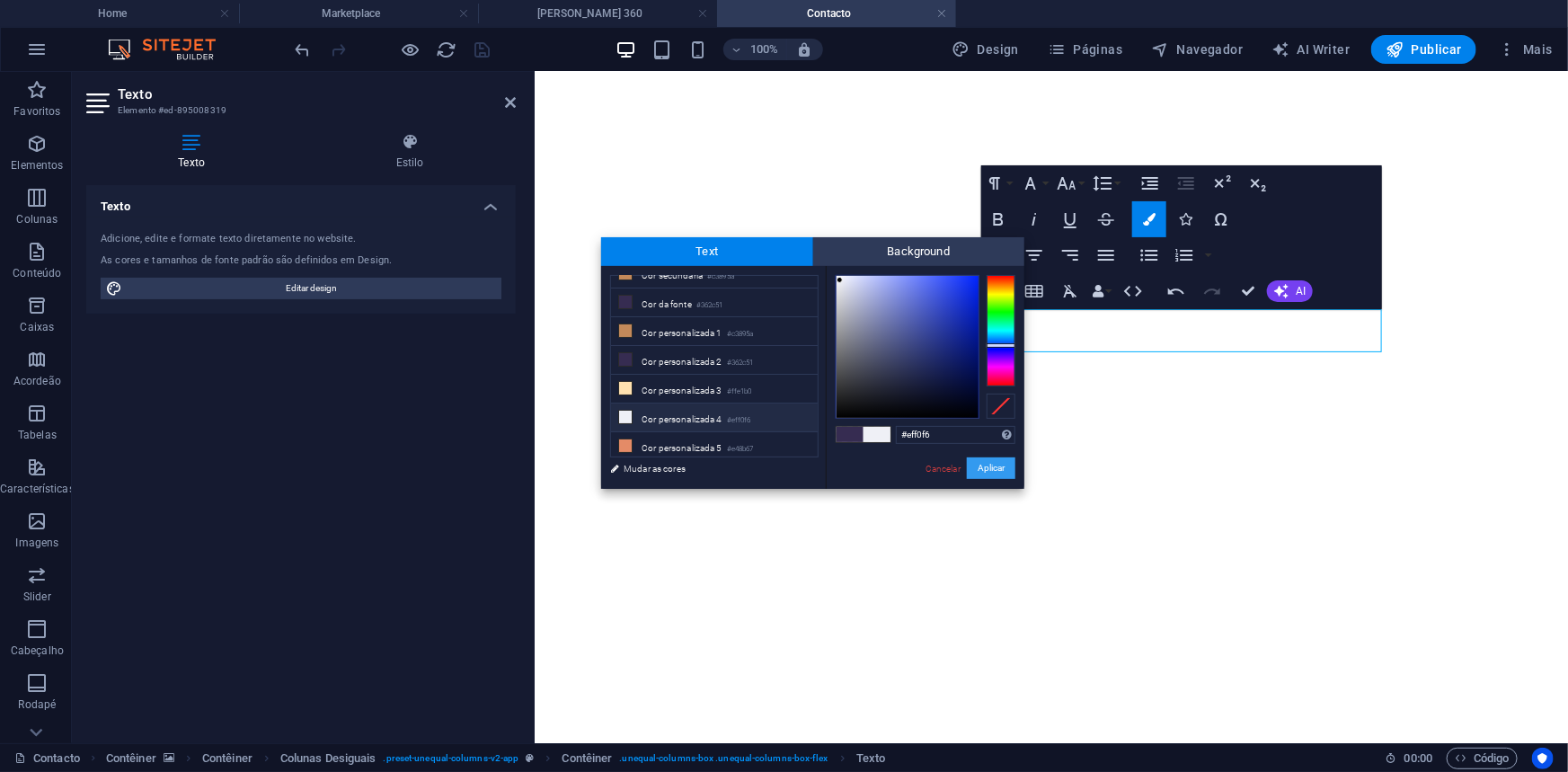
drag, startPoint x: 988, startPoint y: 465, endPoint x: 453, endPoint y: 393, distance: 539.8
click at [988, 465] on button "Aplicar" at bounding box center [991, 469] width 48 height 22
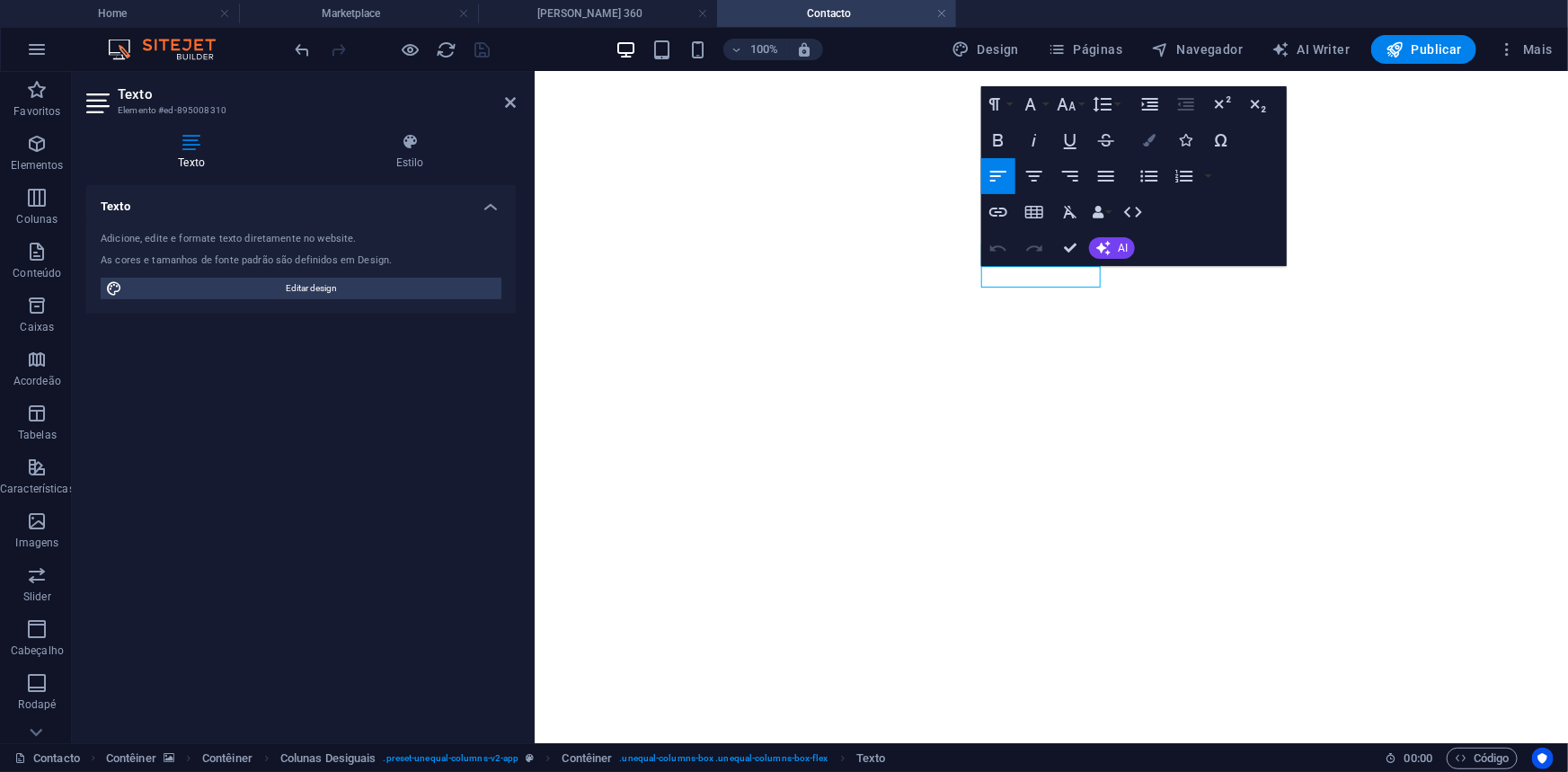
click at [1143, 140] on icon "button" at bounding box center [1149, 141] width 13 height 13
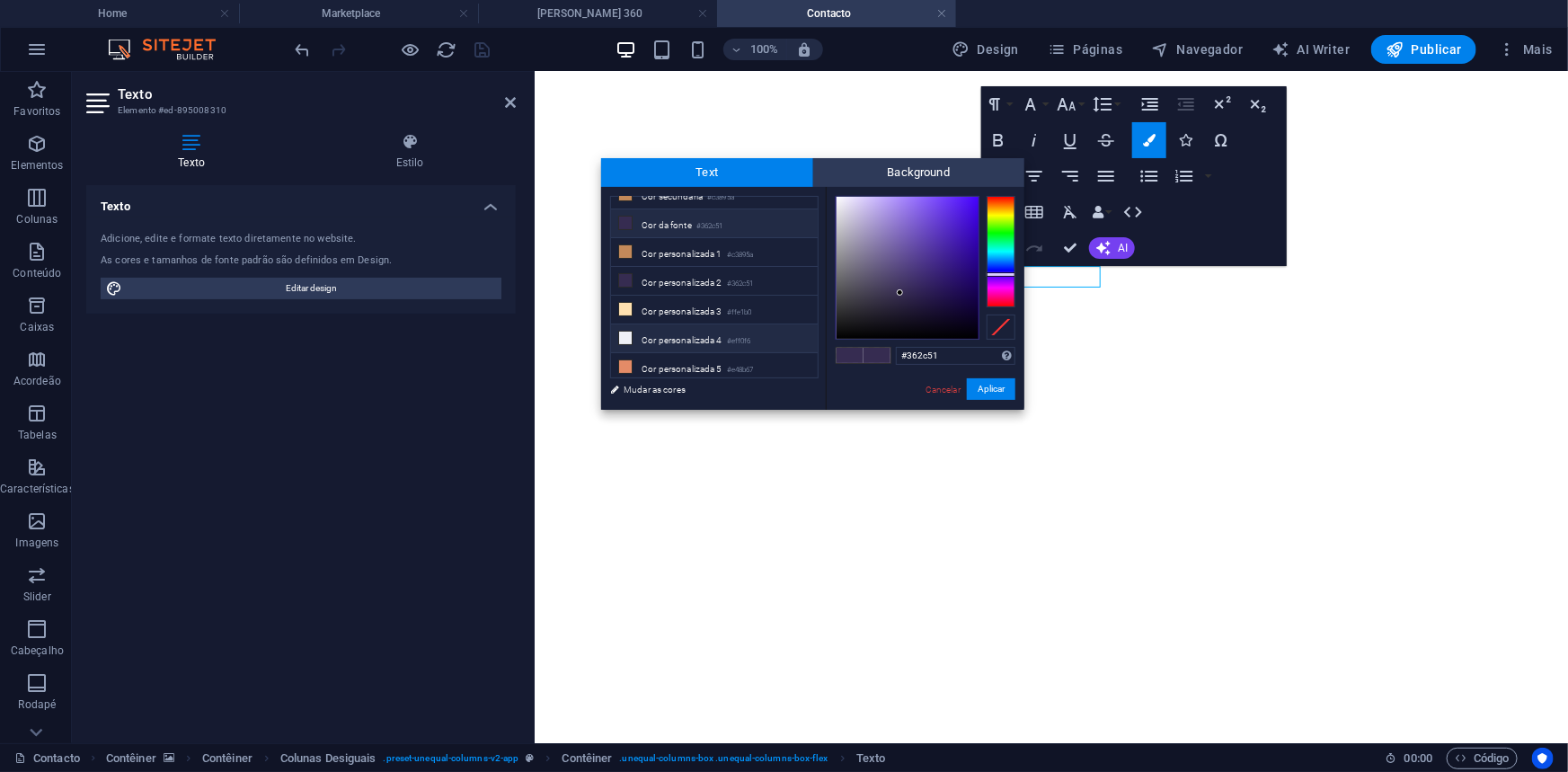
click at [706, 331] on li "Cor personalizada 4 #eff0f6" at bounding box center [714, 338] width 206 height 28
type input "#eff0f6"
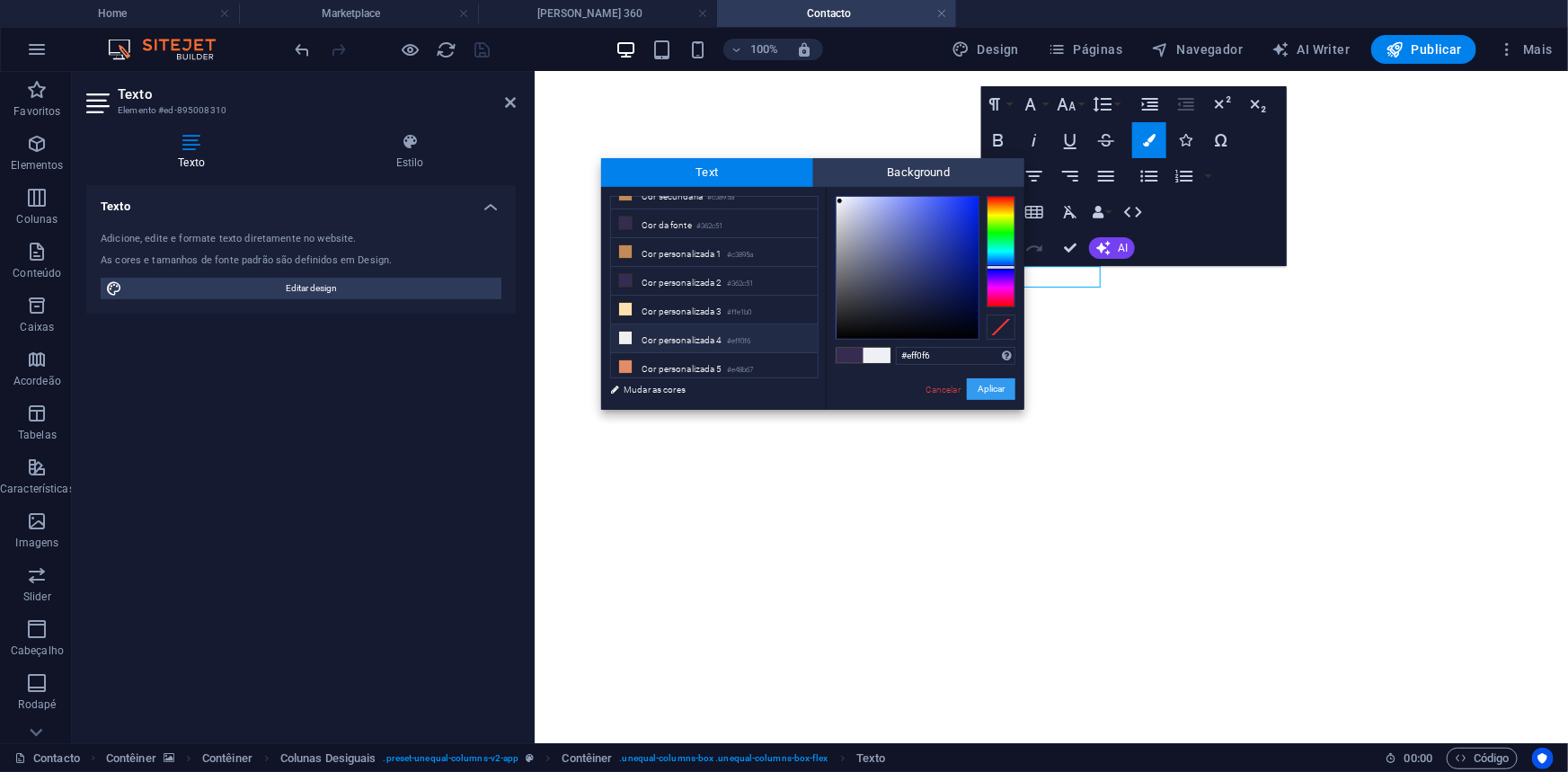
click at [968, 387] on button "Aplicar" at bounding box center [991, 389] width 48 height 22
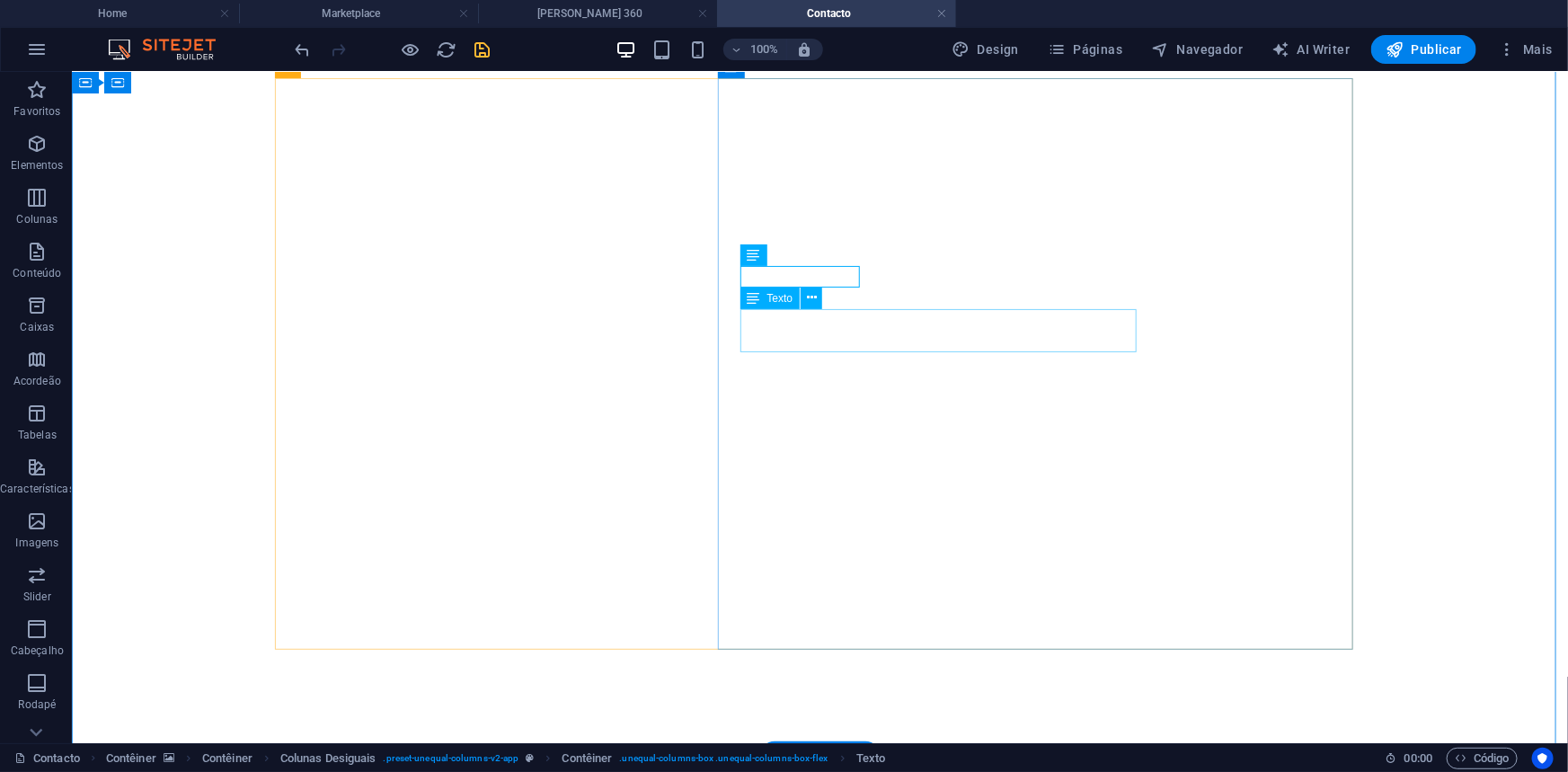
drag, startPoint x: 743, startPoint y: 319, endPoint x: 911, endPoint y: 319, distance: 168.0
drag, startPoint x: 911, startPoint y: 319, endPoint x: 1146, endPoint y: 311, distance: 235.1
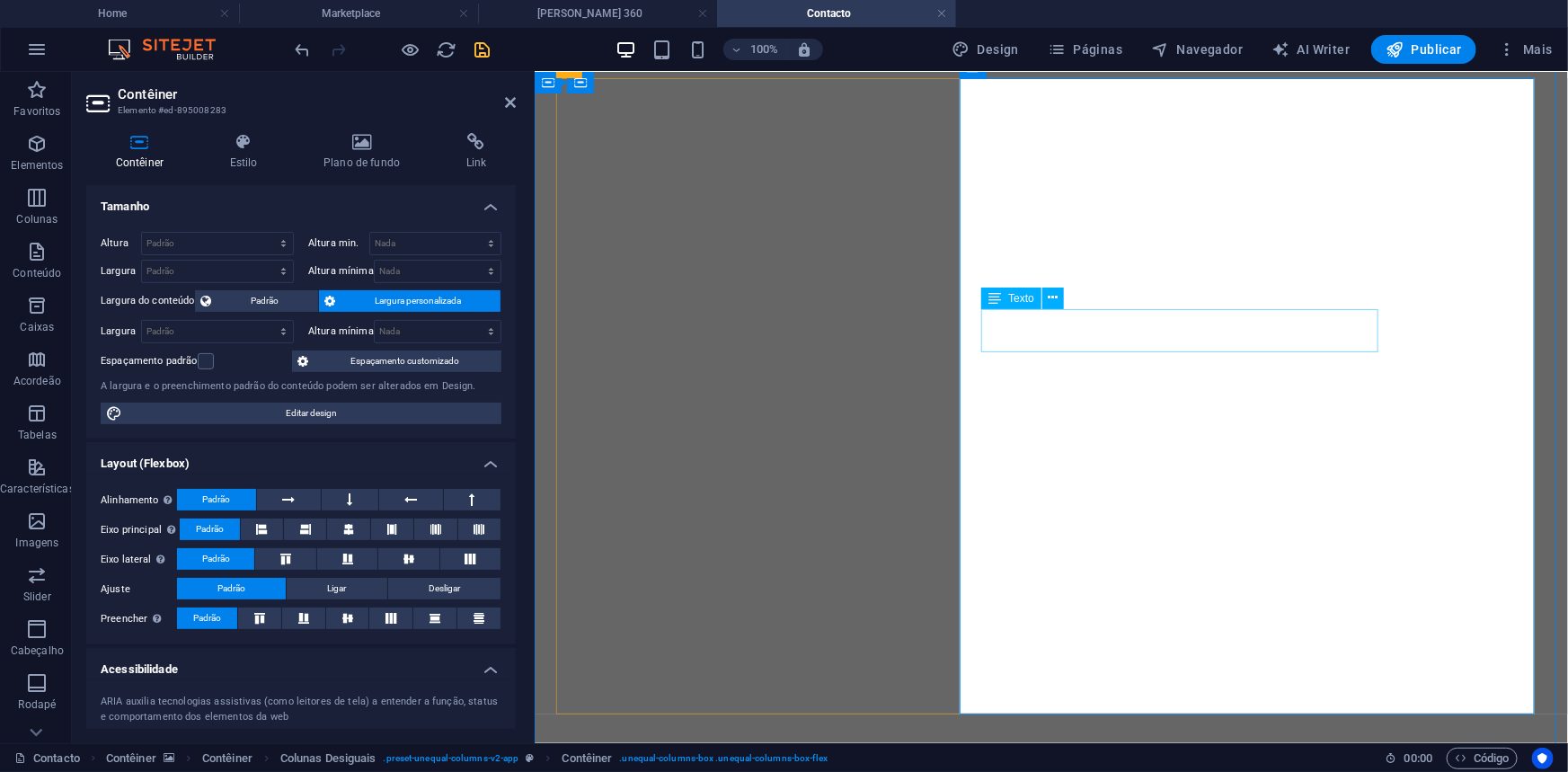
click at [487, 49] on icon "save" at bounding box center [482, 49] width 21 height 21
checkbox input "false"
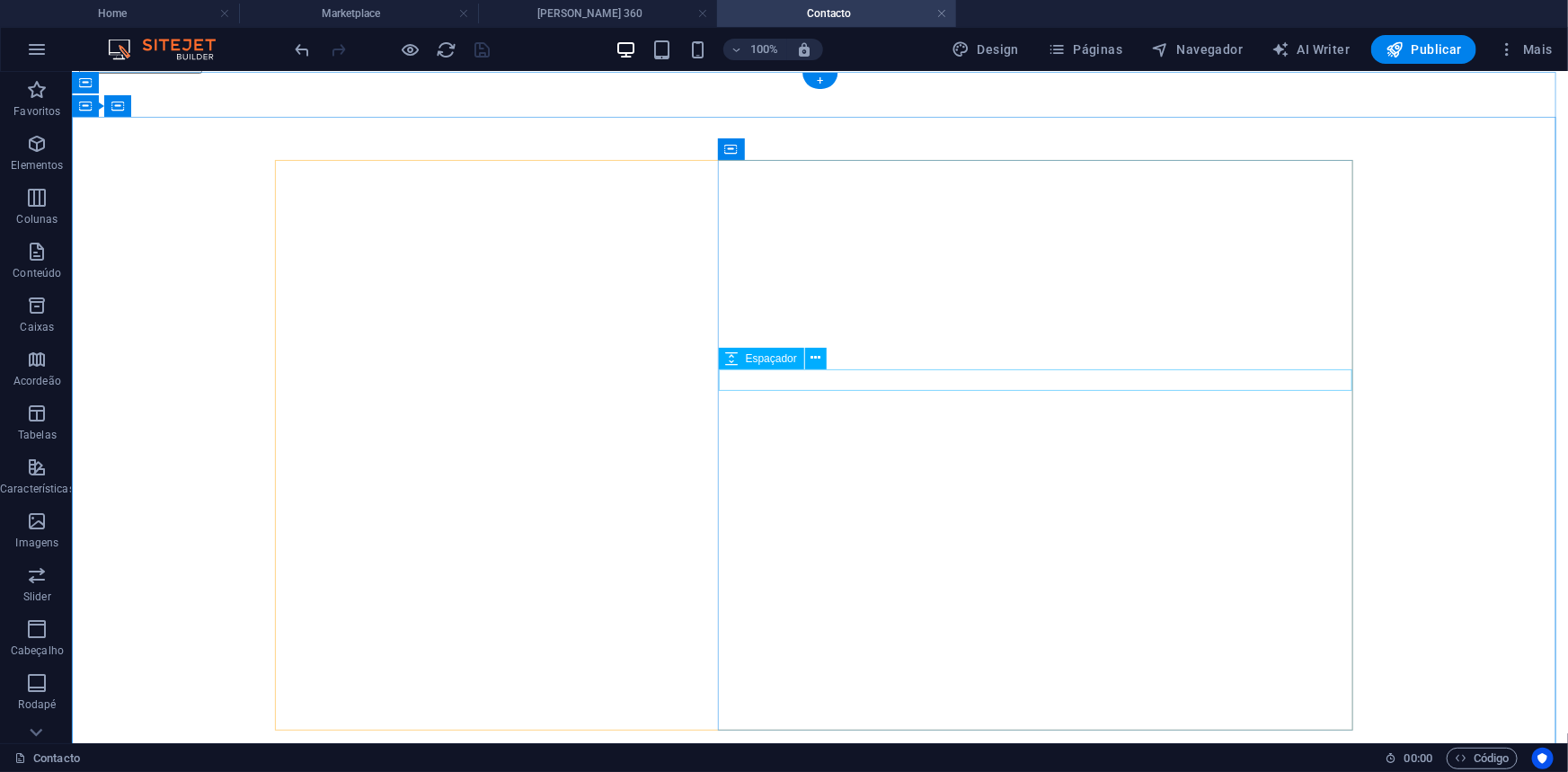
scroll to position [0, 0]
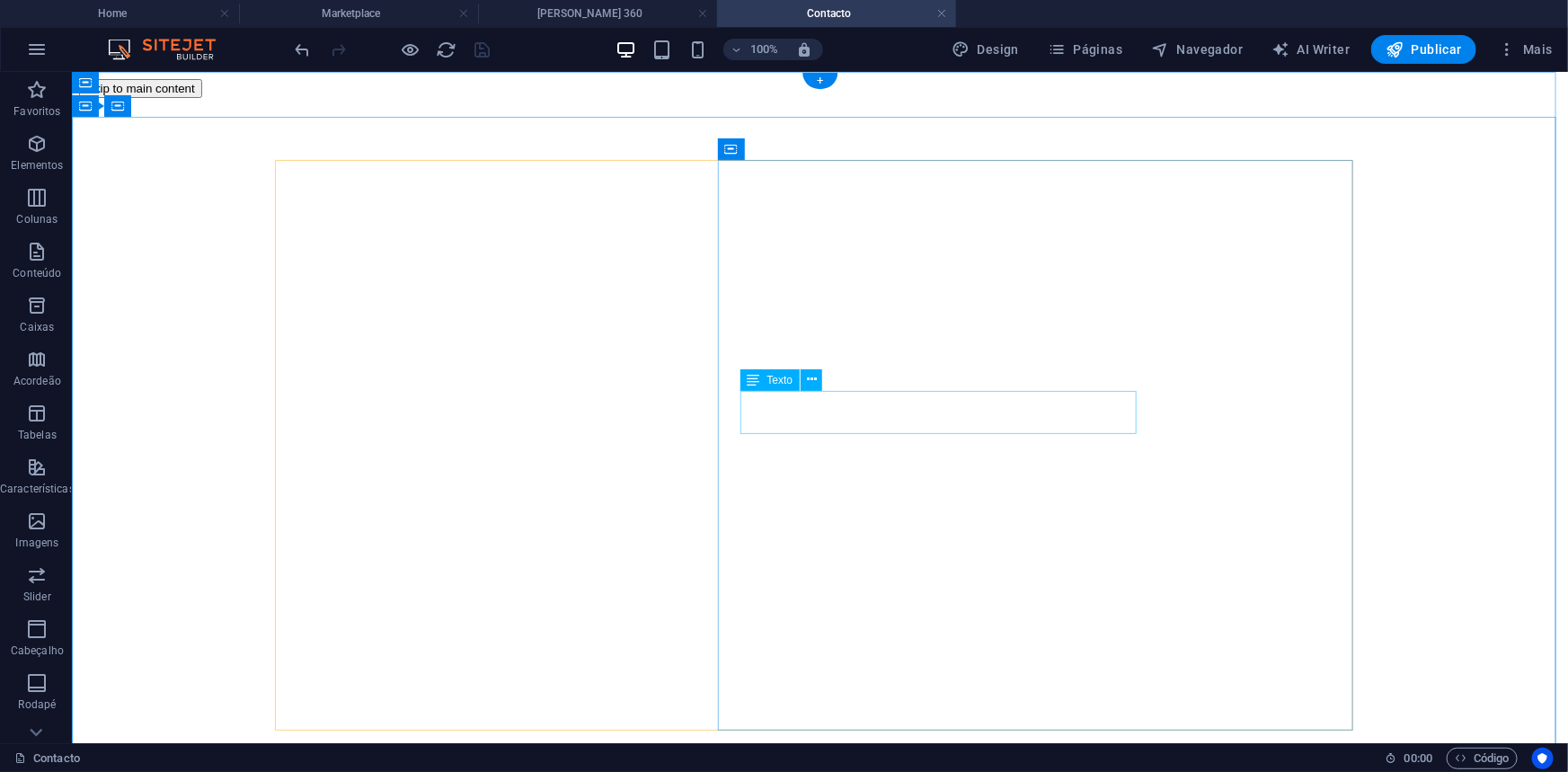
drag, startPoint x: 1130, startPoint y: 401, endPoint x: 742, endPoint y: 401, distance: 388.0
click at [804, 380] on button at bounding box center [812, 380] width 22 height 22
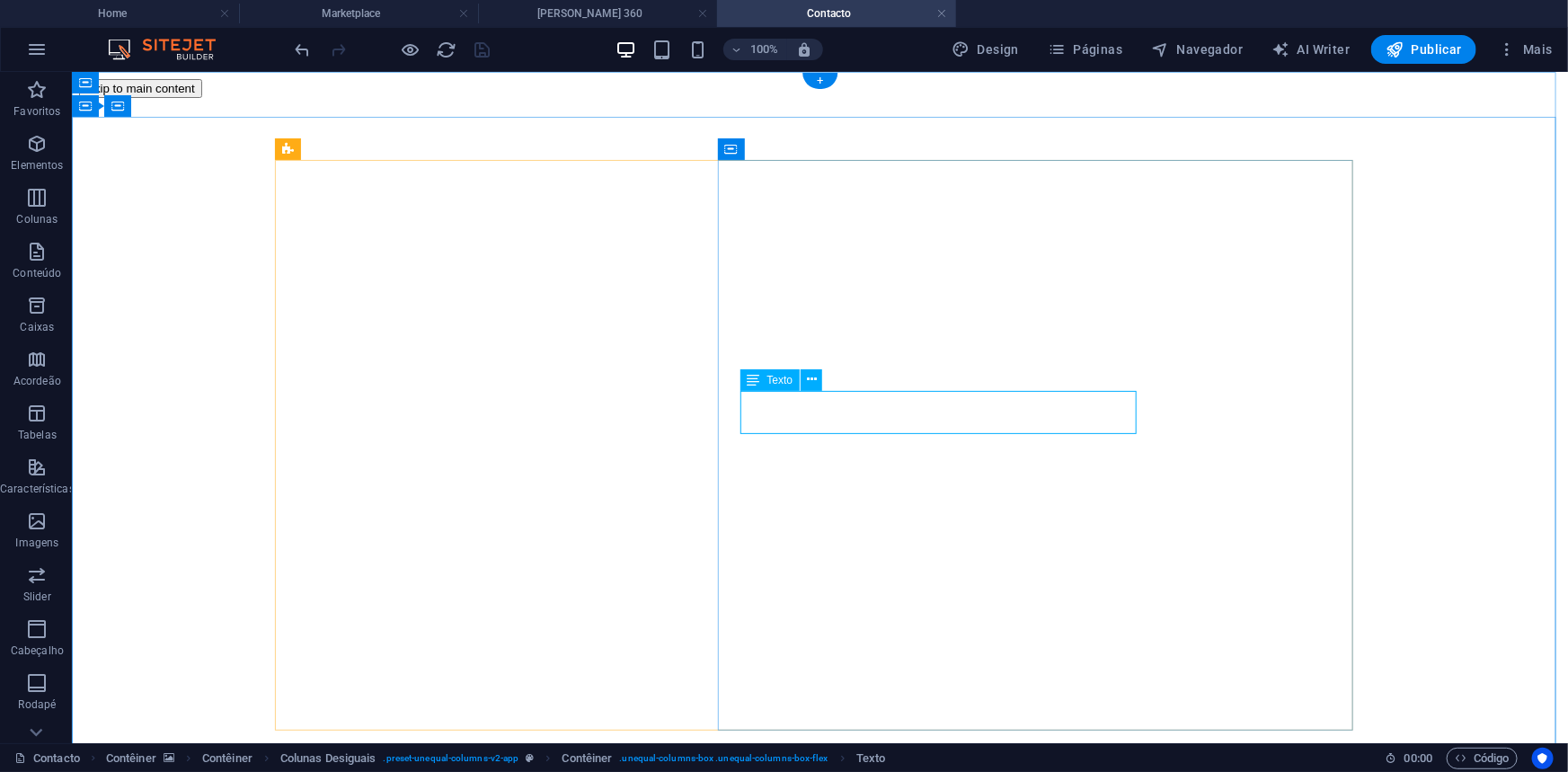
drag, startPoint x: 742, startPoint y: 396, endPoint x: 1131, endPoint y: 399, distance: 389.0
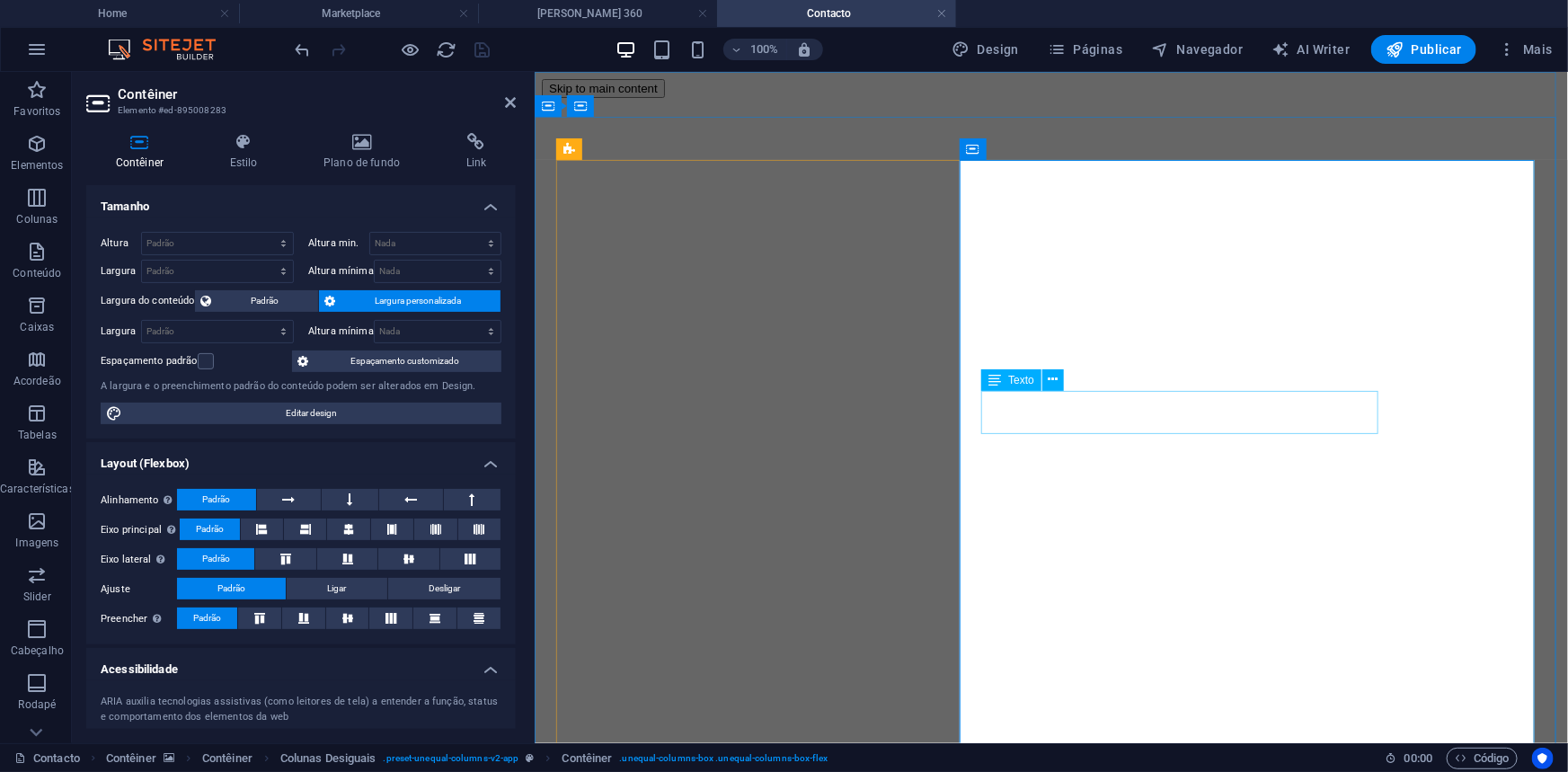
drag, startPoint x: 985, startPoint y: 397, endPoint x: 1368, endPoint y: 397, distance: 383.0
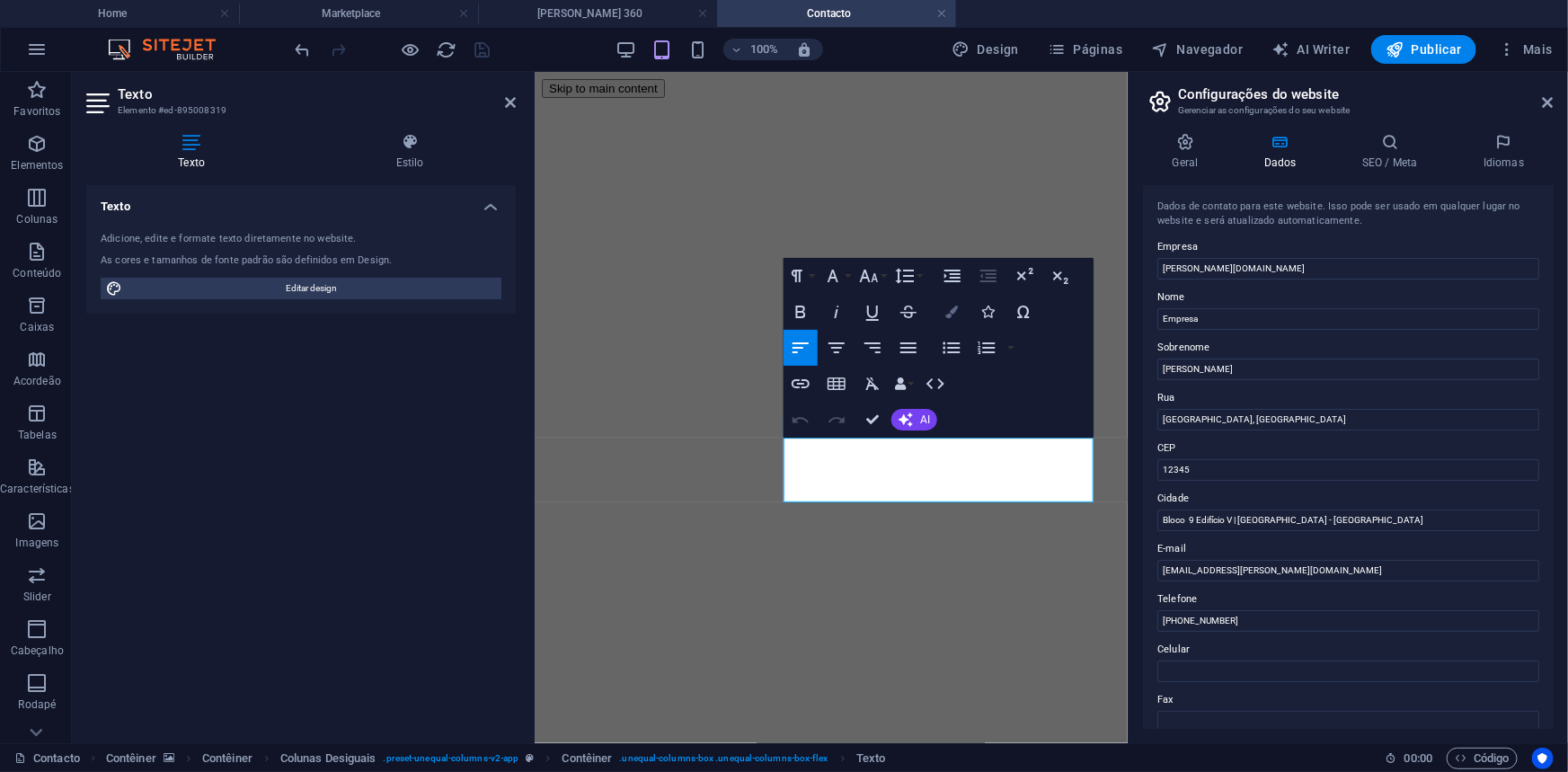
click at [949, 315] on icon "button" at bounding box center [952, 312] width 13 height 13
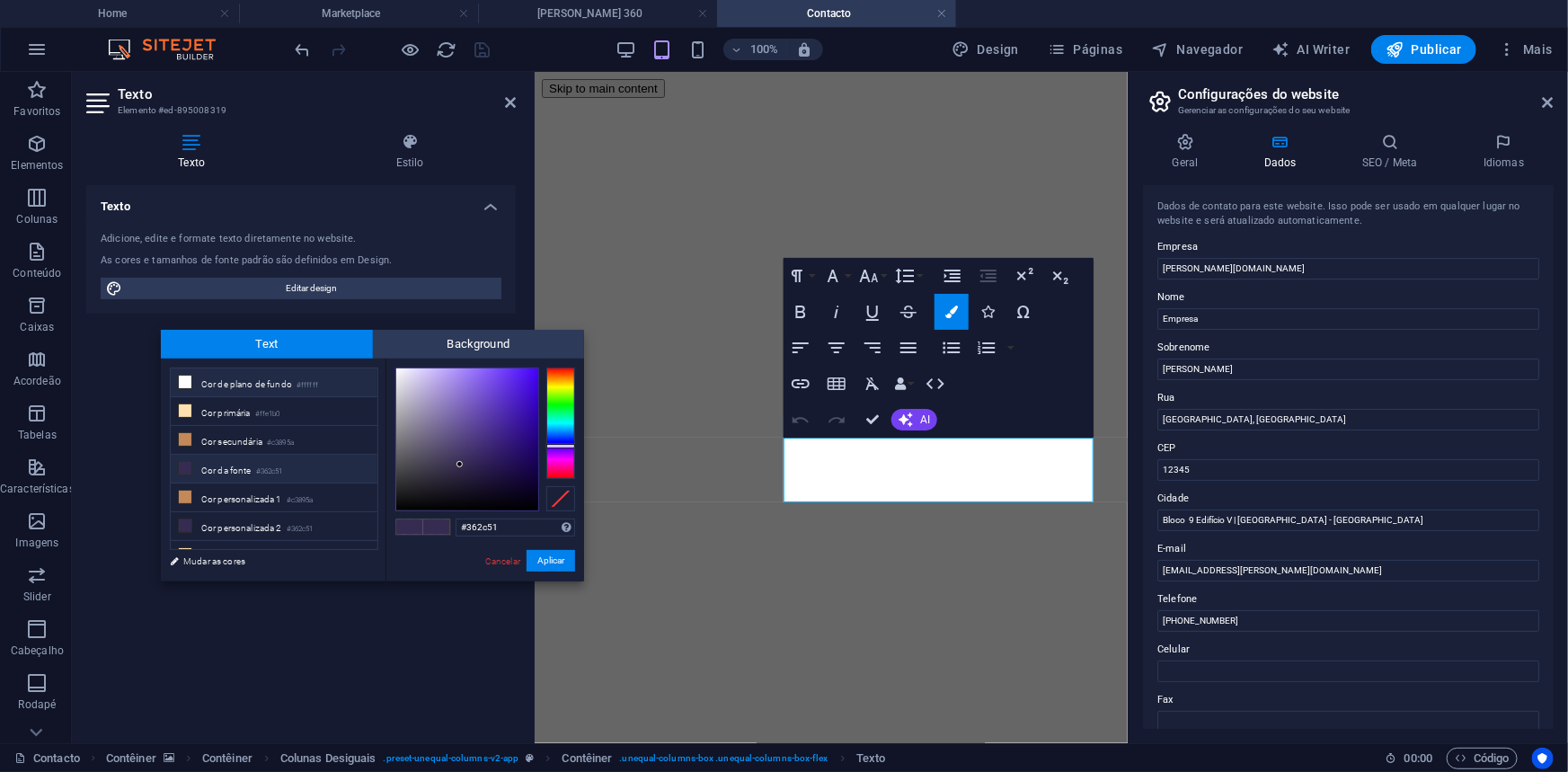
click at [268, 381] on li "Cor de plano de fundo #ffffff" at bounding box center [274, 382] width 206 height 28
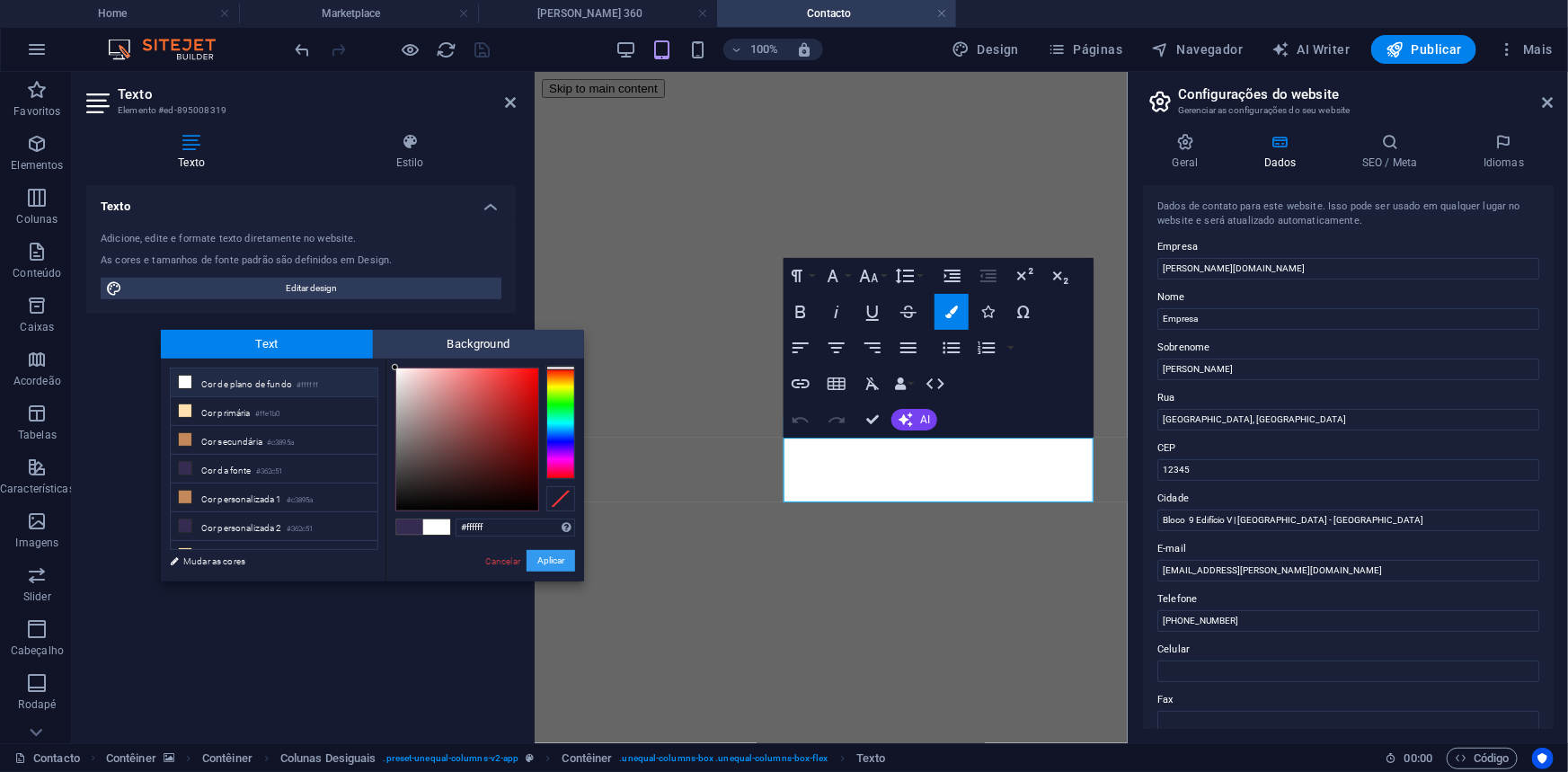
click at [548, 556] on button "Aplicar" at bounding box center [551, 561] width 48 height 22
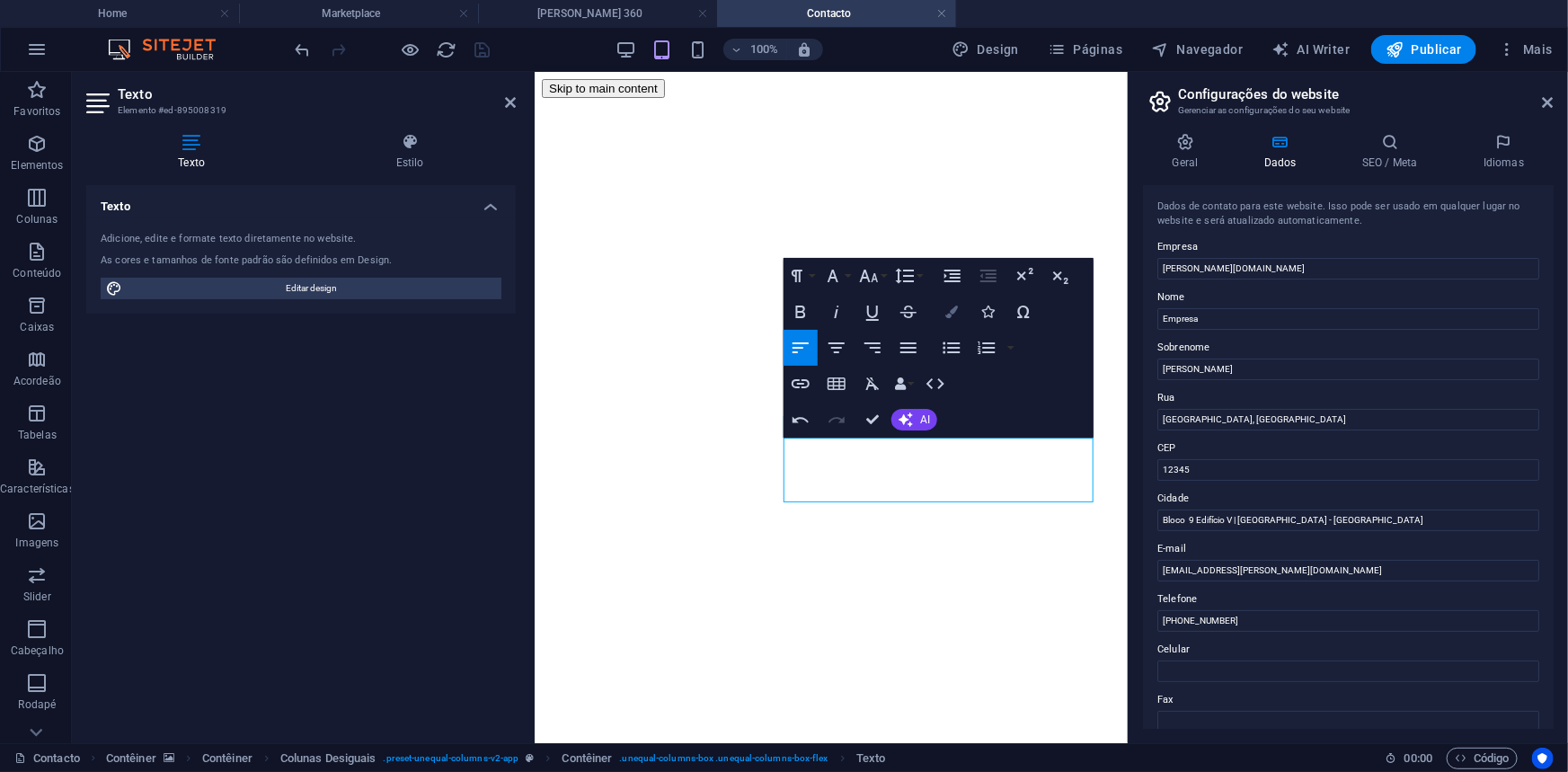
click at [940, 308] on button "Colors" at bounding box center [951, 312] width 34 height 36
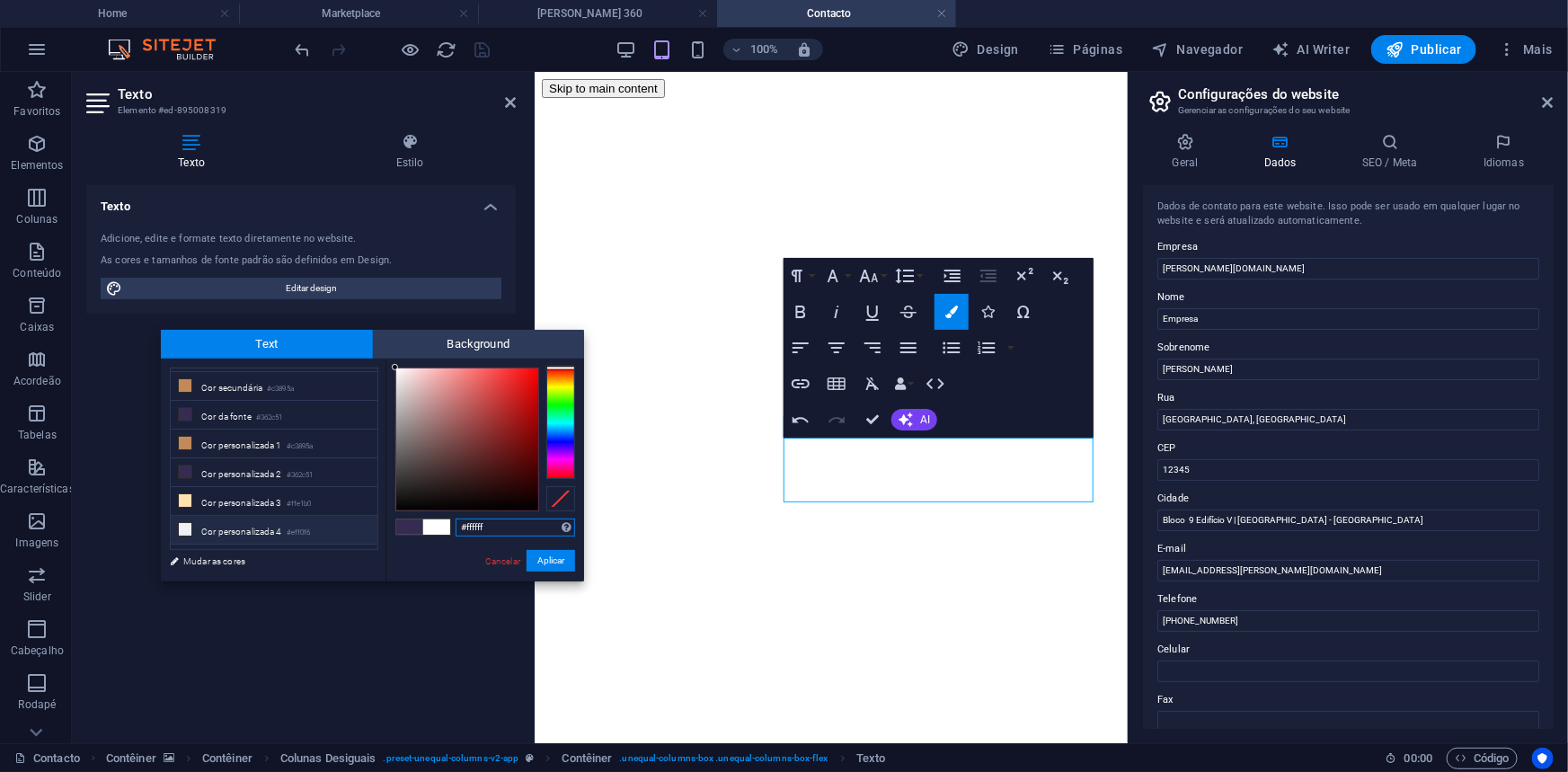
scroll to position [74, 0]
click at [254, 509] on li "Cor personalizada 4 #eff0f6" at bounding box center [274, 510] width 206 height 28
type input "#eff0f6"
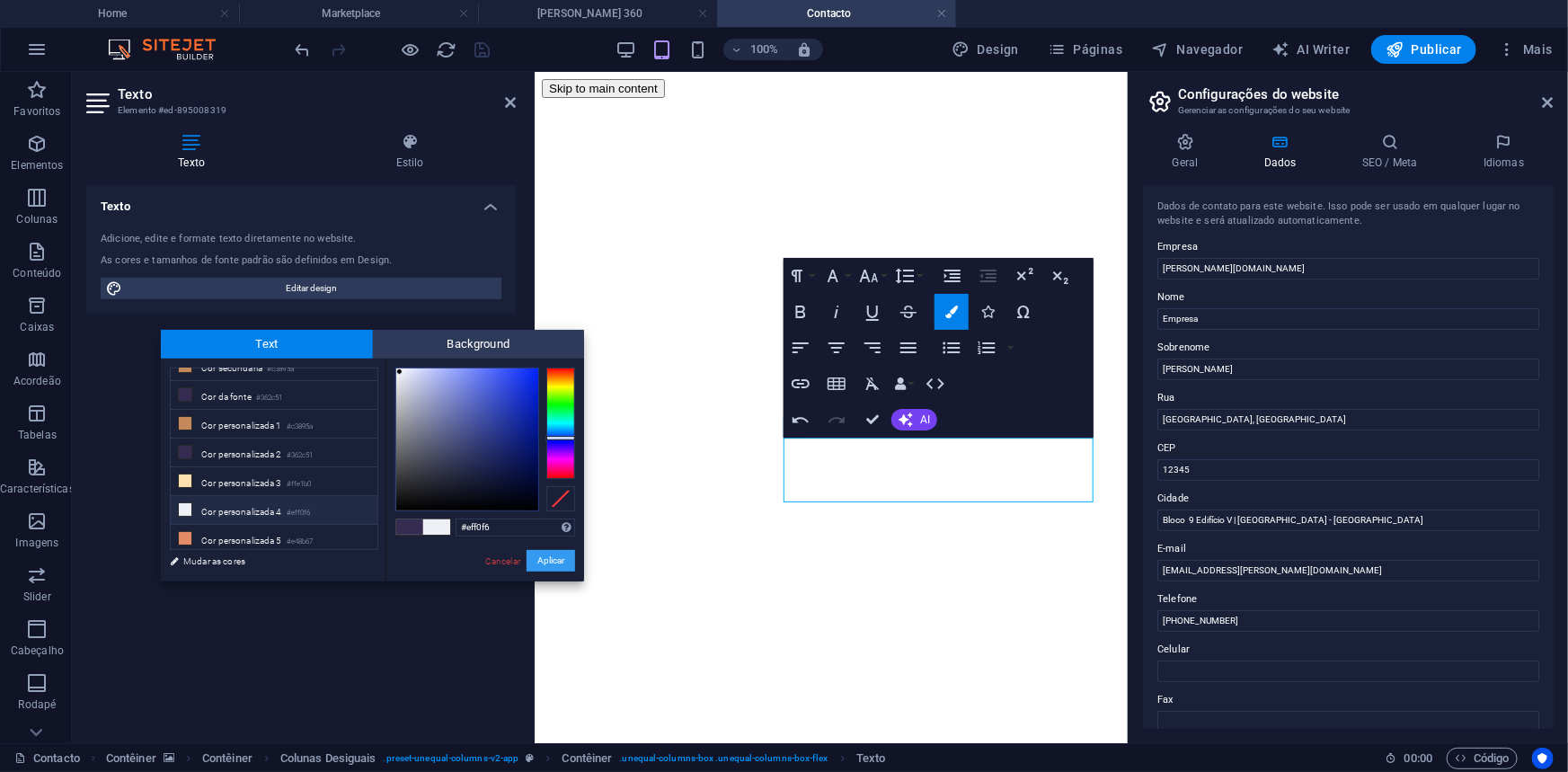
click at [534, 560] on button "Aplicar" at bounding box center [551, 561] width 48 height 22
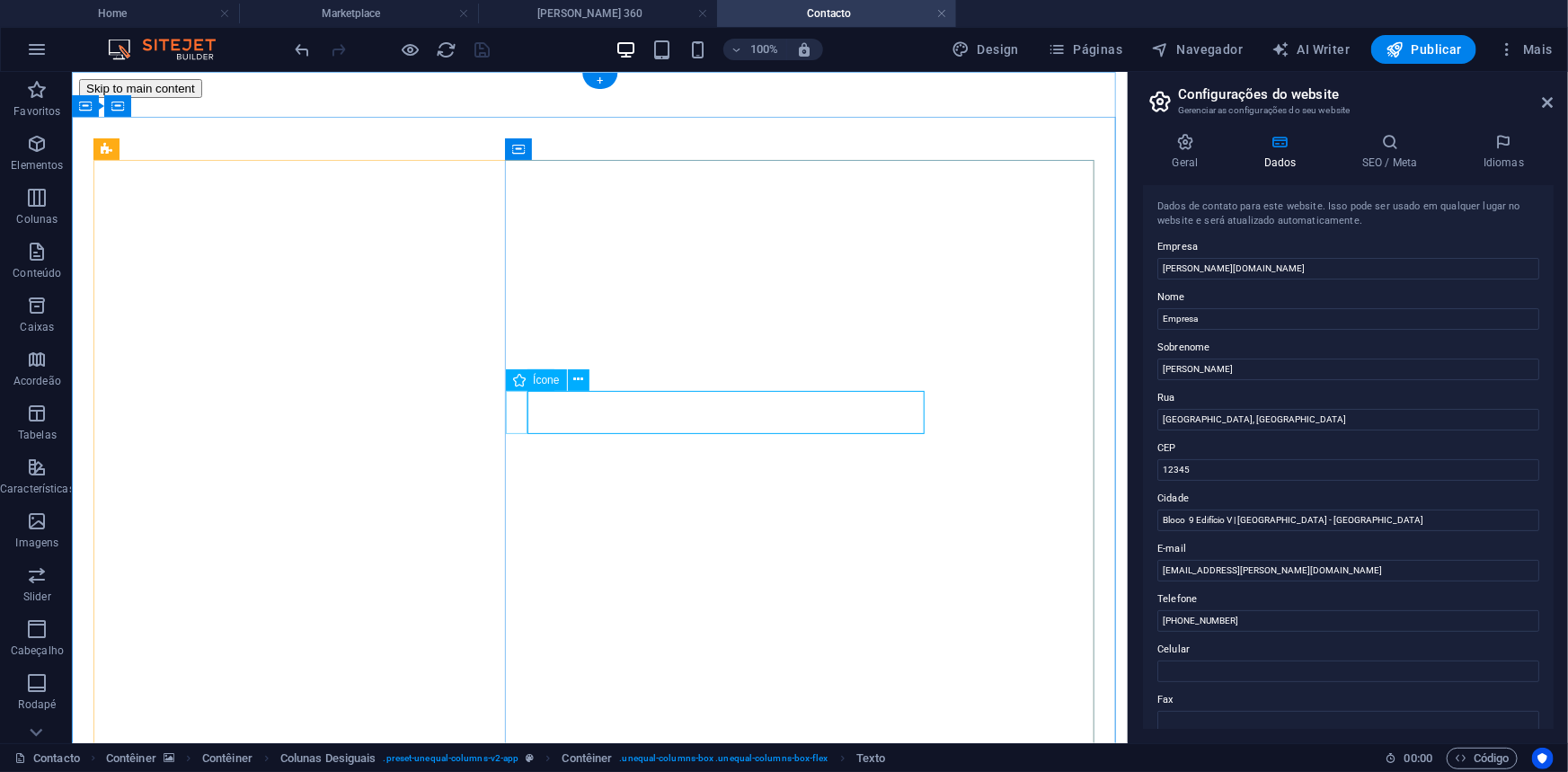
drag, startPoint x: 918, startPoint y: 404, endPoint x: 506, endPoint y: 400, distance: 412.0
click at [598, 386] on icon at bounding box center [598, 379] width 10 height 19
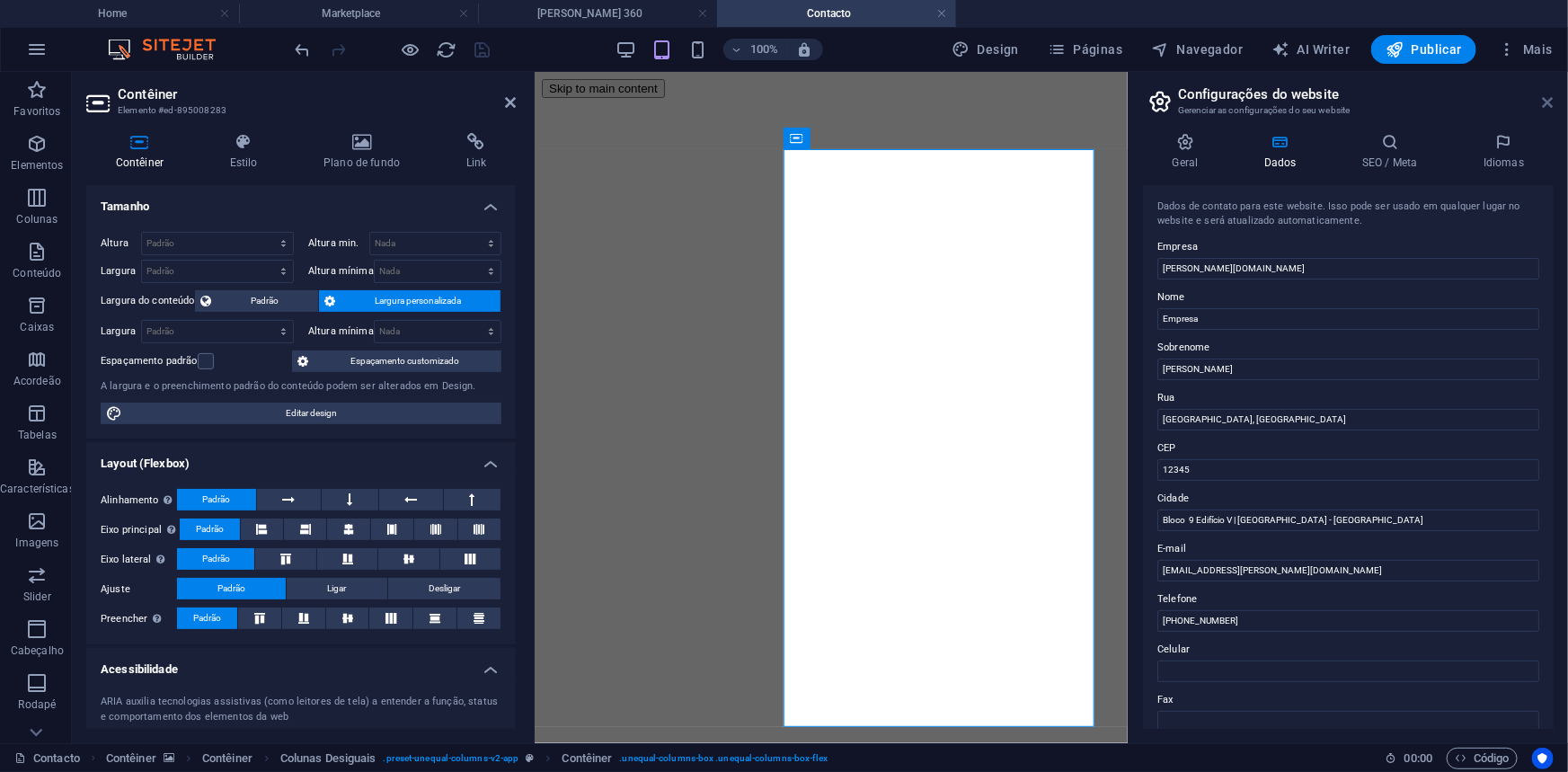
click at [1550, 107] on icon at bounding box center [1548, 102] width 11 height 15
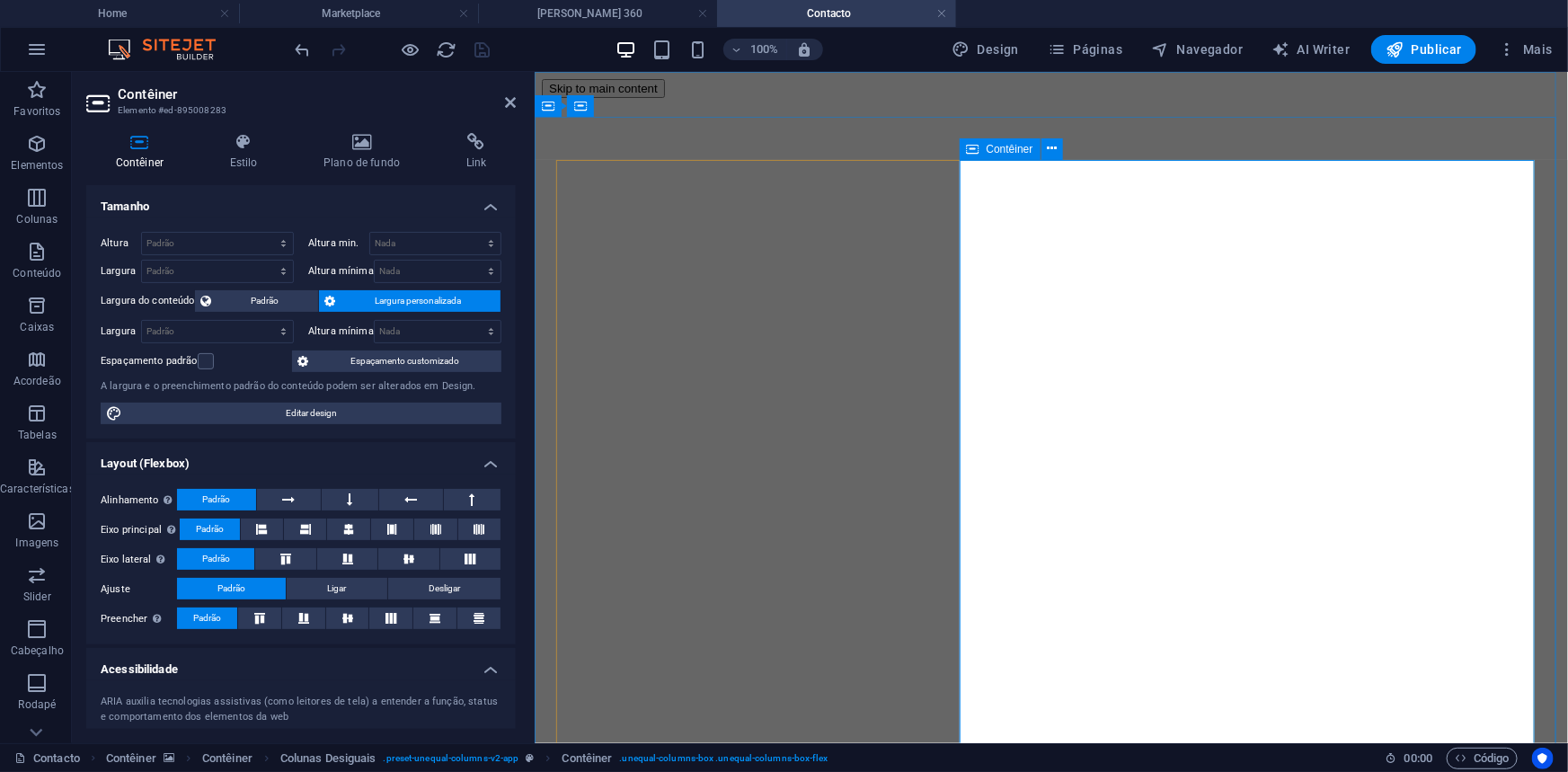
click at [1003, 382] on div "Texto" at bounding box center [1011, 380] width 60 height 22
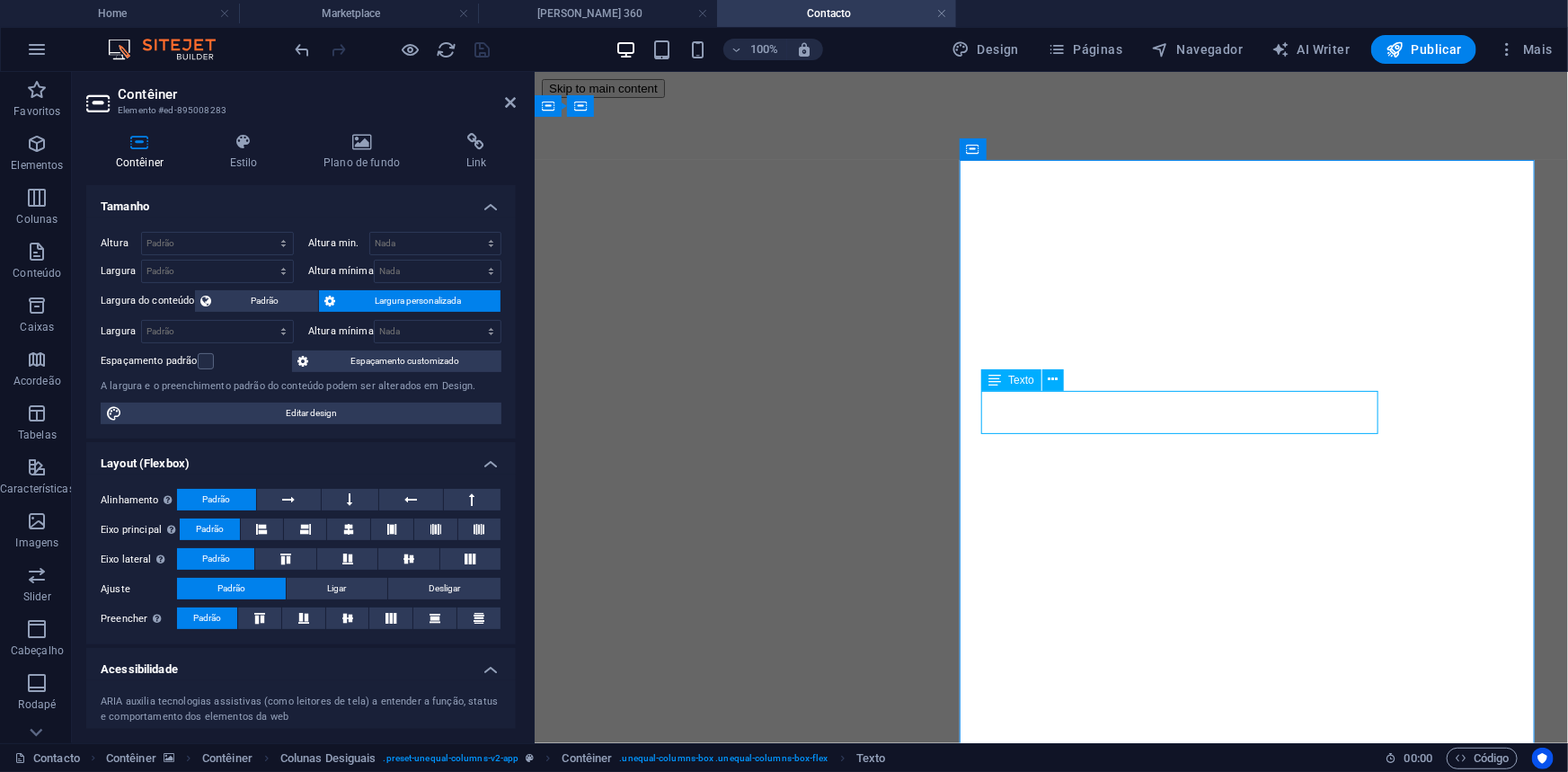
click at [1003, 382] on div "Texto" at bounding box center [1011, 380] width 60 height 22
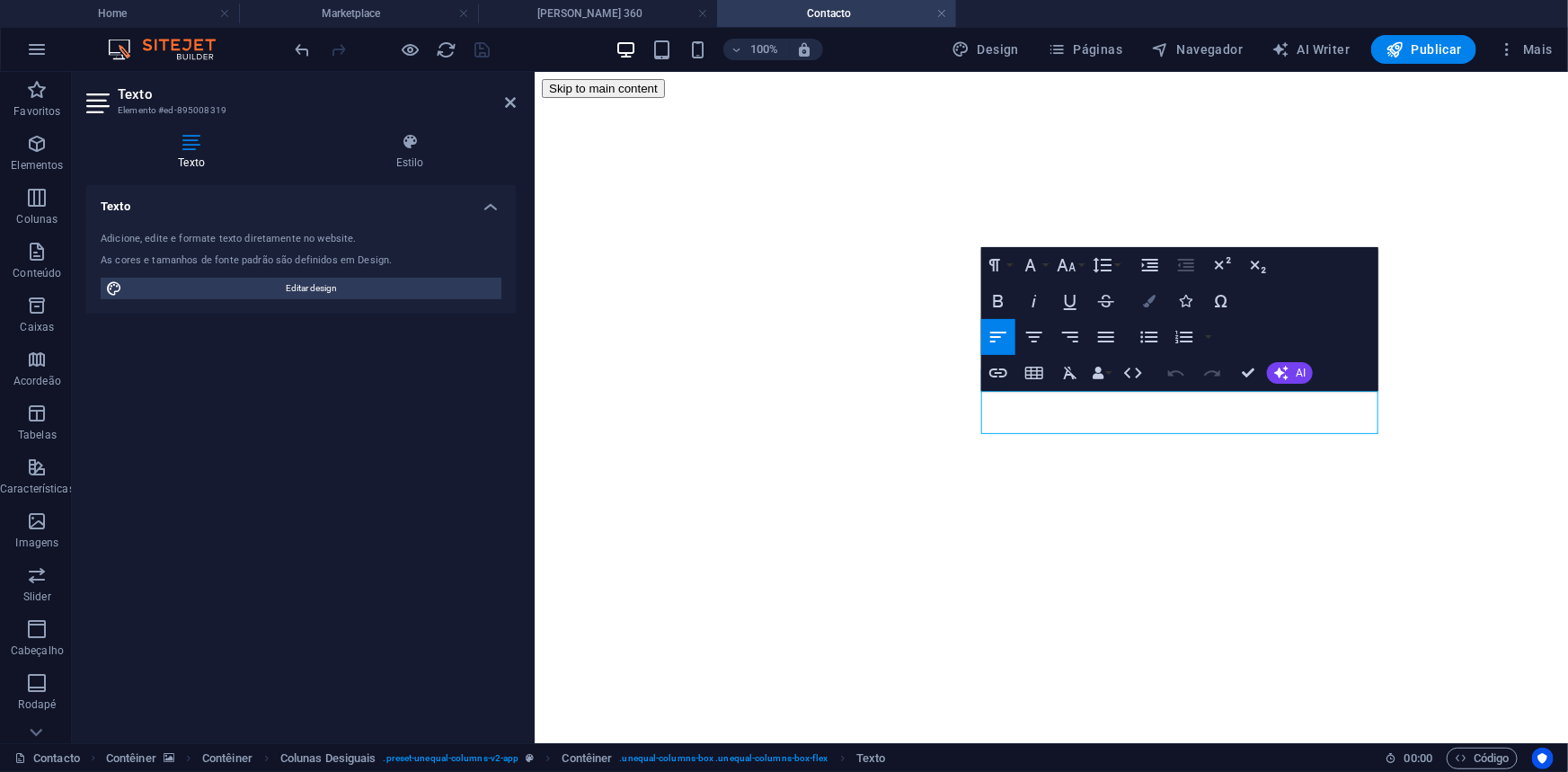
click at [1151, 298] on icon "button" at bounding box center [1149, 301] width 13 height 13
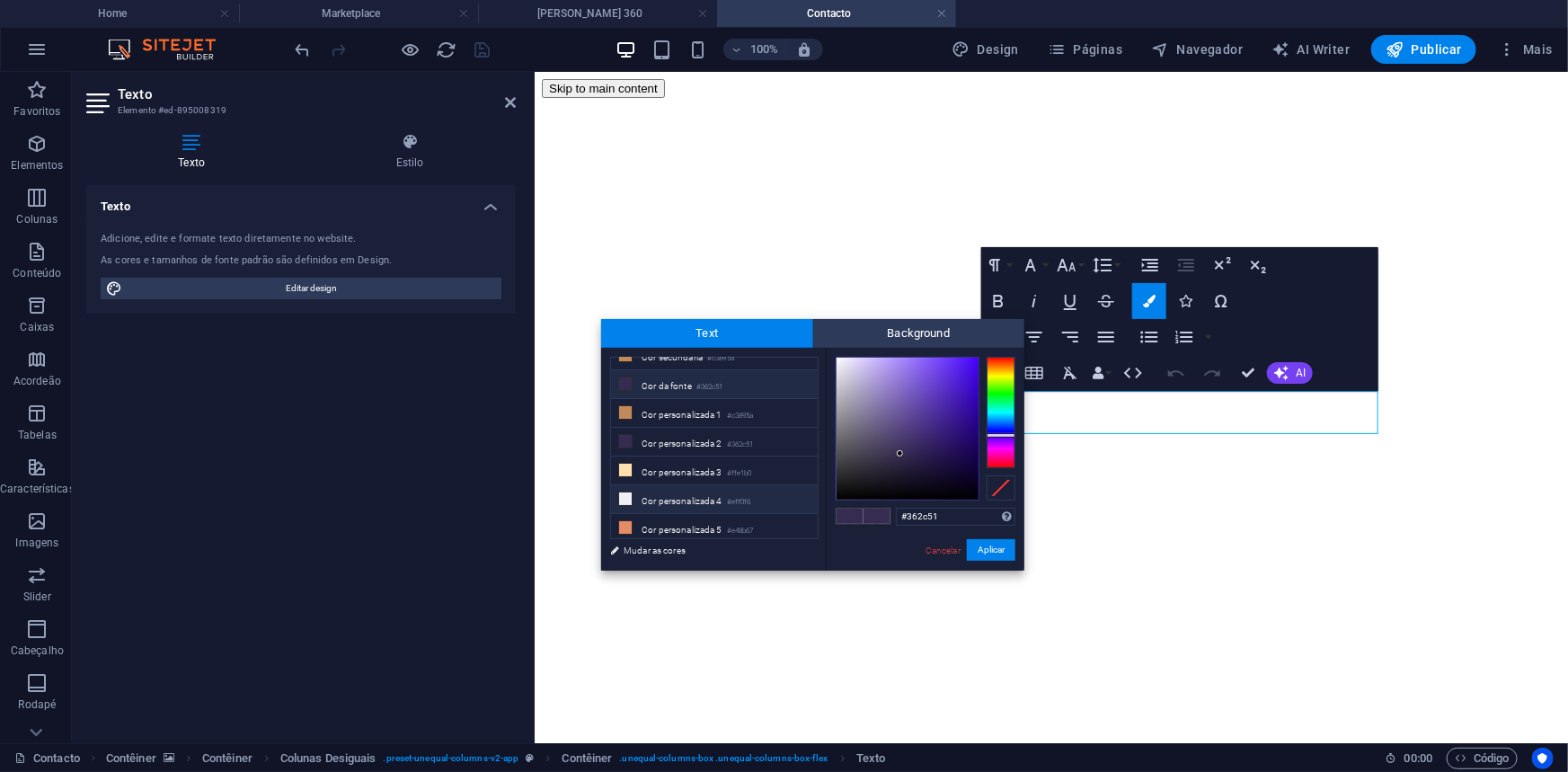
click at [700, 498] on li "Cor personalizada 4 #eff0f6" at bounding box center [714, 499] width 206 height 28
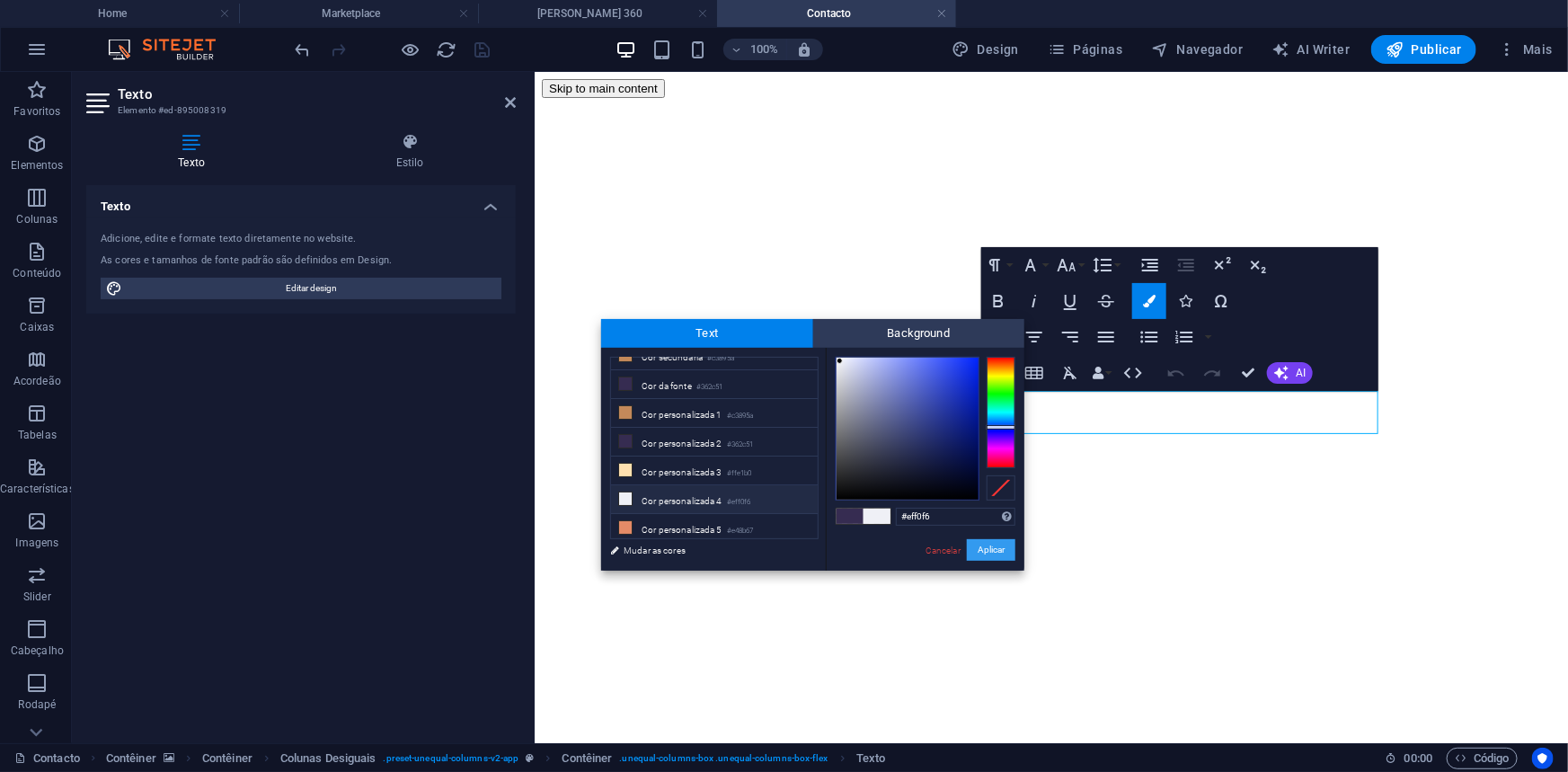
click at [985, 548] on button "Aplicar" at bounding box center [991, 550] width 48 height 22
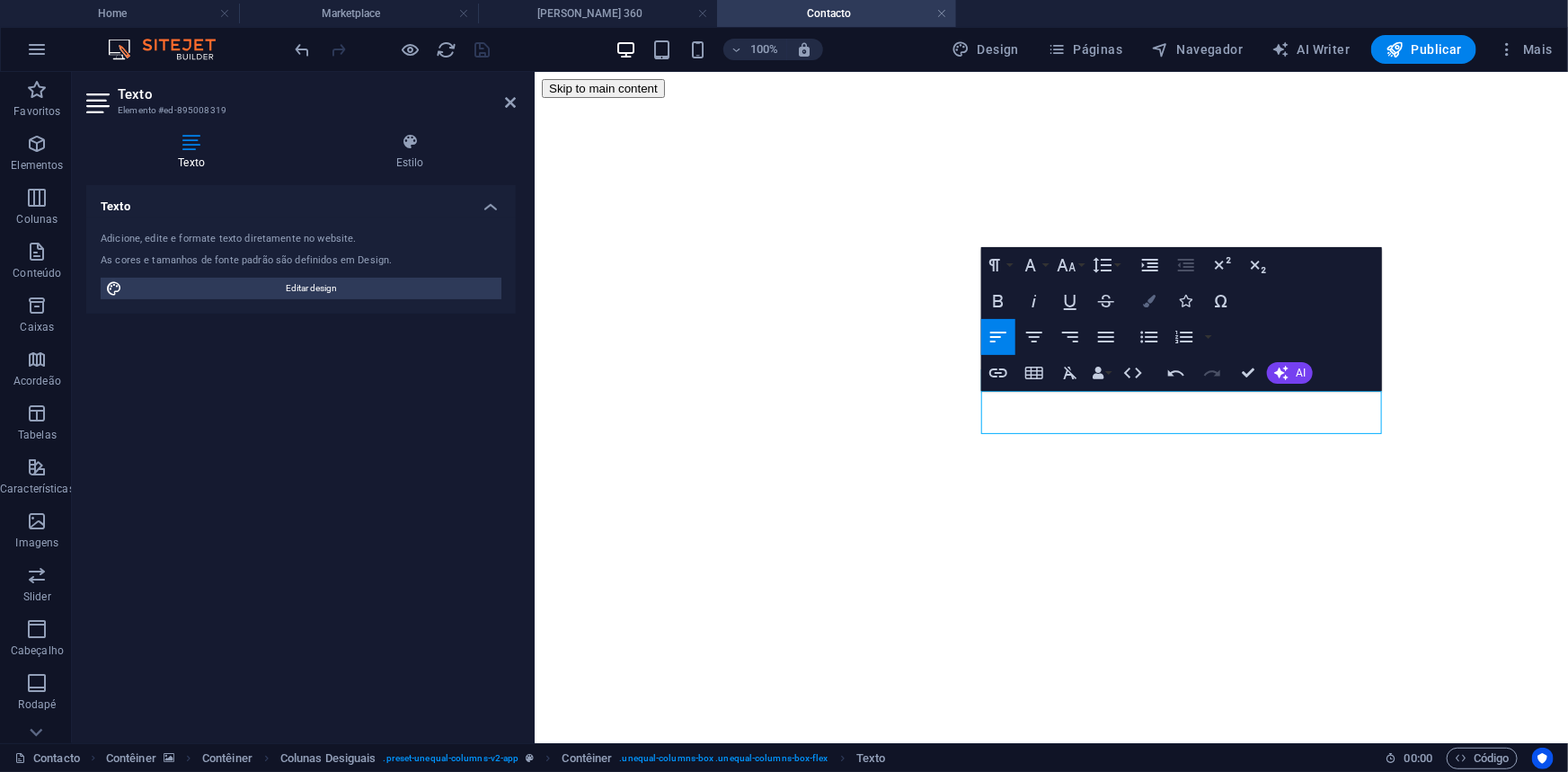
click at [1144, 296] on icon "button" at bounding box center [1149, 301] width 13 height 13
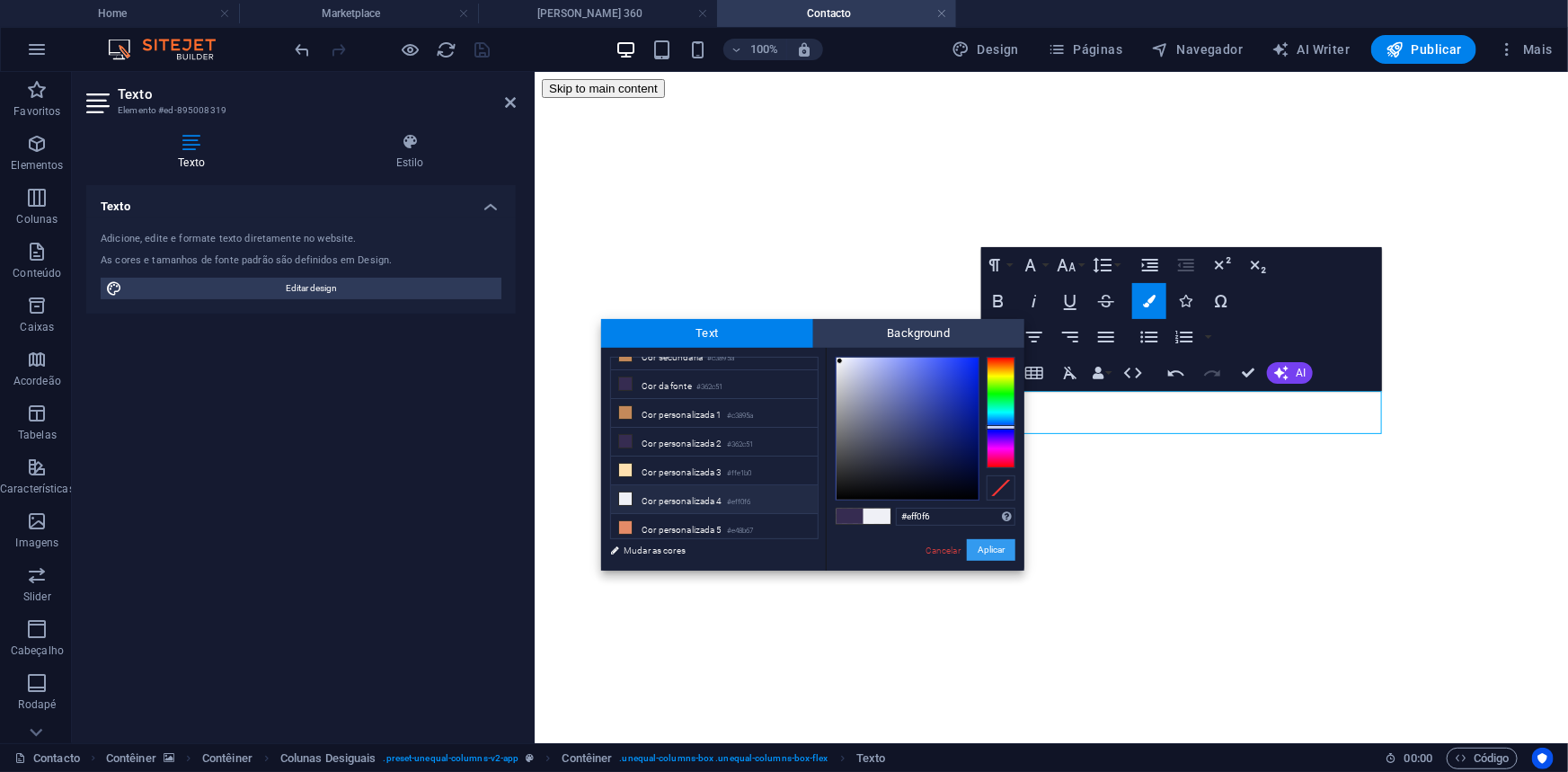
click at [973, 540] on button "Aplicar" at bounding box center [991, 550] width 48 height 22
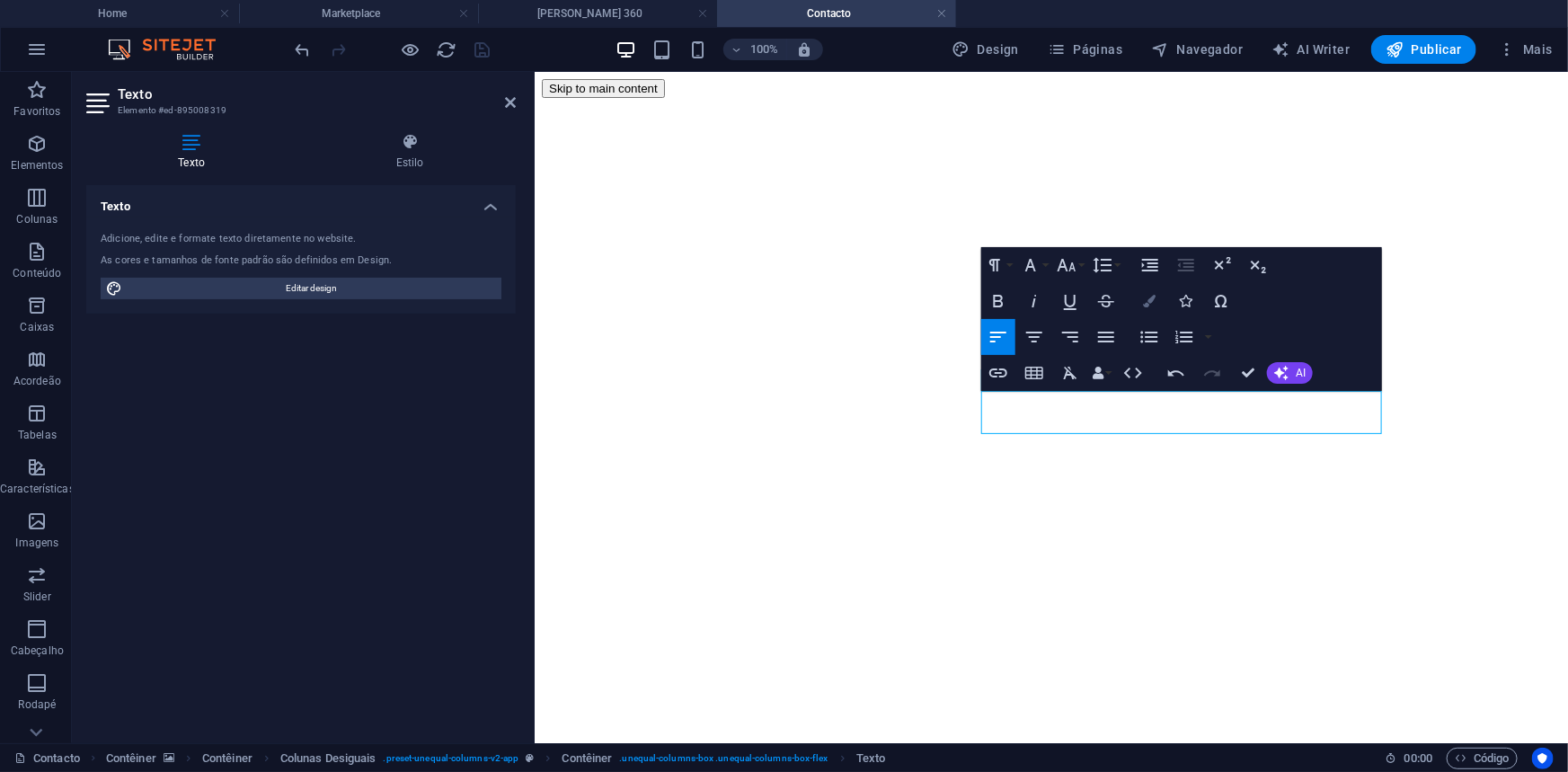
click at [1141, 295] on button "Colors" at bounding box center [1149, 301] width 34 height 36
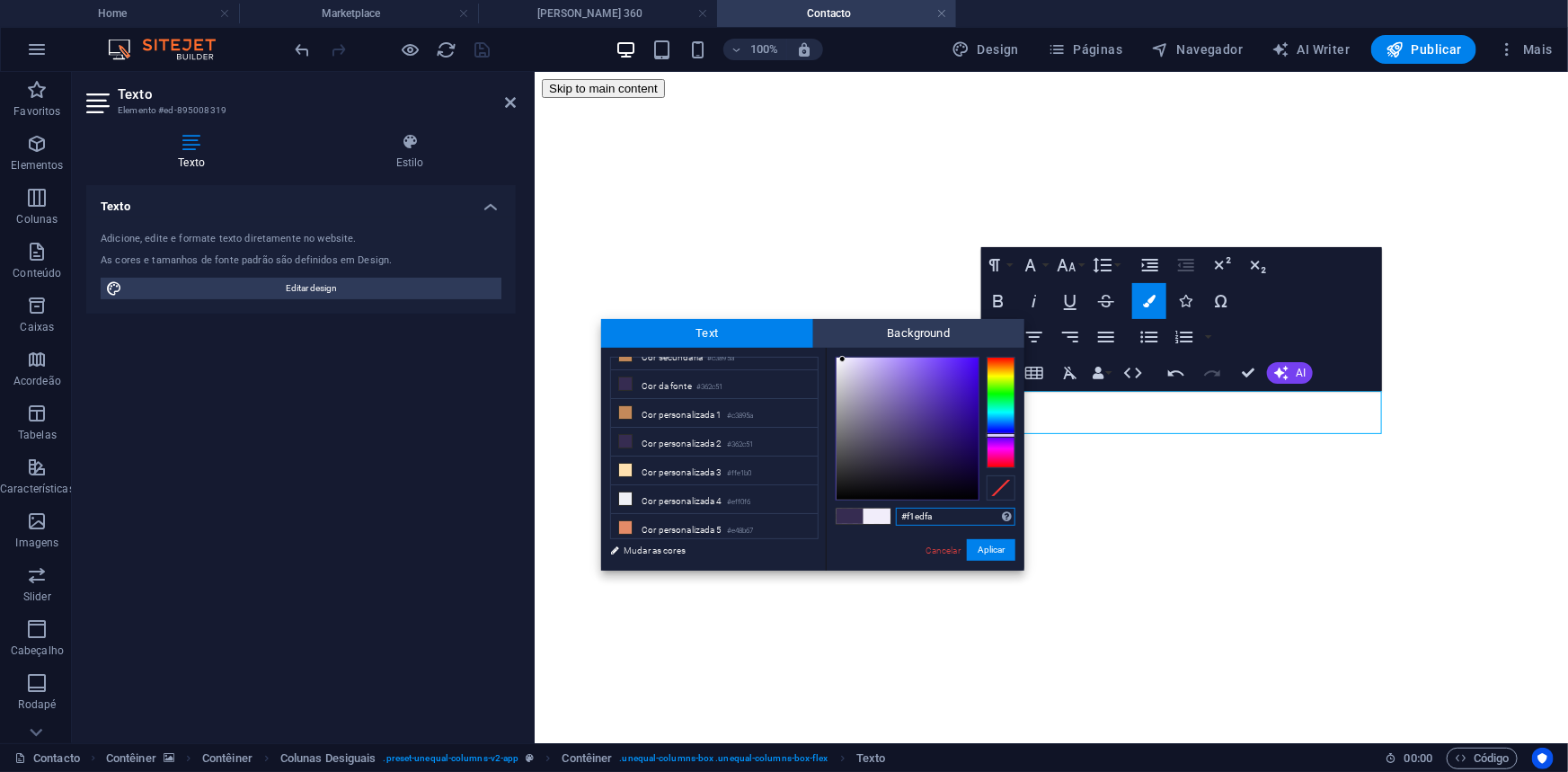
click at [843, 360] on div at bounding box center [907, 428] width 142 height 142
click at [838, 360] on div at bounding box center [837, 359] width 6 height 6
click at [979, 549] on button "Aplicar" at bounding box center [991, 550] width 48 height 22
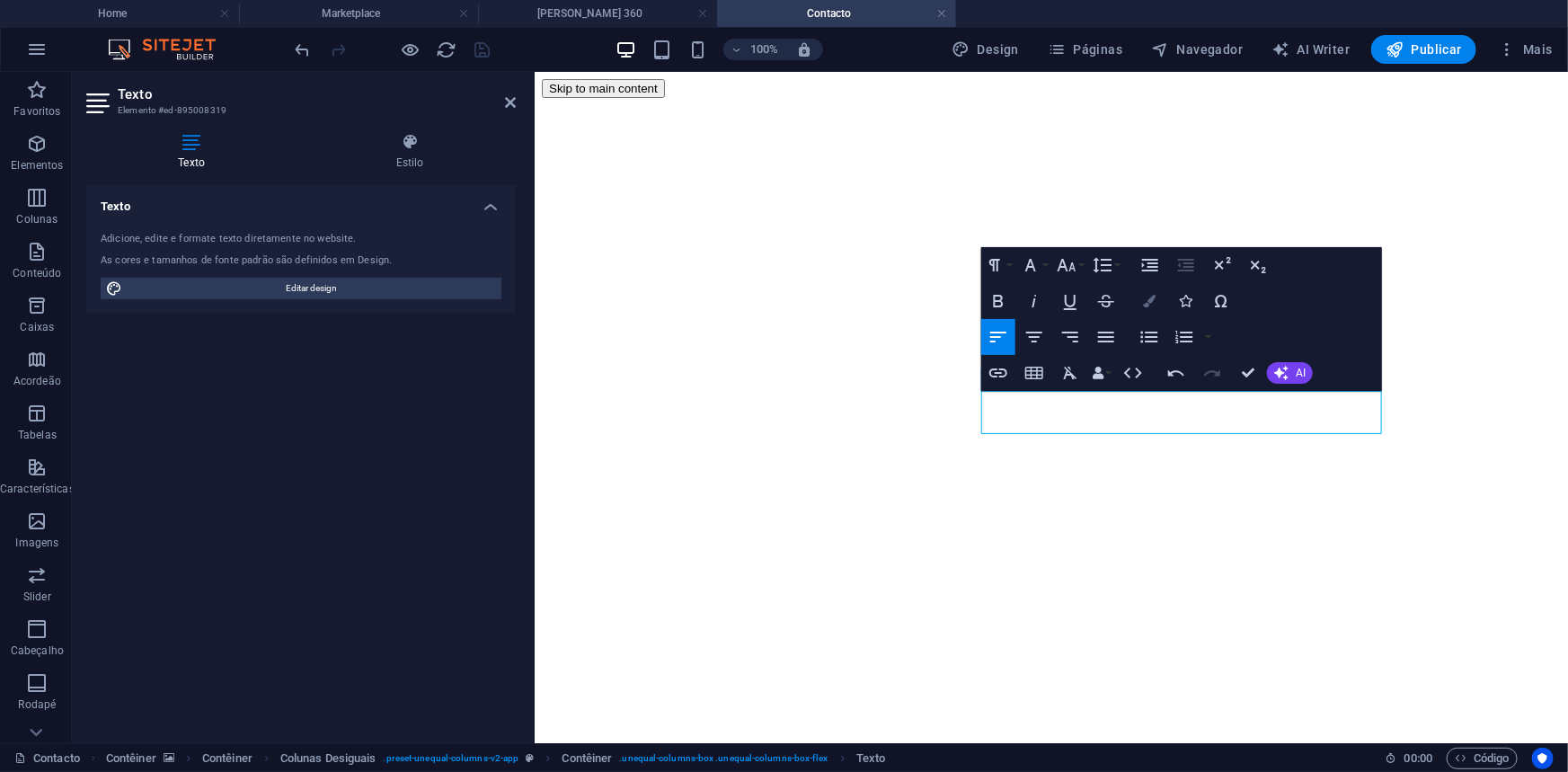
click at [1139, 300] on button "Colors" at bounding box center [1149, 301] width 34 height 36
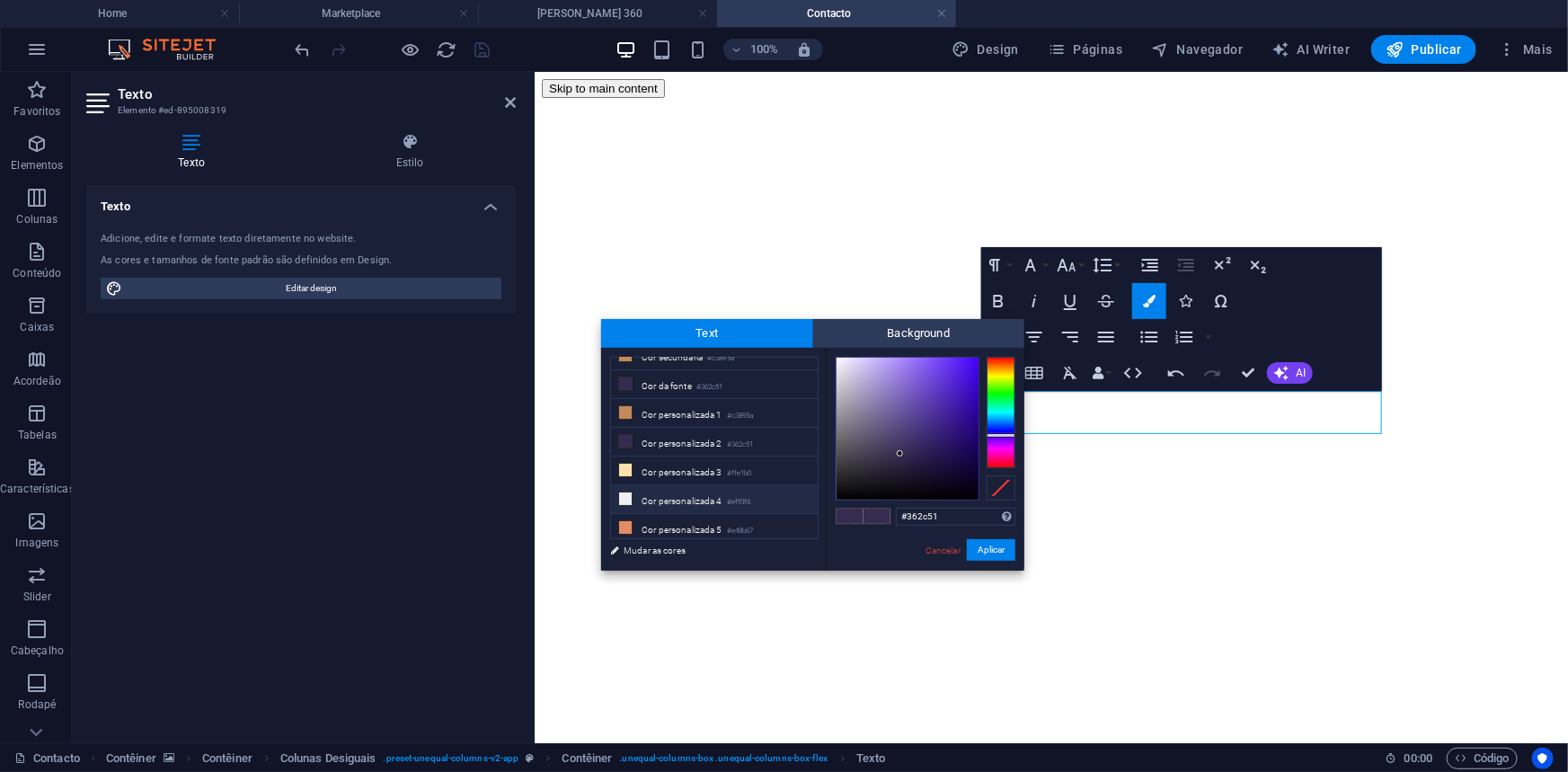
click at [651, 495] on li "Cor personalizada 4 #eff0f6" at bounding box center [714, 499] width 206 height 28
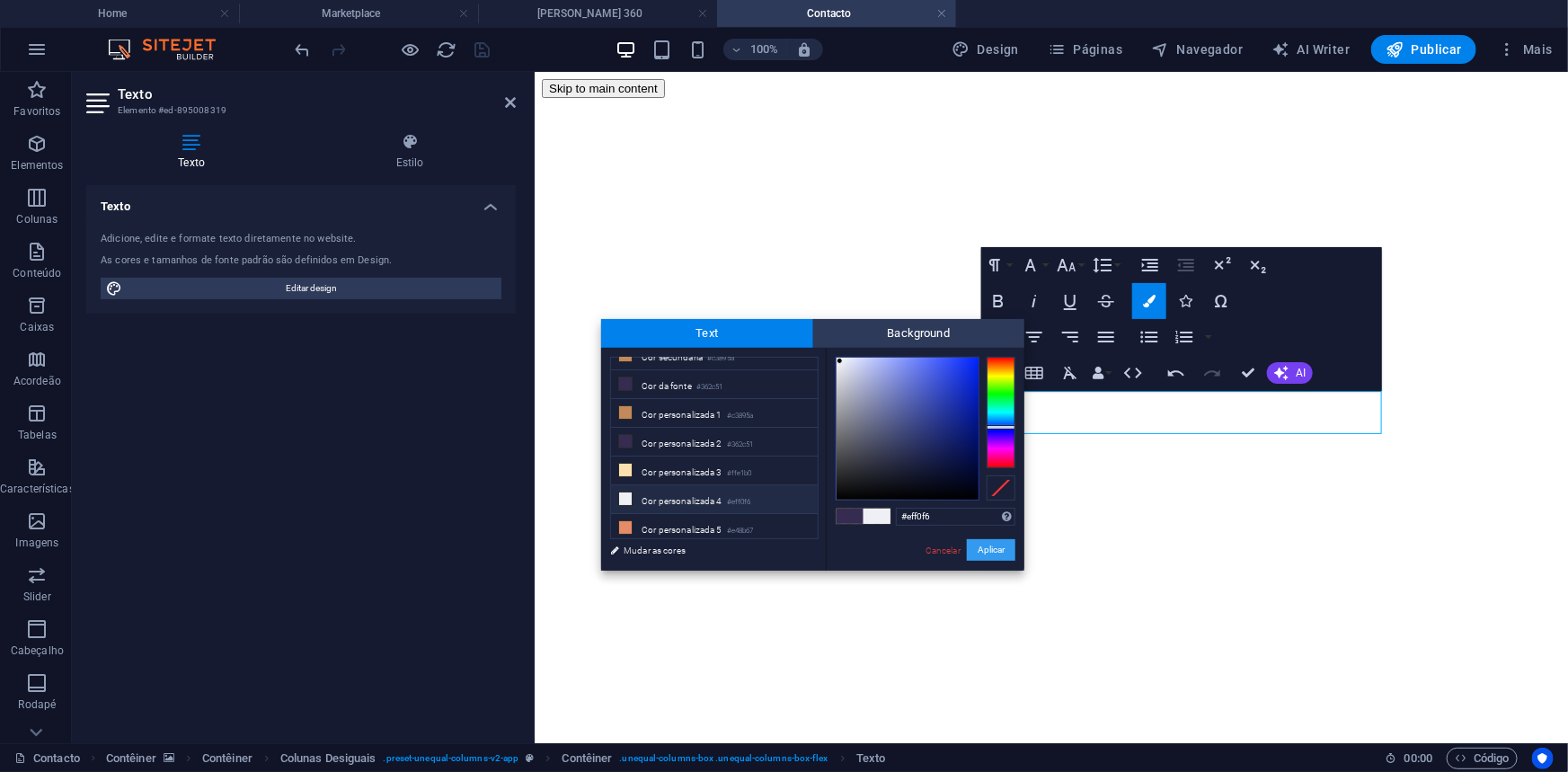
click at [982, 539] on button "Aplicar" at bounding box center [991, 550] width 48 height 22
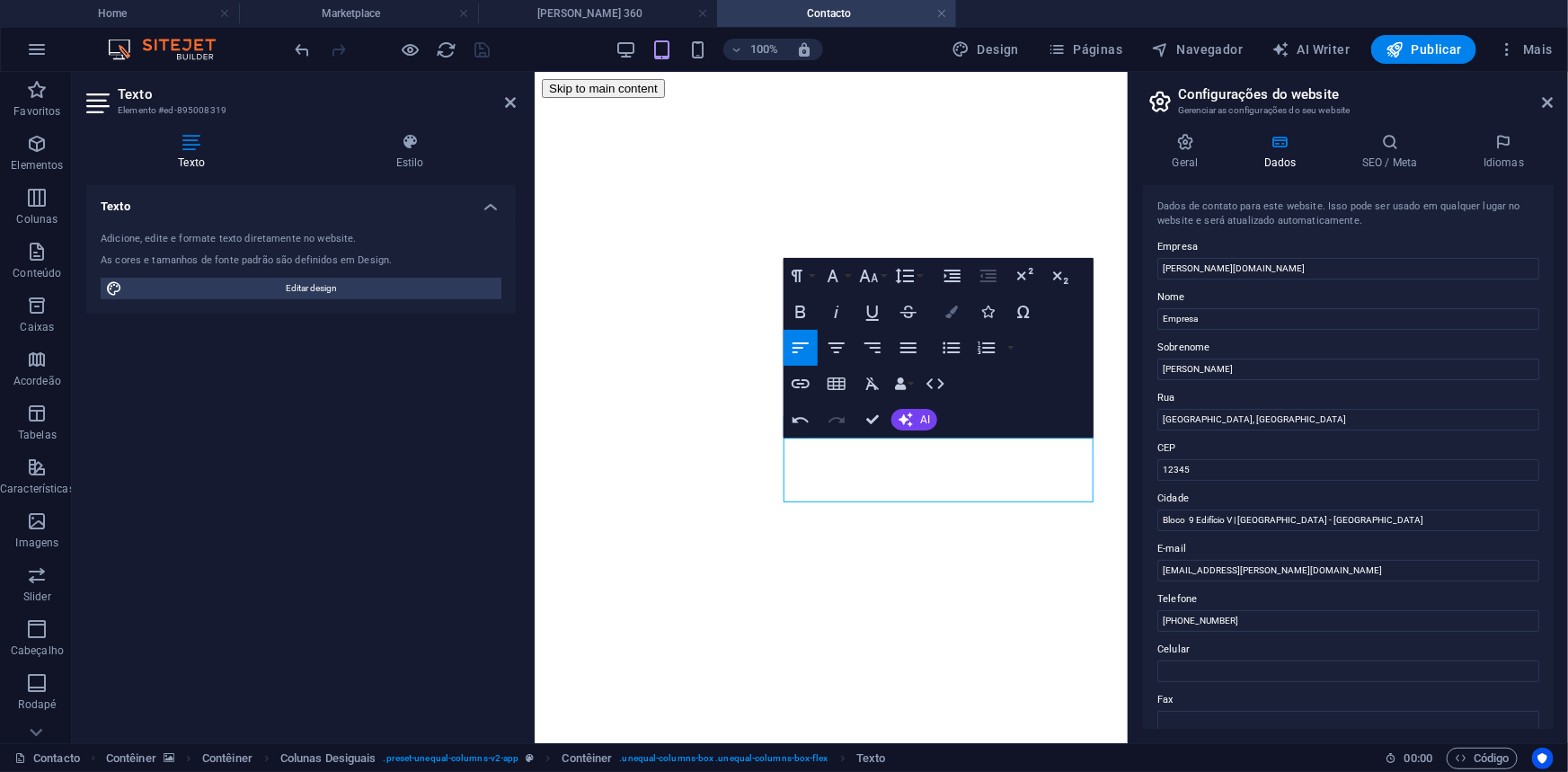
click at [951, 305] on icon "button" at bounding box center [952, 312] width 13 height 13
type input "#362c51"
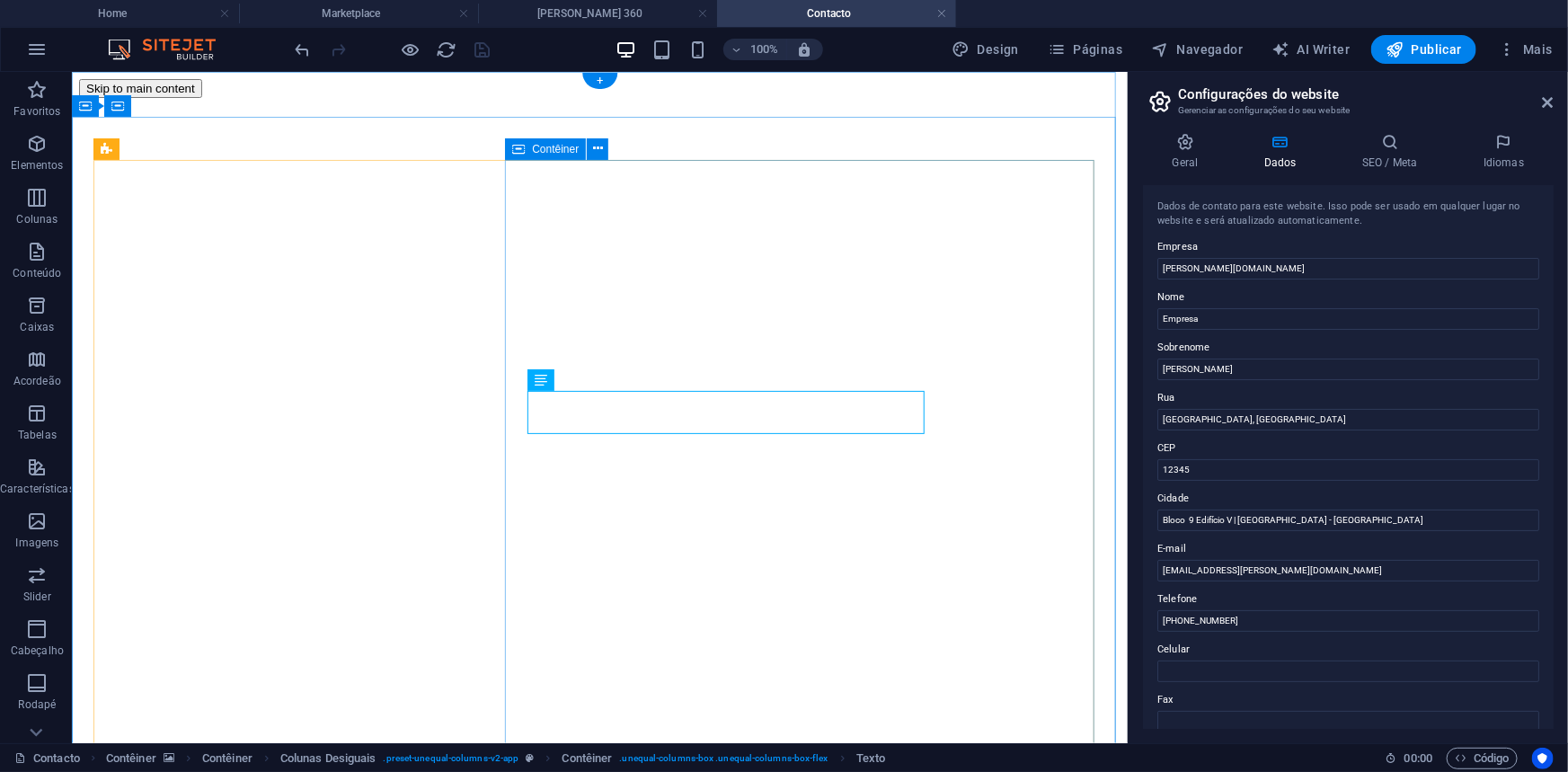
drag, startPoint x: 530, startPoint y: 400, endPoint x: 860, endPoint y: 386, distance: 330.3
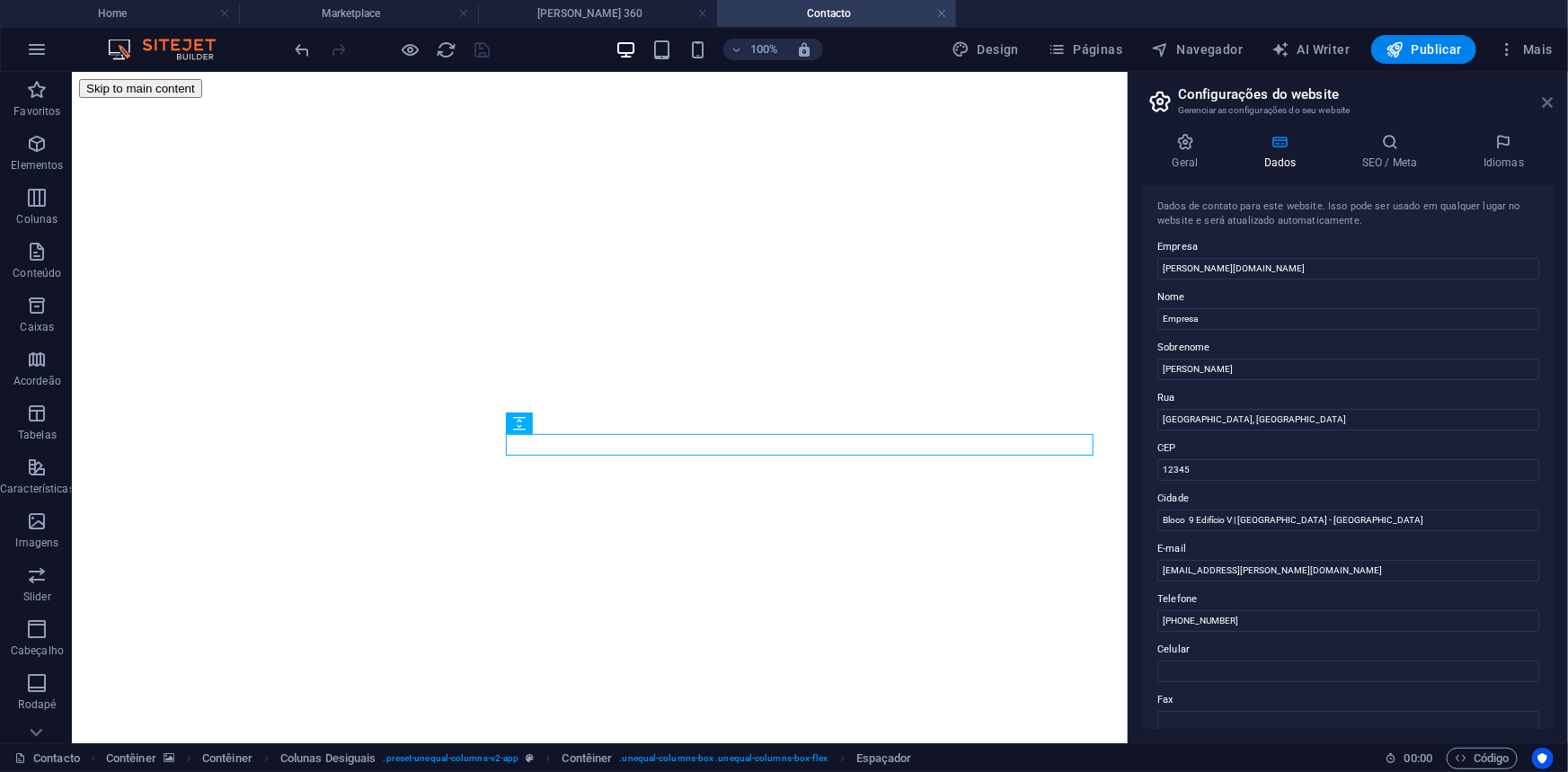
click at [1549, 98] on icon at bounding box center [1548, 102] width 11 height 15
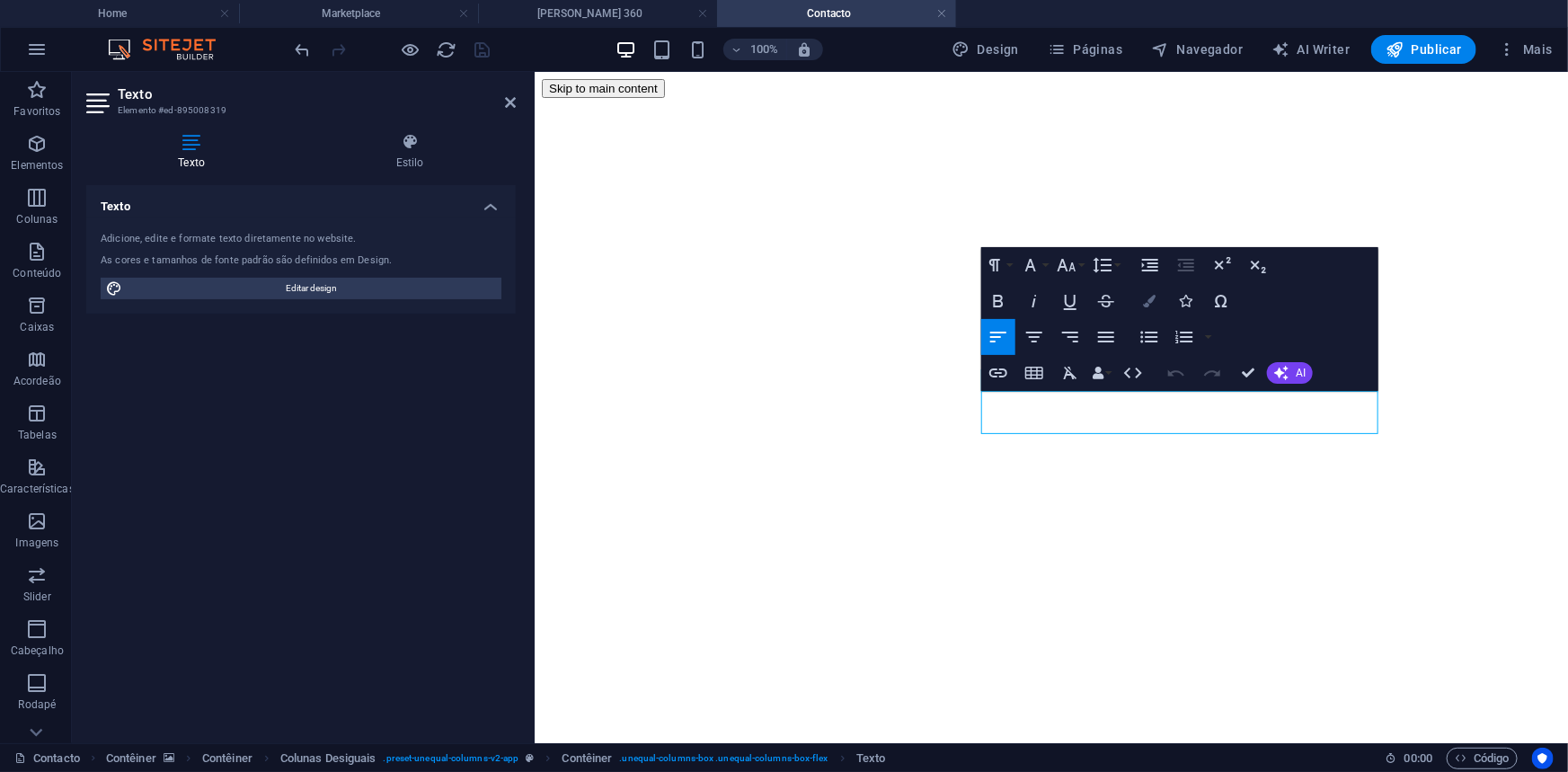
click at [1146, 302] on icon "button" at bounding box center [1149, 301] width 13 height 13
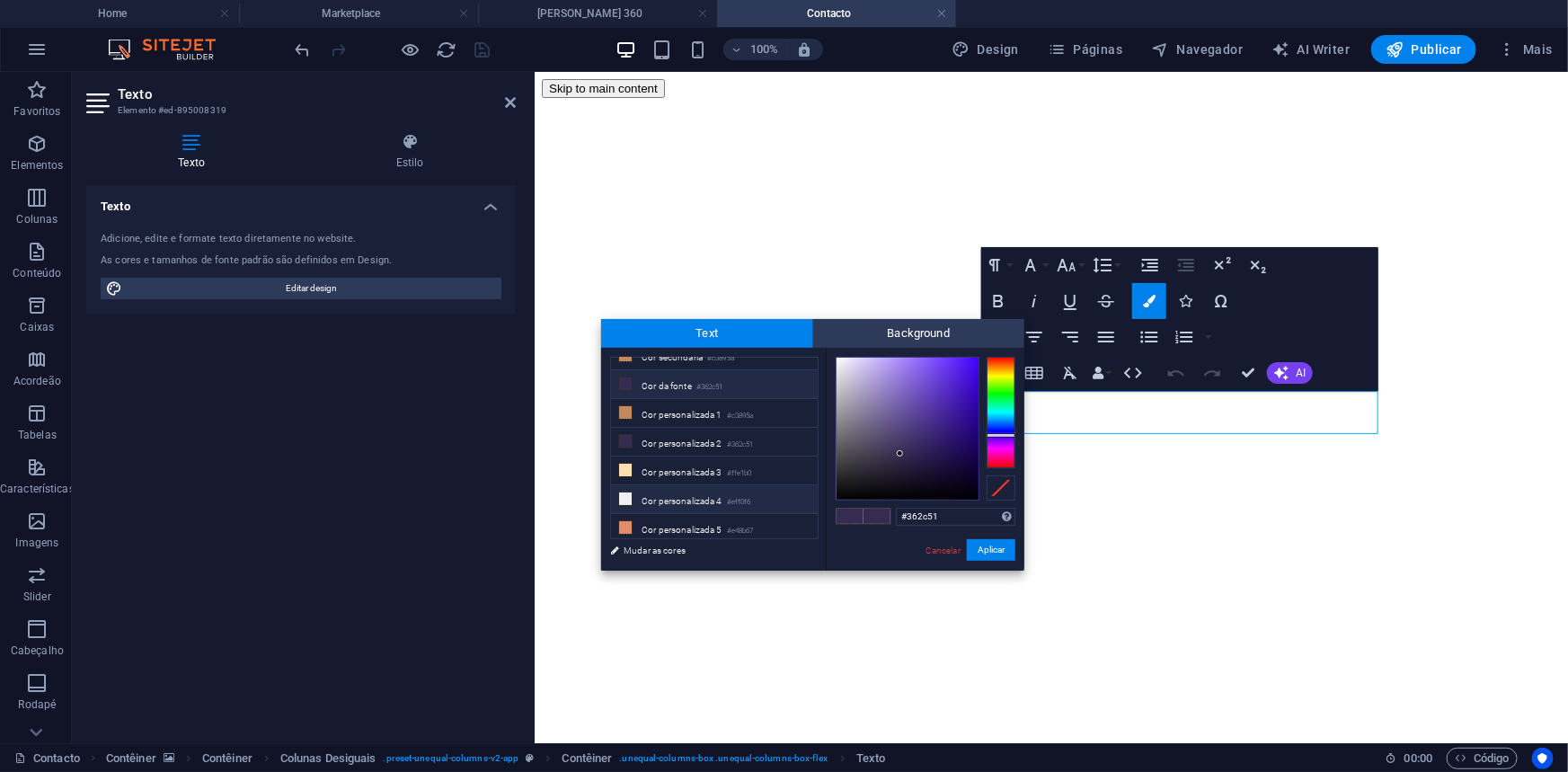
click at [679, 503] on li "Cor personalizada 4 #eff0f6" at bounding box center [714, 499] width 206 height 28
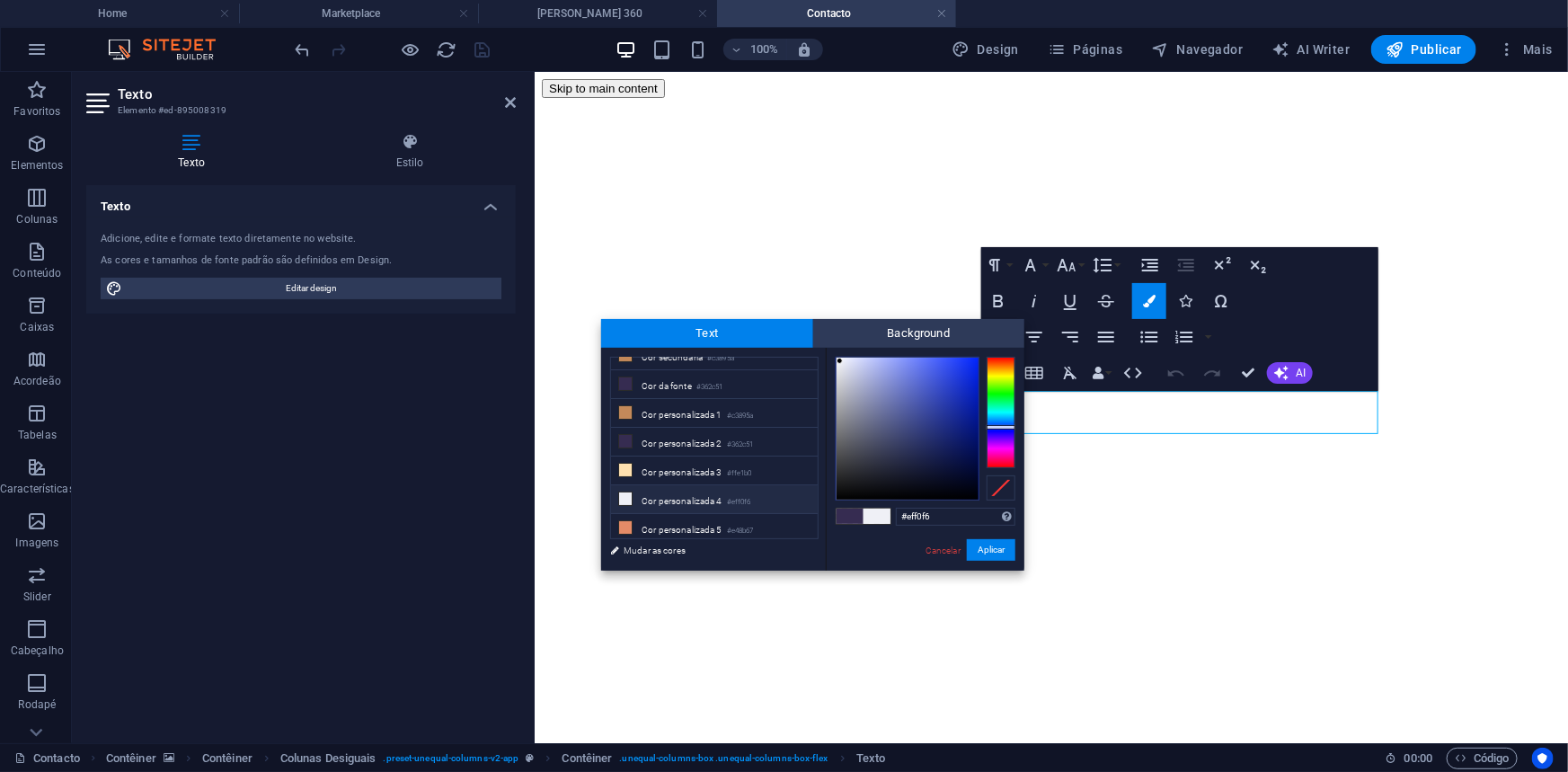
click at [992, 538] on div "#eff0f6 Formatos suportados #0852ed rgb(8, 82, 237) rgba(8, 82, 237, 90%) hsv(2…" at bounding box center [924, 589] width 198 height 483
click at [991, 545] on button "Aplicar" at bounding box center [991, 550] width 48 height 22
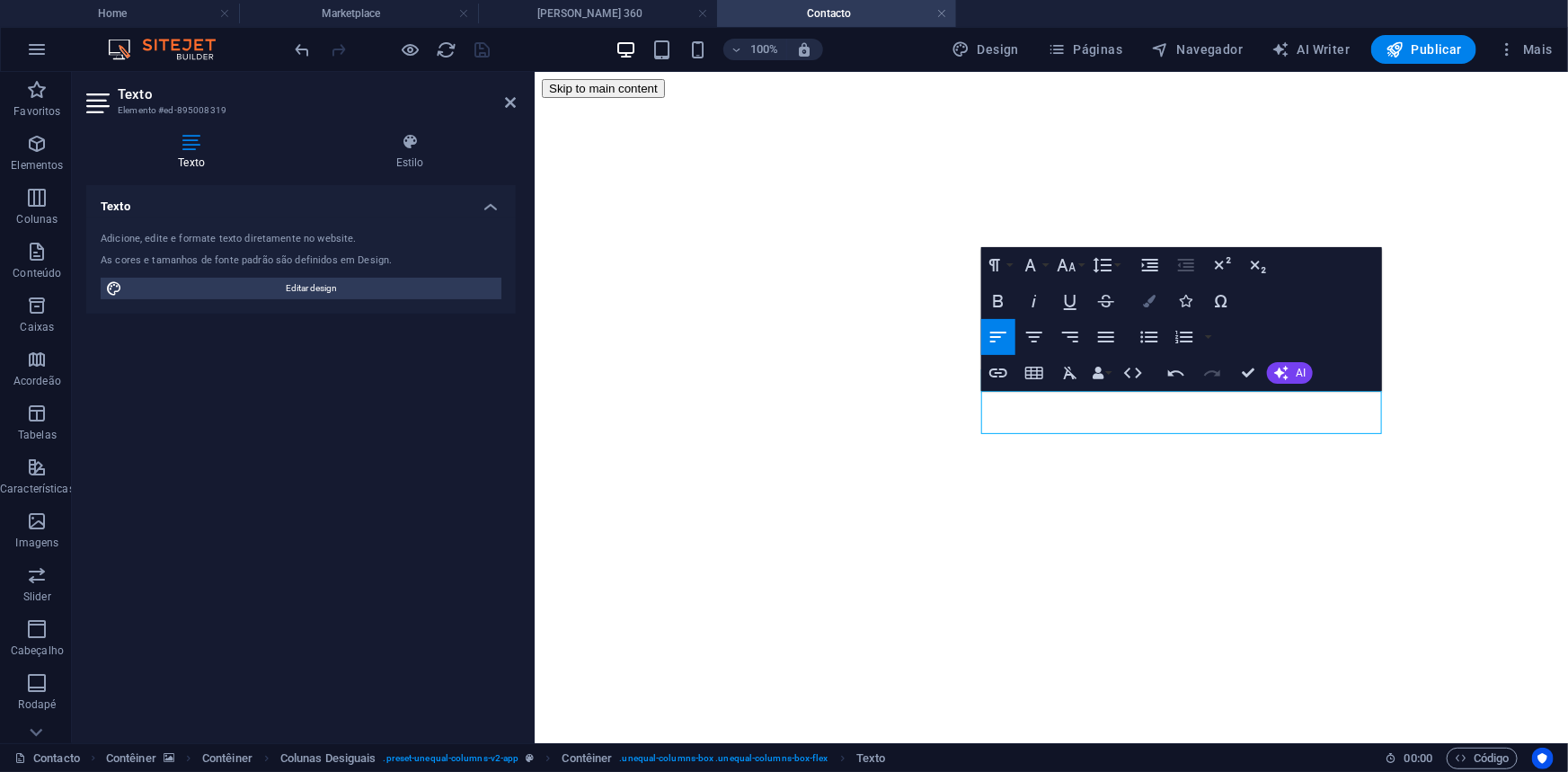
click at [1153, 297] on icon "button" at bounding box center [1149, 301] width 13 height 13
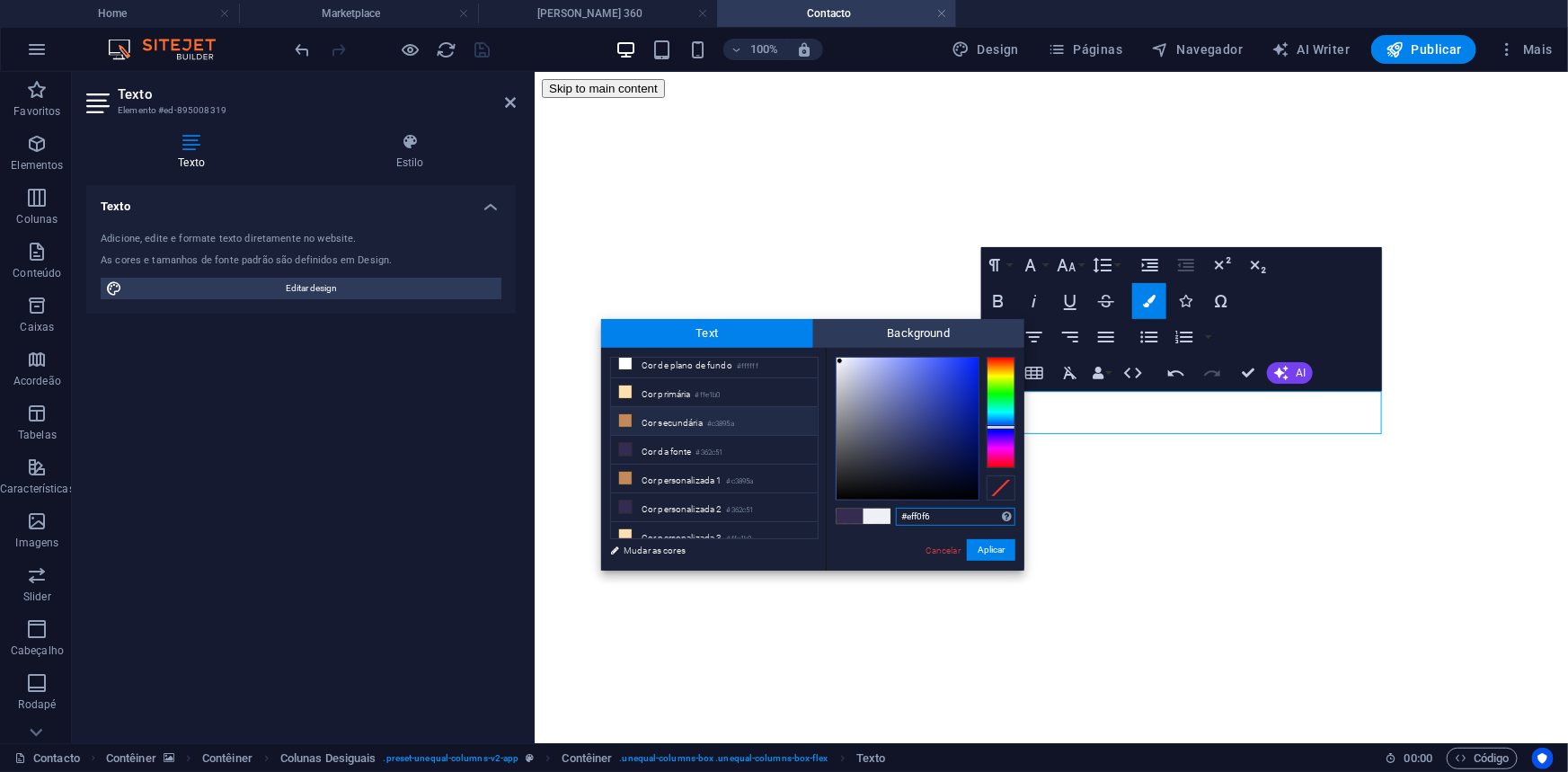
scroll to position [0, 0]
click at [721, 369] on li "Cor de plano de fundo #ffffff" at bounding box center [714, 372] width 206 height 28
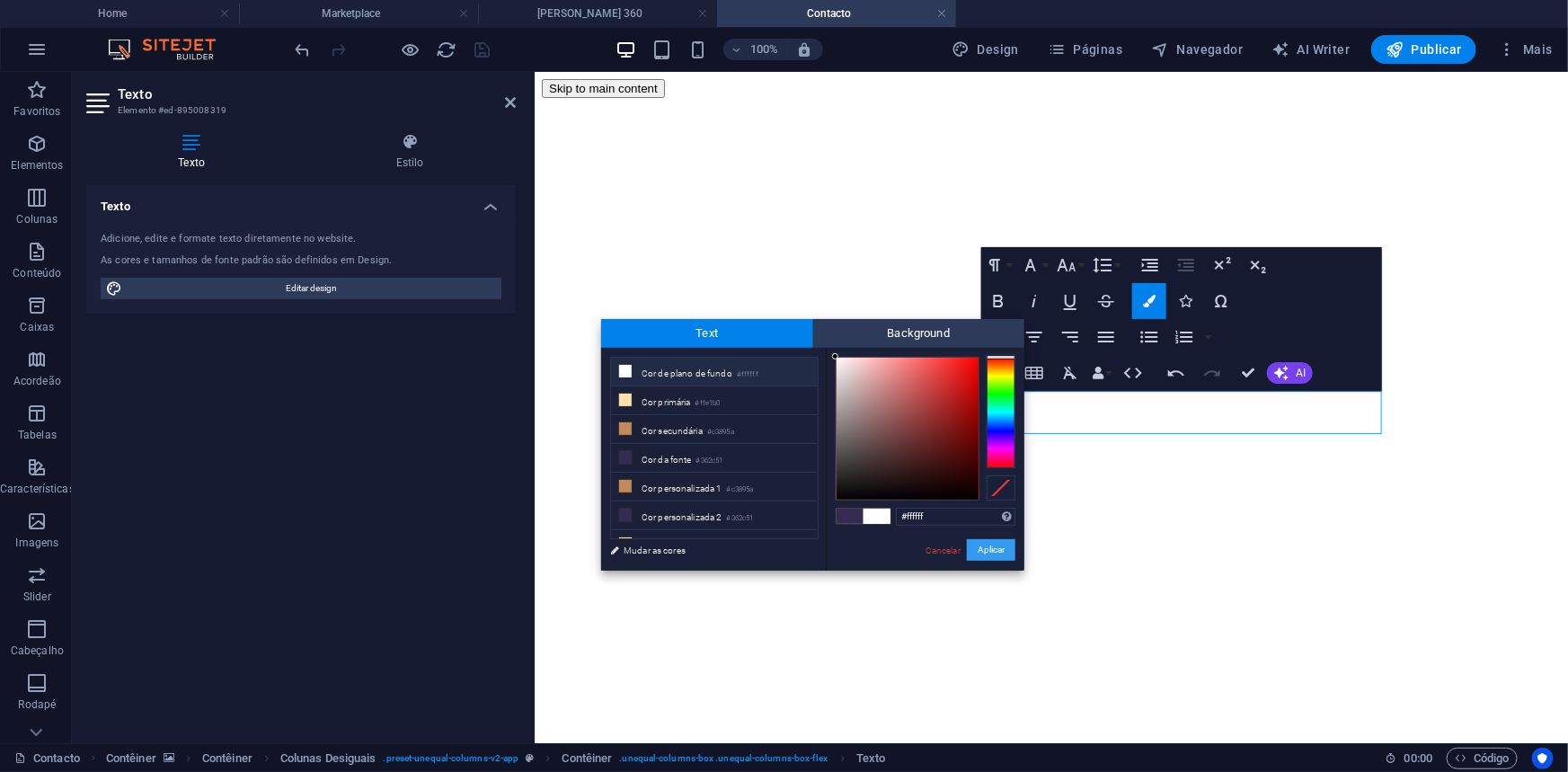
click at [975, 545] on button "Aplicar" at bounding box center [991, 550] width 48 height 22
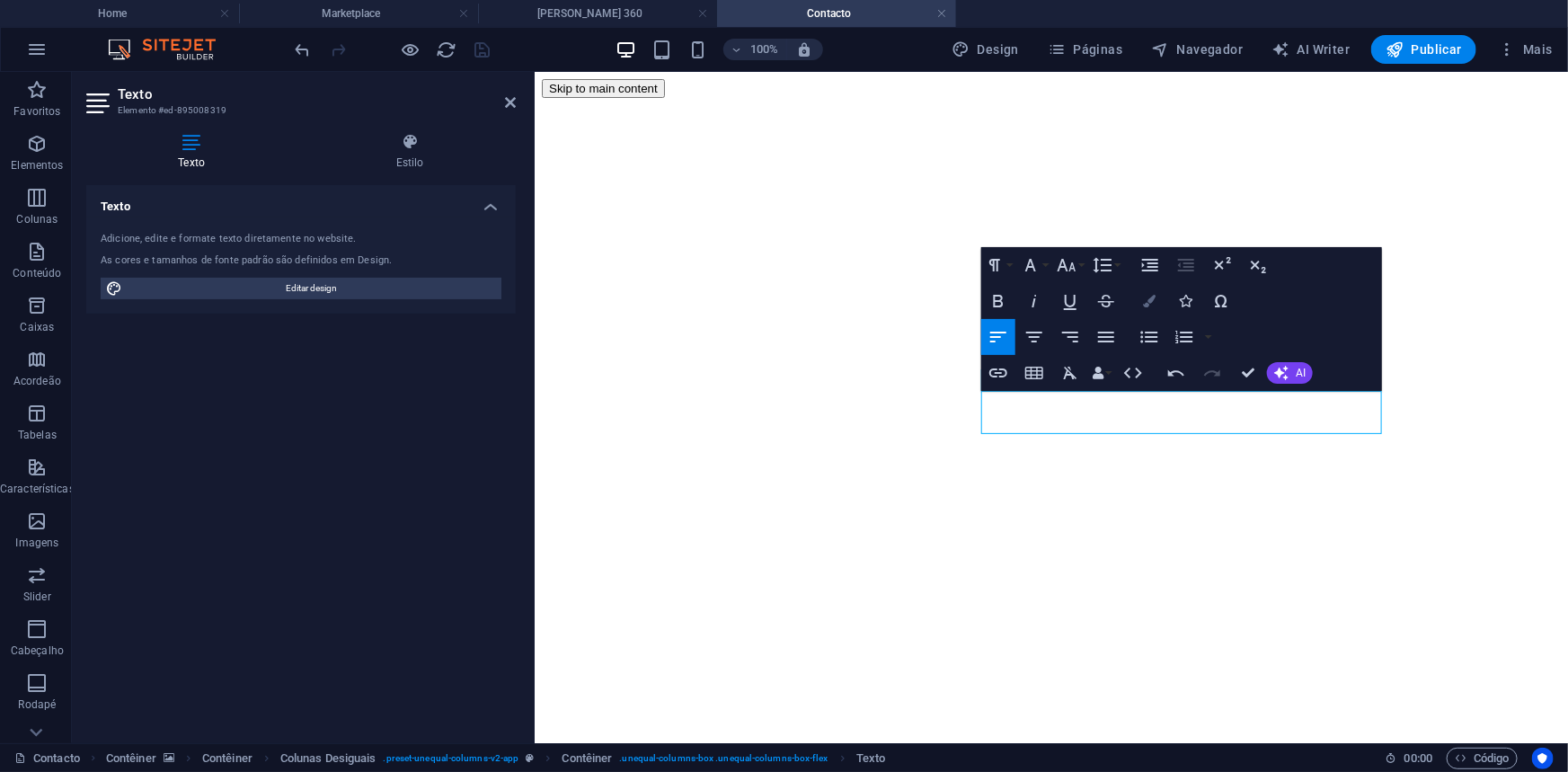
click at [1142, 306] on icon "button" at bounding box center [1149, 301] width 13 height 13
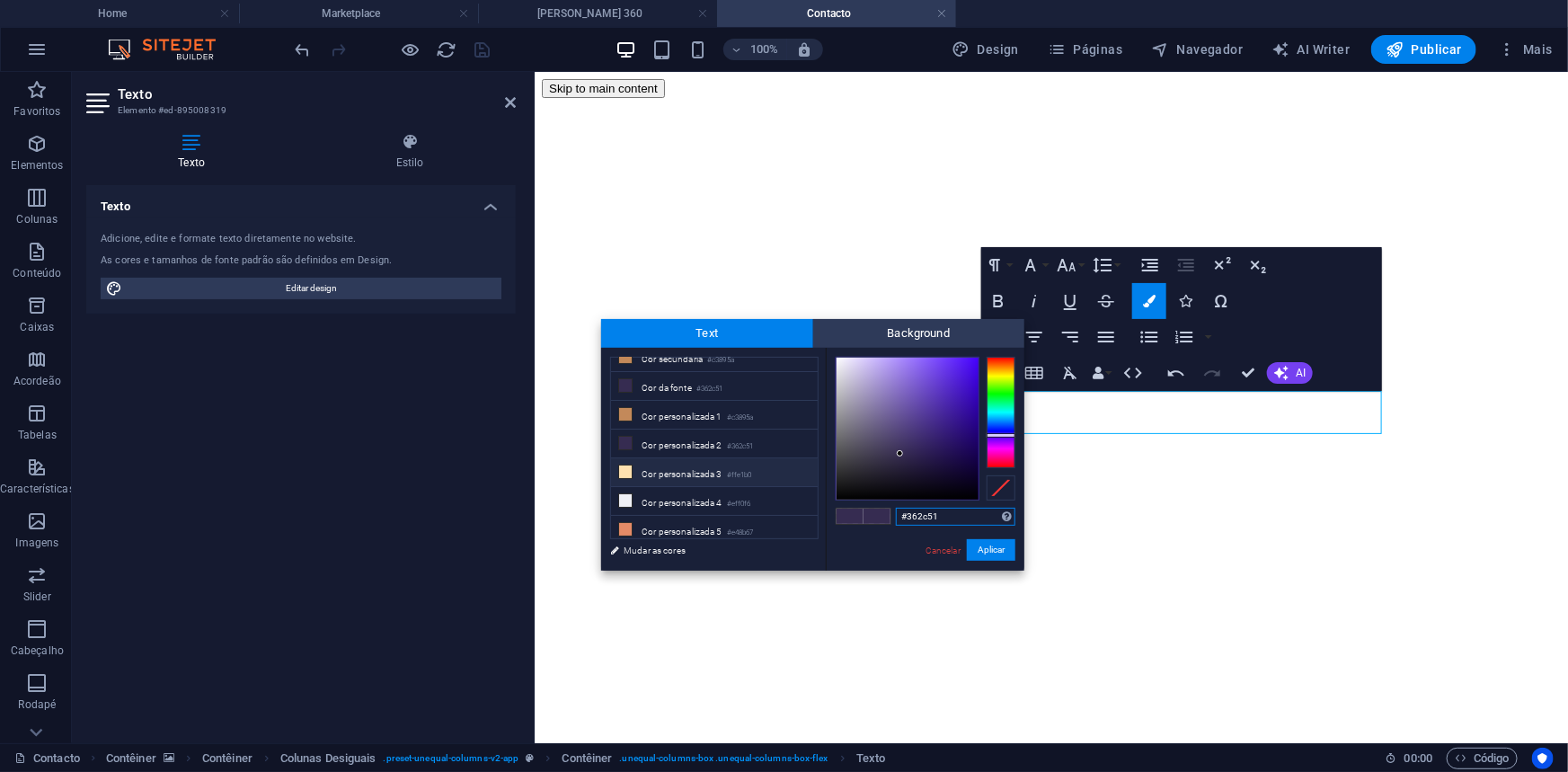
scroll to position [74, 0]
click at [706, 487] on li "Cor personalizada 4 #eff0f6" at bounding box center [714, 499] width 206 height 28
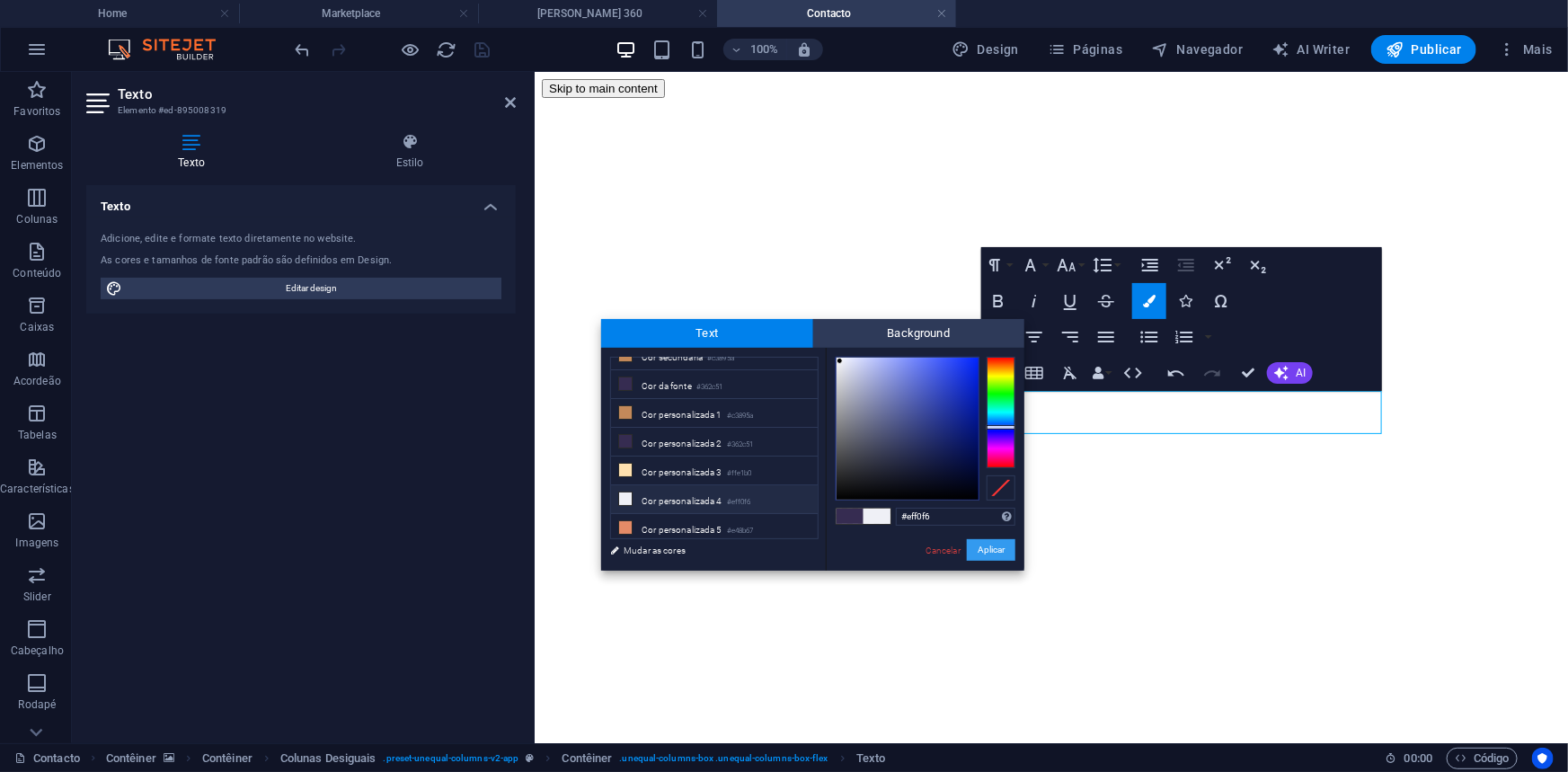
click at [1004, 553] on button "Aplicar" at bounding box center [991, 550] width 48 height 22
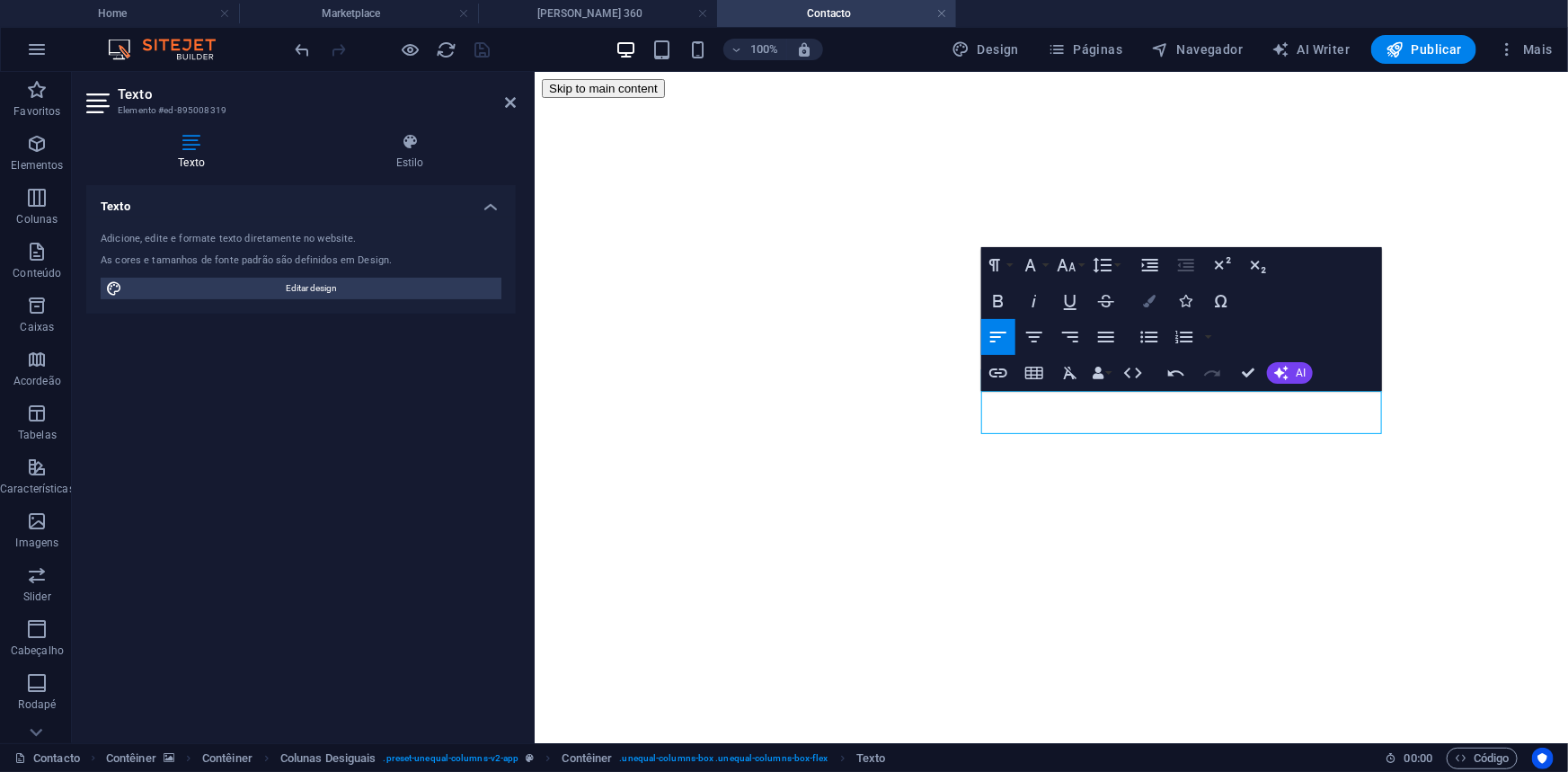
click at [1154, 307] on button "Colors" at bounding box center [1149, 301] width 34 height 36
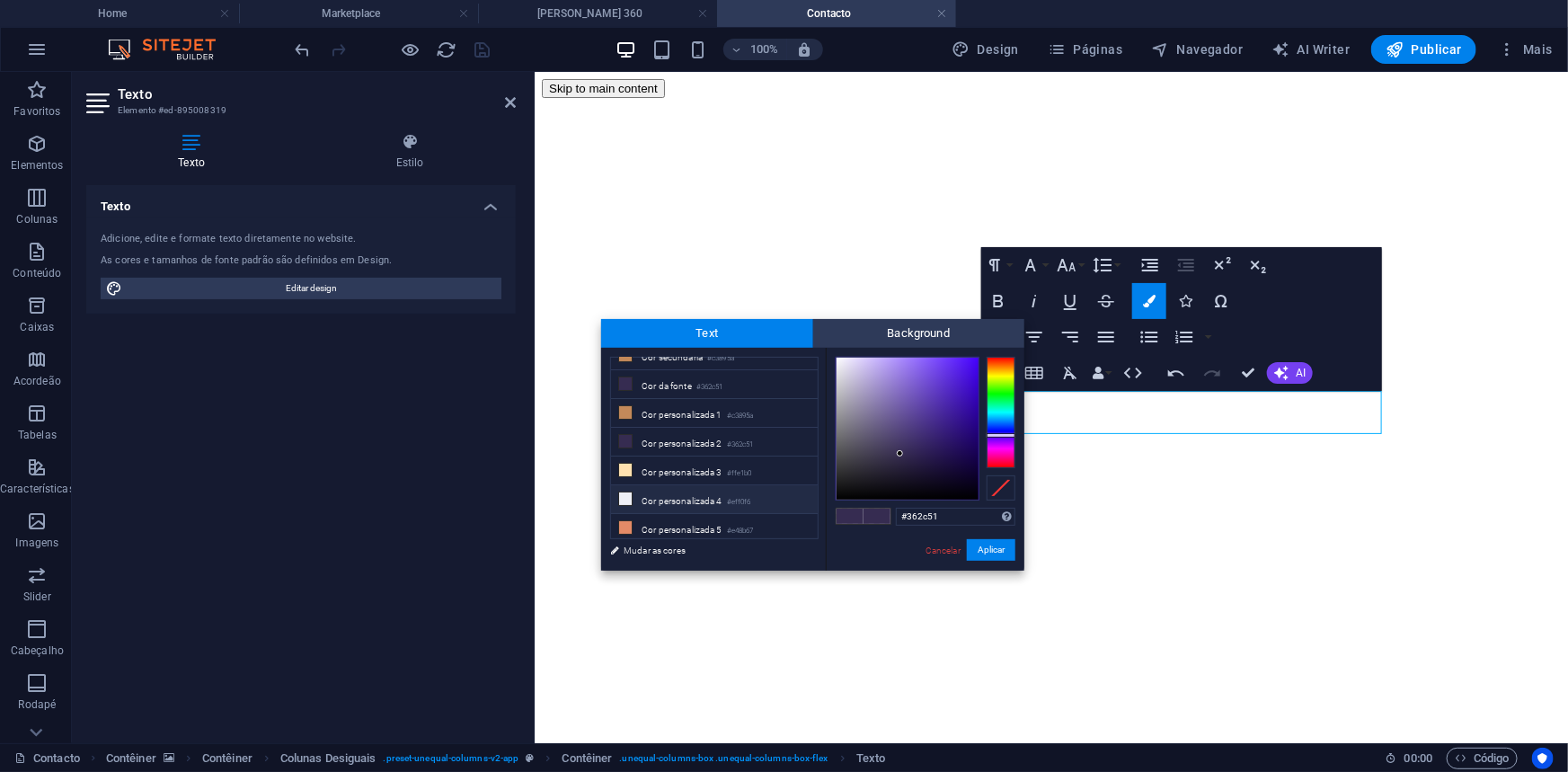
click at [700, 486] on li "Cor personalizada 4 #eff0f6" at bounding box center [714, 499] width 206 height 28
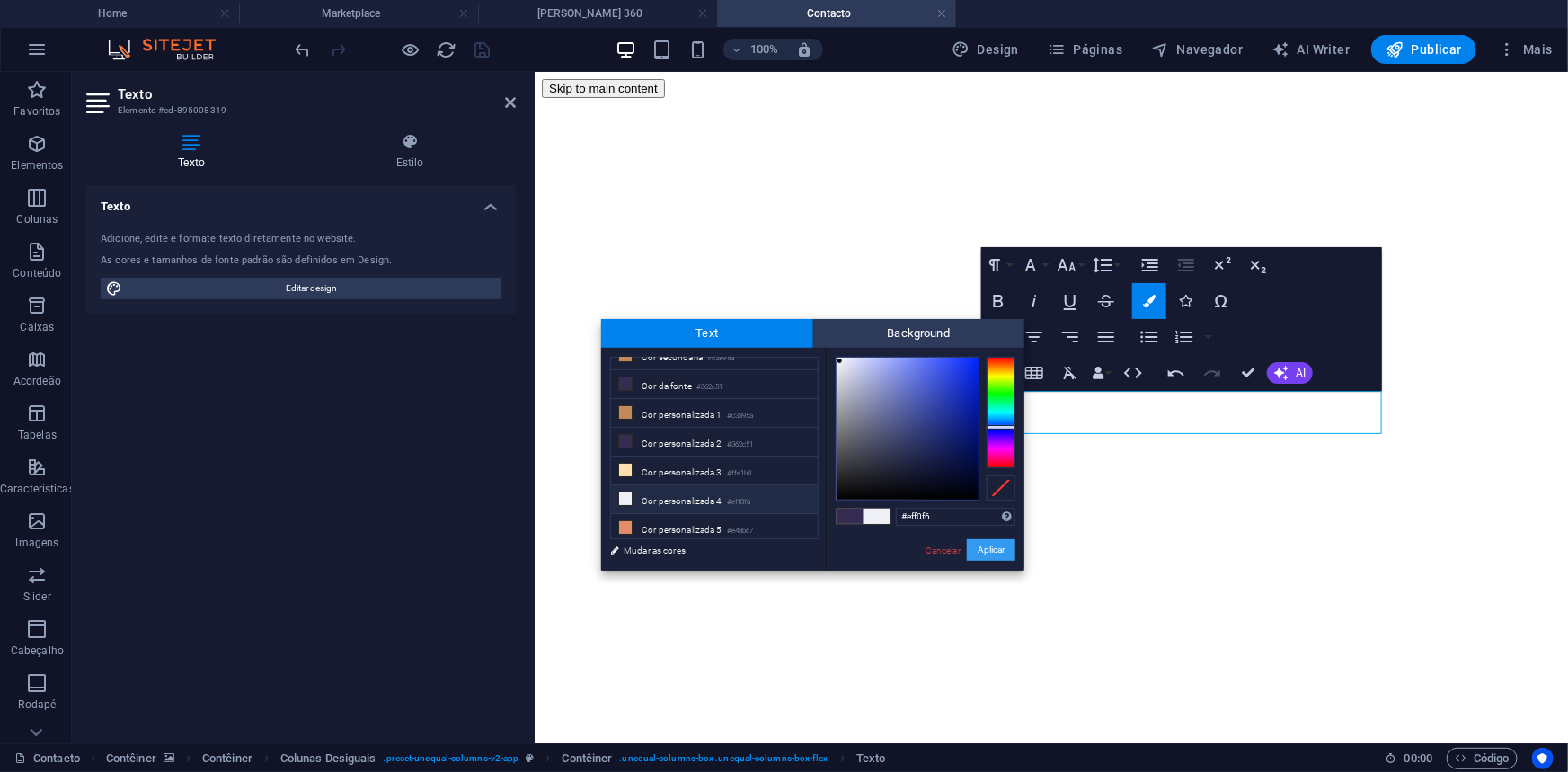
drag, startPoint x: 991, startPoint y: 542, endPoint x: 458, endPoint y: 471, distance: 537.7
click at [991, 542] on button "Aplicar" at bounding box center [991, 550] width 48 height 22
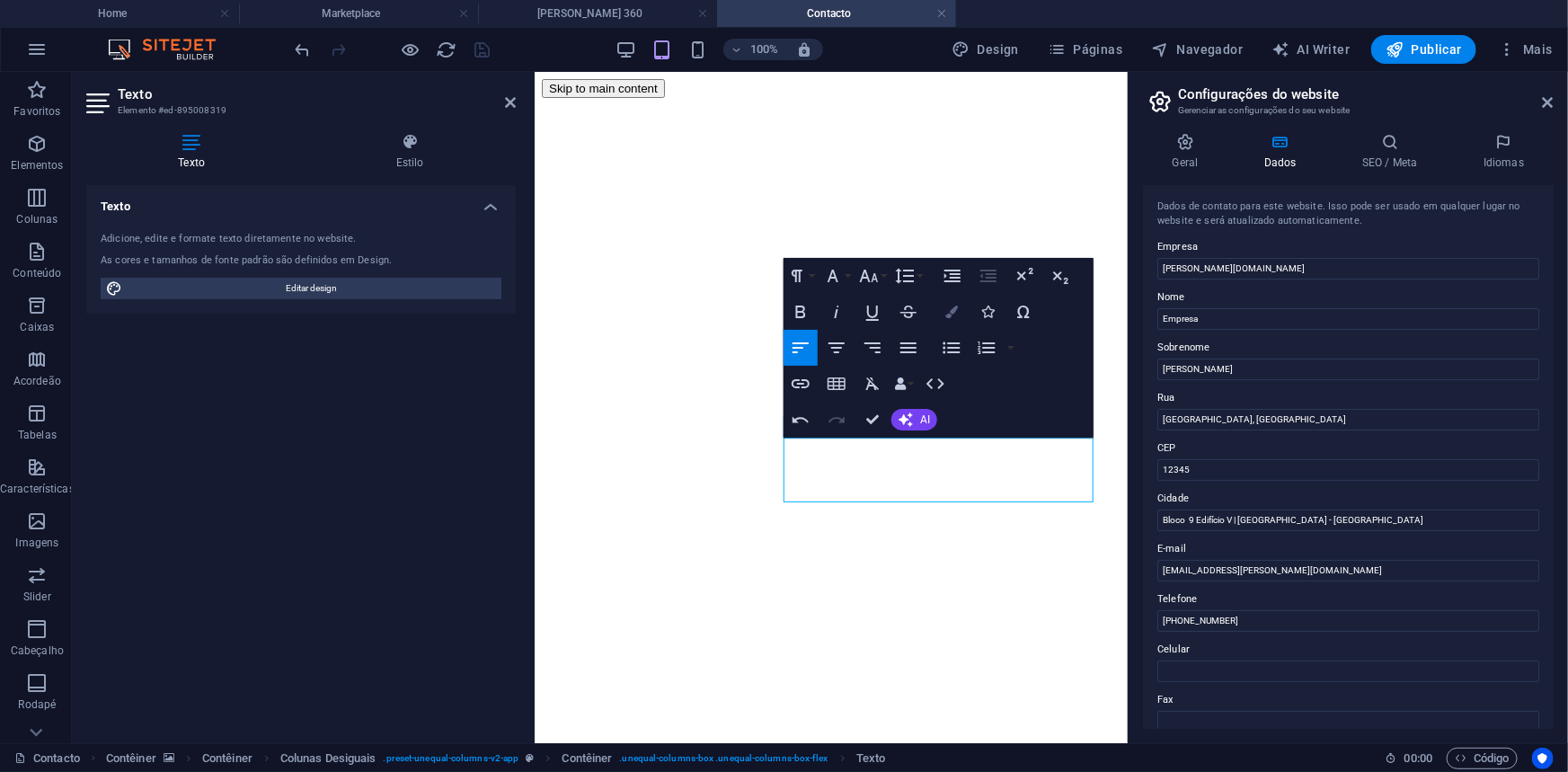
click at [951, 309] on icon "button" at bounding box center [952, 312] width 13 height 13
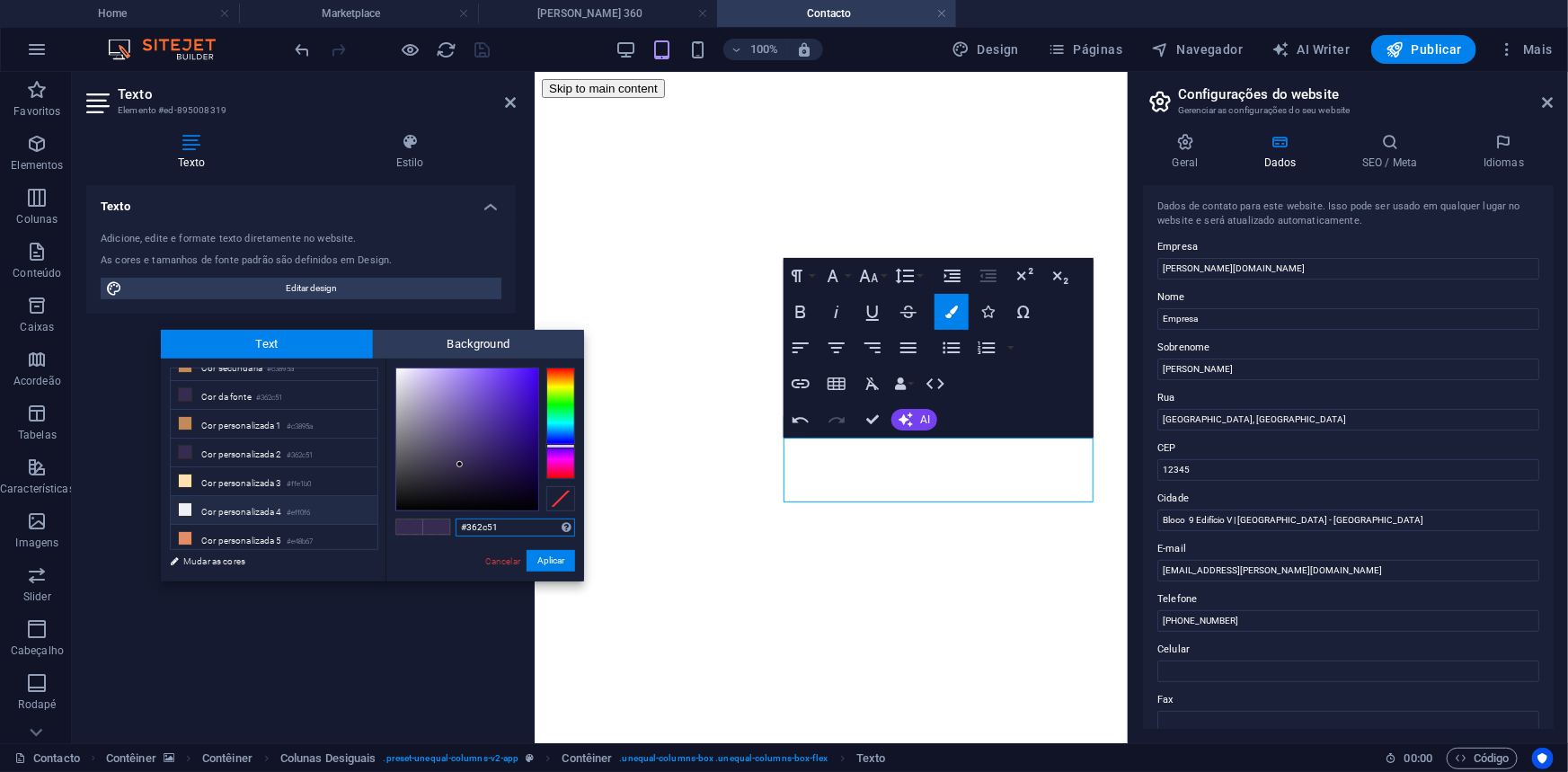
type input "#f2effa"
click at [402, 370] on div at bounding box center [467, 439] width 142 height 142
click at [551, 559] on button "Aplicar" at bounding box center [551, 561] width 48 height 22
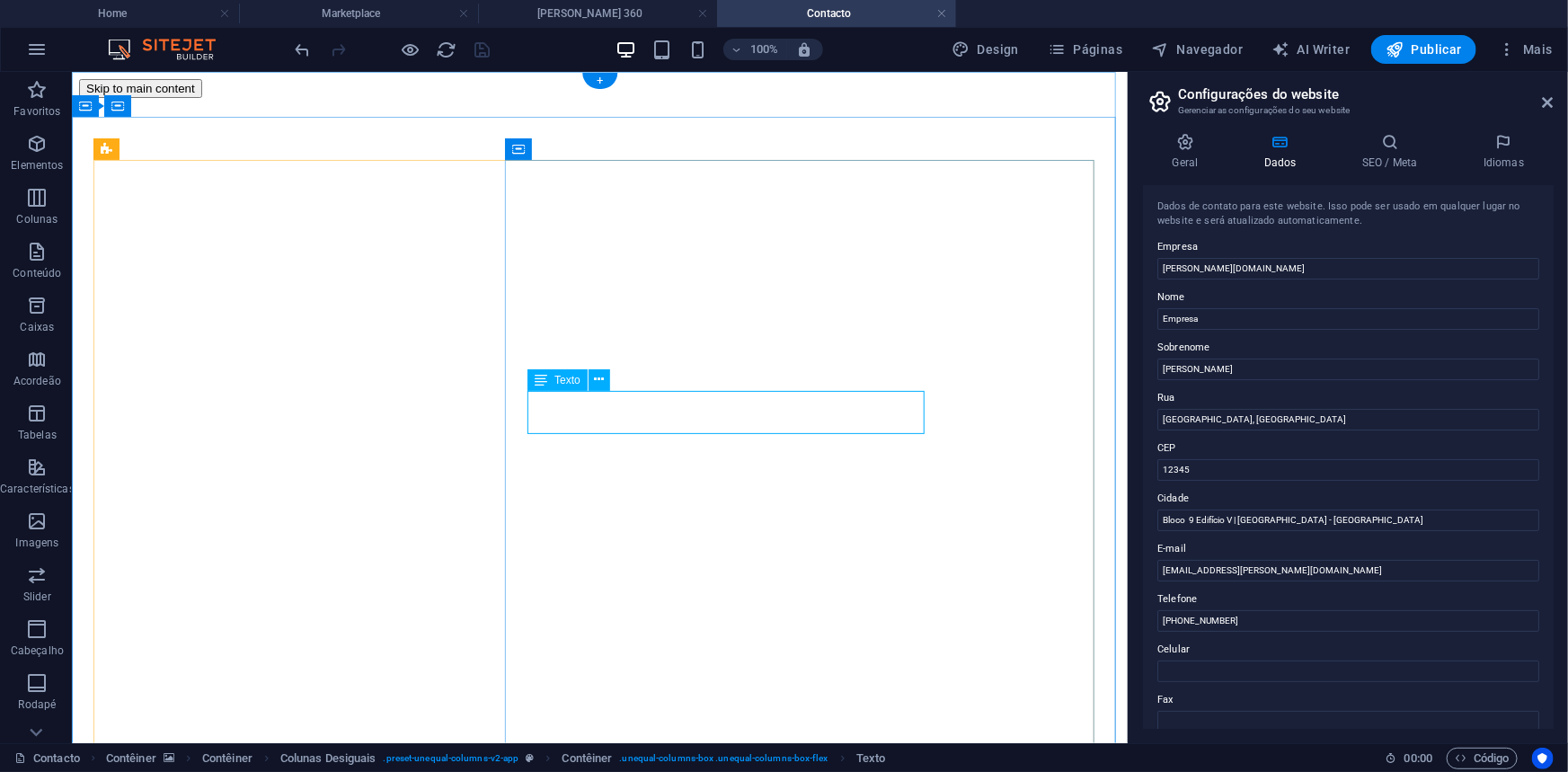
drag, startPoint x: 918, startPoint y: 400, endPoint x: 531, endPoint y: 394, distance: 387.0
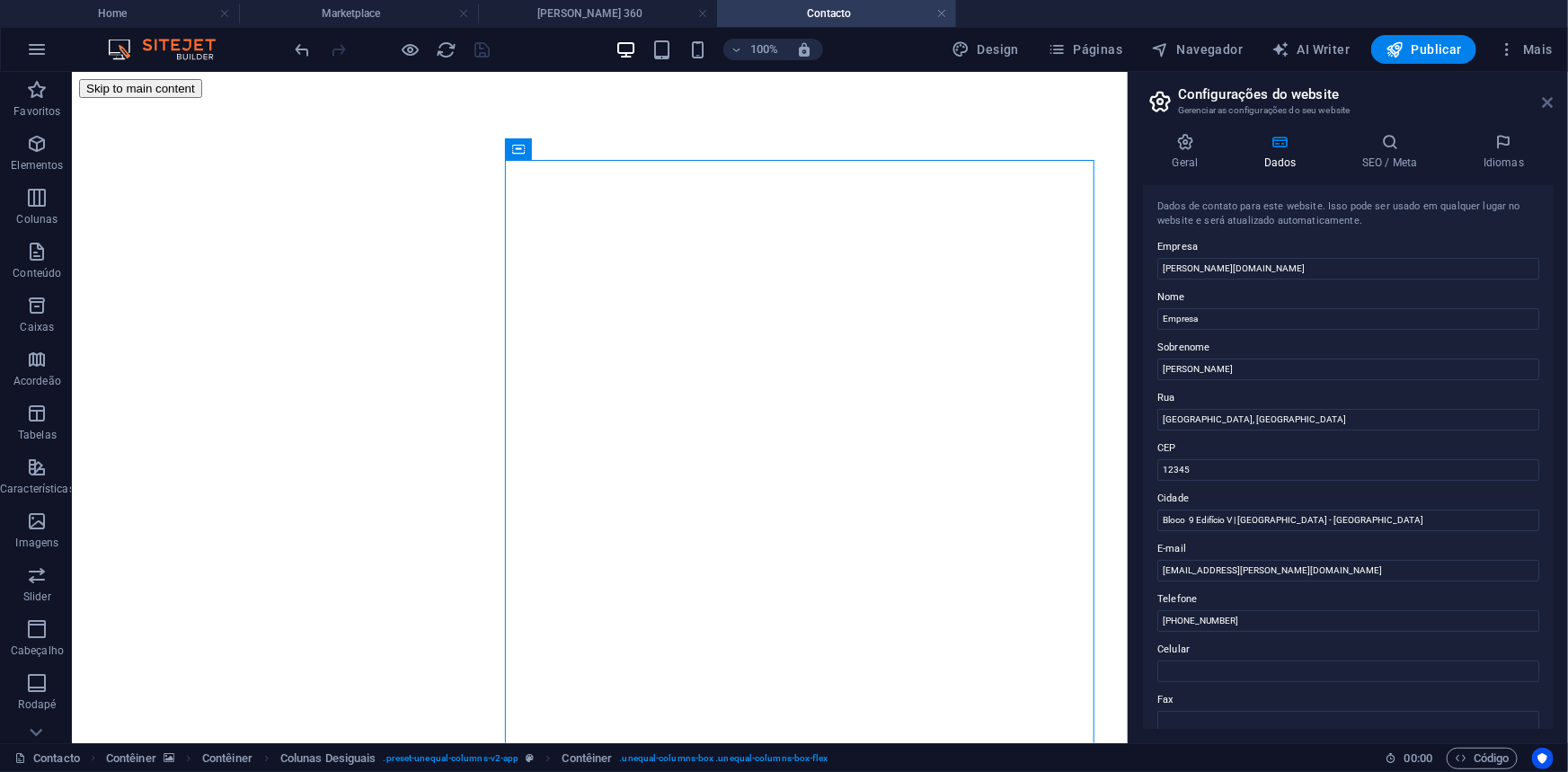
click at [1552, 104] on icon at bounding box center [1548, 102] width 11 height 15
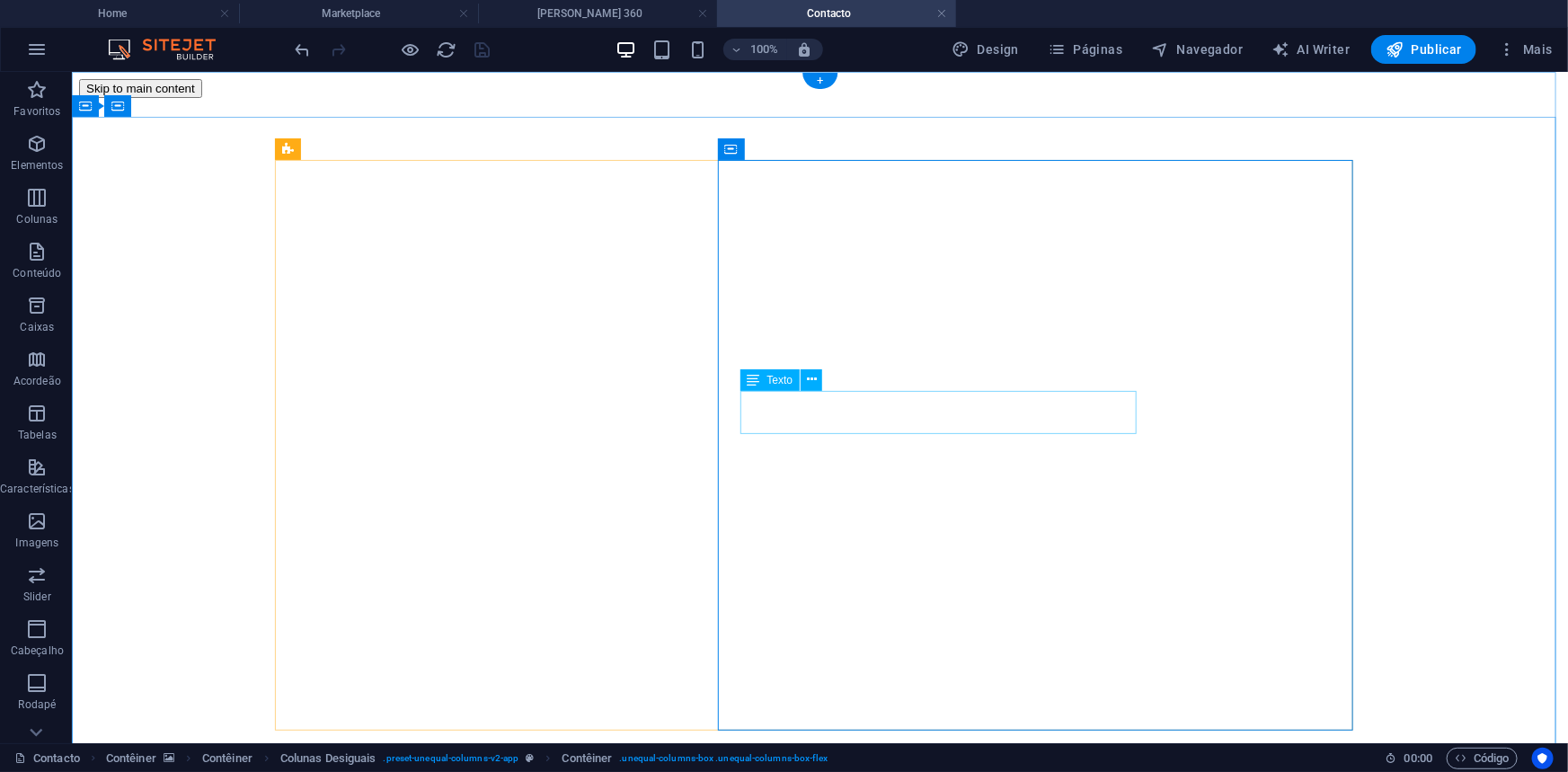
drag, startPoint x: 742, startPoint y: 397, endPoint x: 1159, endPoint y: 402, distance: 417.0
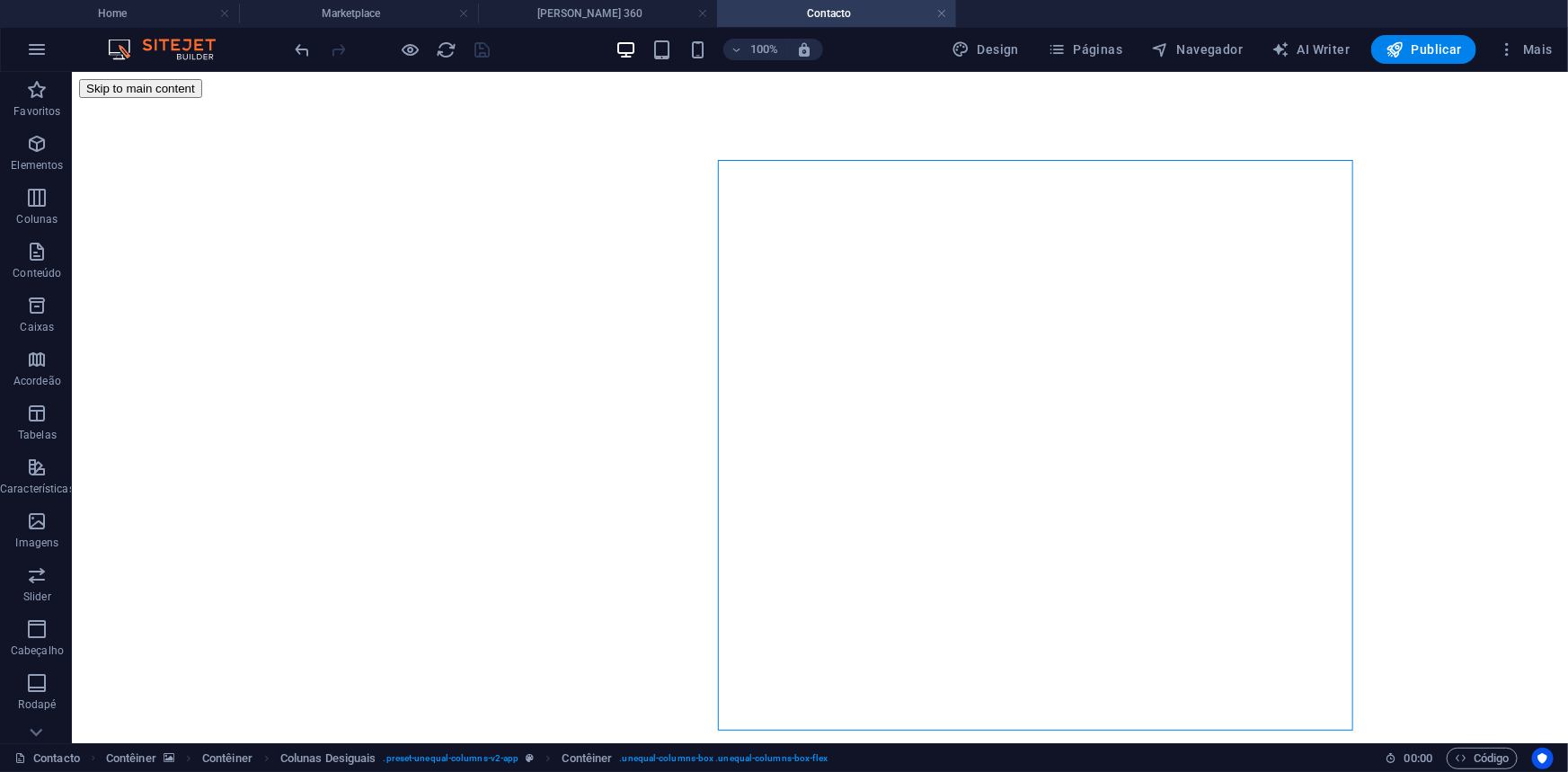
click at [398, 47] on div at bounding box center [393, 48] width 201 height 28
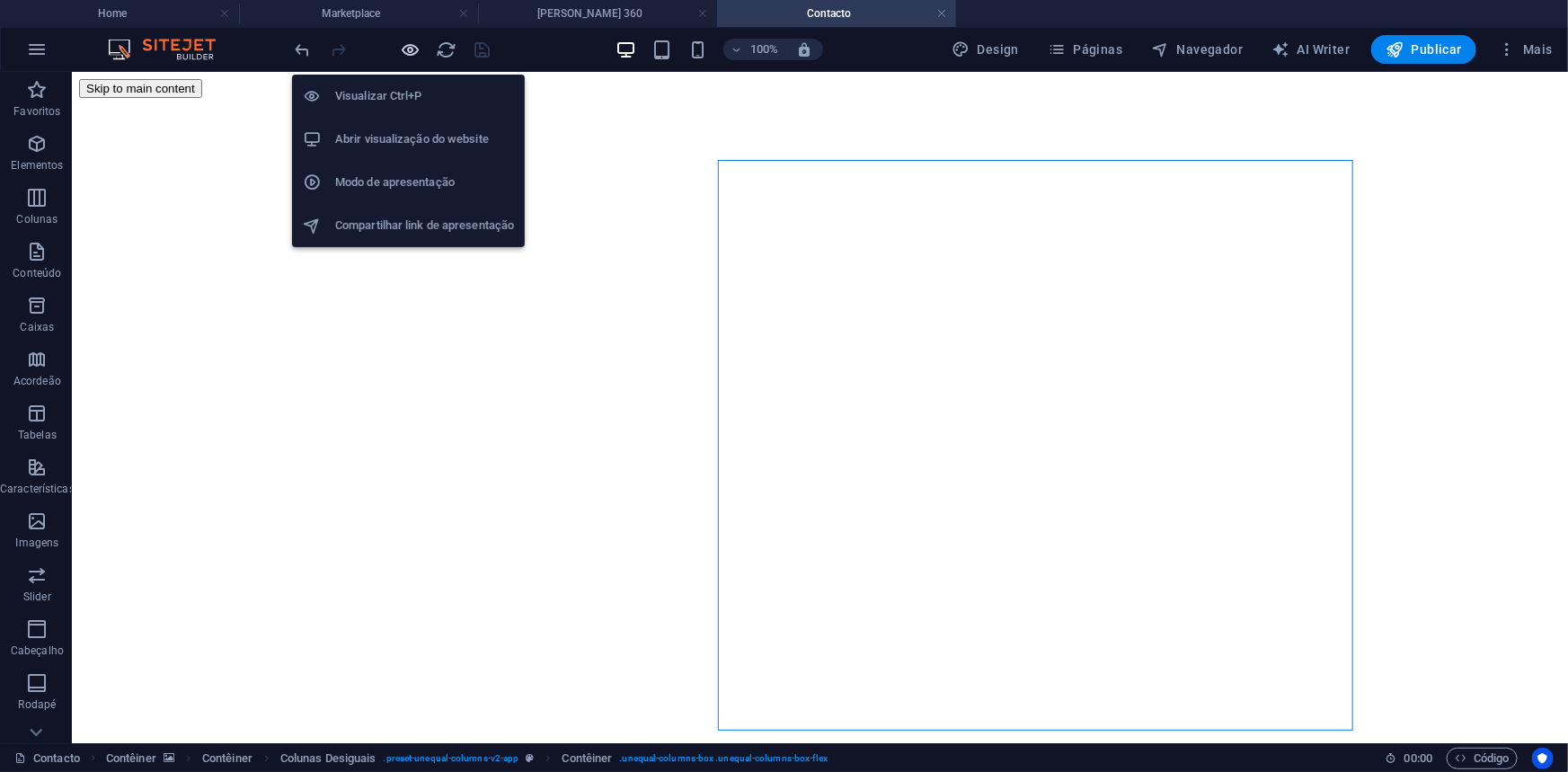
click at [416, 49] on icon "button" at bounding box center [411, 49] width 21 height 21
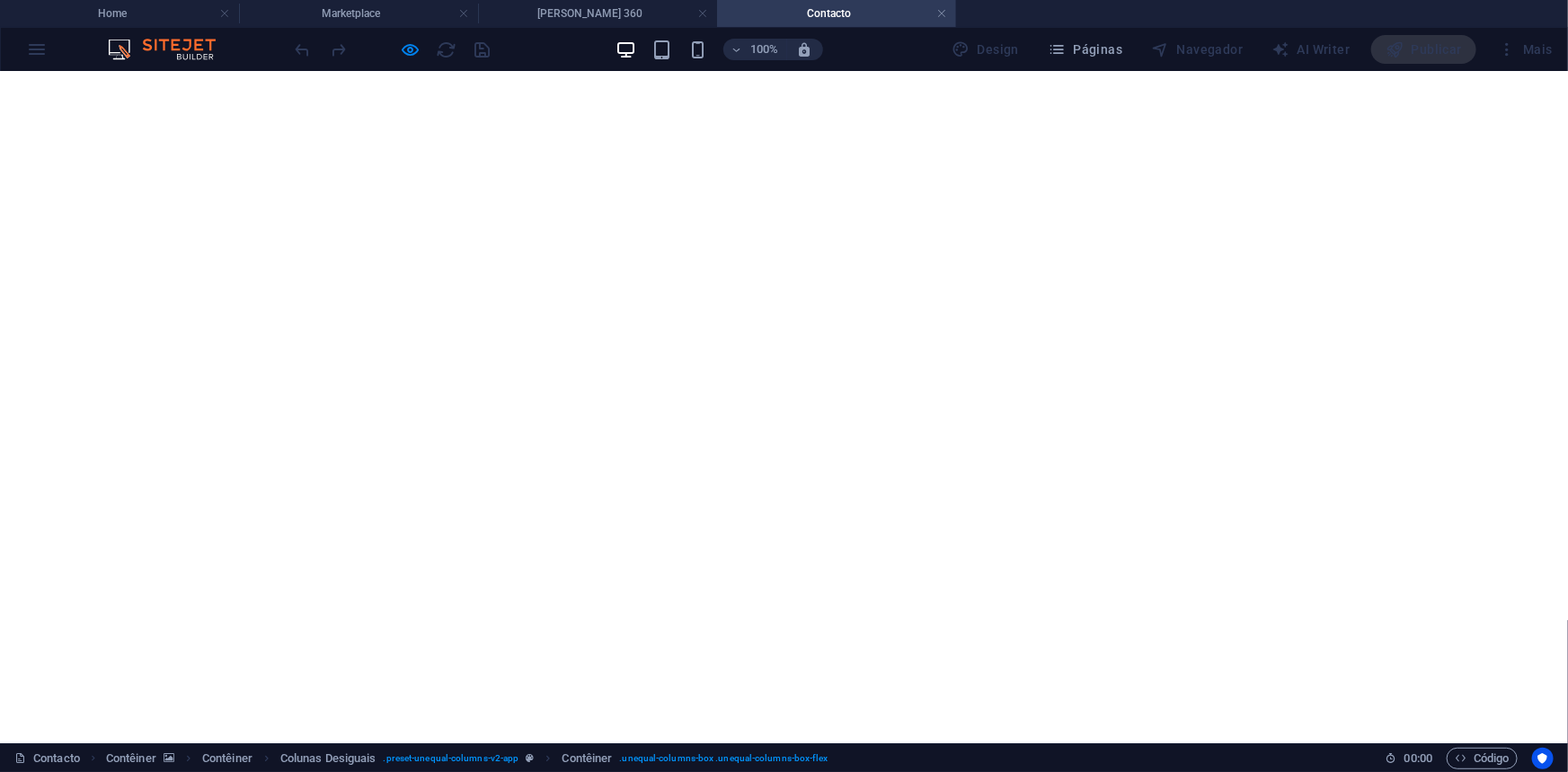
scroll to position [163, 0]
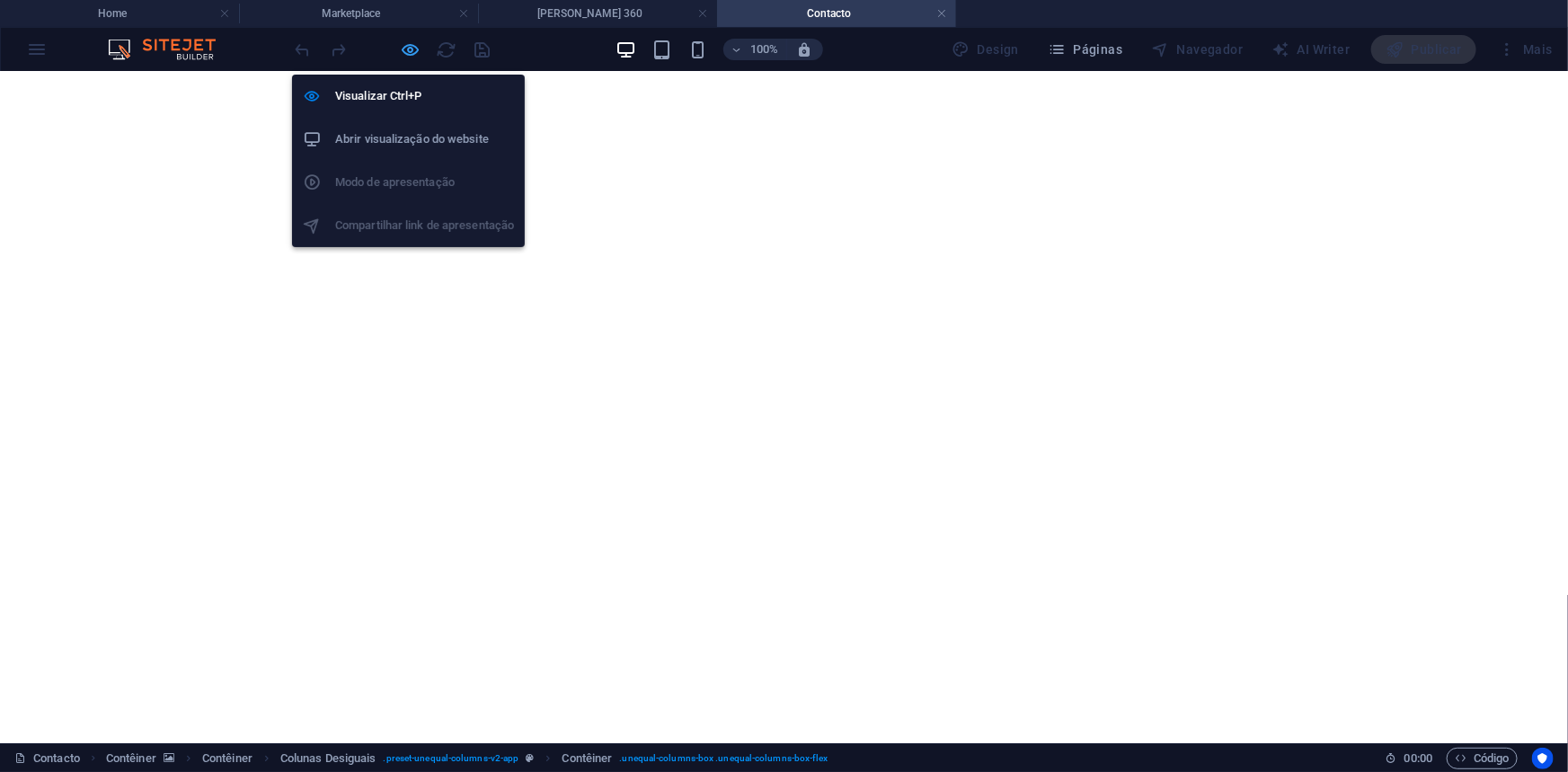
click at [404, 51] on icon "button" at bounding box center [411, 49] width 21 height 21
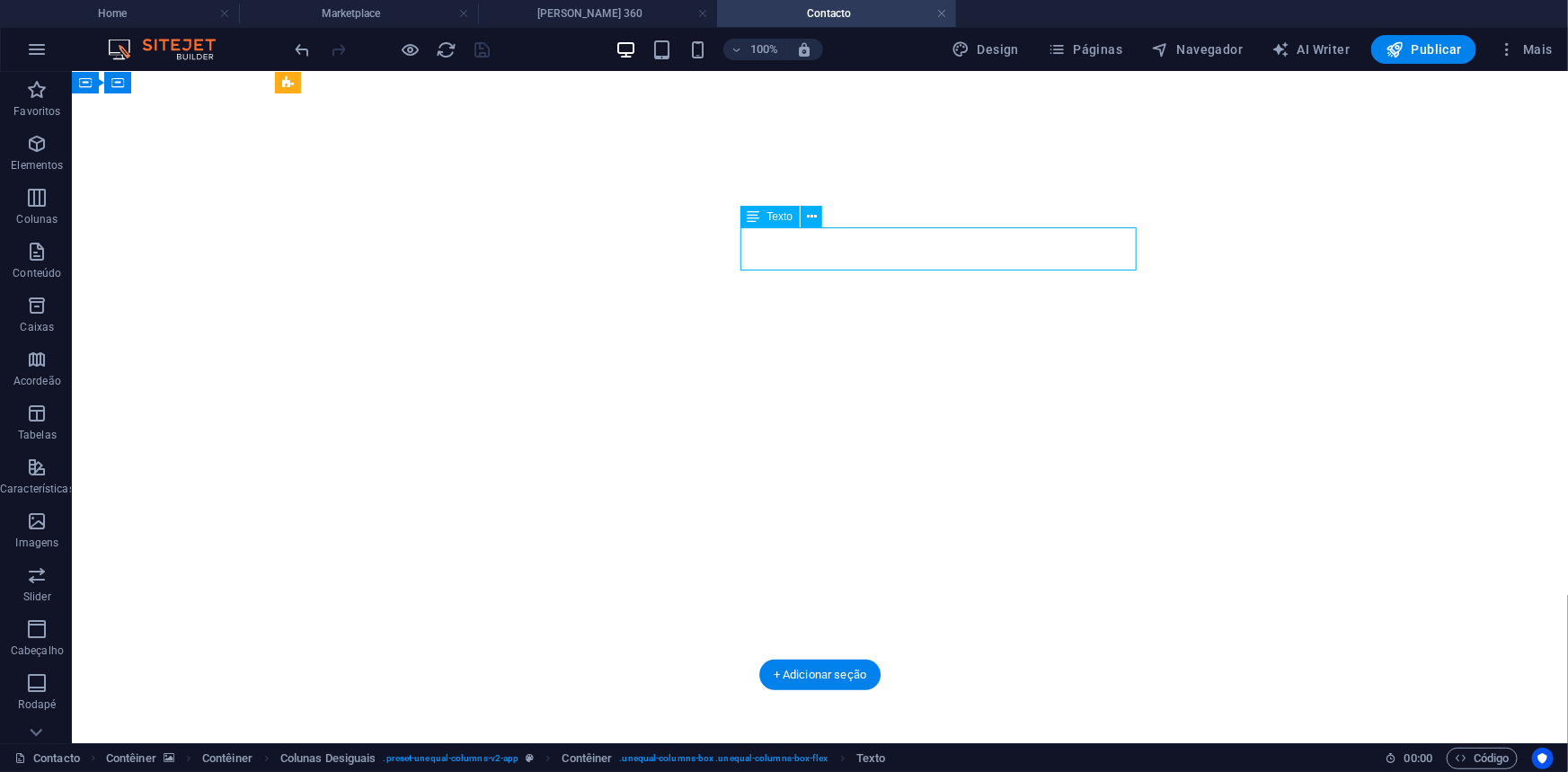
drag, startPoint x: 745, startPoint y: 235, endPoint x: 1084, endPoint y: 232, distance: 339.0
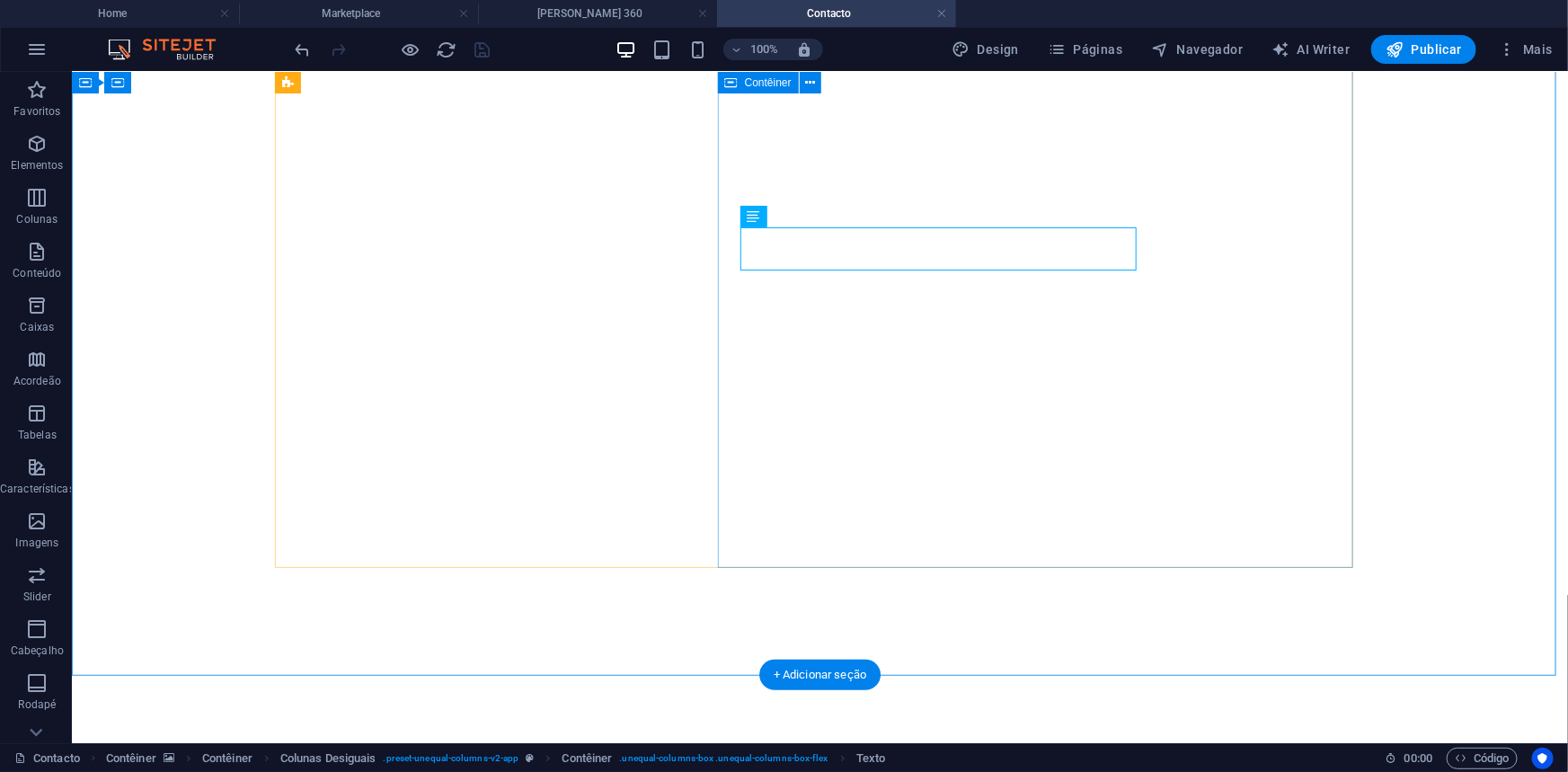
drag, startPoint x: 742, startPoint y: 236, endPoint x: 1143, endPoint y: 236, distance: 401.0
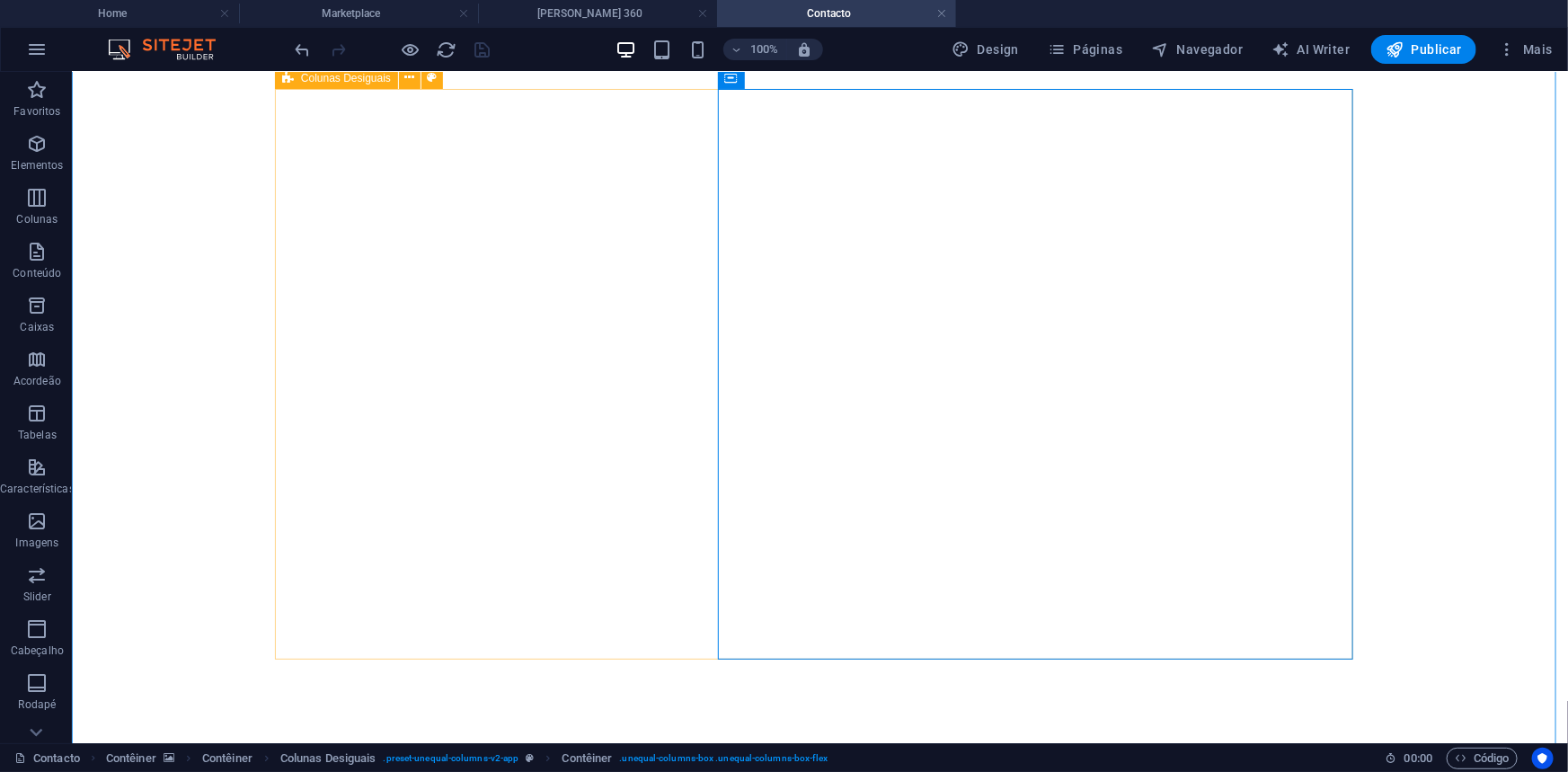
scroll to position [0, 0]
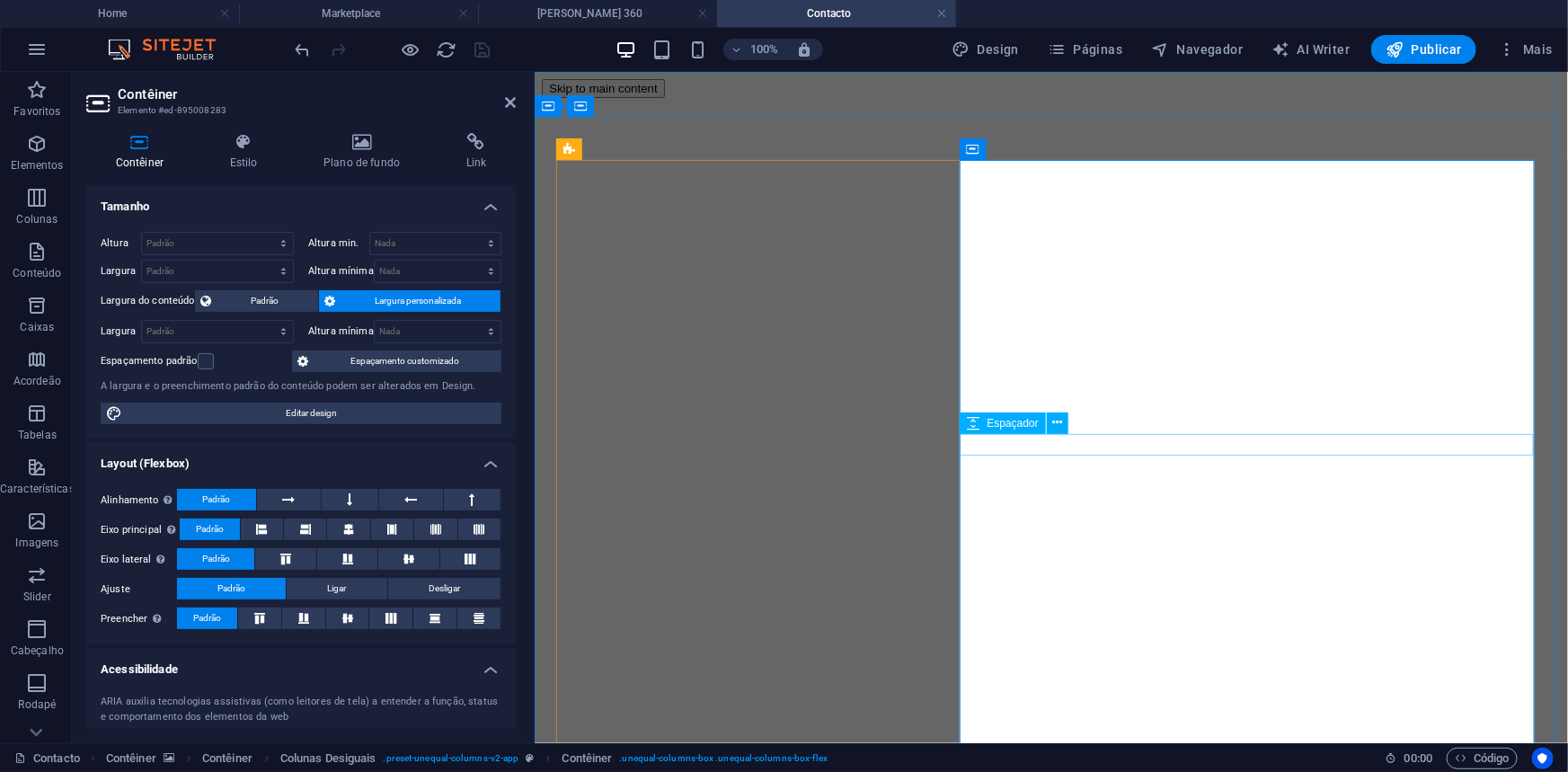
drag, startPoint x: 1373, startPoint y: 401, endPoint x: 983, endPoint y: 403, distance: 390.0
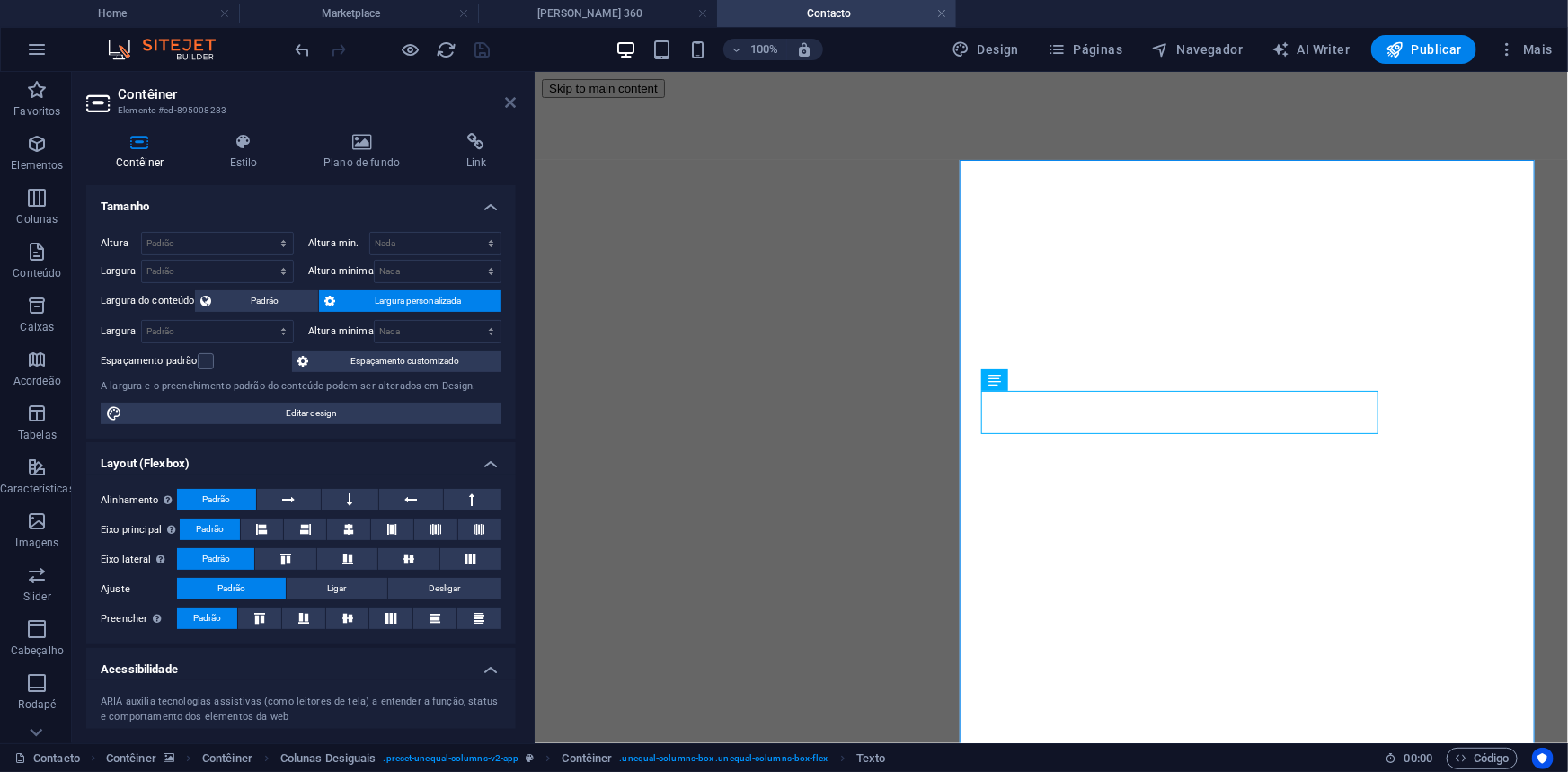
click at [509, 98] on icon at bounding box center [510, 102] width 11 height 15
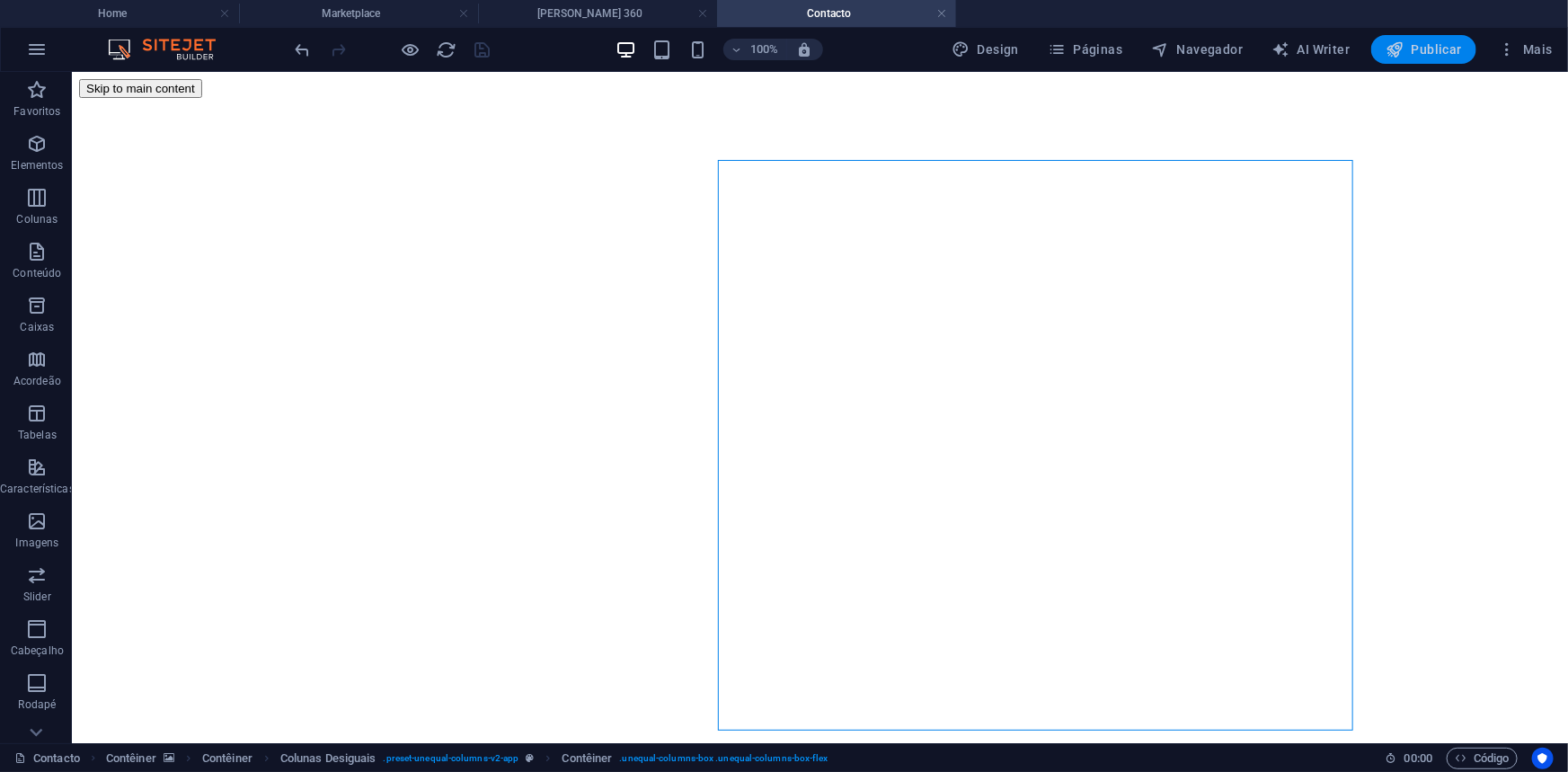
click at [1408, 42] on span "Publicar" at bounding box center [1424, 49] width 77 height 18
